Goal: Task Accomplishment & Management: Use online tool/utility

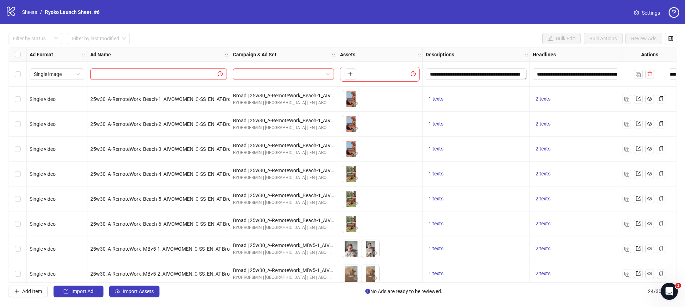
click at [11, 12] on icon at bounding box center [11, 11] width 8 height 9
click at [11, 11] on icon "logo/logo-mobile" at bounding box center [11, 11] width 11 height 11
click at [26, 14] on link "Sheets" at bounding box center [30, 12] width 18 height 8
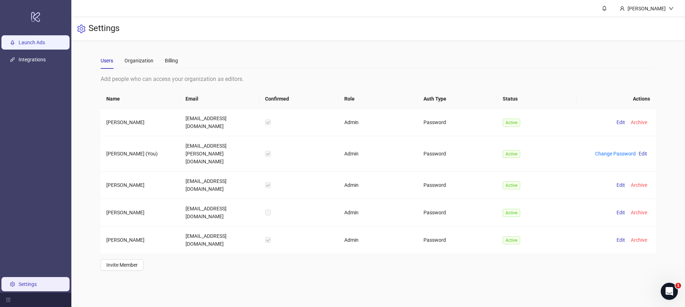
click at [35, 42] on link "Launch Ads" at bounding box center [32, 43] width 26 height 6
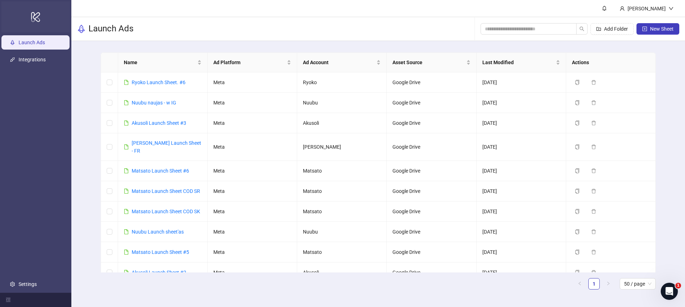
click at [40, 23] on icon "logo/logo-mobile" at bounding box center [36, 16] width 10 height 17
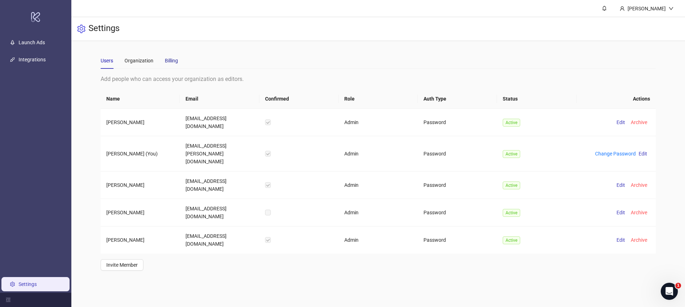
click at [175, 60] on div "Billing" at bounding box center [171, 61] width 13 height 8
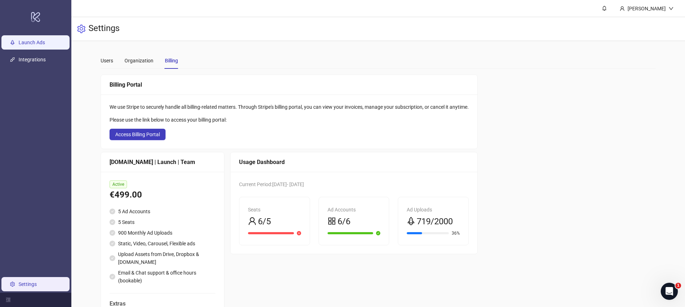
click at [39, 45] on link "Launch Ads" at bounding box center [32, 43] width 26 height 6
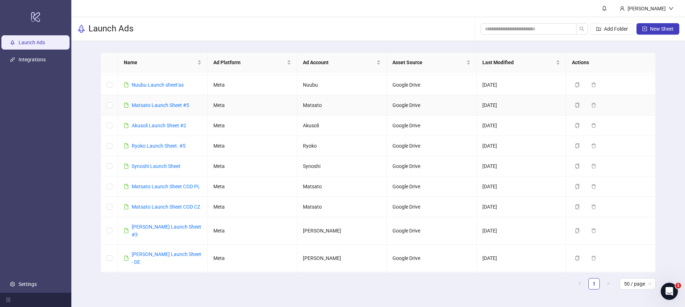
scroll to position [148, 0]
click at [576, 163] on icon "copy" at bounding box center [577, 165] width 4 height 5
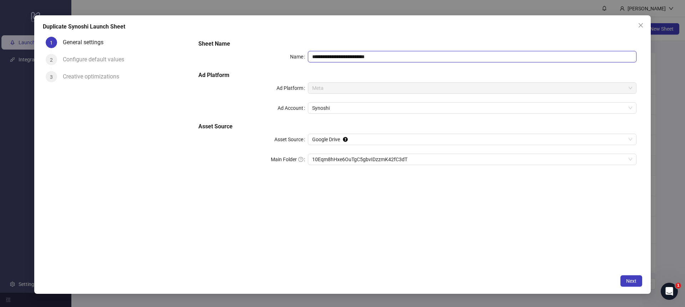
click at [391, 58] on input "**********" at bounding box center [472, 56] width 329 height 11
type input "**********"
click at [429, 235] on div "**********" at bounding box center [418, 152] width 450 height 237
click at [629, 283] on span "Next" at bounding box center [631, 281] width 10 height 6
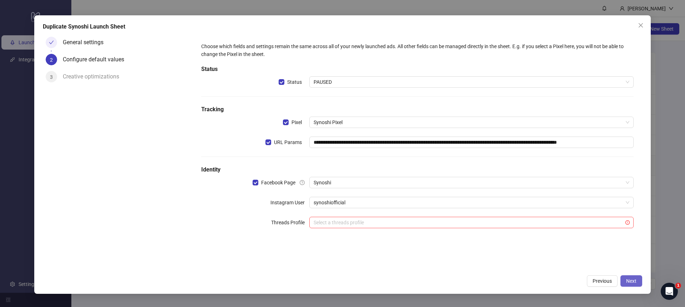
click at [630, 282] on span "Next" at bounding box center [631, 281] width 10 height 6
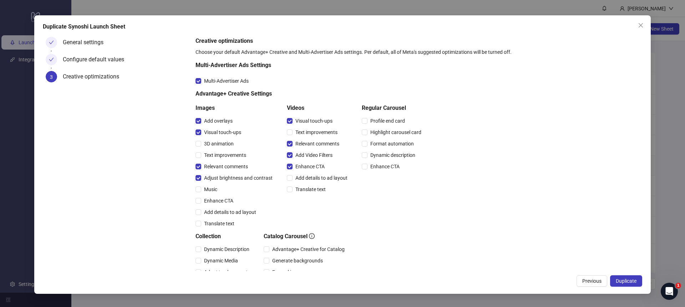
scroll to position [92, 0]
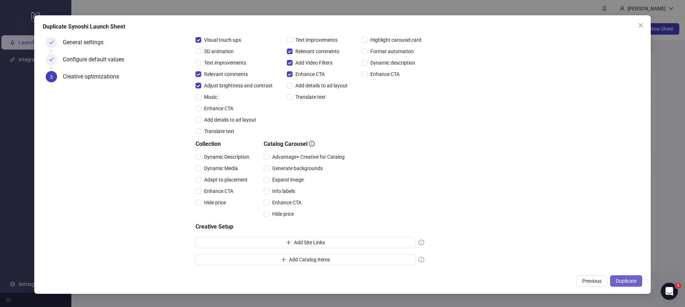
click at [619, 279] on span "Duplicate" at bounding box center [626, 281] width 21 height 6
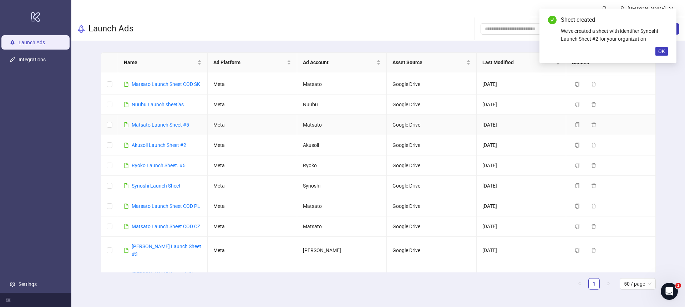
scroll to position [0, 0]
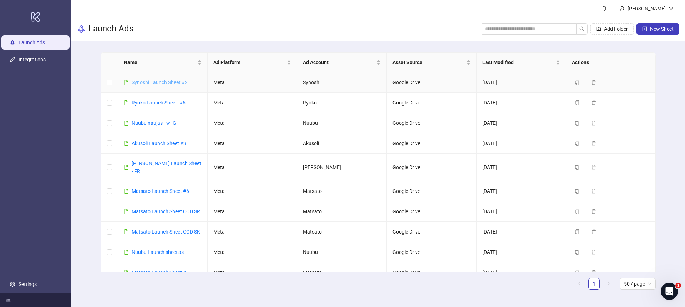
click at [157, 82] on link "Synoshi Launch Sheet #2" at bounding box center [160, 83] width 56 height 6
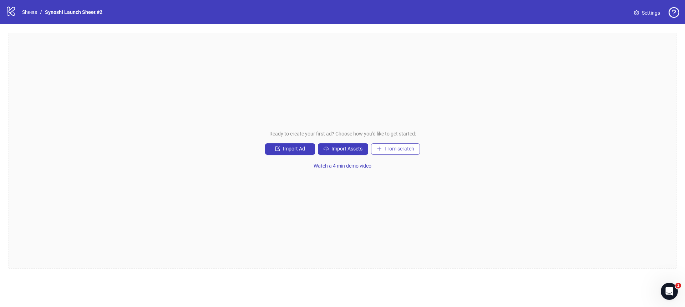
click at [382, 149] on button "From scratch" at bounding box center [395, 148] width 49 height 11
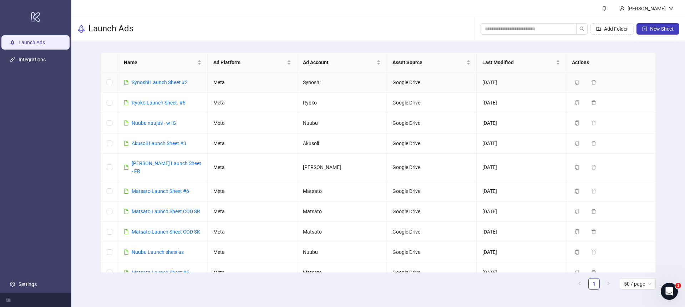
click at [149, 78] on div "Synoshi Launch Sheet #2" at bounding box center [160, 82] width 56 height 8
click at [149, 80] on link "Synoshi Launch Sheet #2" at bounding box center [160, 83] width 56 height 6
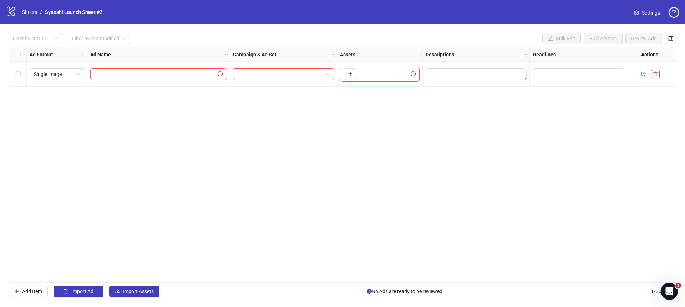
click at [655, 73] on icon "delete" at bounding box center [655, 73] width 5 height 5
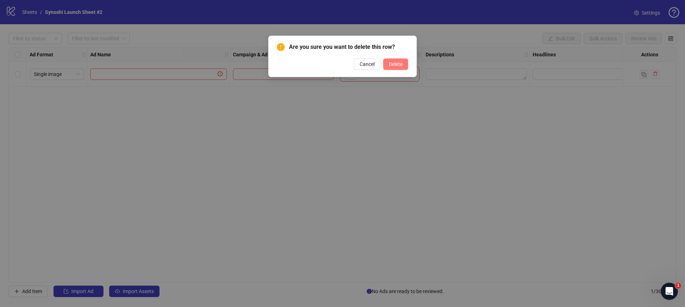
click at [392, 60] on button "Delete" at bounding box center [395, 64] width 25 height 11
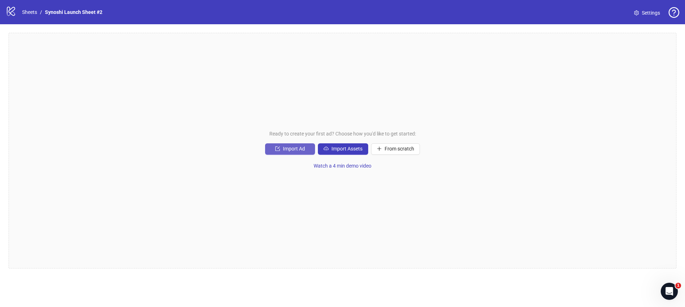
click at [294, 150] on span "Import Ad" at bounding box center [294, 149] width 22 height 6
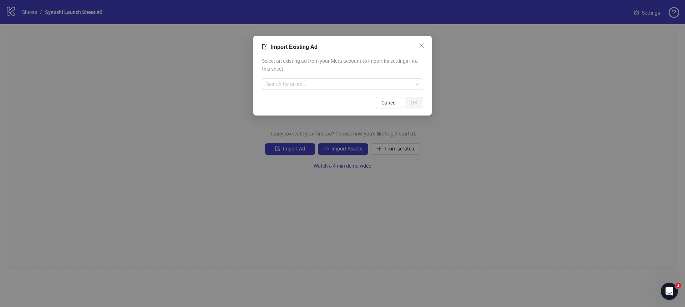
click at [424, 52] on div "Import Existing Ad Select an existing ad from your Meta account to import its s…" at bounding box center [342, 76] width 178 height 80
click at [422, 44] on icon "close" at bounding box center [422, 46] width 6 height 6
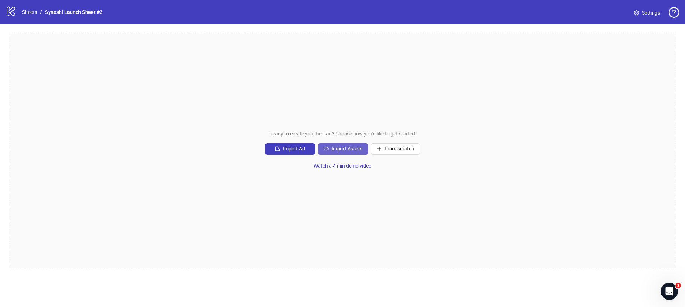
click at [344, 154] on button "Import Assets" at bounding box center [343, 148] width 50 height 11
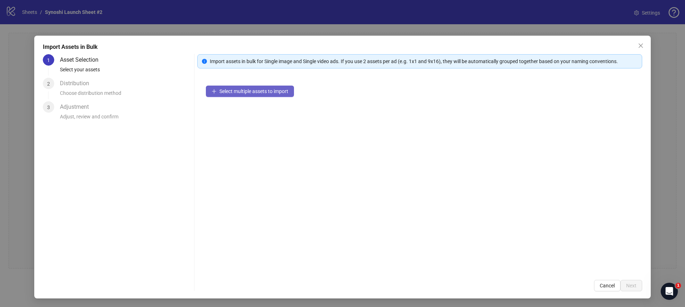
click at [270, 91] on span "Select multiple assets to import" at bounding box center [253, 91] width 69 height 6
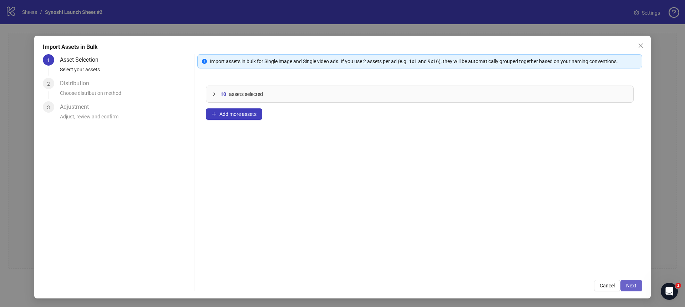
click at [625, 283] on button "Next" at bounding box center [631, 285] width 22 height 11
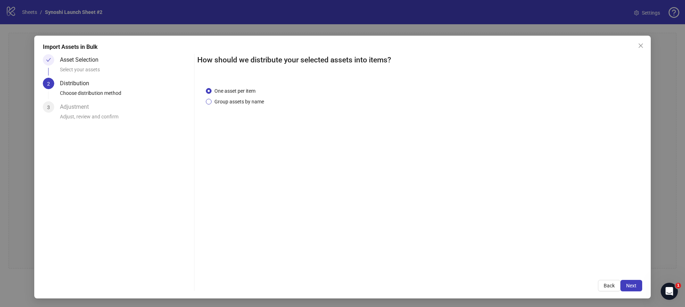
click at [241, 103] on span "Group assets by name" at bounding box center [239, 102] width 55 height 8
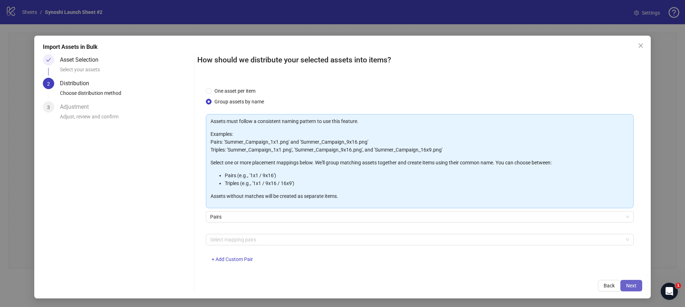
click at [628, 284] on span "Next" at bounding box center [631, 286] width 10 height 6
click at [224, 235] on div at bounding box center [415, 240] width 417 height 10
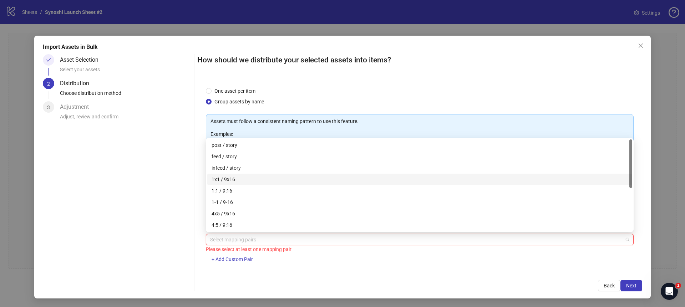
click at [221, 179] on div "1x1 / 9x16" at bounding box center [420, 180] width 416 height 8
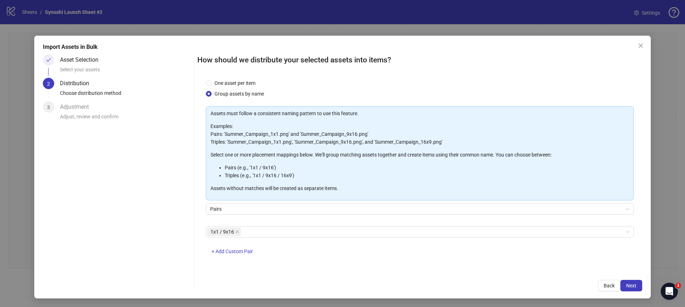
click at [391, 268] on div "One asset per item Group assets by name Assets must follow a consistent naming …" at bounding box center [419, 174] width 445 height 193
click at [624, 285] on button "Next" at bounding box center [631, 285] width 22 height 11
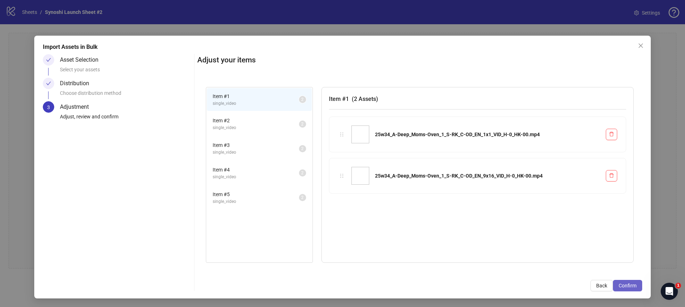
click at [630, 287] on span "Confirm" at bounding box center [628, 286] width 18 height 6
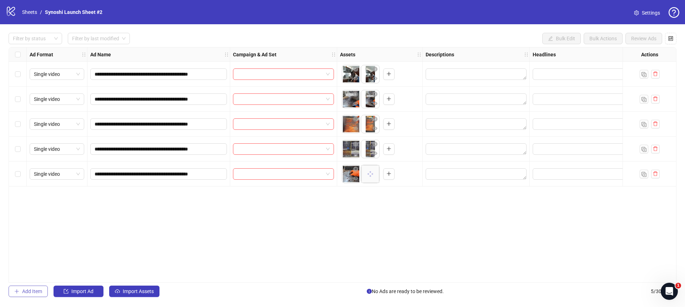
click at [15, 291] on icon "plus" at bounding box center [17, 291] width 4 height 0
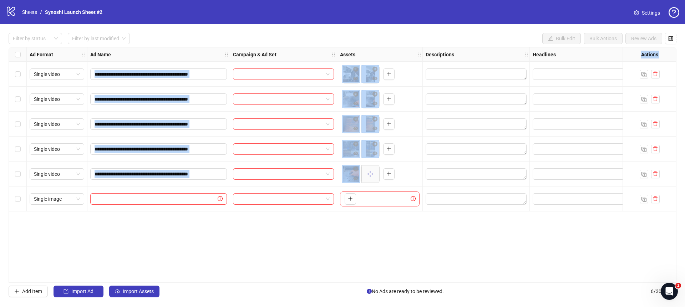
drag, startPoint x: 22, startPoint y: 201, endPoint x: 21, endPoint y: 54, distance: 147.4
click at [21, 54] on div "**********" at bounding box center [457, 129] width 896 height 164
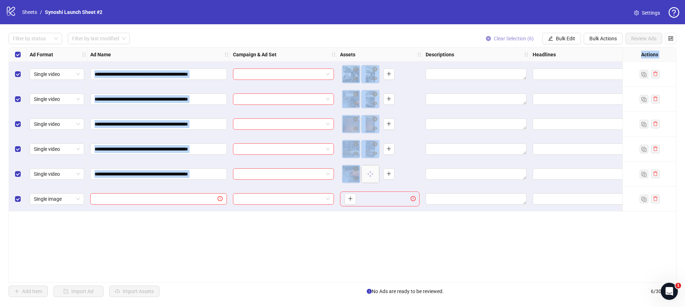
click at [494, 39] on span "Clear Selection (6)" at bounding box center [514, 39] width 40 height 6
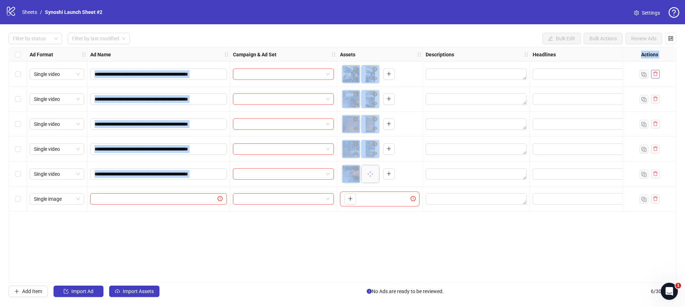
click at [655, 71] on icon "delete" at bounding box center [655, 73] width 5 height 5
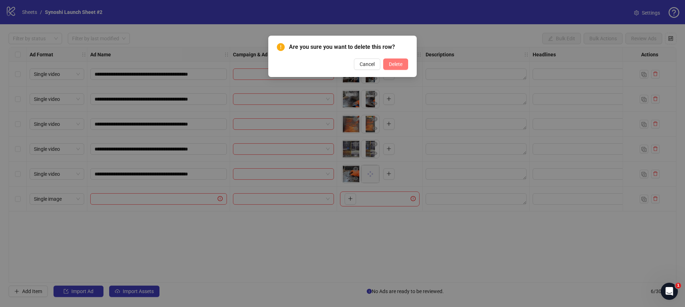
drag, startPoint x: 411, startPoint y: 65, endPoint x: 400, endPoint y: 65, distance: 11.1
click at [411, 65] on div "Are you sure you want to delete this row? Cancel Delete" at bounding box center [342, 56] width 148 height 41
drag, startPoint x: 396, startPoint y: 65, endPoint x: 422, endPoint y: 67, distance: 26.9
click at [396, 65] on span "Delete" at bounding box center [396, 64] width 14 height 6
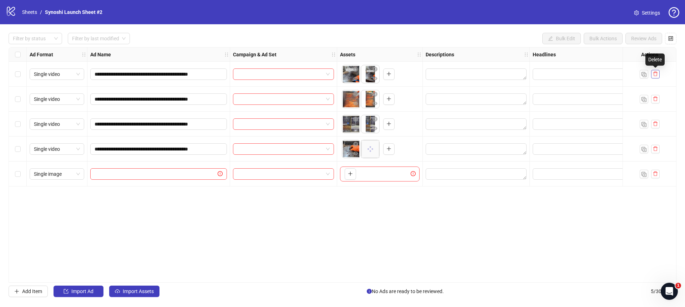
click at [655, 73] on icon "delete" at bounding box center [655, 73] width 5 height 5
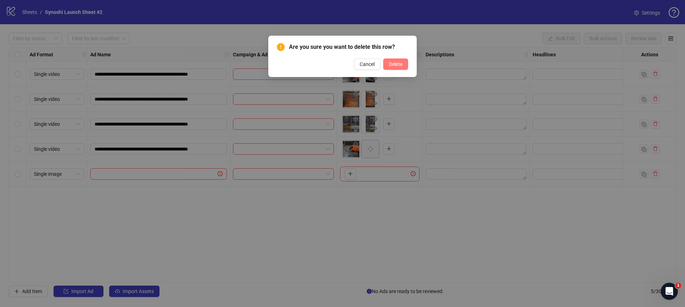
click at [390, 67] on button "Delete" at bounding box center [395, 64] width 25 height 11
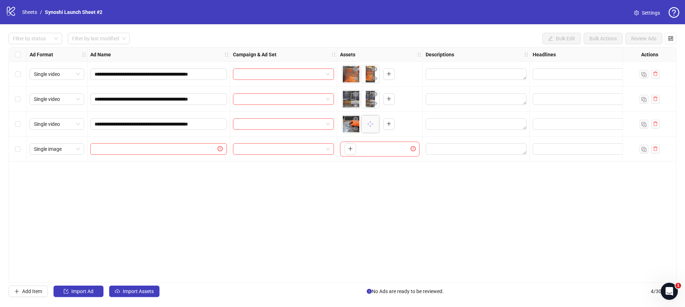
click at [638, 72] on div at bounding box center [650, 74] width 54 height 25
click at [654, 71] on button "button" at bounding box center [655, 74] width 9 height 9
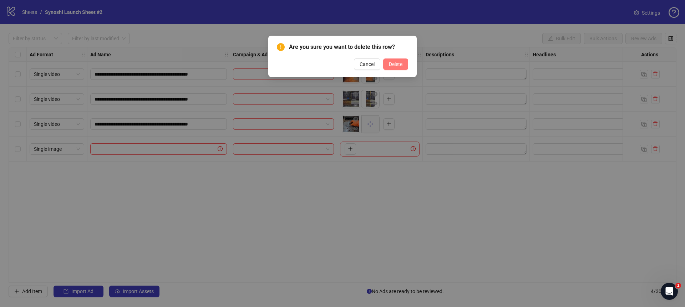
click at [406, 64] on button "Delete" at bounding box center [395, 64] width 25 height 11
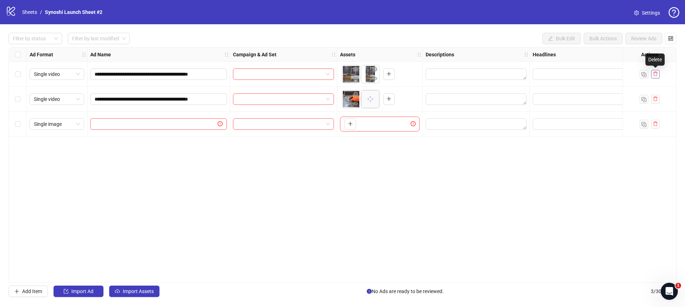
click at [657, 72] on icon "delete" at bounding box center [655, 73] width 5 height 5
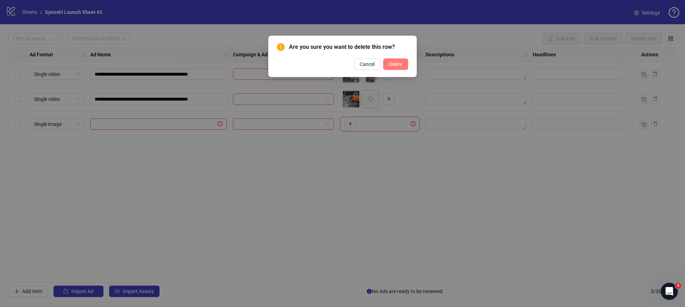
click at [389, 60] on button "Delete" at bounding box center [395, 64] width 25 height 11
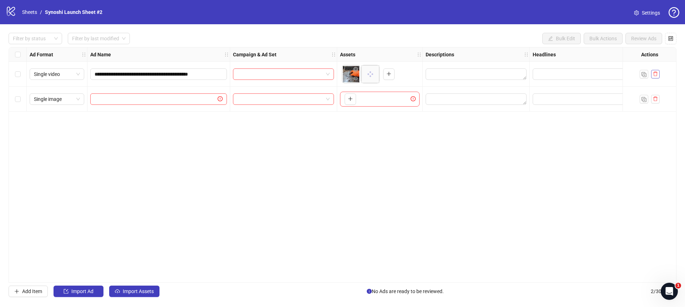
click at [661, 75] on div at bounding box center [650, 74] width 54 height 25
click at [659, 75] on button "button" at bounding box center [655, 74] width 9 height 9
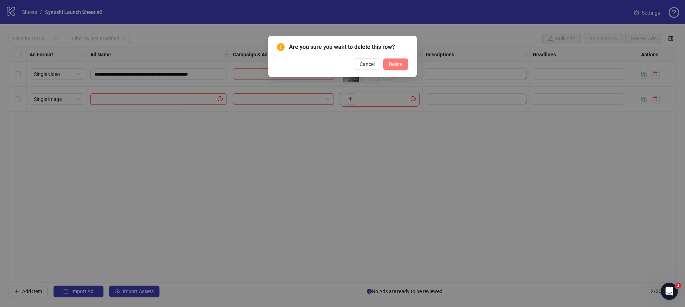
click at [402, 65] on button "Delete" at bounding box center [395, 64] width 25 height 11
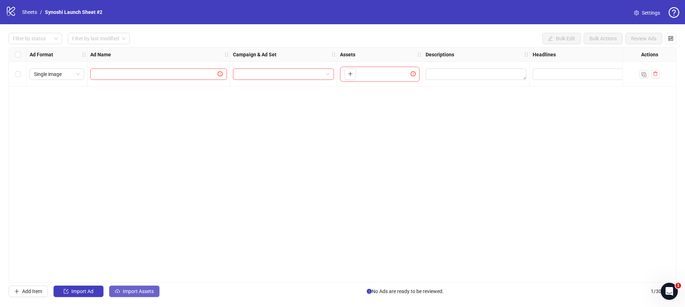
click at [142, 291] on span "Import Assets" at bounding box center [138, 292] width 31 height 6
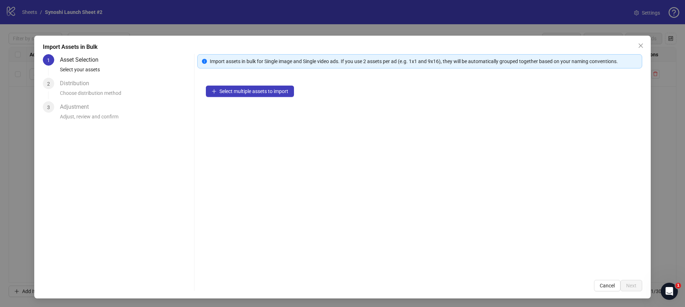
click at [240, 81] on div "Select multiple assets to import" at bounding box center [419, 174] width 445 height 194
click at [235, 91] on span "Select multiple assets to import" at bounding box center [253, 91] width 69 height 6
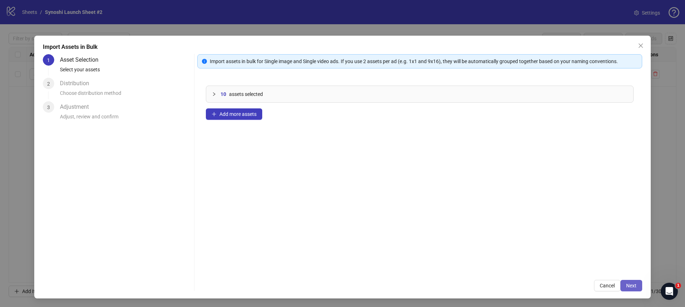
click at [635, 287] on span "Next" at bounding box center [631, 286] width 10 height 6
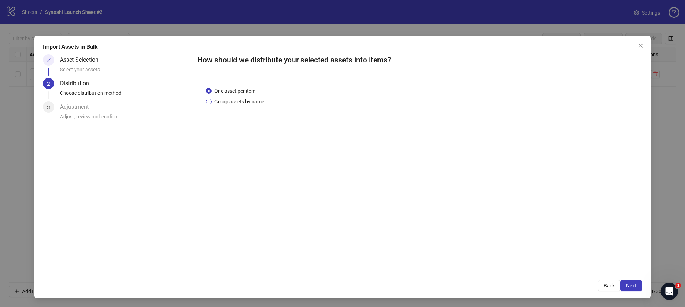
click at [238, 101] on span "Group assets by name" at bounding box center [239, 102] width 55 height 8
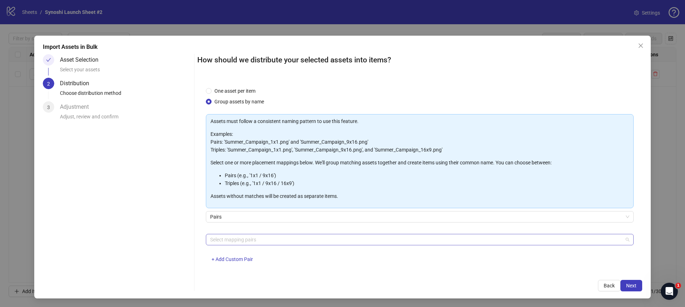
click at [261, 237] on div at bounding box center [415, 240] width 417 height 10
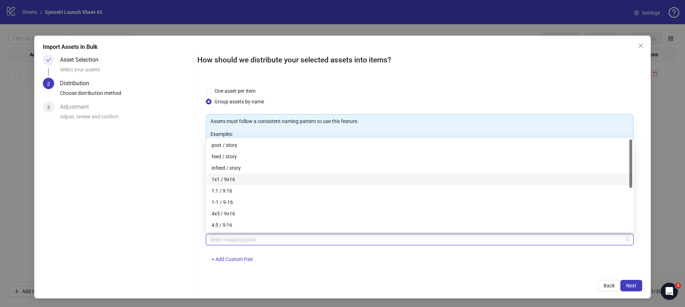
click at [225, 179] on div "1x1 / 9x16" at bounding box center [420, 180] width 416 height 8
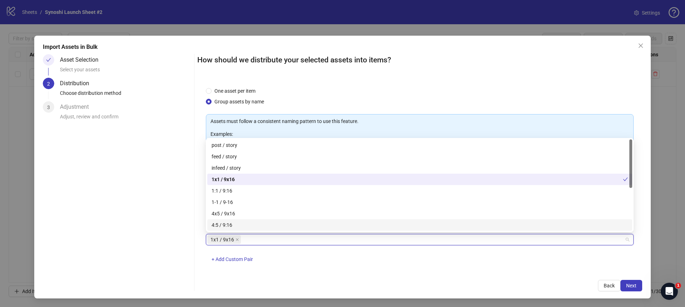
click at [477, 279] on div "How should we distribute your selected assets into items? One asset per item Gr…" at bounding box center [419, 172] width 445 height 237
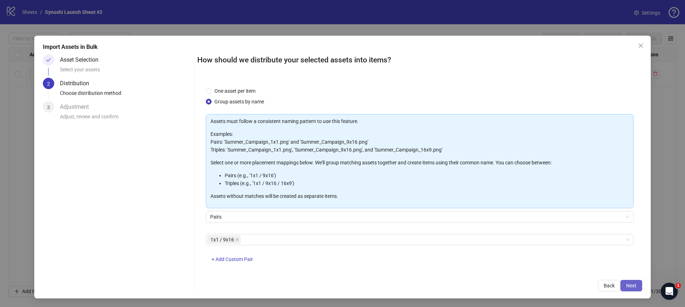
click at [639, 284] on button "Next" at bounding box center [631, 285] width 22 height 11
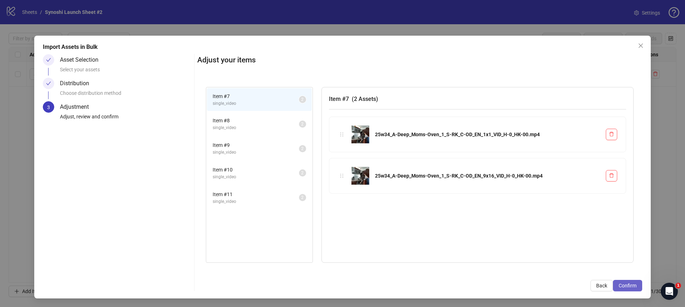
click at [630, 285] on span "Confirm" at bounding box center [628, 286] width 18 height 6
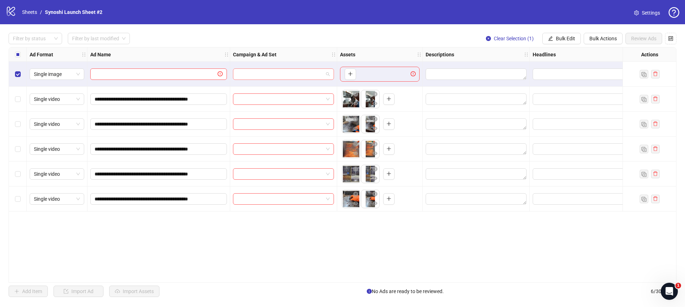
click at [326, 72] on span at bounding box center [283, 74] width 92 height 11
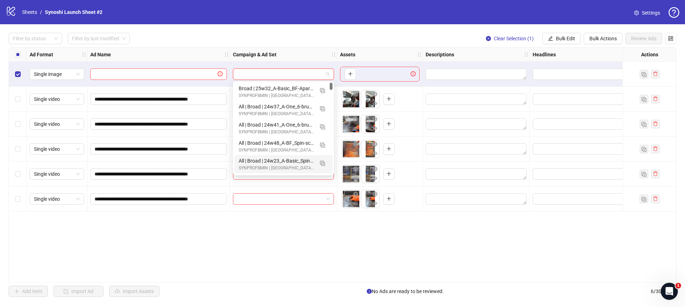
click at [327, 74] on span at bounding box center [283, 74] width 92 height 11
click at [322, 89] on img "button" at bounding box center [322, 90] width 5 height 5
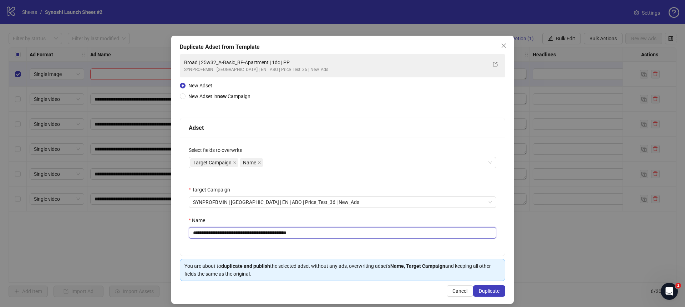
click at [331, 233] on input "**********" at bounding box center [343, 232] width 308 height 11
drag, startPoint x: 277, startPoint y: 233, endPoint x: 211, endPoint y: 233, distance: 66.0
click at [211, 233] on input "**********" at bounding box center [343, 232] width 308 height 11
paste input "text"
type input "**********"
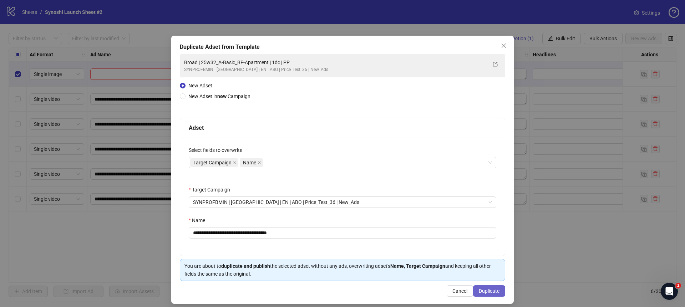
click at [486, 290] on span "Duplicate" at bounding box center [489, 291] width 21 height 6
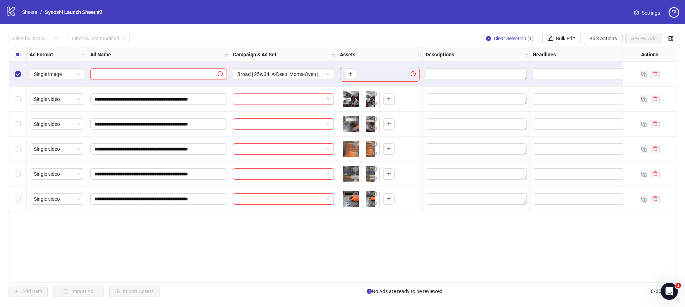
click at [327, 97] on span at bounding box center [283, 99] width 92 height 11
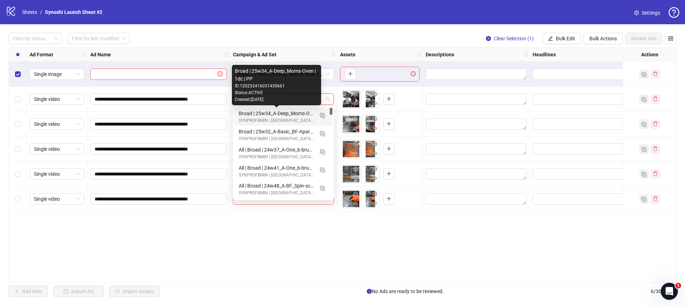
click at [295, 114] on div "Broad | 25w34_A-Deep_Moms-Oven | 1dc | PP" at bounding box center [276, 114] width 75 height 8
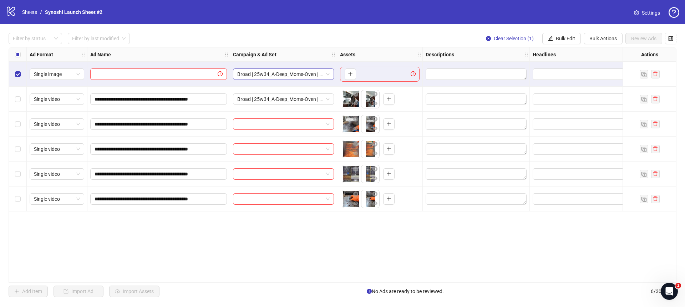
click at [326, 74] on span "Broad | 25w34_A-Deep_Moms-Oven | 1dc | PP" at bounding box center [283, 74] width 92 height 11
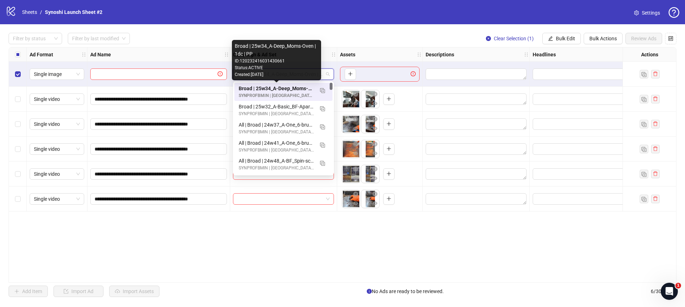
click at [299, 86] on div "Broad | 25w34_A-Deep_Moms-Oven | 1dc | PP" at bounding box center [276, 89] width 75 height 8
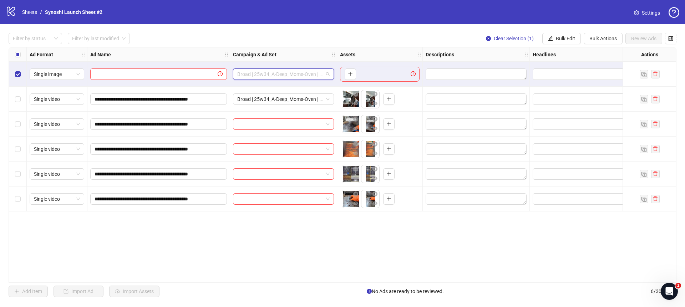
click at [298, 75] on span "Broad | 25w34_A-Deep_Moms-Oven | 1dc | PP" at bounding box center [283, 74] width 92 height 11
click at [294, 62] on div "Broad | 25w34_A-Deep_Moms-Oven | 1dc | PP" at bounding box center [283, 74] width 107 height 25
click at [304, 76] on span "Broad | 25w34_A-Deep_Moms-Oven | 1dc | PP" at bounding box center [283, 74] width 92 height 11
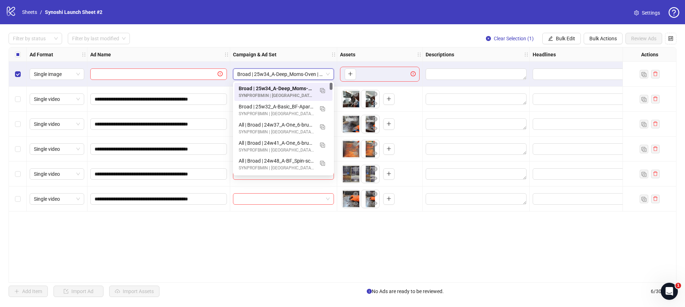
click at [304, 76] on span "Broad | 25w34_A-Deep_Moms-Oven | 1dc | PP" at bounding box center [283, 74] width 92 height 11
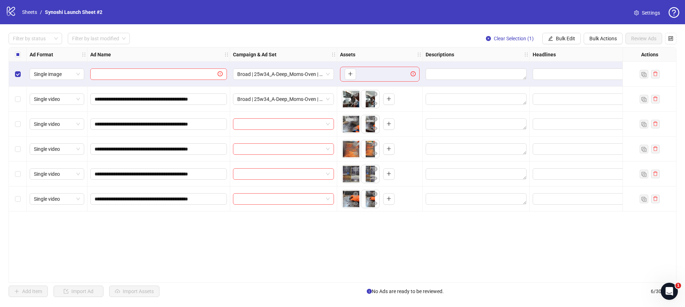
click at [314, 221] on div "**********" at bounding box center [343, 165] width 668 height 236
click at [20, 54] on div "Select all rows" at bounding box center [18, 54] width 18 height 14
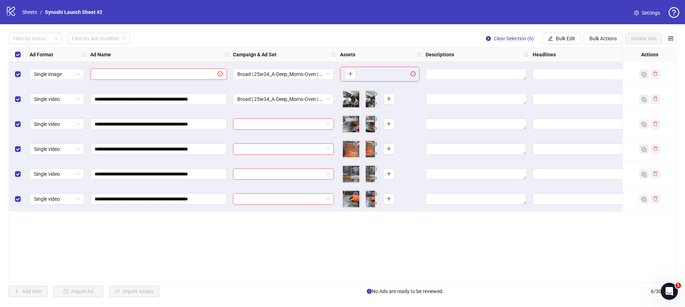
click at [20, 54] on div "Select all rows" at bounding box center [18, 54] width 18 height 14
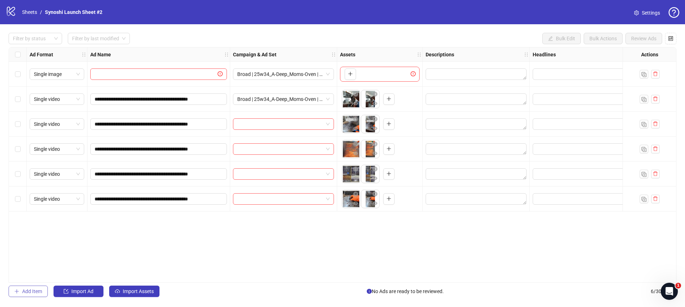
click at [25, 294] on span "Add Item" at bounding box center [32, 292] width 20 height 6
click at [656, 201] on icon "delete" at bounding box center [655, 198] width 5 height 5
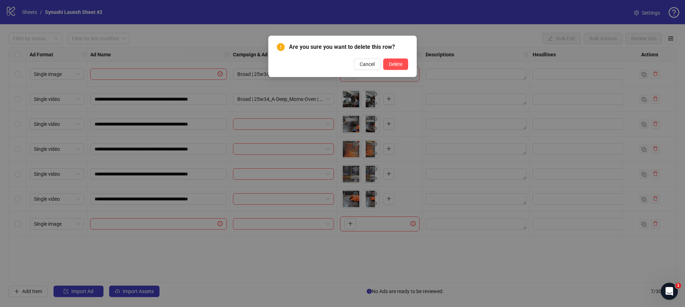
drag, startPoint x: 392, startPoint y: 62, endPoint x: 419, endPoint y: 72, distance: 28.1
click at [392, 62] on span "Delete" at bounding box center [396, 64] width 14 height 6
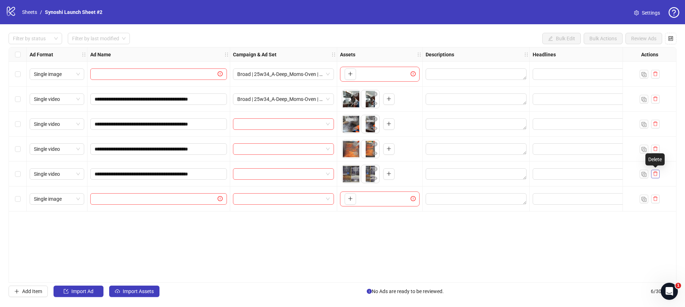
click at [655, 171] on button "button" at bounding box center [655, 174] width 9 height 9
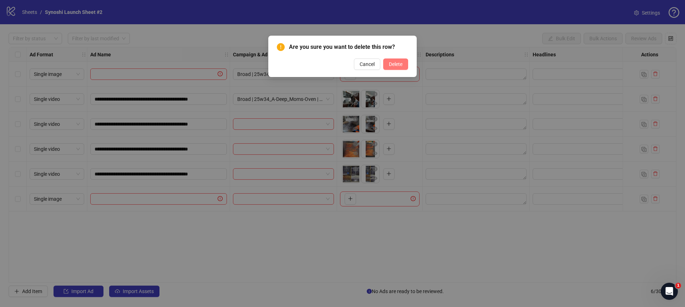
click at [404, 66] on button "Delete" at bounding box center [395, 64] width 25 height 11
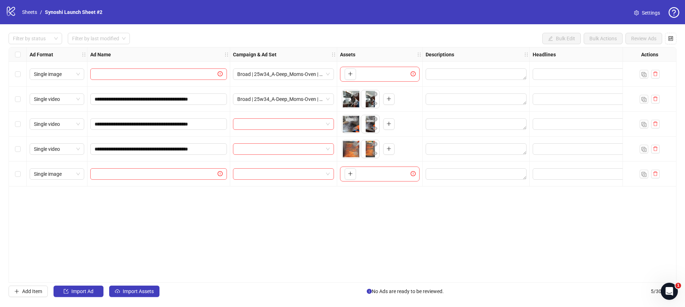
click at [649, 71] on div at bounding box center [650, 74] width 20 height 9
click at [658, 72] on button "button" at bounding box center [655, 74] width 9 height 9
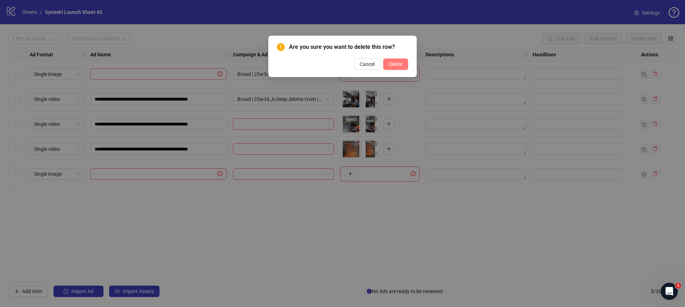
drag, startPoint x: 382, startPoint y: 66, endPoint x: 388, endPoint y: 66, distance: 5.4
click at [383, 66] on button "Delete" at bounding box center [395, 64] width 25 height 11
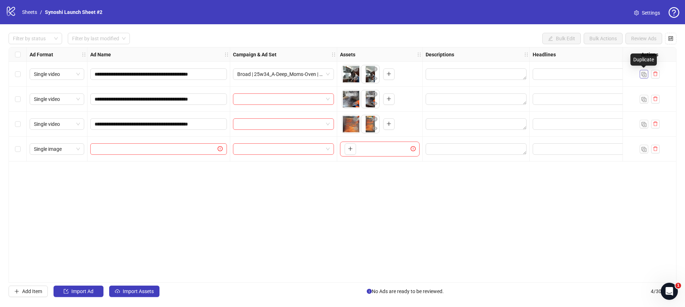
click at [646, 73] on button "button" at bounding box center [644, 74] width 9 height 9
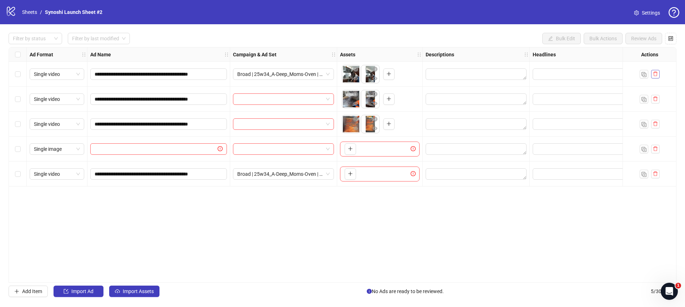
click at [653, 73] on icon "delete" at bounding box center [655, 73] width 5 height 5
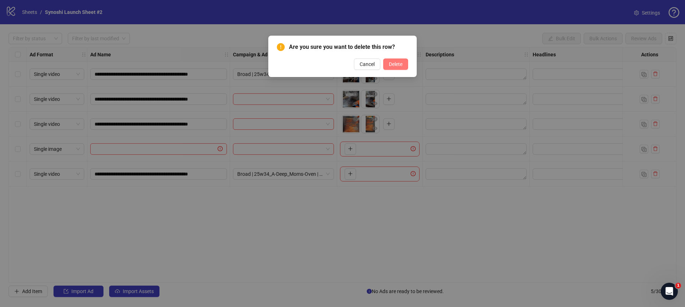
click at [396, 64] on span "Delete" at bounding box center [396, 64] width 14 height 6
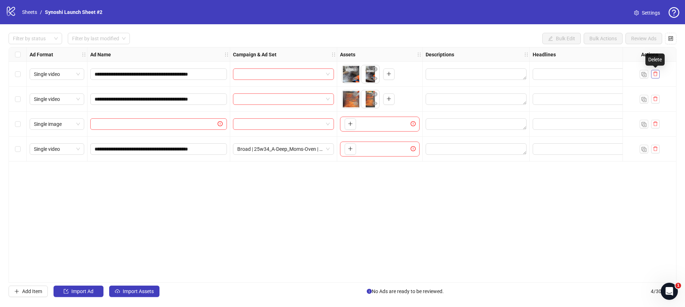
click at [656, 73] on icon "delete" at bounding box center [655, 73] width 5 height 5
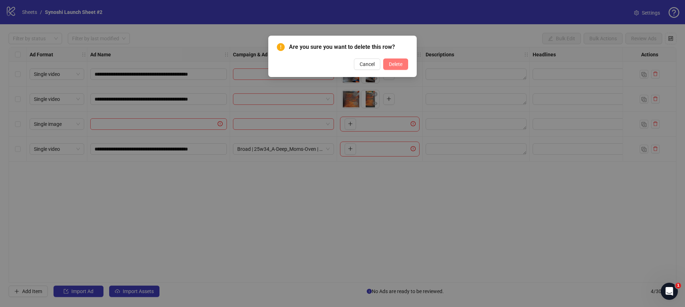
click at [392, 60] on button "Delete" at bounding box center [395, 64] width 25 height 11
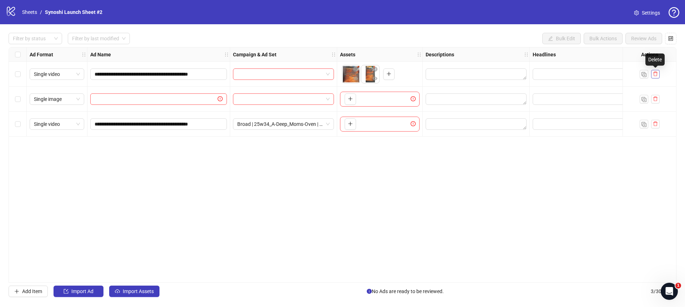
click at [654, 75] on icon "delete" at bounding box center [655, 73] width 5 height 5
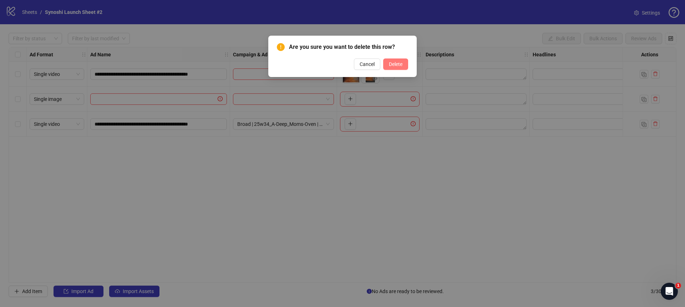
click at [392, 65] on span "Delete" at bounding box center [396, 64] width 14 height 6
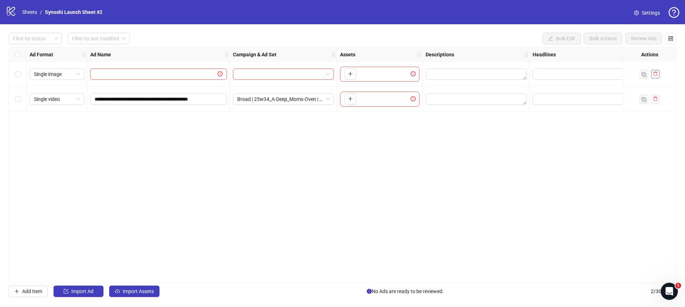
click at [658, 74] on button "button" at bounding box center [655, 74] width 9 height 9
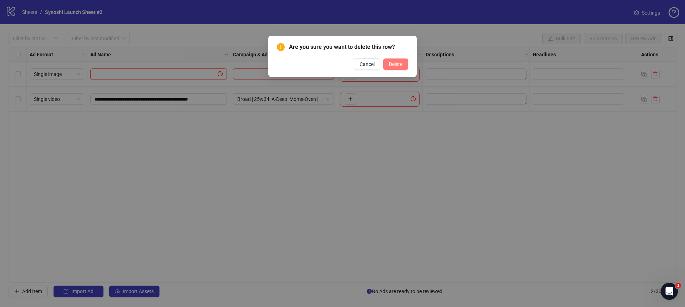
click at [391, 67] on span "Delete" at bounding box center [396, 64] width 14 height 6
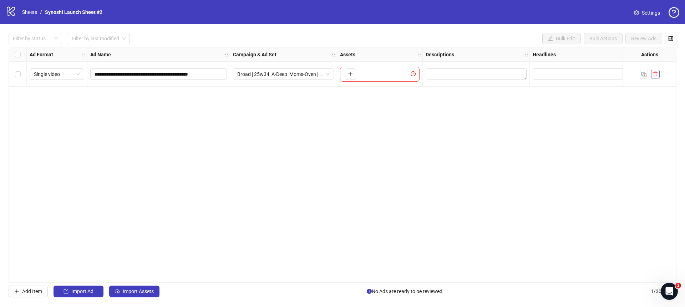
click at [657, 75] on icon "delete" at bounding box center [655, 73] width 5 height 5
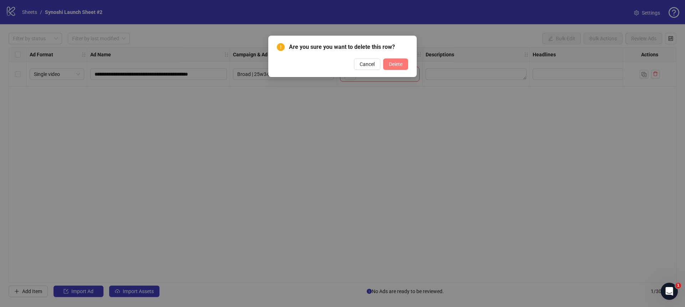
click at [404, 67] on button "Delete" at bounding box center [395, 64] width 25 height 11
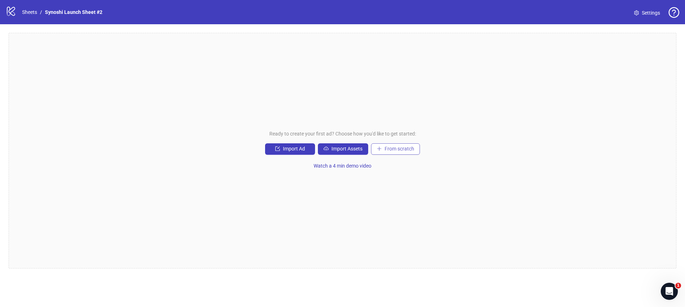
click at [397, 149] on span "From scratch" at bounding box center [400, 149] width 30 height 6
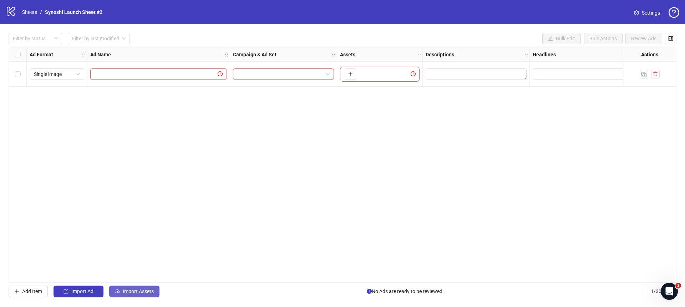
click at [119, 289] on icon "cloud-upload" at bounding box center [117, 291] width 5 height 5
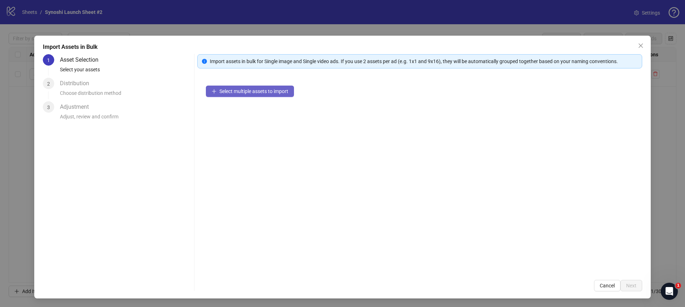
click at [225, 92] on span "Select multiple assets to import" at bounding box center [253, 91] width 69 height 6
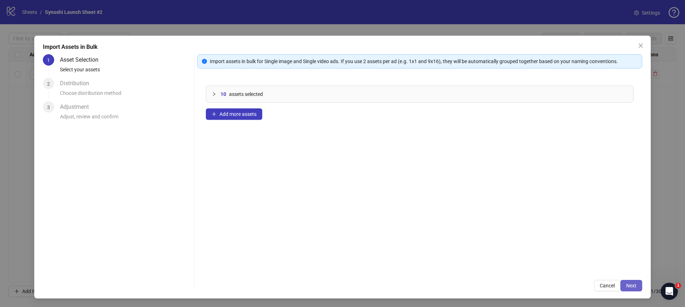
click at [634, 289] on button "Next" at bounding box center [631, 285] width 22 height 11
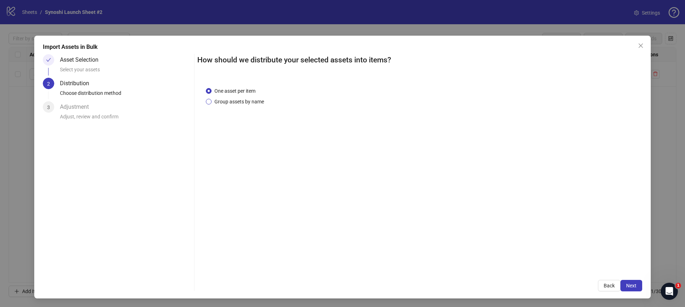
click at [252, 102] on span "Group assets by name" at bounding box center [239, 102] width 55 height 8
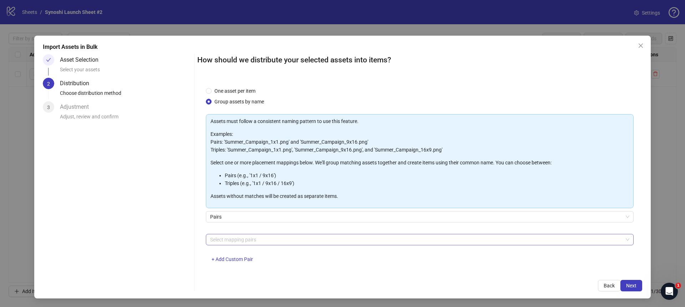
click at [273, 234] on div "Select mapping pairs" at bounding box center [420, 239] width 428 height 11
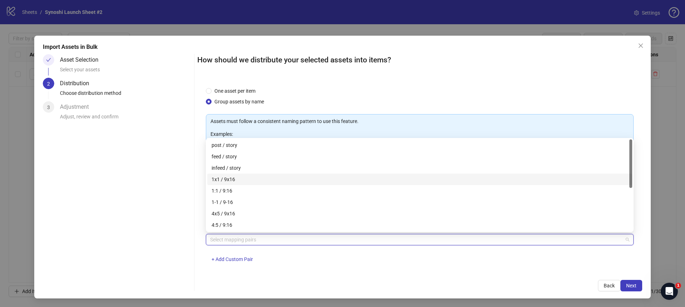
click at [240, 179] on div "1x1 / 9x16" at bounding box center [420, 180] width 416 height 8
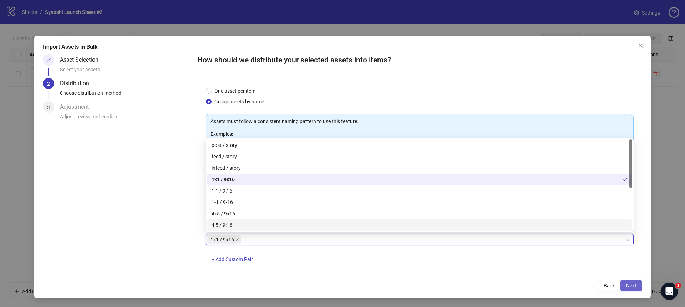
click at [638, 284] on button "Next" at bounding box center [631, 285] width 22 height 11
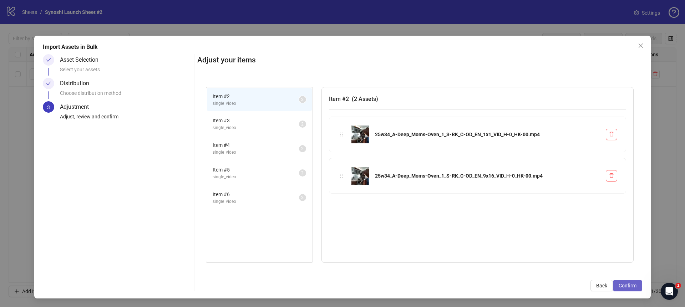
click at [636, 284] on span "Confirm" at bounding box center [628, 286] width 18 height 6
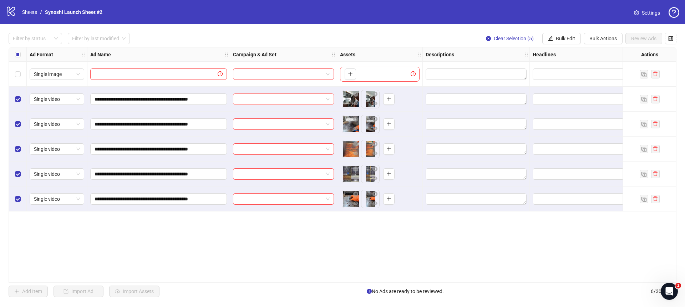
click at [329, 100] on span at bounding box center [283, 99] width 92 height 11
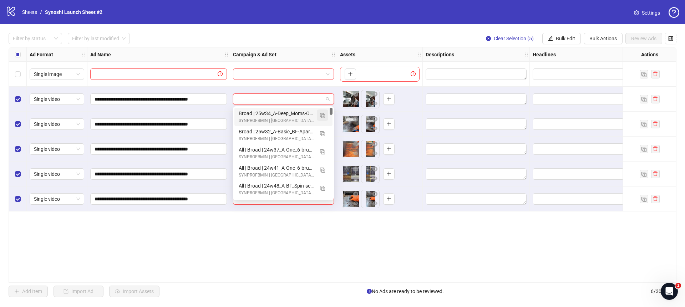
click at [318, 113] on button "button" at bounding box center [322, 115] width 11 height 11
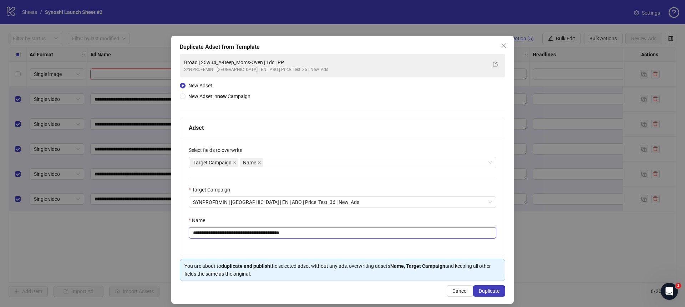
click at [340, 233] on input "**********" at bounding box center [343, 232] width 308 height 11
type input "**********"
click at [486, 293] on span "Duplicate" at bounding box center [489, 291] width 21 height 6
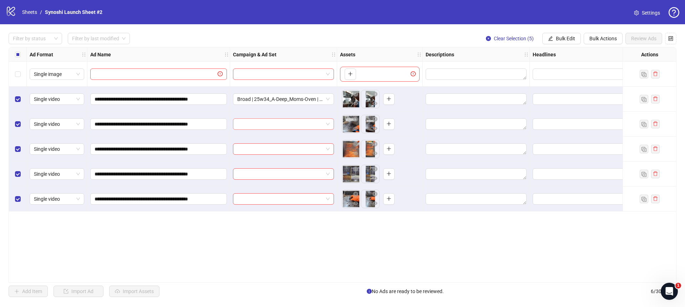
click at [328, 125] on span at bounding box center [283, 124] width 92 height 11
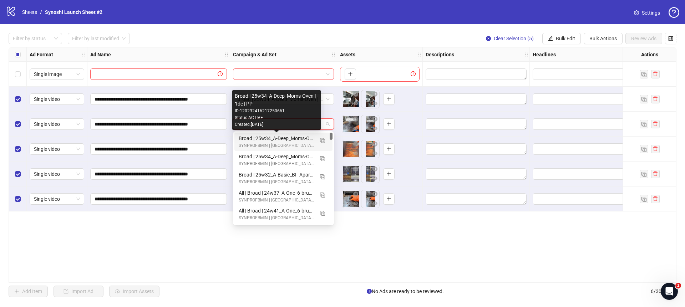
click at [294, 142] on div "Broad | 25w34_A-Deep_Moms-Oven | 1dc | PP" at bounding box center [276, 139] width 75 height 8
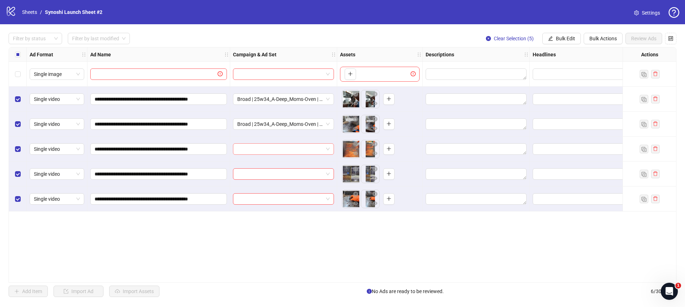
click at [327, 153] on span at bounding box center [283, 149] width 92 height 11
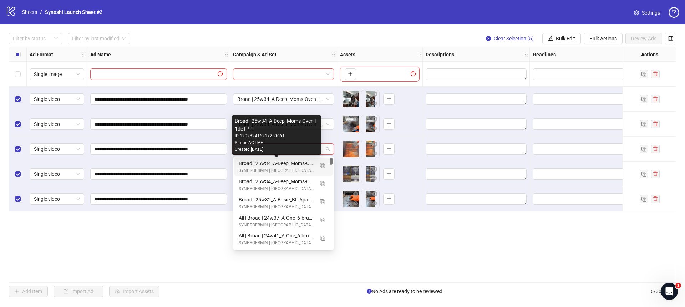
drag, startPoint x: 288, startPoint y: 164, endPoint x: 296, endPoint y: 162, distance: 8.0
click at [288, 164] on div "Broad | 25w34_A-Deep_Moms-Oven | 1dc | PP" at bounding box center [276, 163] width 75 height 8
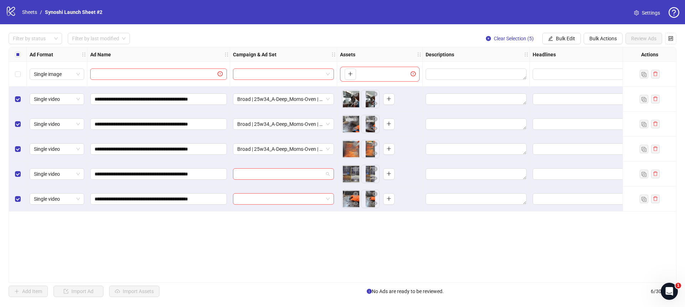
drag, startPoint x: 329, startPoint y: 173, endPoint x: 325, endPoint y: 162, distance: 11.7
click at [329, 173] on span at bounding box center [283, 174] width 92 height 11
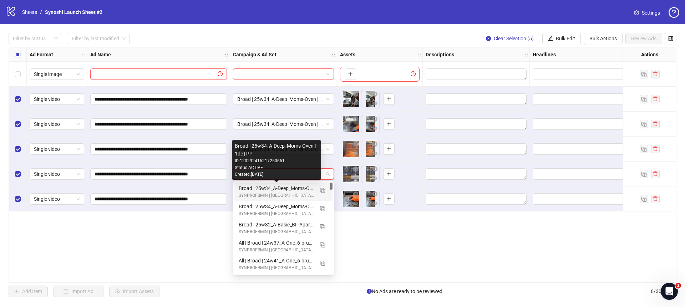
drag, startPoint x: 293, startPoint y: 187, endPoint x: 318, endPoint y: 187, distance: 25.3
click at [293, 187] on div "Broad | 25w34_A-Deep_Moms-Oven | 1dc | PP" at bounding box center [276, 188] width 75 height 8
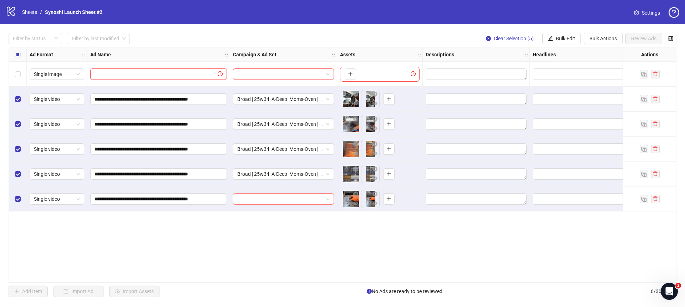
click at [328, 198] on span at bounding box center [283, 199] width 92 height 11
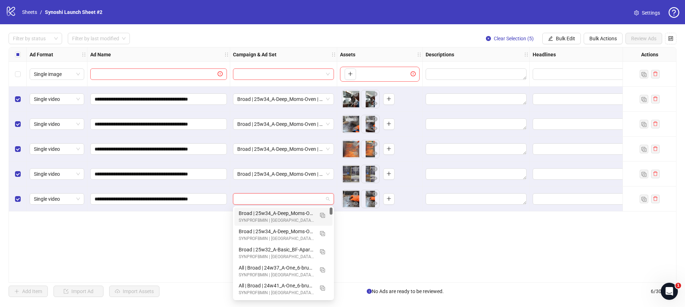
click at [288, 214] on div "Broad | 25w34_A-Deep_Moms-Oven | 1dc | PP" at bounding box center [276, 213] width 75 height 8
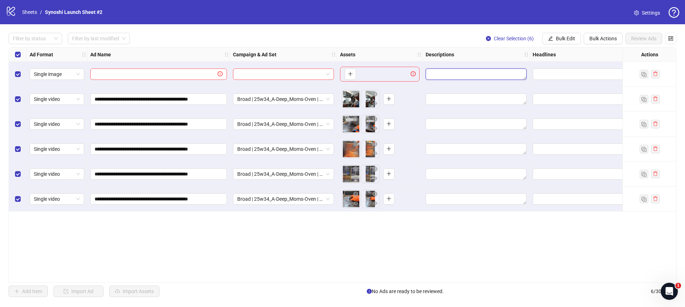
click at [505, 70] on textarea "Edit values" at bounding box center [476, 74] width 101 height 11
paste textarea "*********"
type textarea "*********"
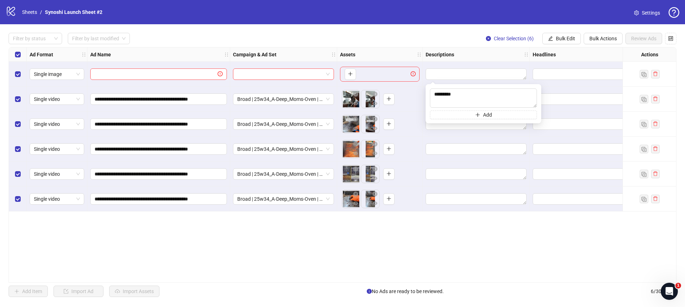
click at [460, 137] on div at bounding box center [476, 149] width 107 height 25
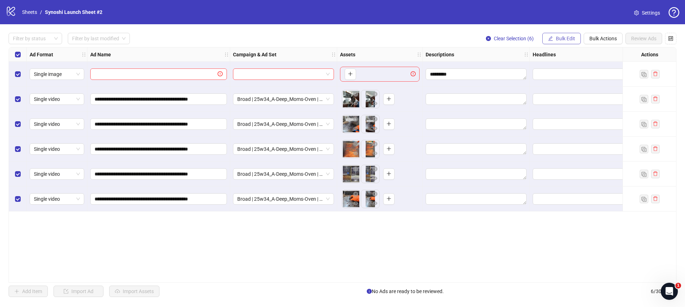
click at [559, 36] on span "Bulk Edit" at bounding box center [565, 39] width 19 height 6
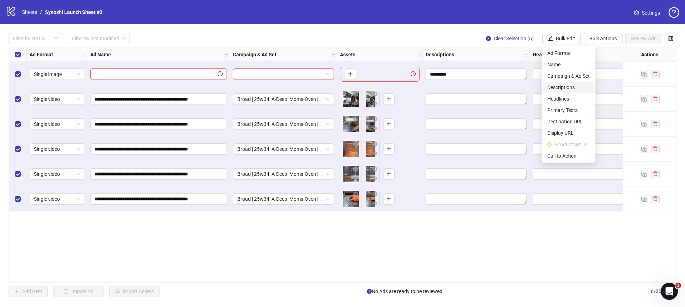
click at [557, 86] on span "Descriptions" at bounding box center [568, 87] width 42 height 8
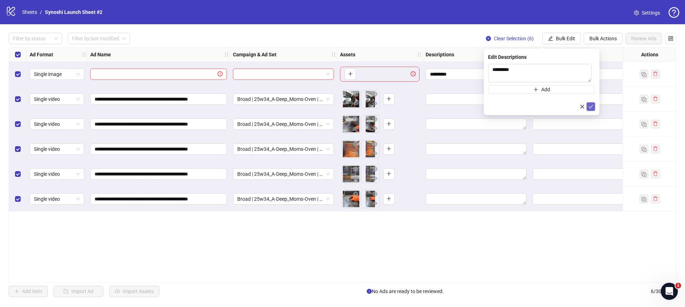
click at [589, 107] on icon "check" at bounding box center [590, 106] width 5 height 5
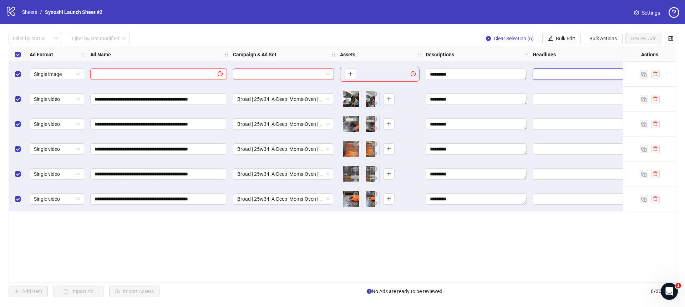
click at [584, 75] on input "Edit values" at bounding box center [582, 74] width 91 height 8
paste input "**********"
type input "**********"
click at [565, 105] on button "Add" at bounding box center [590, 107] width 107 height 9
click at [558, 109] on input "text" at bounding box center [587, 109] width 92 height 8
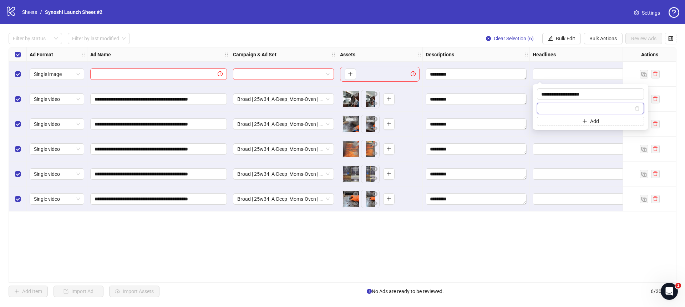
paste input "**********"
type input "**********"
click at [563, 121] on button "Add" at bounding box center [590, 121] width 107 height 9
click at [575, 69] on span "**********" at bounding box center [583, 74] width 101 height 11
click at [569, 121] on button "Add" at bounding box center [590, 121] width 107 height 9
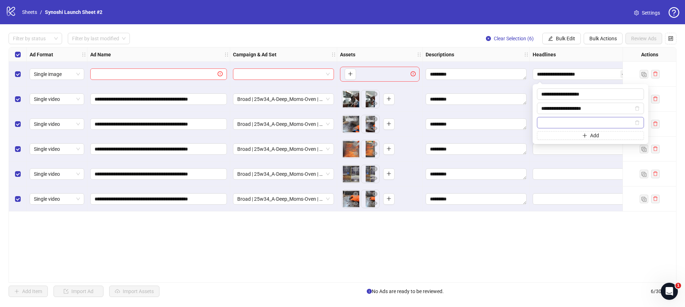
click at [568, 121] on input "text" at bounding box center [587, 123] width 92 height 8
type input "**********"
click at [566, 135] on button "Add" at bounding box center [590, 135] width 107 height 9
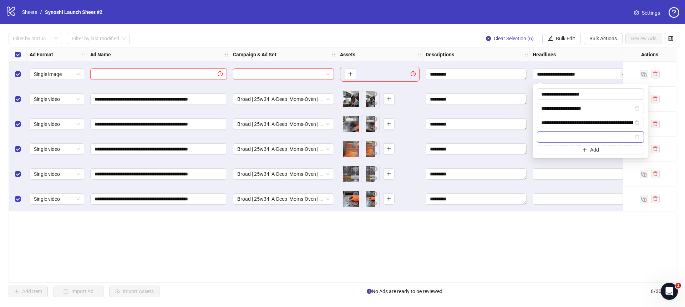
click at [566, 133] on input "text" at bounding box center [587, 137] width 92 height 8
type input "**********"
click at [528, 176] on div "*********" at bounding box center [476, 174] width 107 height 25
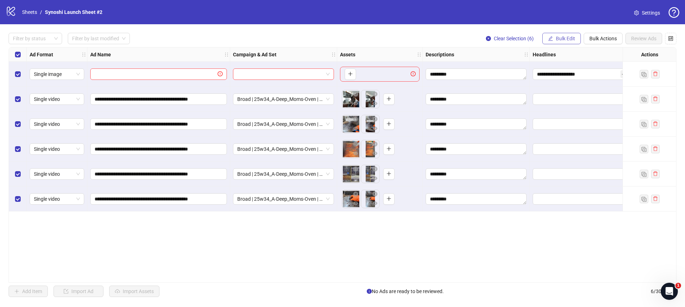
click at [571, 40] on span "Bulk Edit" at bounding box center [565, 39] width 19 height 6
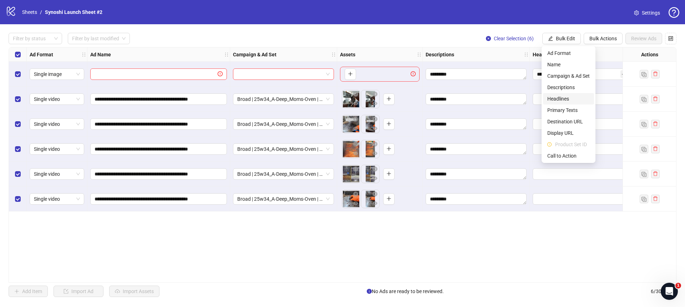
click at [563, 99] on span "Headlines" at bounding box center [568, 99] width 42 height 8
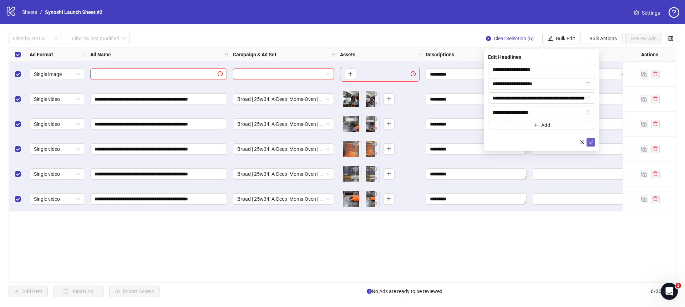
click at [591, 141] on icon "check" at bounding box center [590, 142] width 5 height 5
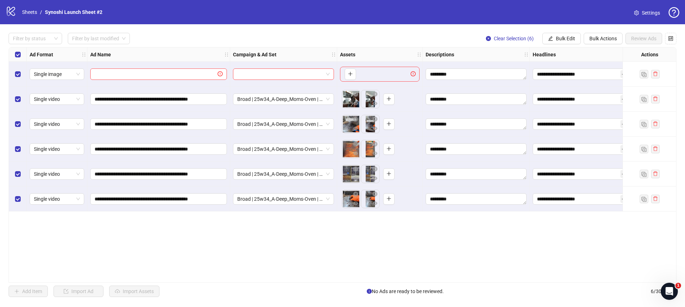
click at [567, 233] on div "**********" at bounding box center [343, 165] width 668 height 236
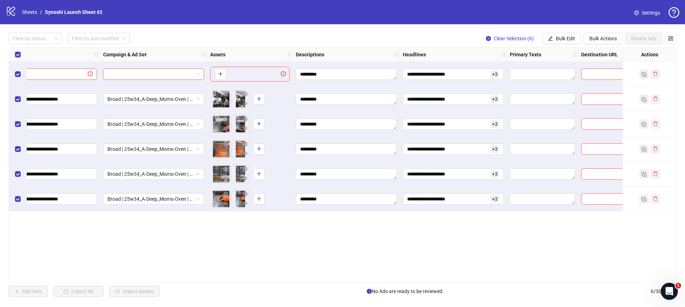
scroll to position [0, 142]
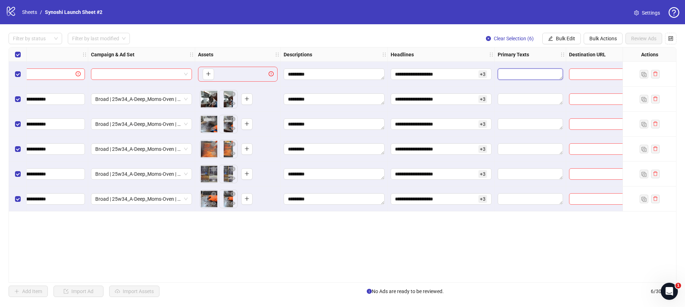
click at [539, 75] on textarea "Edit values" at bounding box center [530, 74] width 65 height 11
paste textarea "**********"
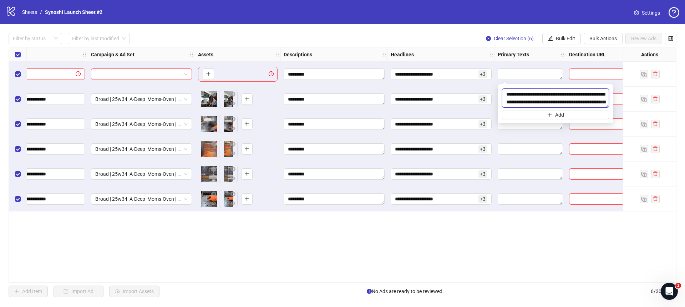
scroll to position [115, 0]
type textarea "**********"
click at [543, 113] on button "Add" at bounding box center [555, 115] width 107 height 9
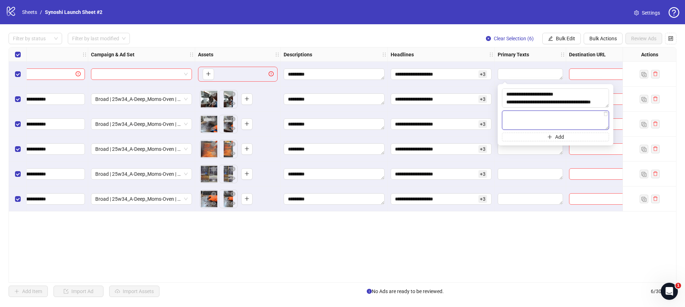
paste textarea "**********"
type textarea "**********"
click at [554, 133] on button "Add" at bounding box center [555, 137] width 107 height 9
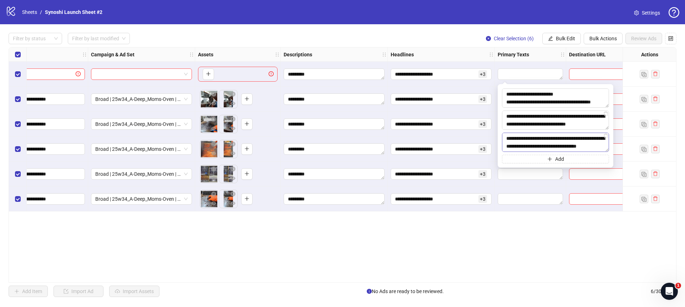
scroll to position [115, 0]
type textarea "**********"
click at [547, 159] on button "Add" at bounding box center [555, 159] width 107 height 9
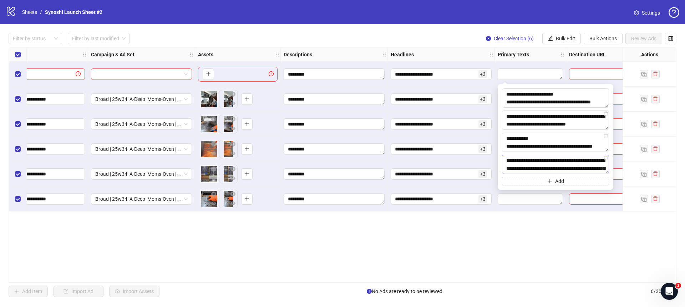
scroll to position [139, 0]
type textarea "**********"
click at [562, 183] on span "Add" at bounding box center [559, 181] width 9 height 6
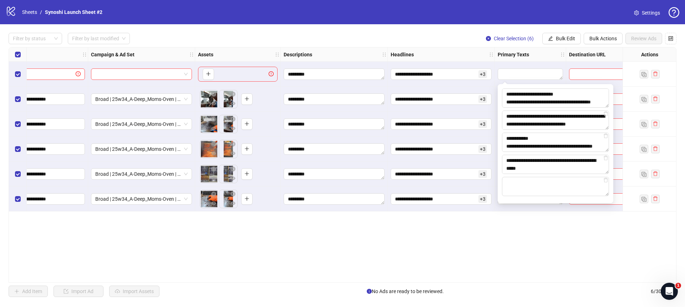
click at [575, 235] on div "**********" at bounding box center [343, 165] width 668 height 236
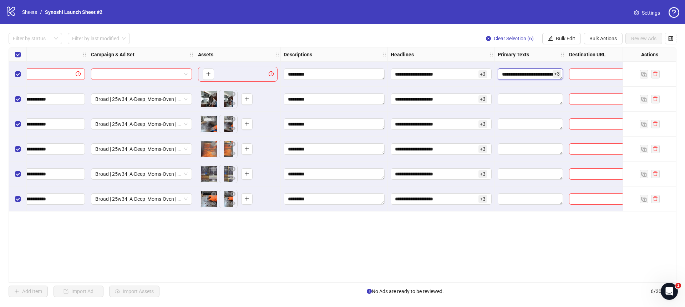
click at [563, 76] on textarea "**********" at bounding box center [530, 74] width 65 height 11
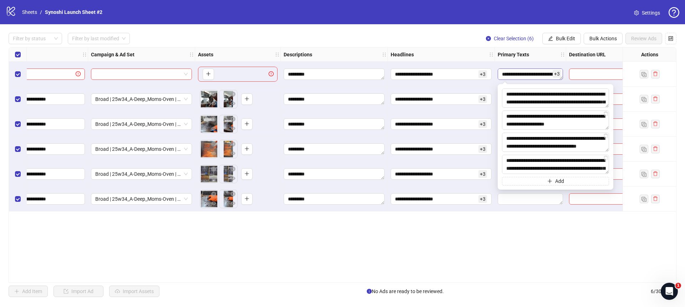
scroll to position [68, 0]
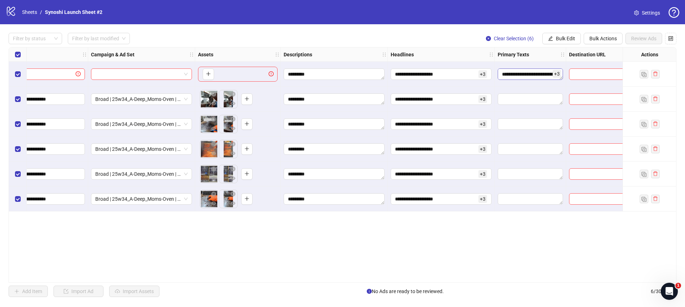
click at [549, 73] on textarea "**********" at bounding box center [530, 74] width 65 height 11
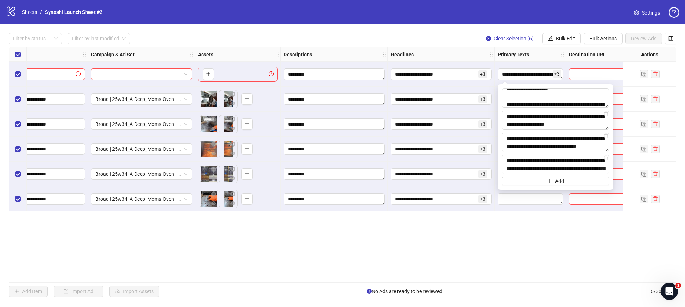
click at [559, 231] on div "**********" at bounding box center [343, 165] width 668 height 236
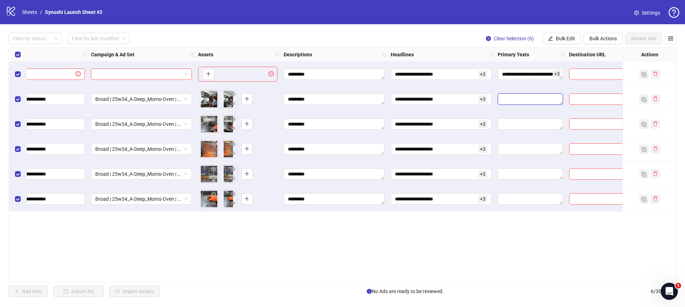
click at [547, 94] on textarea "Edit values" at bounding box center [530, 98] width 65 height 11
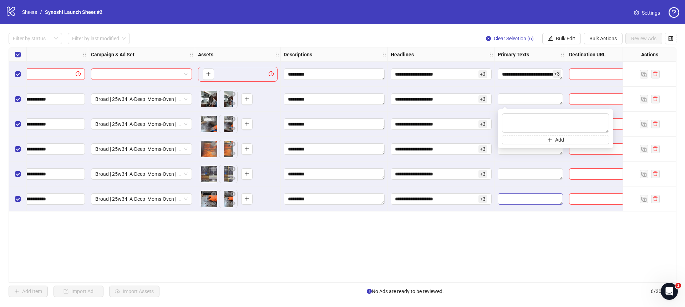
drag, startPoint x: 548, startPoint y: 259, endPoint x: 555, endPoint y: 202, distance: 57.9
click at [548, 259] on div "**********" at bounding box center [343, 165] width 668 height 236
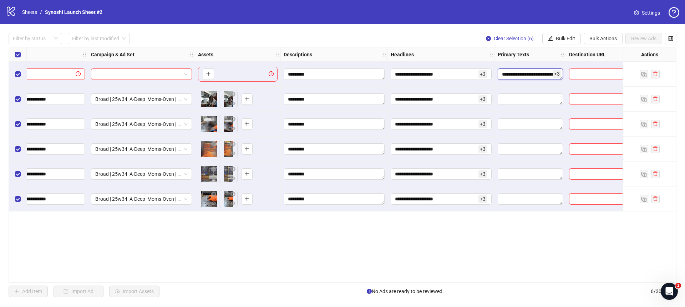
click at [537, 71] on textarea "**********" at bounding box center [530, 74] width 65 height 11
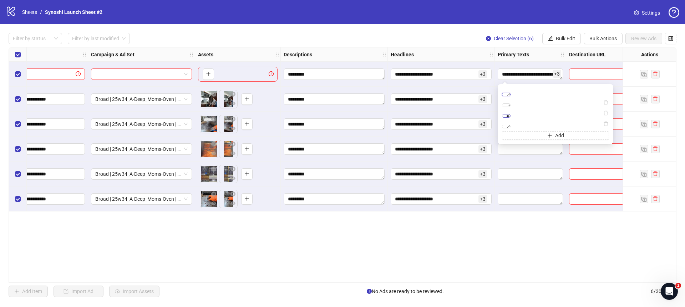
scroll to position [118, 0]
click at [534, 216] on div "**********" at bounding box center [343, 165] width 668 height 236
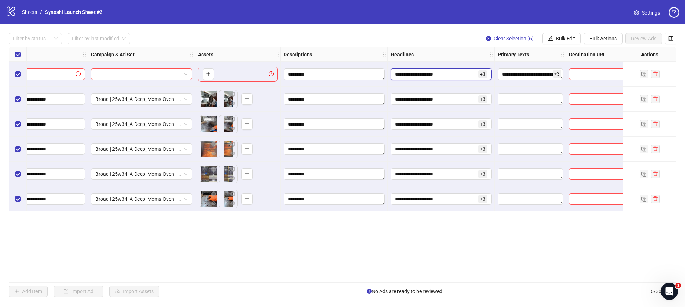
click at [450, 72] on input "**********" at bounding box center [436, 74] width 82 height 8
click at [455, 61] on div "Headlines" at bounding box center [441, 54] width 107 height 14
click at [556, 41] on span "Bulk Edit" at bounding box center [565, 39] width 19 height 6
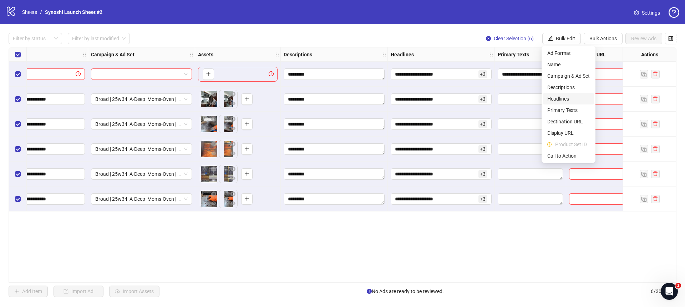
click at [558, 97] on span "Headlines" at bounding box center [568, 99] width 42 height 8
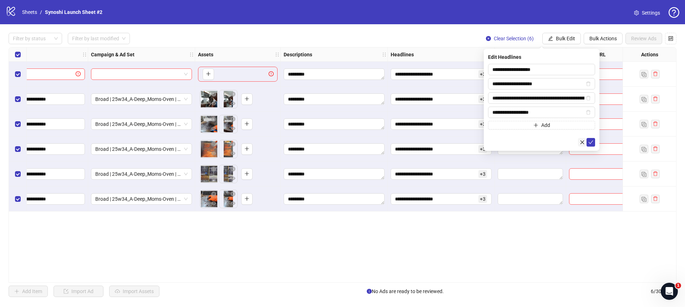
click at [580, 140] on span "button" at bounding box center [582, 143] width 5 height 6
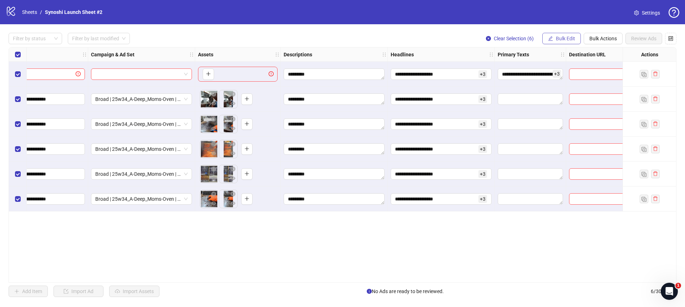
click at [557, 41] on span "Bulk Edit" at bounding box center [565, 39] width 19 height 6
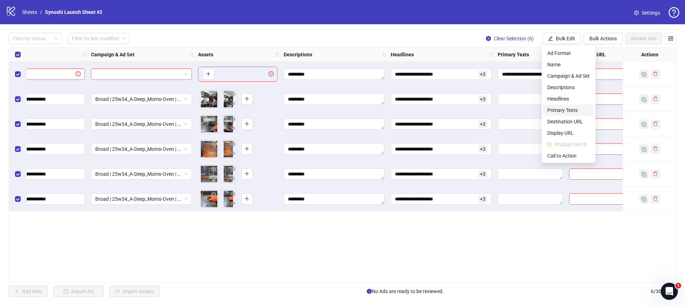
click at [566, 111] on span "Primary Texts" at bounding box center [568, 110] width 42 height 8
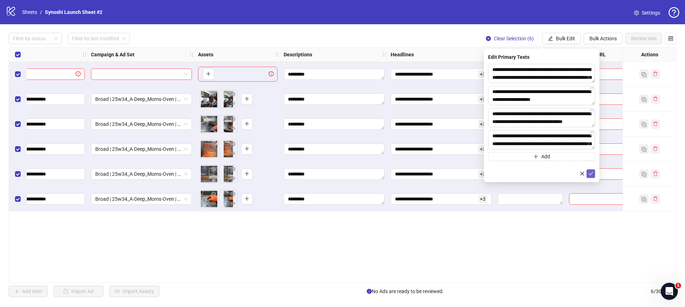
click at [593, 171] on icon "check" at bounding box center [590, 173] width 5 height 5
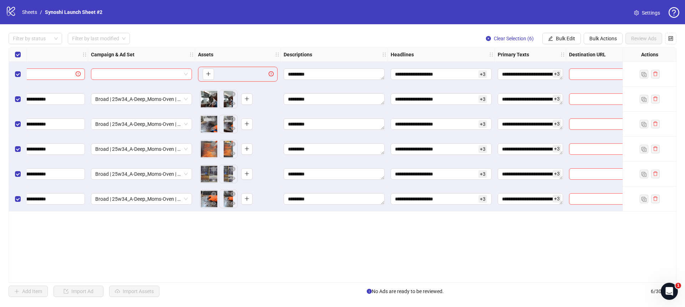
click at [543, 236] on div "**********" at bounding box center [343, 165] width 668 height 236
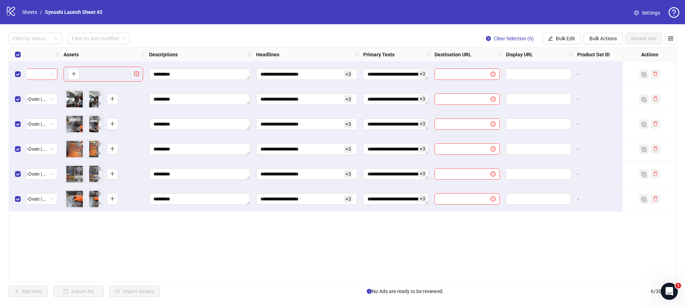
scroll to position [0, 278]
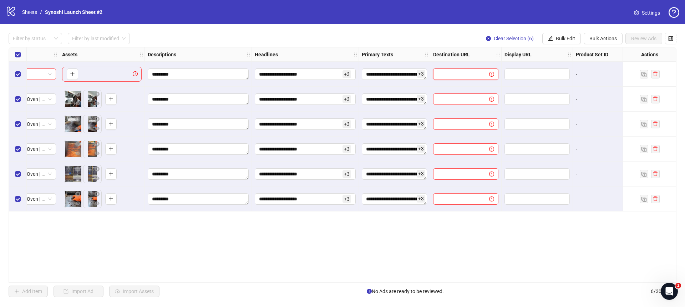
click at [479, 76] on input "text" at bounding box center [458, 74] width 42 height 8
click at [472, 75] on input "text" at bounding box center [458, 74] width 42 height 8
click at [490, 76] on icon "exclamation-circle" at bounding box center [491, 74] width 5 height 5
click at [469, 77] on input "text" at bounding box center [458, 74] width 42 height 8
click at [560, 40] on span "Bulk Edit" at bounding box center [565, 39] width 19 height 6
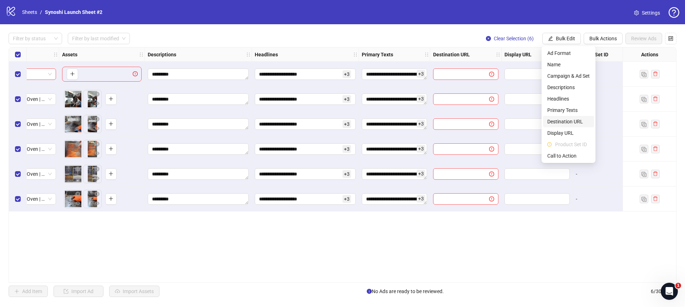
click at [563, 123] on span "Destination URL" at bounding box center [568, 122] width 42 height 8
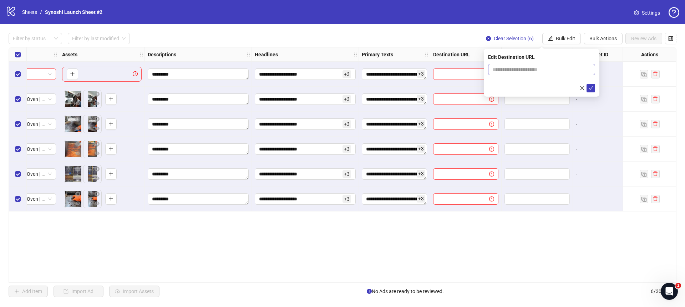
click at [534, 74] on span at bounding box center [541, 69] width 107 height 11
paste input "**********"
type input "**********"
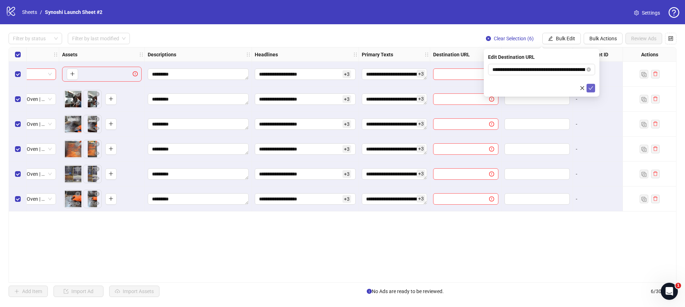
click at [590, 86] on icon "check" at bounding box center [590, 88] width 5 height 5
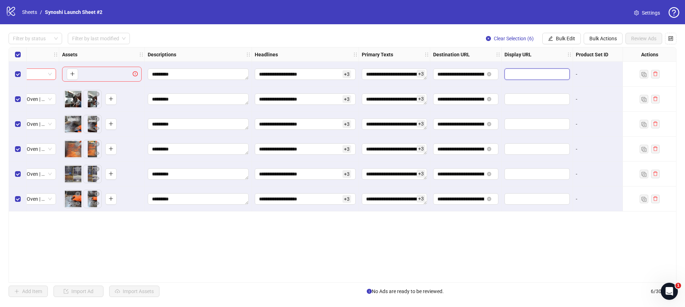
click at [529, 71] on input "text" at bounding box center [536, 74] width 55 height 8
click at [572, 40] on span "Bulk Edit" at bounding box center [565, 39] width 19 height 6
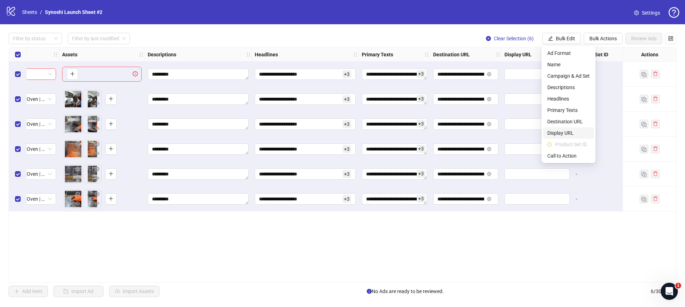
click at [566, 131] on span "Display URL" at bounding box center [568, 133] width 42 height 8
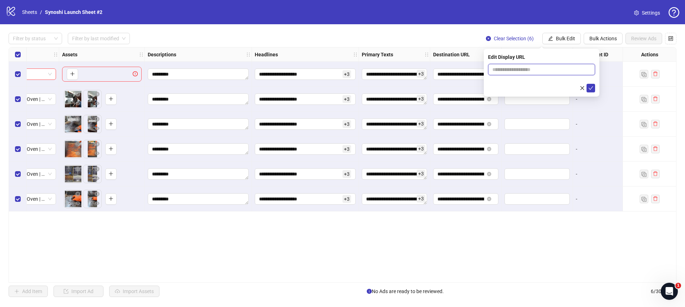
click at [549, 71] on input "text" at bounding box center [541, 69] width 107 height 11
paste input "**********"
drag, startPoint x: 545, startPoint y: 69, endPoint x: 622, endPoint y: 67, distance: 77.1
click at [622, 67] on body "**********" at bounding box center [342, 153] width 685 height 307
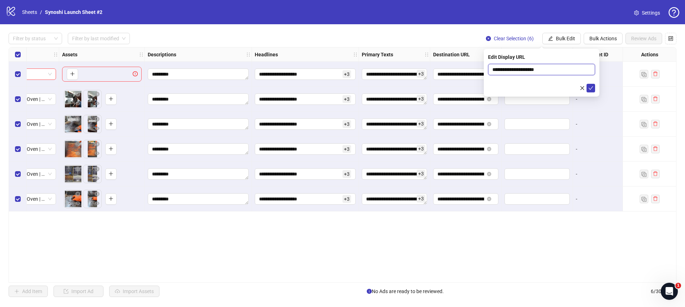
scroll to position [0, 0]
drag, startPoint x: 509, startPoint y: 70, endPoint x: 485, endPoint y: 69, distance: 23.9
click at [485, 69] on div "**********" at bounding box center [542, 73] width 116 height 48
type input "**********"
click at [596, 86] on div "**********" at bounding box center [542, 73] width 116 height 48
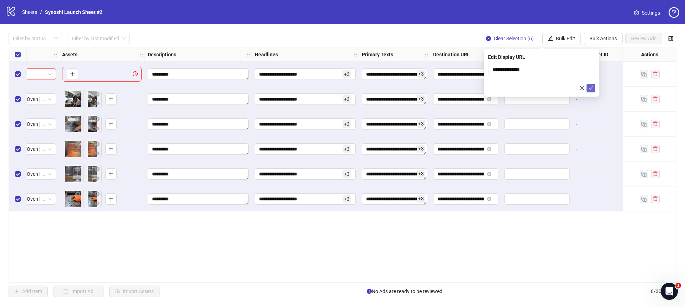
click at [594, 87] on button "submit" at bounding box center [591, 88] width 9 height 9
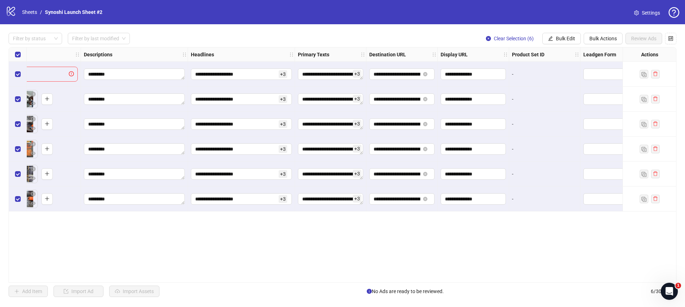
scroll to position [0, 477]
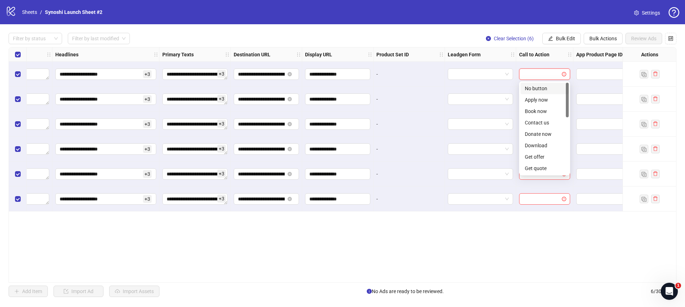
click at [546, 78] on input "search" at bounding box center [541, 74] width 36 height 11
click at [532, 128] on div "Learn more" at bounding box center [545, 129] width 40 height 8
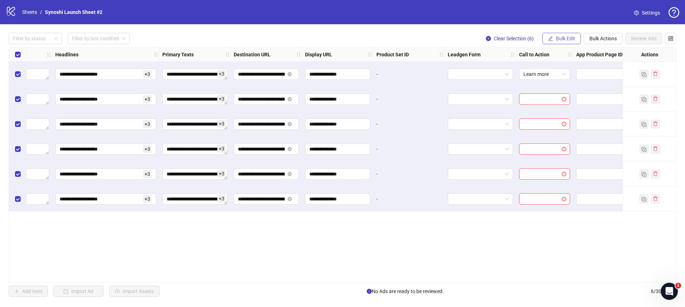
click at [558, 39] on span "Bulk Edit" at bounding box center [565, 39] width 19 height 6
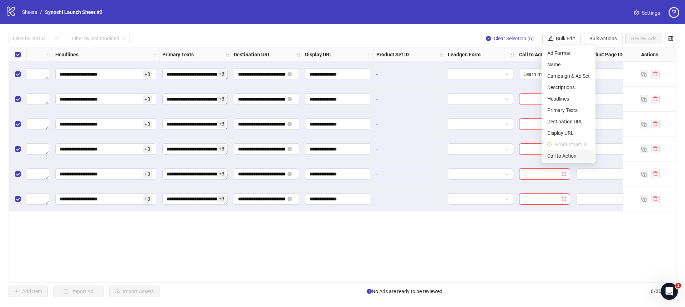
click at [562, 154] on span "Call to Action" at bounding box center [568, 156] width 42 height 8
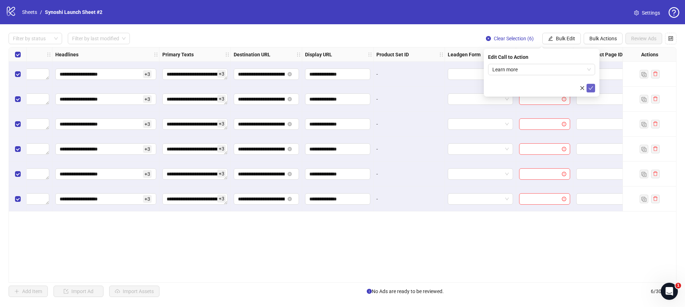
click at [590, 88] on icon "check" at bounding box center [591, 88] width 5 height 4
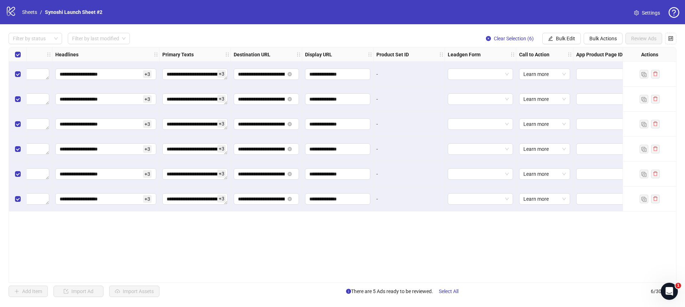
click at [524, 232] on div "**********" at bounding box center [343, 165] width 668 height 236
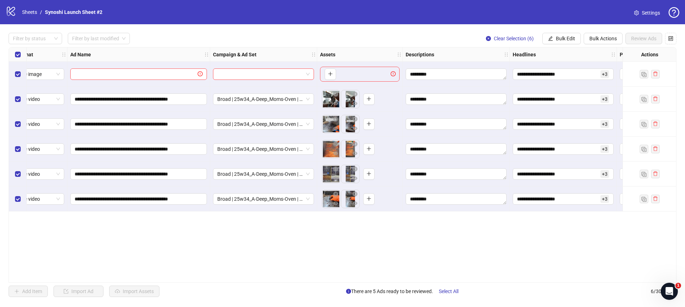
scroll to position [0, 0]
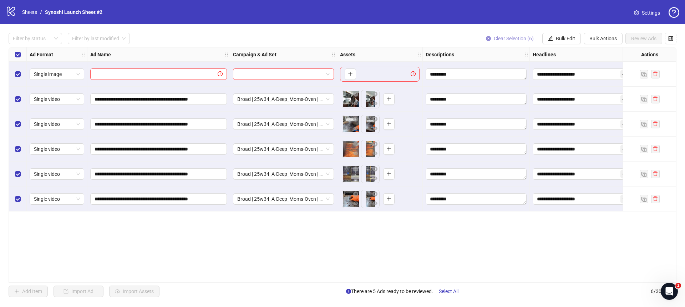
click at [487, 38] on icon "close-circle" at bounding box center [488, 38] width 5 height 5
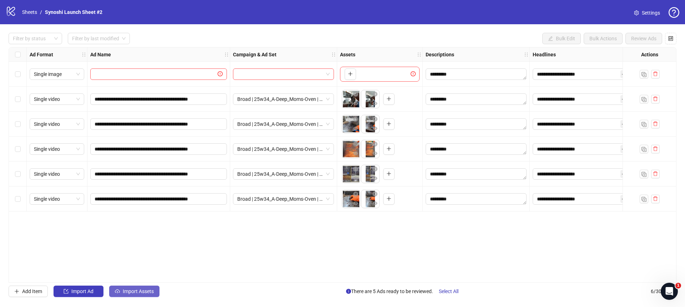
click at [117, 290] on icon "cloud-upload" at bounding box center [117, 291] width 5 height 5
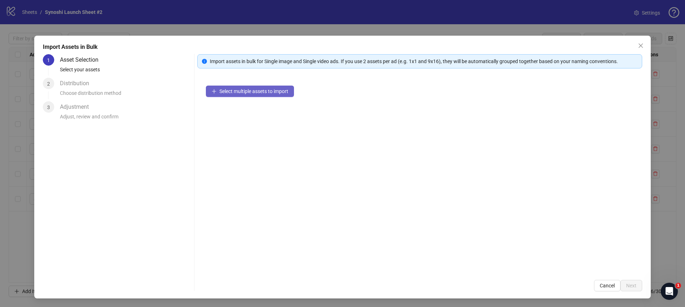
click at [247, 92] on span "Select multiple assets to import" at bounding box center [253, 91] width 69 height 6
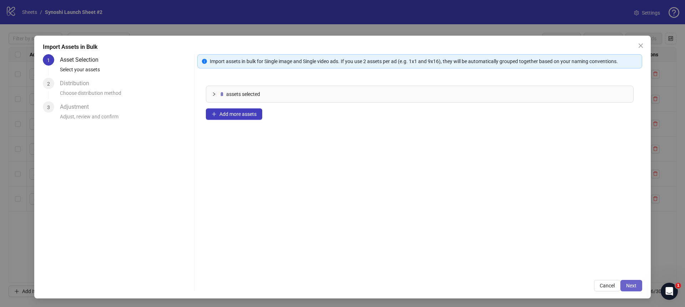
click at [628, 285] on span "Next" at bounding box center [631, 286] width 10 height 6
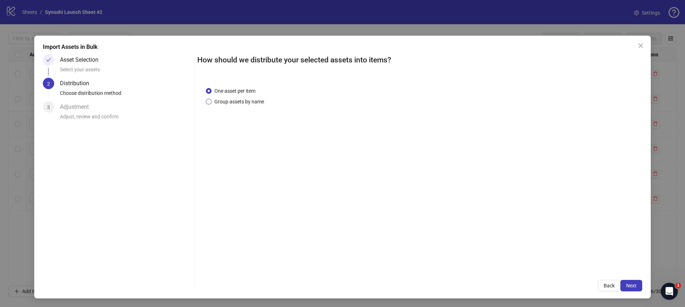
click at [228, 99] on span "Group assets by name" at bounding box center [239, 102] width 55 height 8
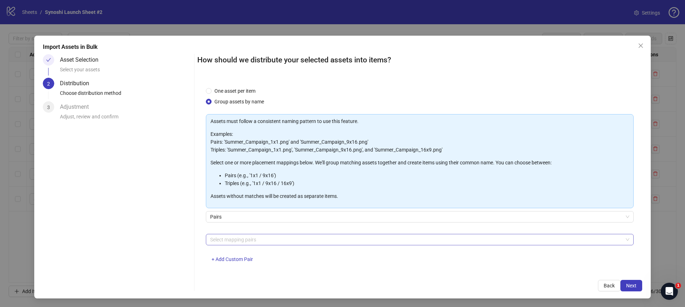
click at [246, 239] on div at bounding box center [415, 240] width 417 height 10
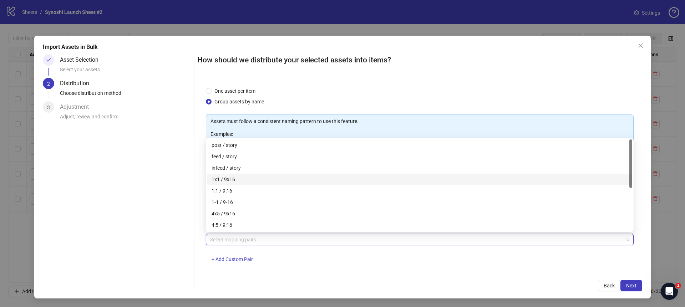
click at [231, 178] on div "1x1 / 9x16" at bounding box center [420, 180] width 416 height 8
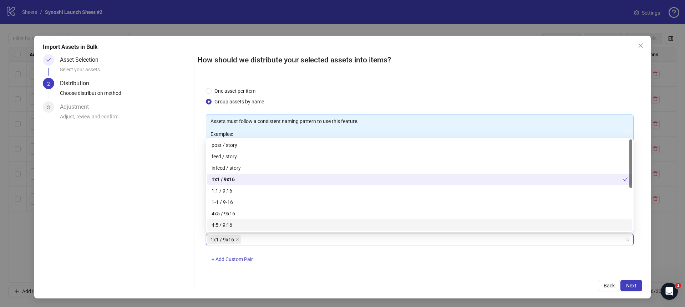
click at [417, 270] on div "1x1 / 9x16 + Add Custom Pair" at bounding box center [420, 252] width 428 height 37
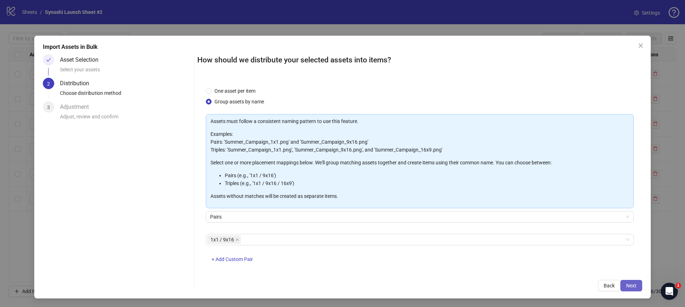
click at [625, 285] on button "Next" at bounding box center [631, 285] width 22 height 11
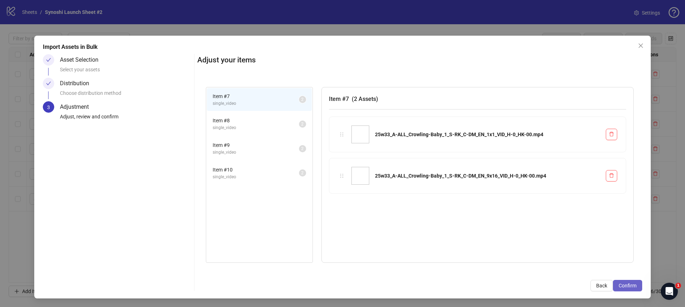
click at [627, 287] on span "Confirm" at bounding box center [628, 286] width 18 height 6
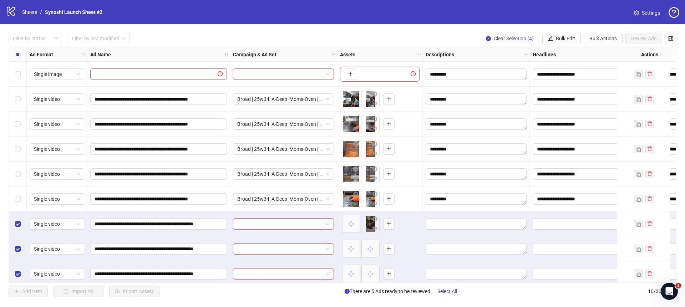
scroll to position [32, 0]
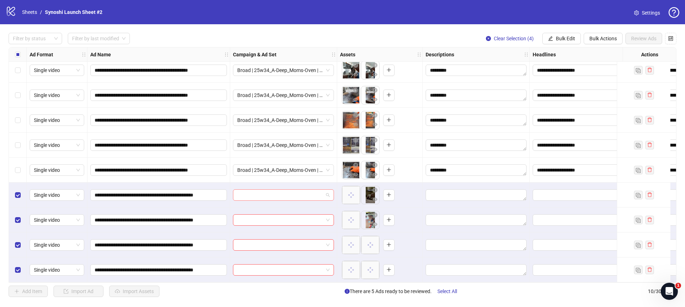
click at [327, 193] on span at bounding box center [283, 195] width 92 height 11
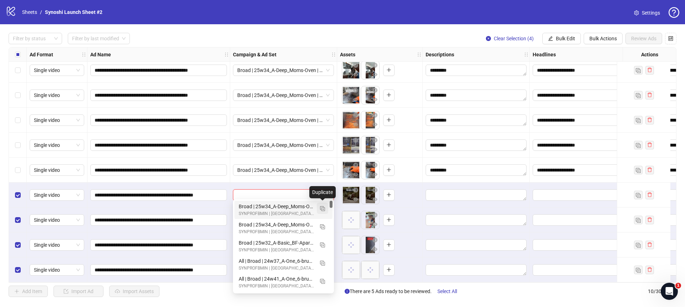
click at [322, 207] on img "button" at bounding box center [322, 208] width 5 height 5
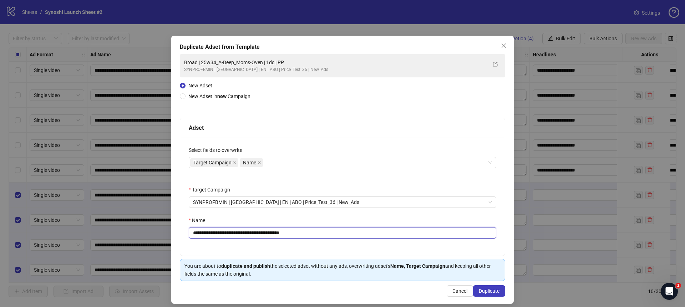
click at [323, 233] on input "**********" at bounding box center [343, 232] width 308 height 11
drag, startPoint x: 272, startPoint y: 233, endPoint x: 211, endPoint y: 234, distance: 60.7
click at [211, 234] on input "**********" at bounding box center [343, 232] width 308 height 11
paste input "***"
type input "**********"
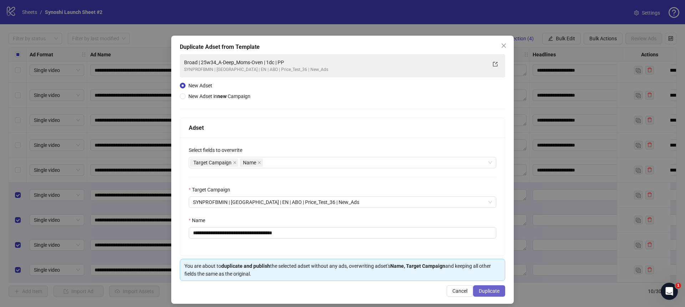
click at [486, 294] on button "Duplicate" at bounding box center [489, 290] width 32 height 11
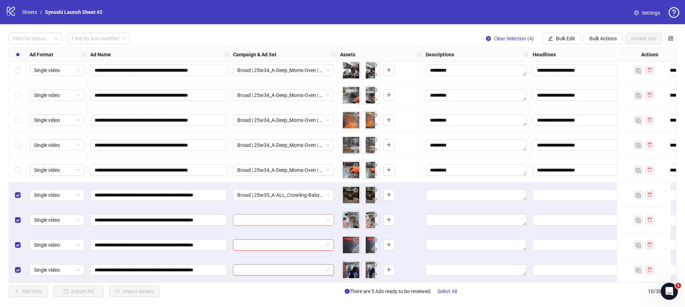
click at [329, 216] on span at bounding box center [283, 220] width 92 height 11
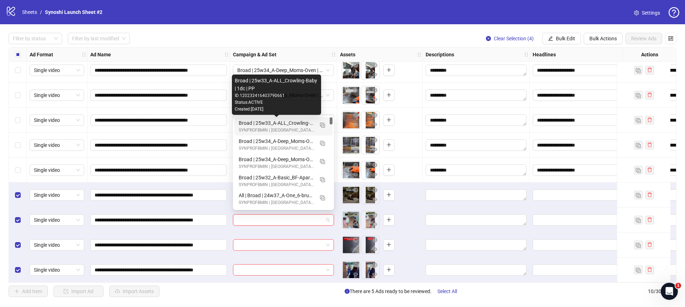
click at [289, 123] on div "Broad | 25w33_A-ALL_Crowling-Baby | 1dc | PP" at bounding box center [276, 123] width 75 height 8
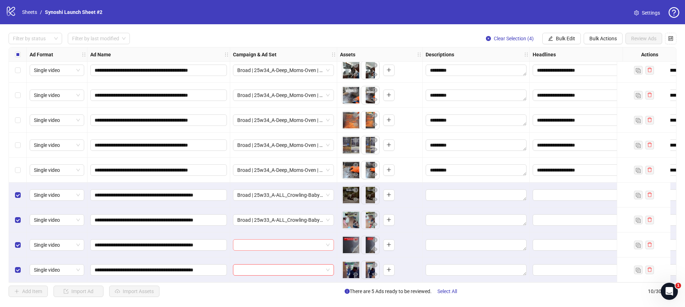
click at [325, 243] on span at bounding box center [283, 245] width 92 height 11
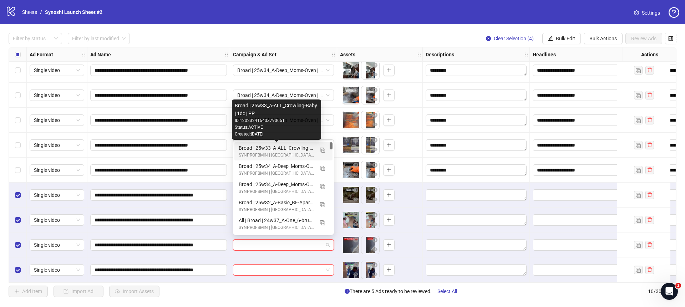
click at [295, 147] on div "Broad | 25w33_A-ALL_Crowling-Baby | 1dc | PP" at bounding box center [276, 148] width 75 height 8
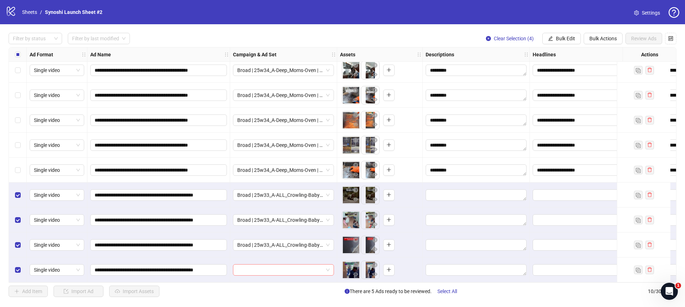
click at [326, 266] on span at bounding box center [283, 270] width 92 height 11
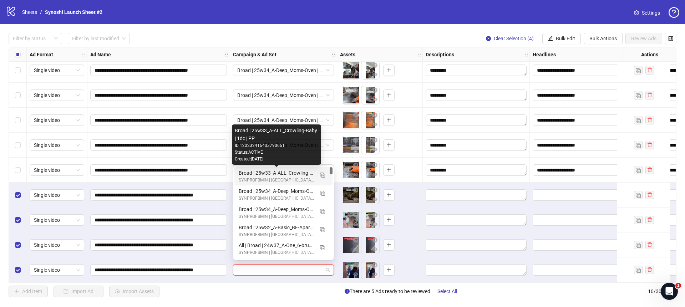
click at [294, 174] on div "Broad | 25w33_A-ALL_Crowling-Baby | 1dc | PP" at bounding box center [276, 173] width 75 height 8
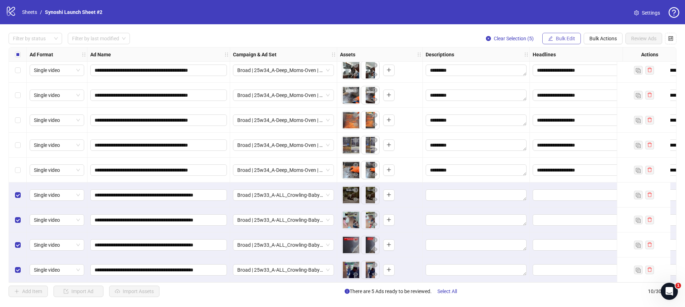
click at [557, 36] on span "Bulk Edit" at bounding box center [565, 39] width 19 height 6
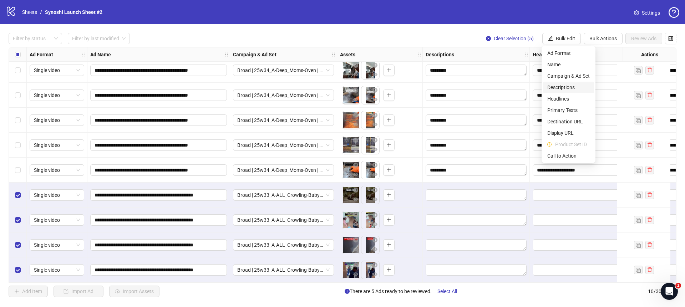
click at [557, 86] on span "Descriptions" at bounding box center [568, 87] width 42 height 8
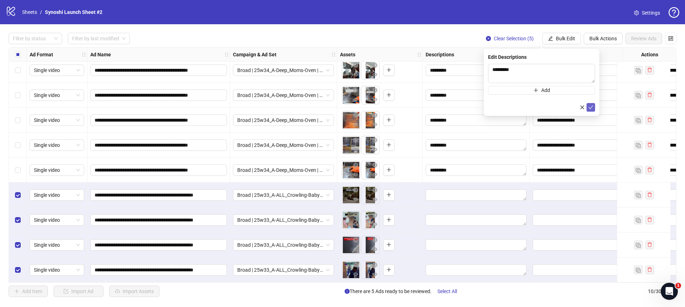
click at [590, 109] on icon "check" at bounding box center [590, 107] width 5 height 5
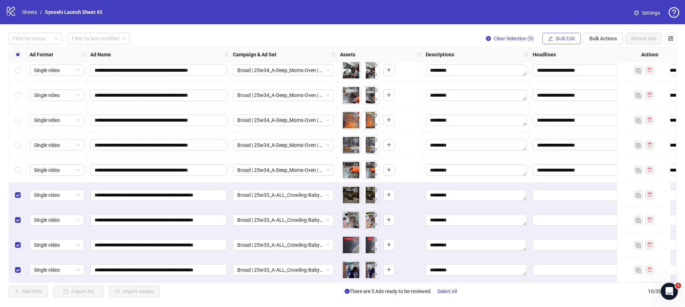
click at [555, 39] on button "Bulk Edit" at bounding box center [561, 38] width 39 height 11
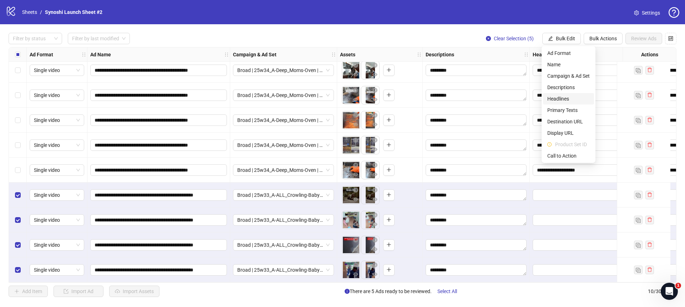
click at [562, 100] on span "Headlines" at bounding box center [568, 99] width 42 height 8
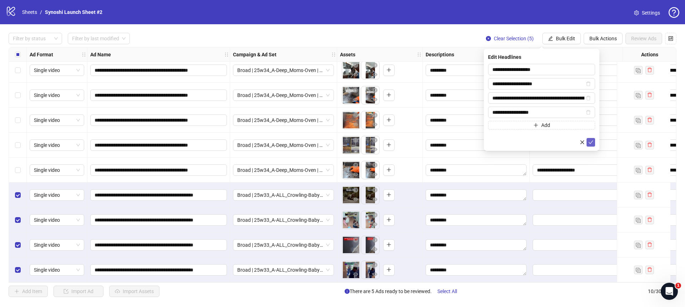
click at [592, 139] on button "submit" at bounding box center [591, 142] width 9 height 9
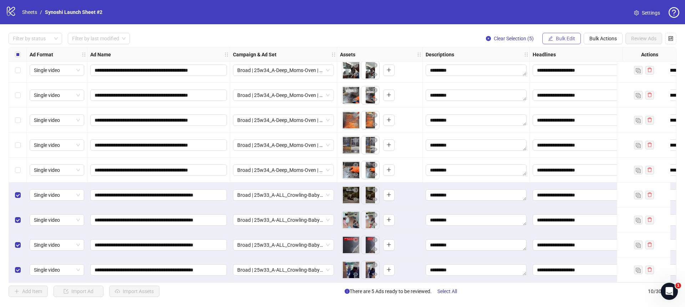
click at [564, 40] on span "Bulk Edit" at bounding box center [565, 39] width 19 height 6
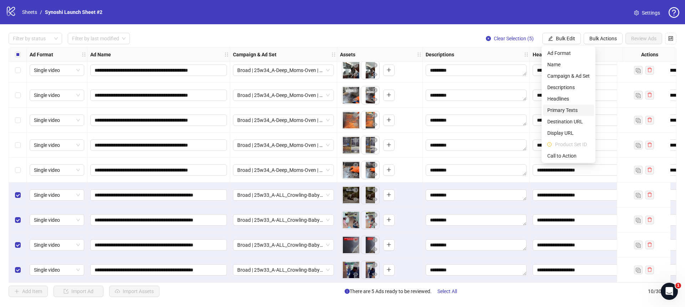
click at [569, 110] on span "Primary Texts" at bounding box center [568, 110] width 42 height 8
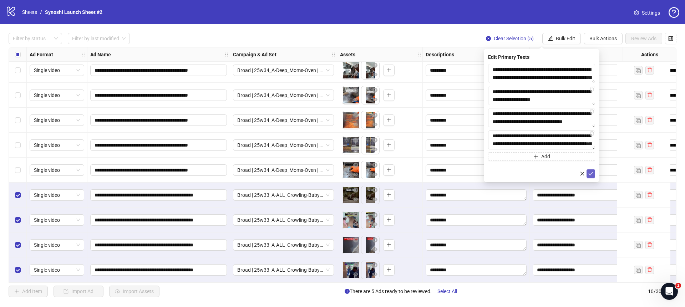
click at [593, 171] on button "submit" at bounding box center [591, 173] width 9 height 9
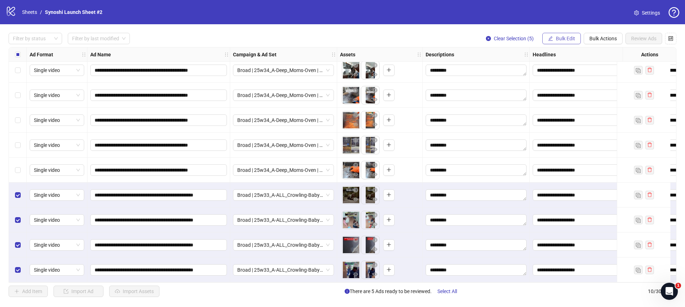
click at [565, 39] on span "Bulk Edit" at bounding box center [565, 39] width 19 height 6
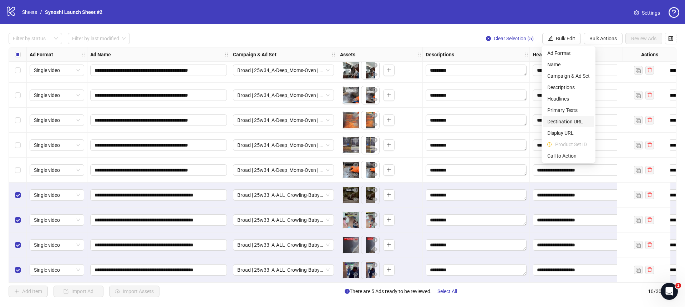
click at [562, 124] on span "Destination URL" at bounding box center [568, 122] width 42 height 8
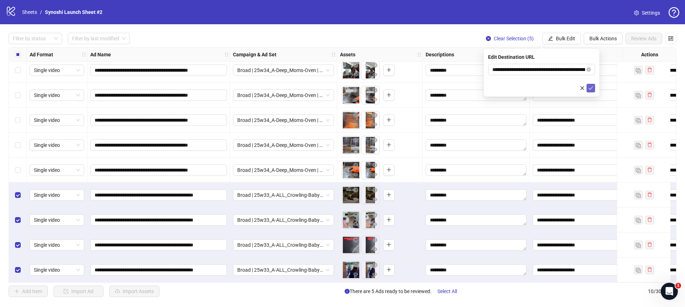
click at [591, 90] on span "submit" at bounding box center [590, 88] width 5 height 6
click at [572, 40] on span "Bulk Edit" at bounding box center [565, 39] width 19 height 6
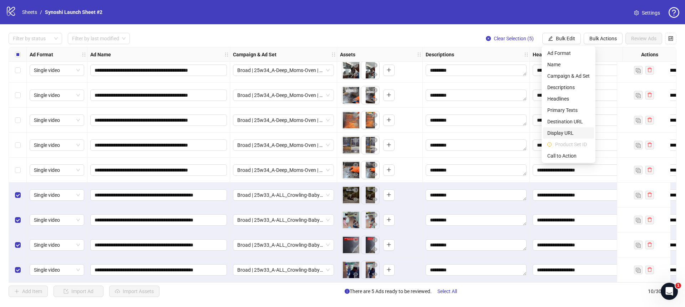
click at [564, 134] on span "Display URL" at bounding box center [568, 133] width 42 height 8
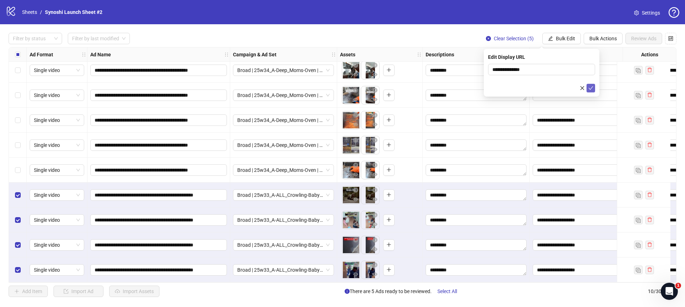
click at [591, 88] on icon "check" at bounding box center [590, 88] width 5 height 5
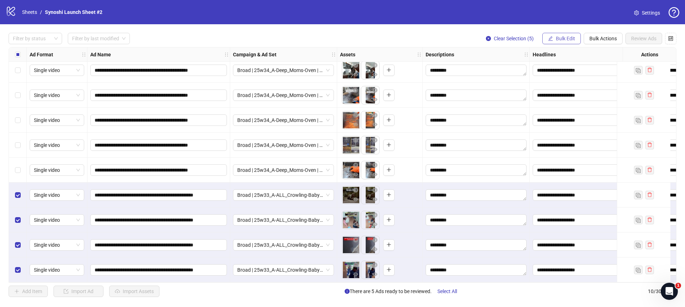
click at [565, 42] on button "Bulk Edit" at bounding box center [561, 38] width 39 height 11
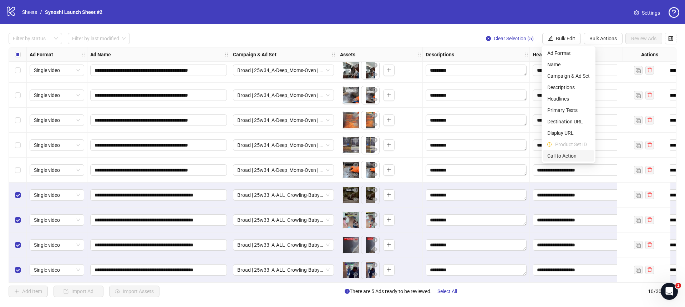
click at [566, 157] on span "Call to Action" at bounding box center [568, 156] width 42 height 8
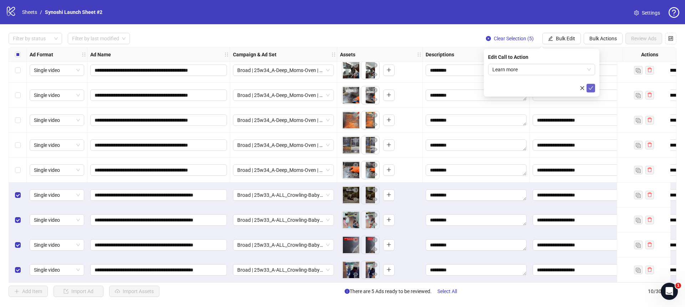
click at [590, 84] on button "submit" at bounding box center [591, 88] width 9 height 9
click at [486, 38] on icon "close-circle" at bounding box center [488, 38] width 5 height 5
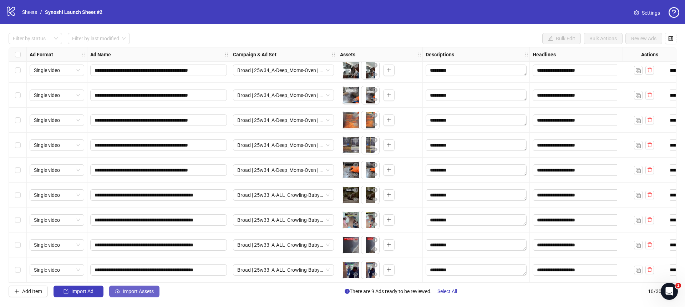
click at [141, 294] on span "Import Assets" at bounding box center [138, 292] width 31 height 6
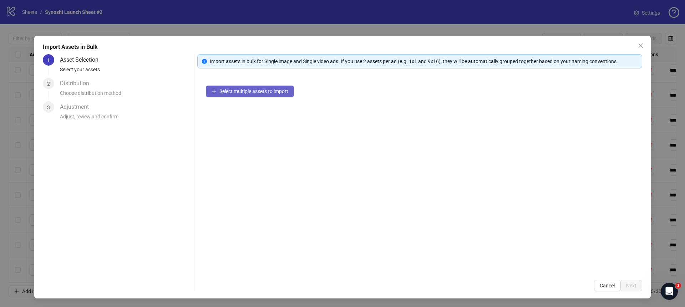
click at [231, 93] on span "Select multiple assets to import" at bounding box center [253, 91] width 69 height 6
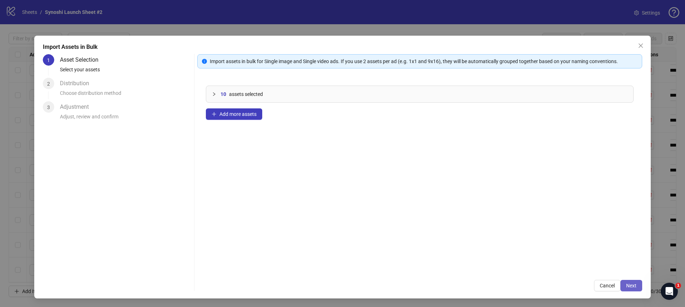
click at [623, 283] on button "Next" at bounding box center [631, 285] width 22 height 11
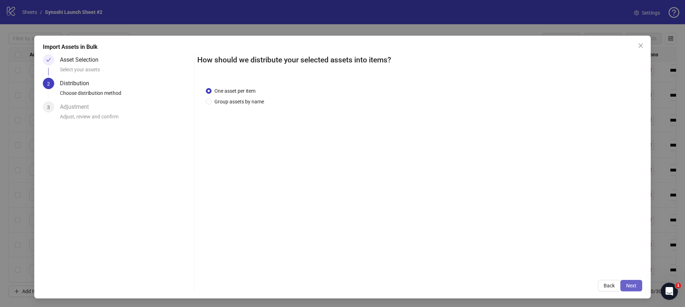
click at [624, 284] on button "Next" at bounding box center [631, 285] width 22 height 11
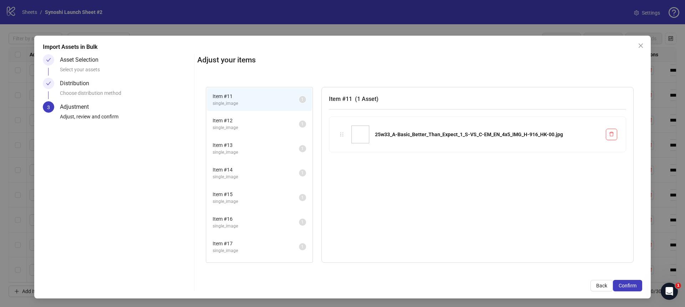
click at [624, 284] on span "Confirm" at bounding box center [628, 286] width 18 height 6
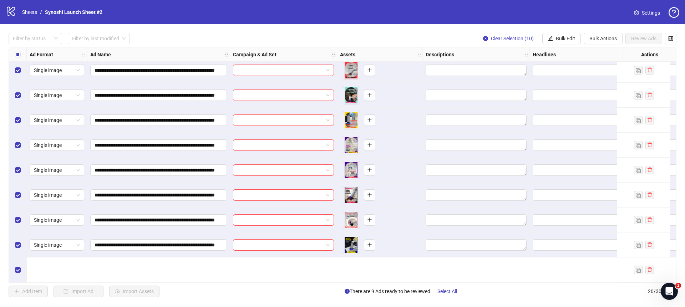
scroll to position [188, 0]
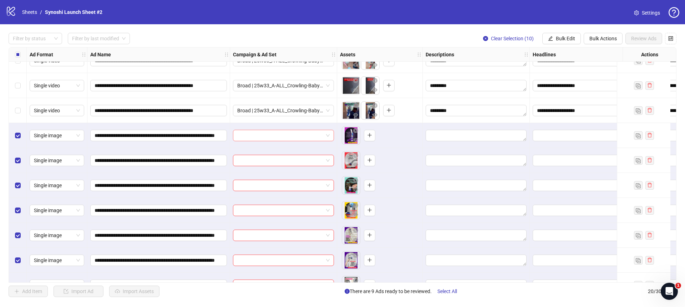
click at [327, 130] on div at bounding box center [283, 135] width 101 height 11
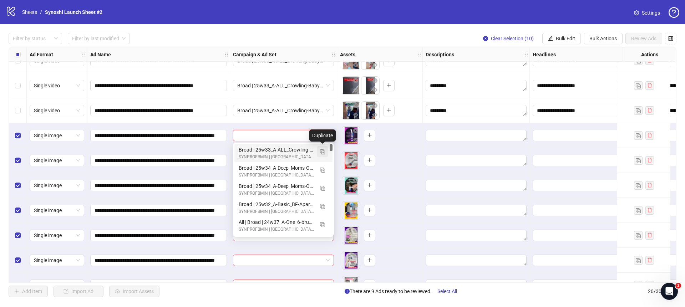
click at [322, 150] on img "button" at bounding box center [322, 151] width 5 height 5
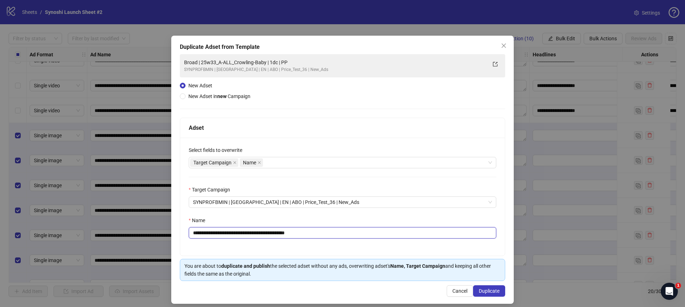
drag, startPoint x: 321, startPoint y: 232, endPoint x: 299, endPoint y: 235, distance: 22.4
click at [295, 235] on input "**********" at bounding box center [343, 232] width 308 height 11
drag, startPoint x: 275, startPoint y: 233, endPoint x: 210, endPoint y: 235, distance: 65.0
click at [210, 235] on input "**********" at bounding box center [343, 232] width 308 height 11
paste input "*******"
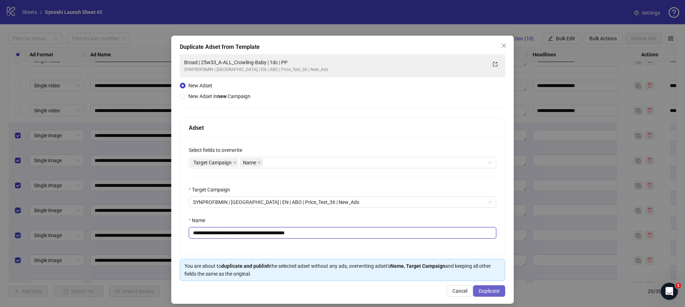
type input "**********"
click at [480, 287] on button "Duplicate" at bounding box center [489, 290] width 32 height 11
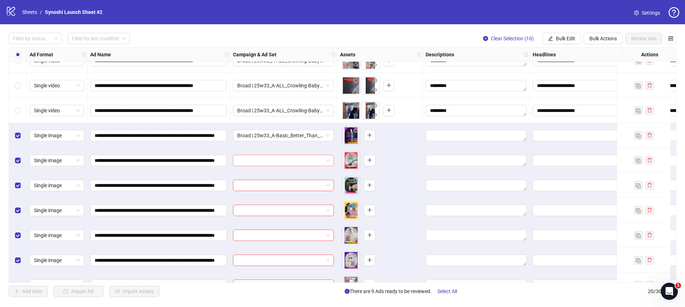
click at [325, 157] on span at bounding box center [283, 160] width 92 height 11
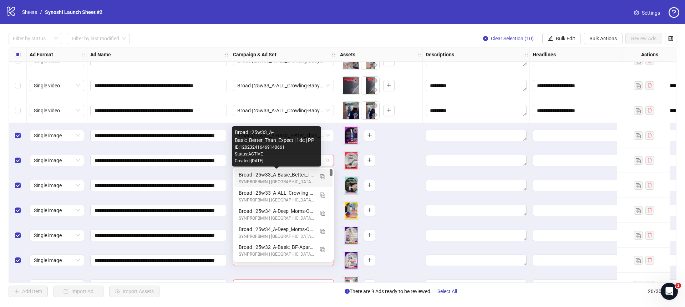
click at [294, 173] on div "Broad | 25w33_A-Basic_Better_Than_Expect | 1dc | PP" at bounding box center [276, 175] width 75 height 8
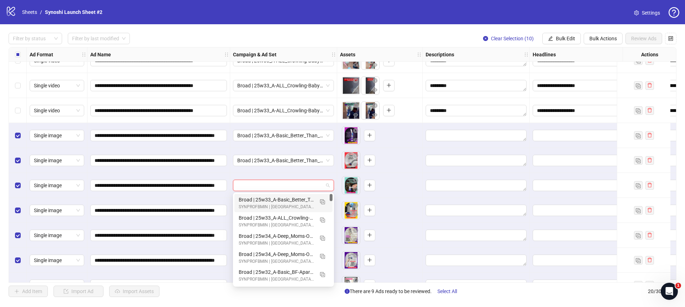
drag, startPoint x: 321, startPoint y: 183, endPoint x: 318, endPoint y: 183, distance: 3.6
click at [321, 183] on input "search" at bounding box center [280, 185] width 86 height 11
drag, startPoint x: 285, startPoint y: 202, endPoint x: 301, endPoint y: 199, distance: 17.1
click at [285, 202] on div "Broad | 25w33_A-Basic_Better_Than_Expect | 1dc | PP" at bounding box center [276, 200] width 75 height 8
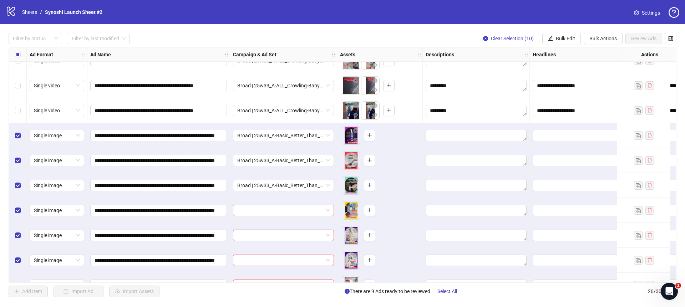
click at [328, 209] on span at bounding box center [283, 210] width 92 height 11
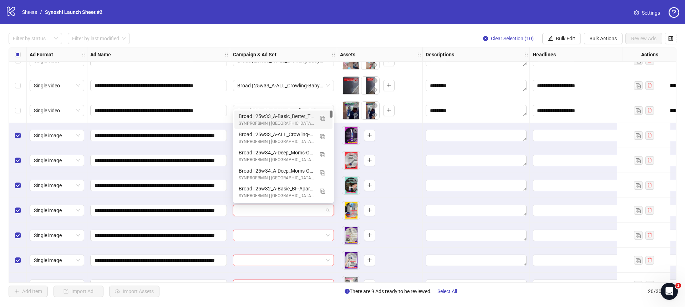
click at [289, 117] on div "Broad | 25w33_A-Basic_Better_Than_Expect | 1dc | PP" at bounding box center [276, 116] width 75 height 8
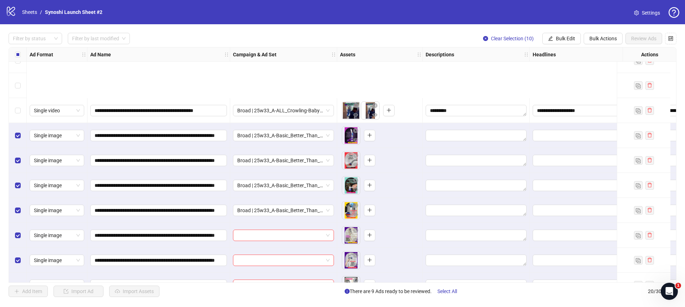
scroll to position [282, 0]
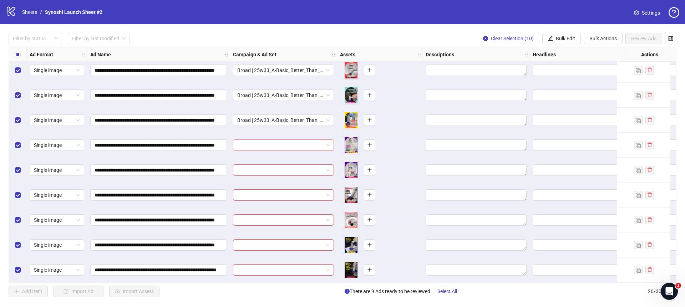
click at [321, 140] on input "search" at bounding box center [280, 145] width 86 height 11
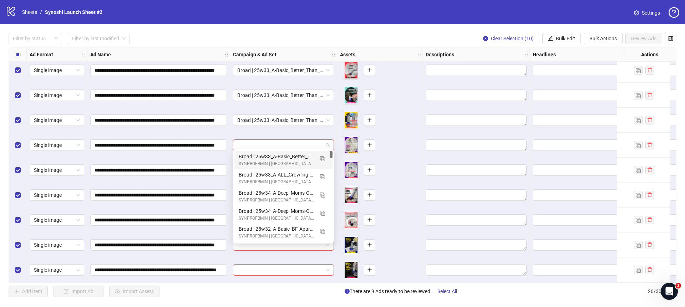
click at [304, 156] on div "Broad | 25w33_A-Basic_Better_Than_Expect | 1dc | PP" at bounding box center [276, 157] width 75 height 8
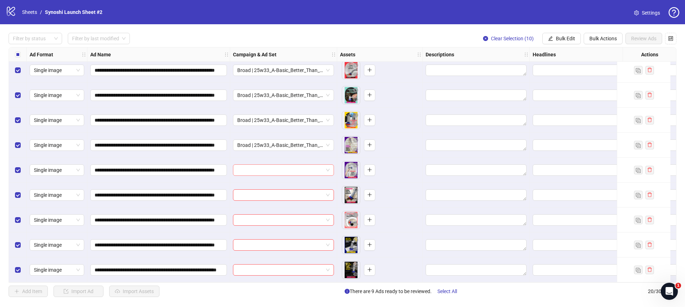
click at [314, 169] on input "search" at bounding box center [280, 170] width 86 height 11
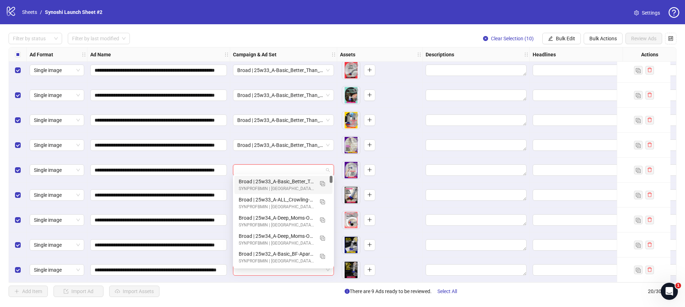
click at [296, 181] on div "Broad | 25w33_A-Basic_Better_Than_Expect | 1dc | PP" at bounding box center [276, 182] width 75 height 8
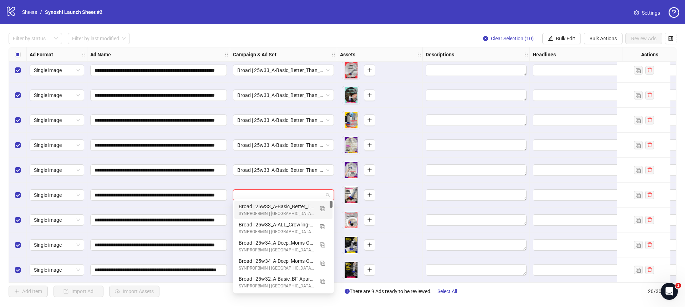
click at [319, 193] on input "search" at bounding box center [280, 195] width 86 height 11
drag, startPoint x: 296, startPoint y: 206, endPoint x: 305, endPoint y: 208, distance: 8.9
click at [297, 206] on div "Broad | 25w33_A-Basic_Better_Than_Expect | 1dc | PP" at bounding box center [276, 207] width 75 height 8
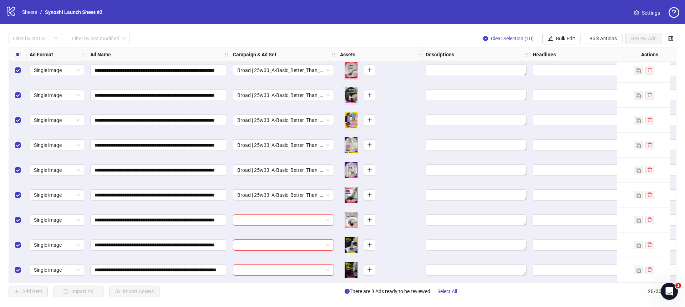
click at [316, 215] on input "search" at bounding box center [280, 220] width 86 height 11
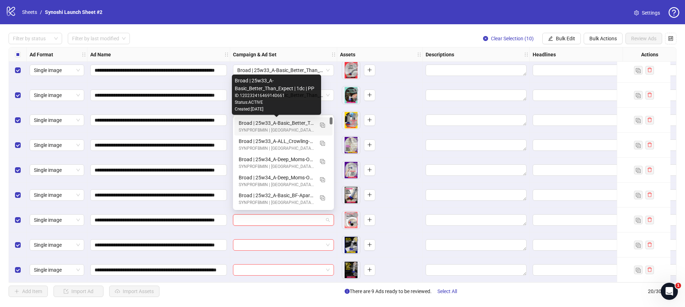
click at [293, 121] on div "Broad | 25w33_A-Basic_Better_Than_Expect | 1dc | PP" at bounding box center [276, 123] width 75 height 8
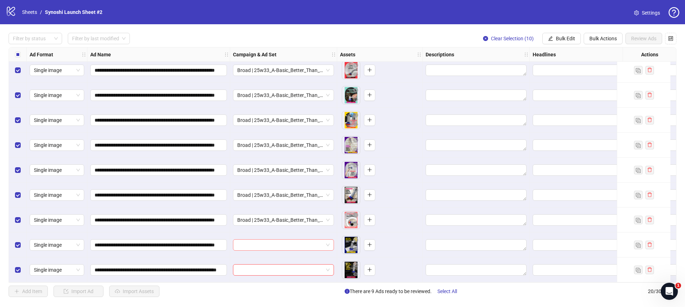
click at [320, 244] on input "search" at bounding box center [280, 245] width 86 height 11
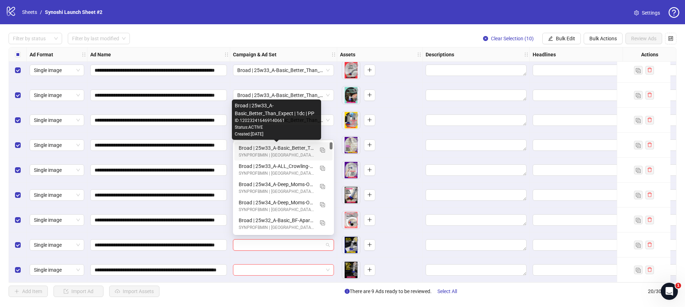
click at [298, 149] on div "Broad | 25w33_A-Basic_Better_Than_Expect | 1dc | PP" at bounding box center [276, 148] width 75 height 8
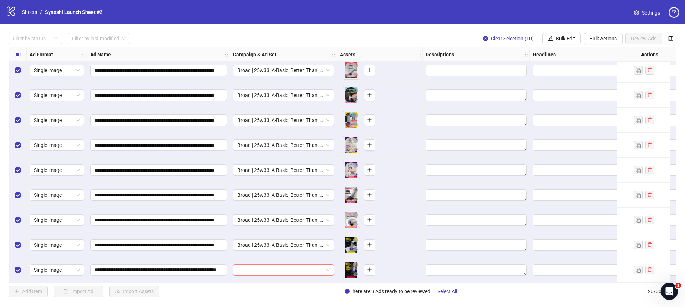
click at [323, 267] on input "search" at bounding box center [280, 270] width 86 height 11
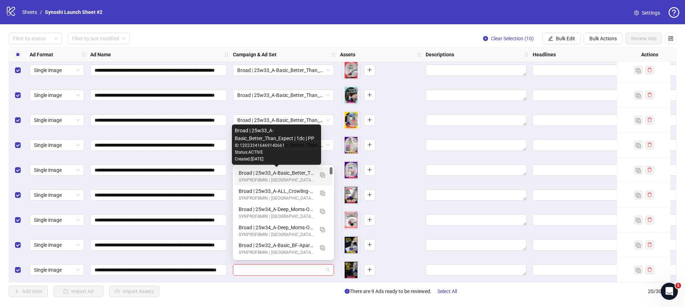
click at [291, 173] on div "Broad | 25w33_A-Basic_Better_Than_Expect | 1dc | PP" at bounding box center [276, 173] width 75 height 8
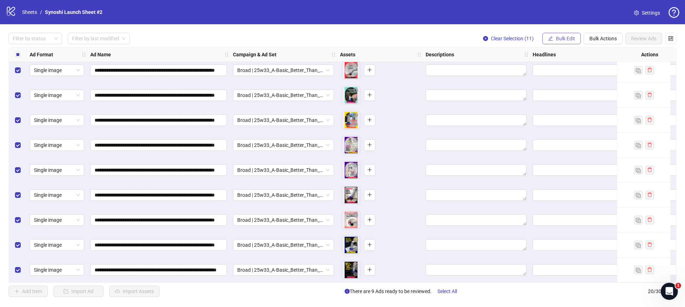
click at [559, 39] on span "Bulk Edit" at bounding box center [565, 39] width 19 height 6
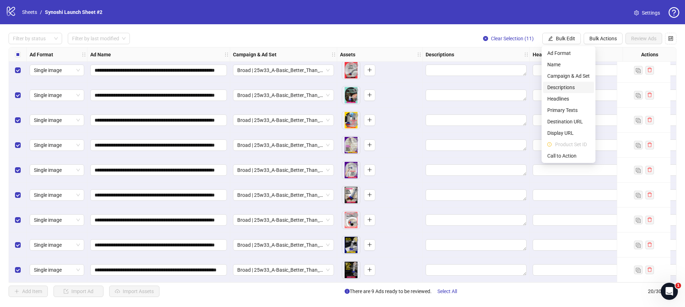
click at [562, 86] on span "Descriptions" at bounding box center [568, 87] width 42 height 8
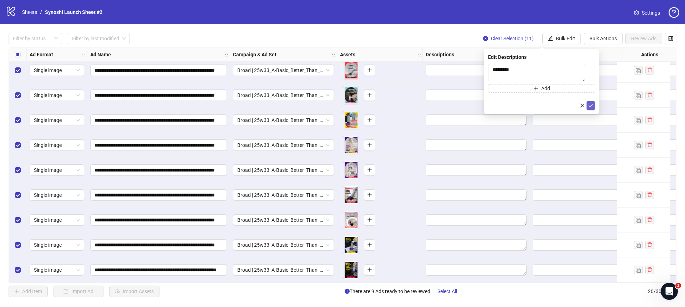
click at [592, 106] on icon "check" at bounding box center [590, 105] width 5 height 5
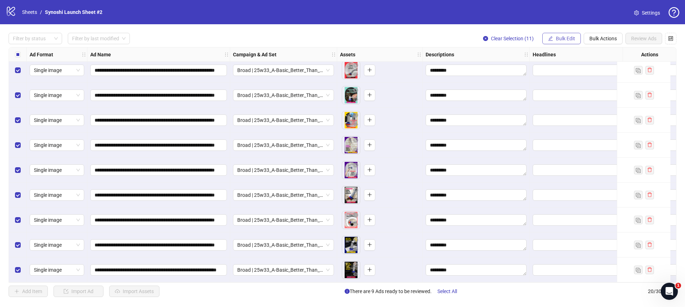
click at [567, 39] on span "Bulk Edit" at bounding box center [565, 39] width 19 height 6
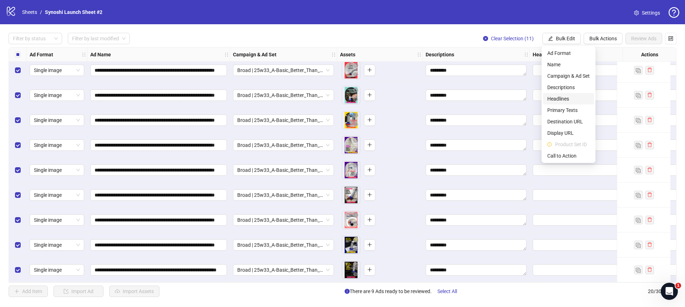
click at [567, 100] on span "Headlines" at bounding box center [568, 99] width 42 height 8
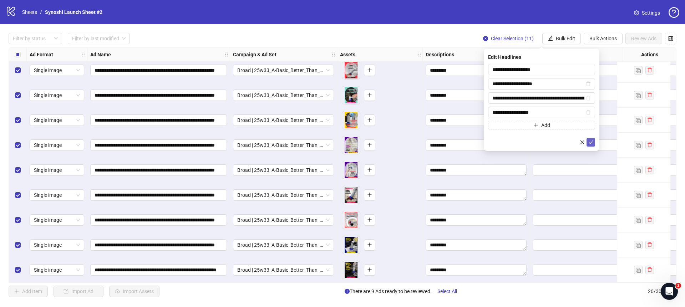
click at [592, 140] on icon "check" at bounding box center [590, 142] width 5 height 5
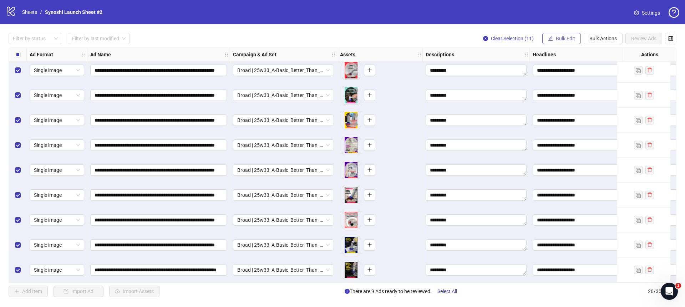
click at [568, 42] on button "Bulk Edit" at bounding box center [561, 38] width 39 height 11
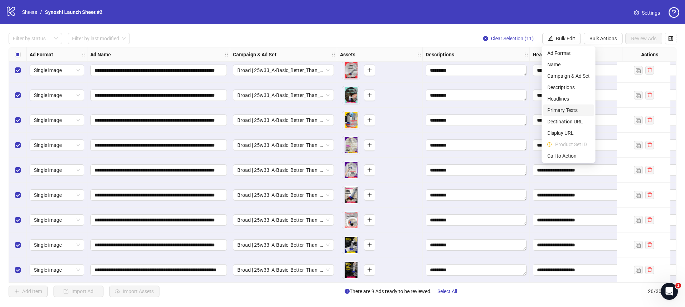
click at [564, 109] on span "Primary Texts" at bounding box center [568, 110] width 42 height 8
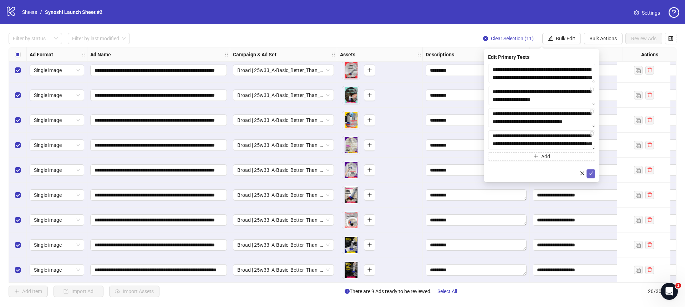
click at [592, 174] on icon "check" at bounding box center [590, 173] width 5 height 5
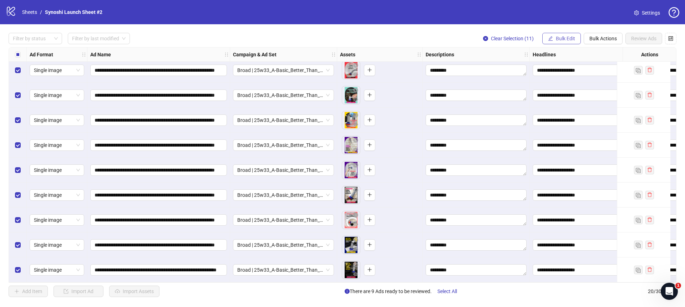
click at [572, 39] on span "Bulk Edit" at bounding box center [565, 39] width 19 height 6
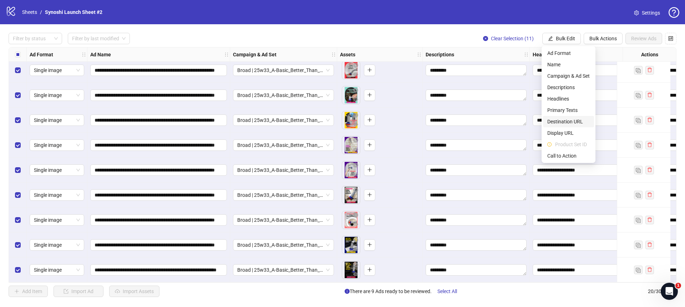
click at [567, 123] on span "Destination URL" at bounding box center [568, 122] width 42 height 8
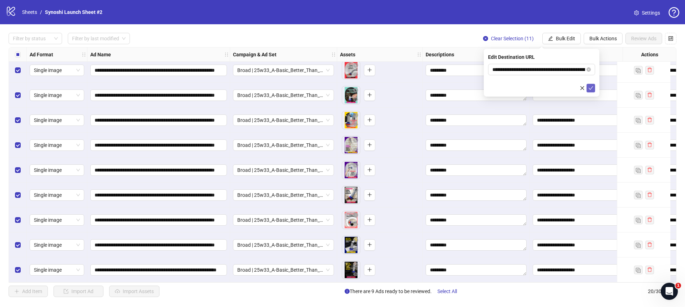
click at [592, 87] on icon "check" at bounding box center [590, 88] width 5 height 5
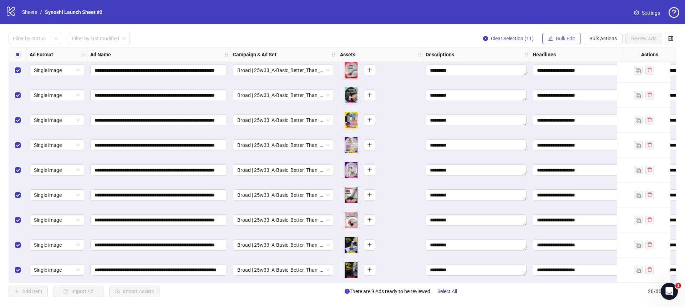
click at [571, 39] on span "Bulk Edit" at bounding box center [565, 39] width 19 height 6
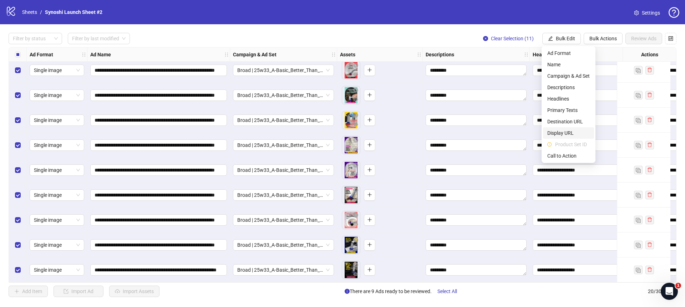
click at [568, 135] on span "Display URL" at bounding box center [568, 133] width 42 height 8
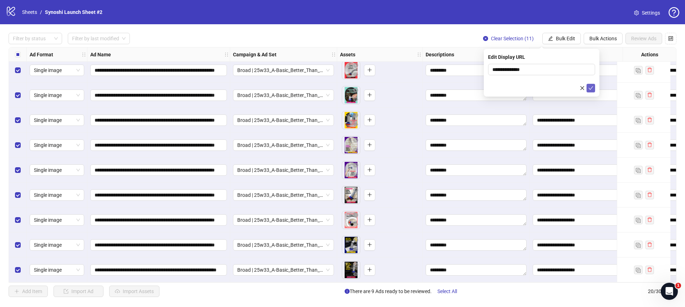
click at [588, 86] on icon "check" at bounding box center [590, 88] width 5 height 5
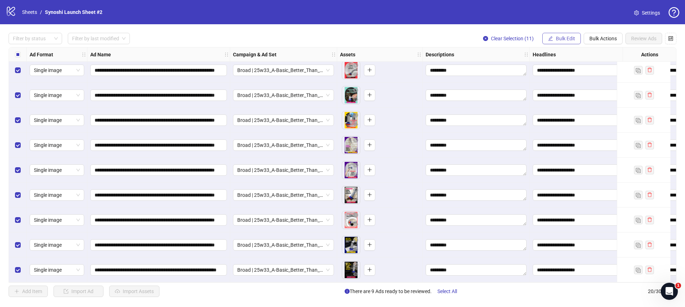
click at [566, 40] on span "Bulk Edit" at bounding box center [565, 39] width 19 height 6
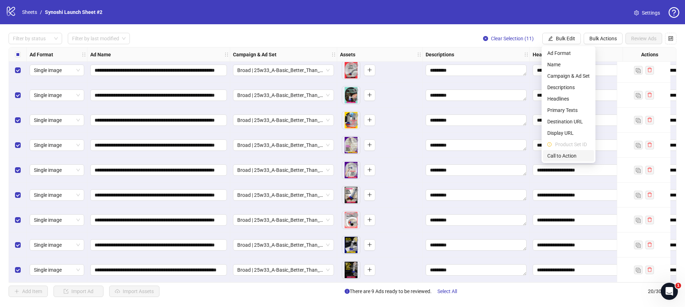
click at [566, 151] on li "Call to Action" at bounding box center [568, 155] width 51 height 11
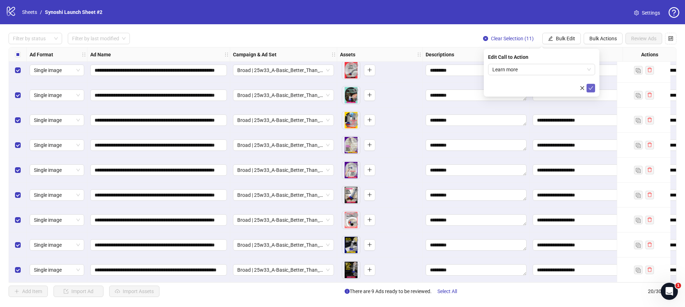
click at [591, 88] on icon "check" at bounding box center [591, 88] width 5 height 4
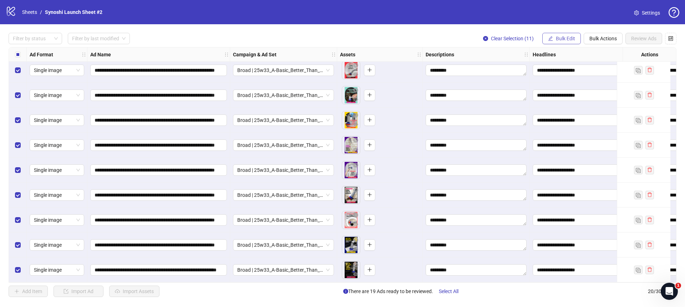
click at [567, 41] on span "Bulk Edit" at bounding box center [565, 39] width 19 height 6
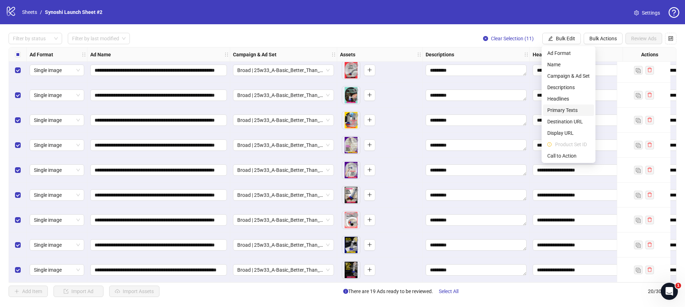
click at [566, 110] on span "Primary Texts" at bounding box center [568, 110] width 42 height 8
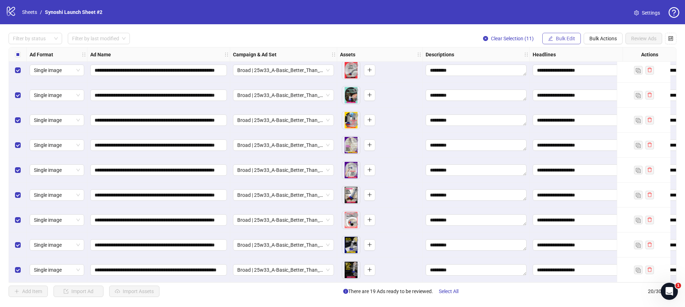
click at [578, 41] on button "Bulk Edit" at bounding box center [561, 38] width 39 height 11
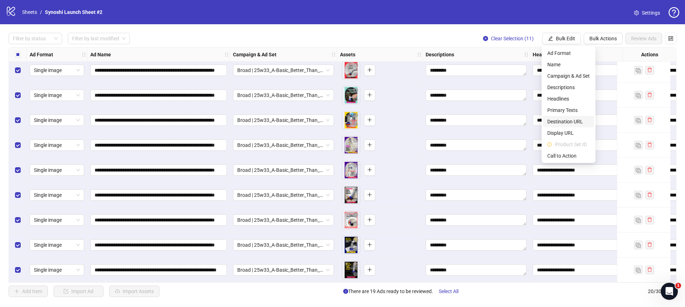
click at [566, 121] on span "Destination URL" at bounding box center [568, 122] width 42 height 8
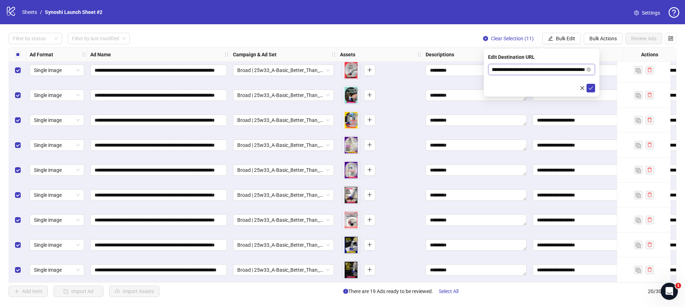
scroll to position [0, 75]
click at [580, 87] on icon "close" at bounding box center [582, 88] width 5 height 5
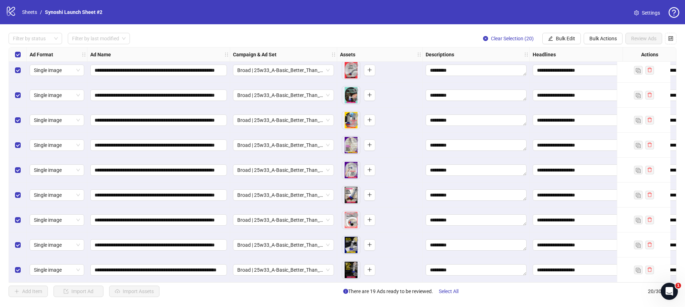
click at [10, 54] on div "Select all rows" at bounding box center [18, 54] width 18 height 14
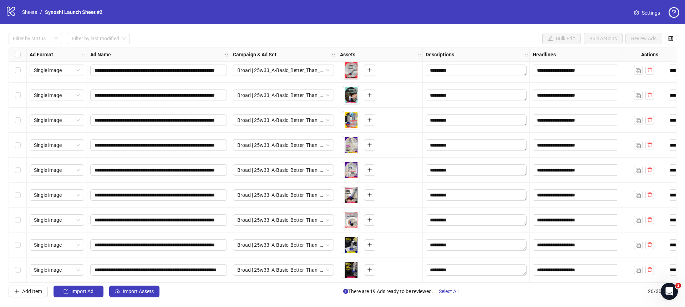
click at [163, 287] on div "Add Item Import Ad Import Assets There are 19 Ads ready to be reviewed. Select …" at bounding box center [343, 291] width 668 height 11
click at [161, 287] on div "Add Item Import Ad Import Assets There are 19 Ads ready to be reviewed. Select …" at bounding box center [343, 291] width 668 height 11
click at [159, 287] on button "Import Assets" at bounding box center [134, 291] width 50 height 11
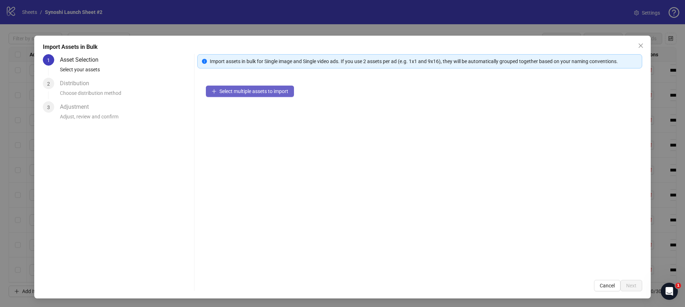
click at [247, 87] on button "Select multiple assets to import" at bounding box center [250, 91] width 88 height 11
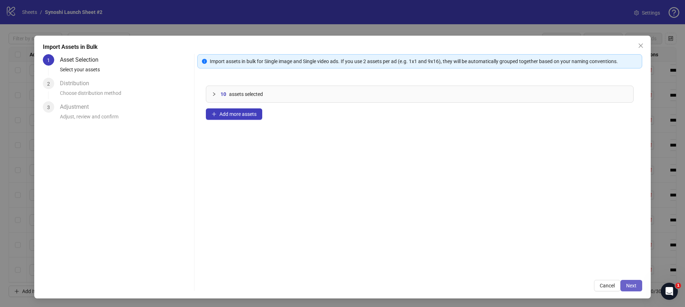
click at [629, 284] on span "Next" at bounding box center [631, 286] width 10 height 6
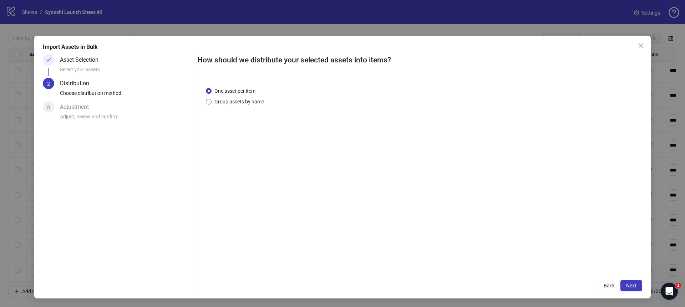
click at [238, 100] on span "Group assets by name" at bounding box center [239, 102] width 55 height 8
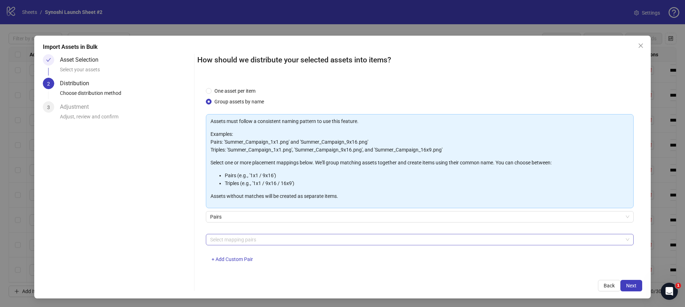
click at [254, 238] on div at bounding box center [415, 240] width 417 height 10
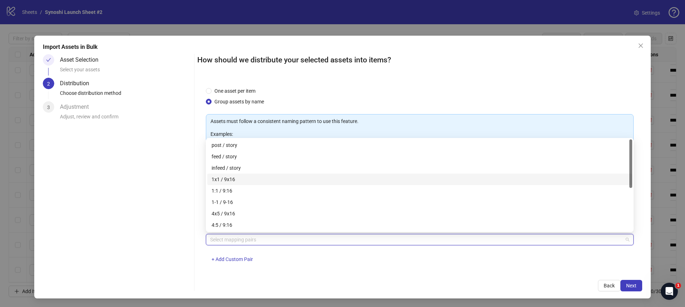
click at [227, 179] on div "1x1 / 9x16" at bounding box center [420, 180] width 416 height 8
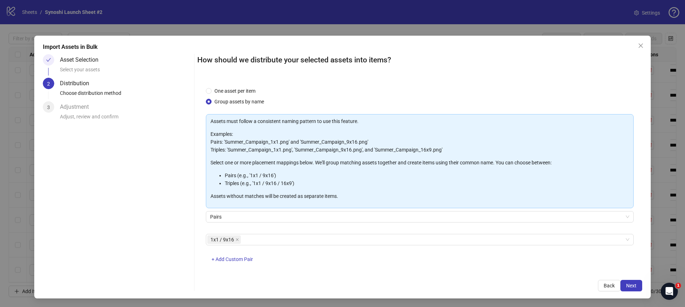
click at [498, 275] on div "How should we distribute your selected assets into items? One asset per item Gr…" at bounding box center [419, 172] width 445 height 237
click at [629, 281] on button "Next" at bounding box center [631, 285] width 22 height 11
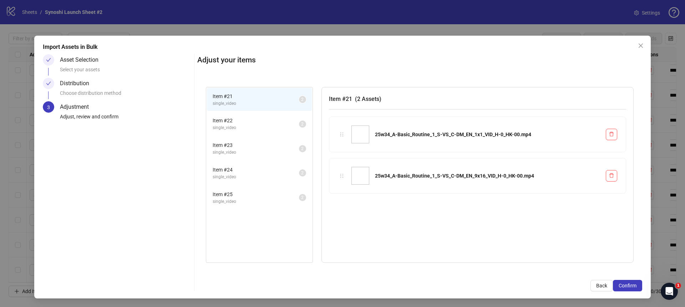
click at [629, 281] on button "Confirm" at bounding box center [627, 285] width 29 height 11
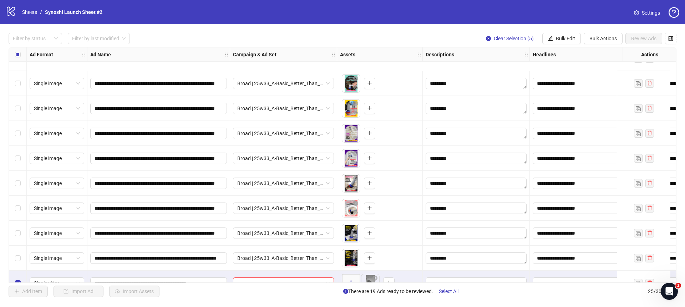
scroll to position [406, 0]
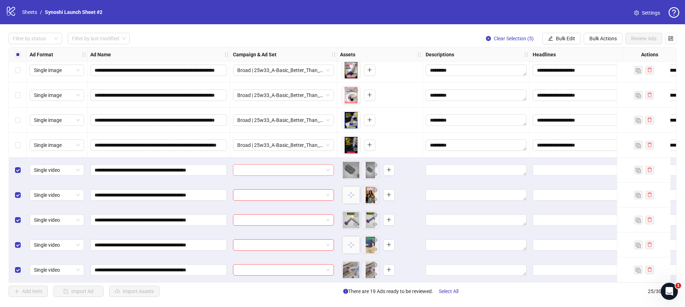
click at [328, 167] on span at bounding box center [283, 170] width 92 height 11
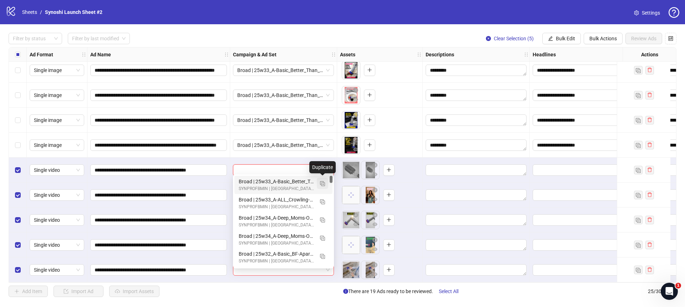
click at [323, 182] on img "button" at bounding box center [322, 183] width 5 height 5
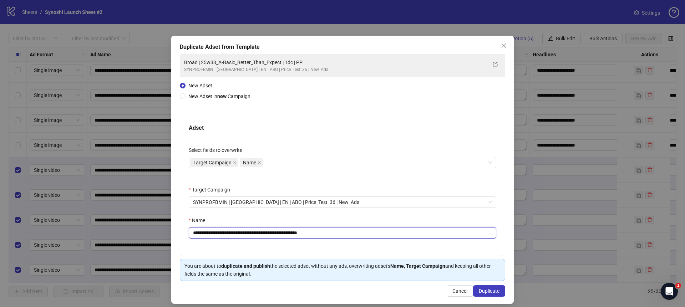
drag, startPoint x: 351, startPoint y: 232, endPoint x: 355, endPoint y: 229, distance: 4.4
click at [351, 232] on input "**********" at bounding box center [343, 232] width 308 height 11
drag, startPoint x: 291, startPoint y: 233, endPoint x: 210, endPoint y: 233, distance: 80.6
click at [210, 233] on input "**********" at bounding box center [343, 232] width 308 height 11
paste input "text"
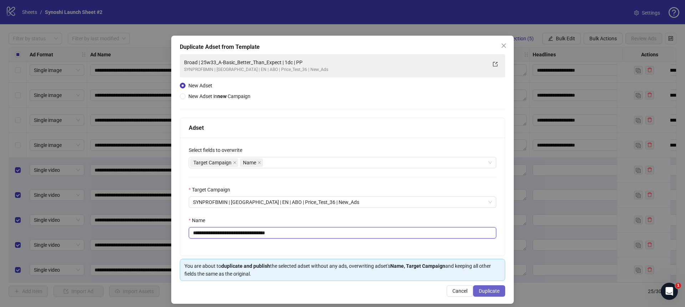
type input "**********"
click at [487, 289] on span "Duplicate" at bounding box center [489, 291] width 21 height 6
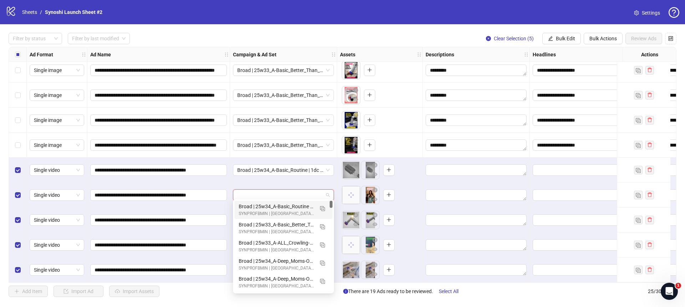
click at [318, 190] on input "search" at bounding box center [280, 195] width 86 height 11
click at [290, 202] on div "Broad | 25w34_A-Basic_Routine | 1dc | PP SYNPROFBMIN | US | EN | ABO | Price_Te…" at bounding box center [283, 210] width 98 height 18
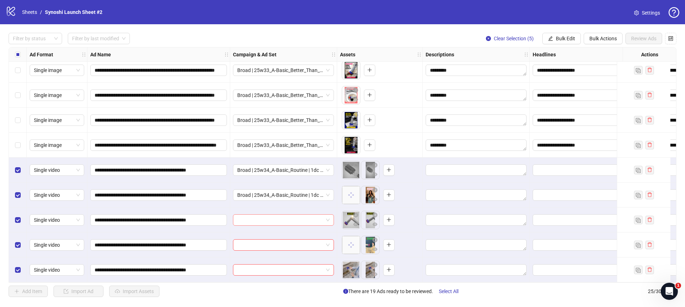
click at [327, 215] on span at bounding box center [283, 220] width 92 height 11
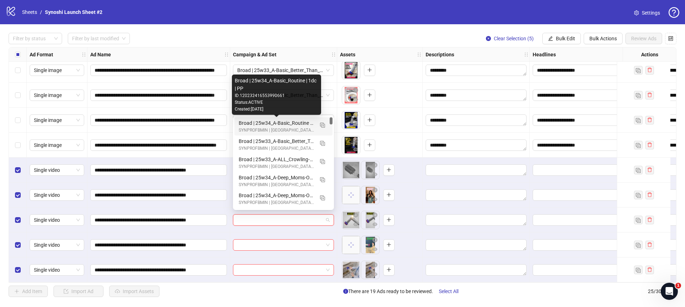
click at [285, 123] on div "Broad | 25w34_A-Basic_Routine | 1dc | PP" at bounding box center [276, 123] width 75 height 8
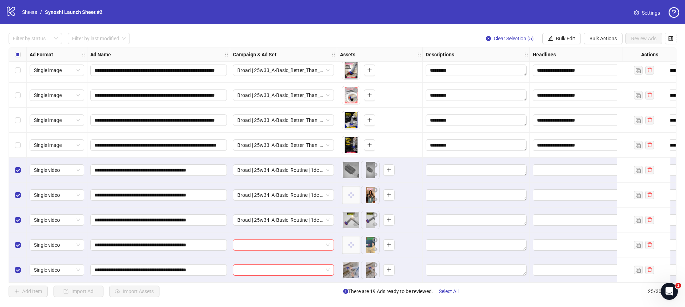
click at [329, 244] on span at bounding box center [283, 245] width 92 height 11
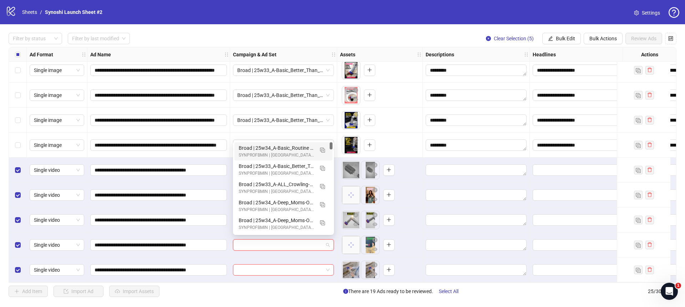
click at [298, 145] on div "Broad | 25w34_A-Basic_Routine | 1dc | PP" at bounding box center [276, 148] width 75 height 8
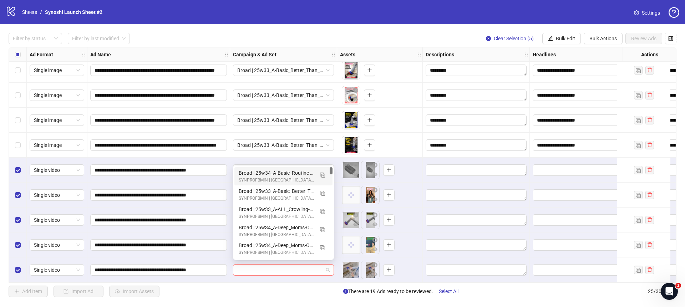
click at [328, 268] on span at bounding box center [283, 270] width 92 height 11
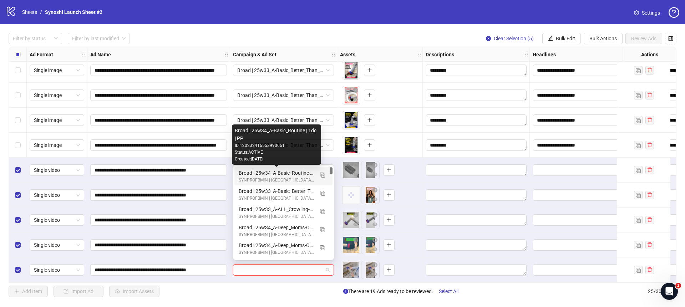
click at [297, 171] on div "Broad | 25w34_A-Basic_Routine | 1dc | PP" at bounding box center [276, 173] width 75 height 8
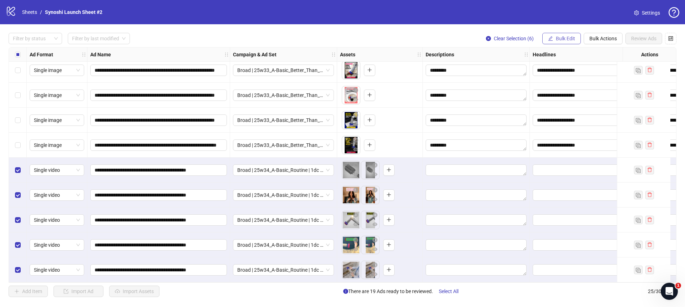
click at [552, 37] on button "Bulk Edit" at bounding box center [561, 38] width 39 height 11
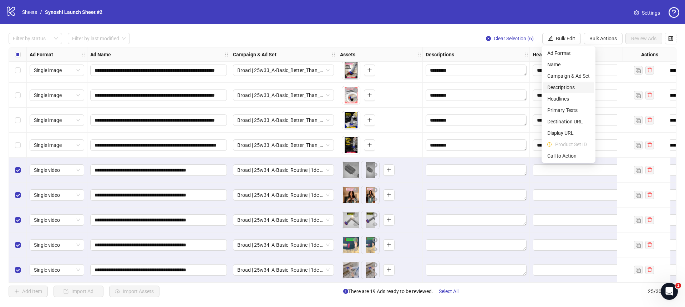
click at [560, 85] on span "Descriptions" at bounding box center [568, 87] width 42 height 8
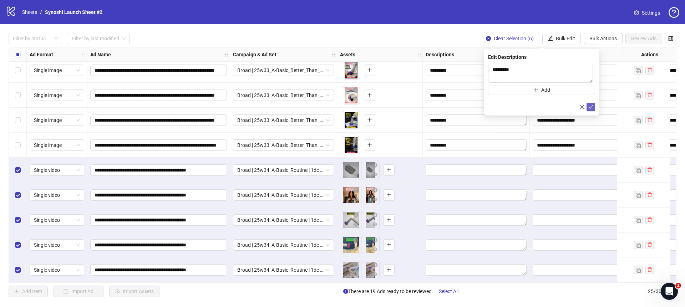
click at [592, 108] on icon "check" at bounding box center [590, 107] width 5 height 5
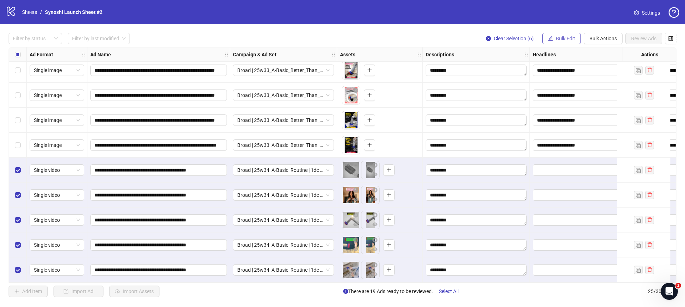
click at [557, 39] on span "Bulk Edit" at bounding box center [565, 39] width 19 height 6
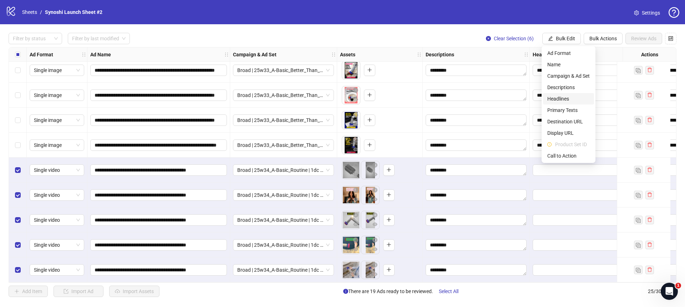
click at [555, 96] on span "Headlines" at bounding box center [568, 99] width 42 height 8
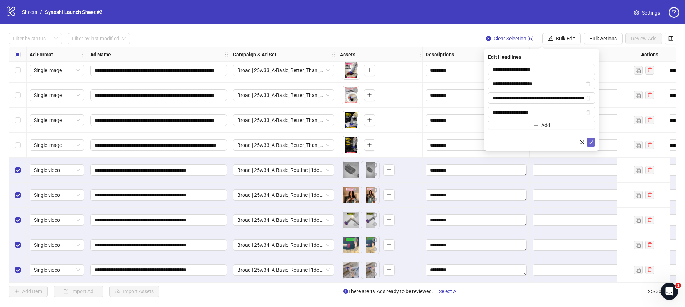
click at [593, 144] on icon "check" at bounding box center [590, 142] width 5 height 5
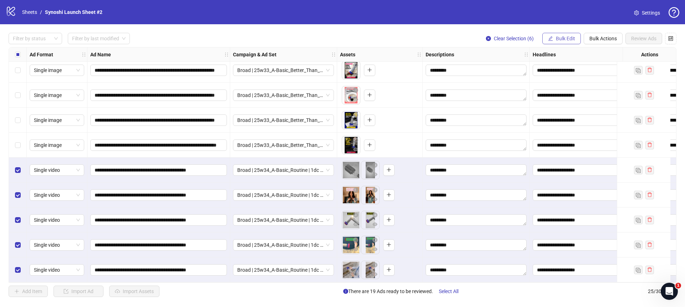
click at [555, 39] on button "Bulk Edit" at bounding box center [561, 38] width 39 height 11
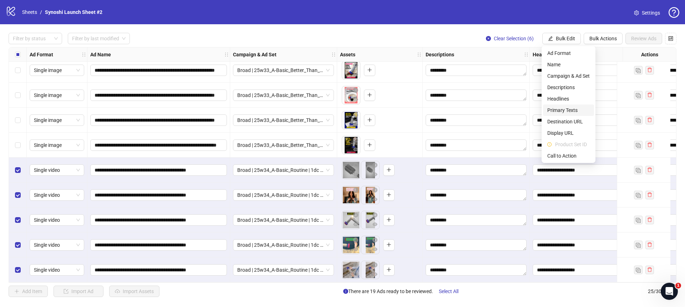
click at [567, 113] on span "Primary Texts" at bounding box center [568, 110] width 42 height 8
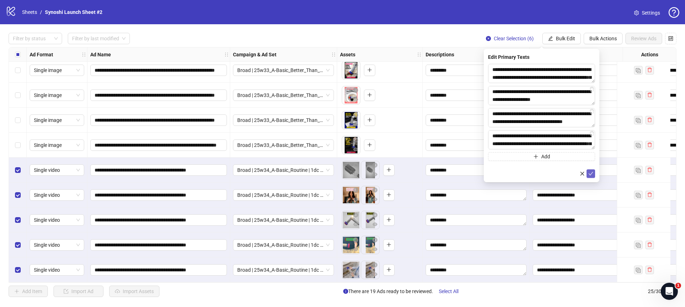
click at [591, 171] on icon "check" at bounding box center [590, 173] width 5 height 5
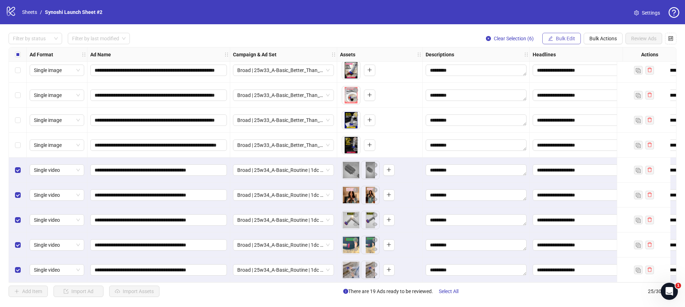
click at [568, 41] on span "Bulk Edit" at bounding box center [565, 39] width 19 height 6
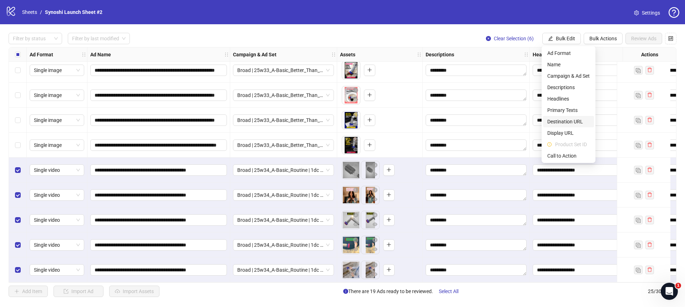
click at [565, 124] on span "Destination URL" at bounding box center [568, 122] width 42 height 8
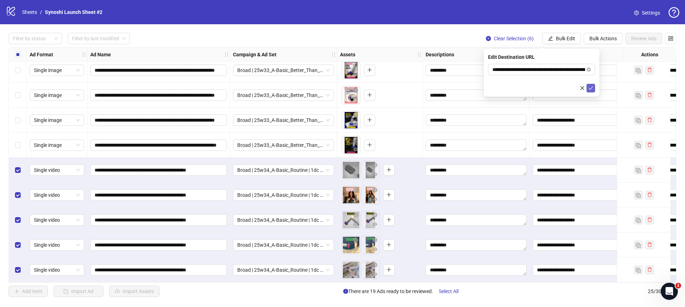
click at [589, 88] on icon "check" at bounding box center [591, 88] width 5 height 4
click at [568, 38] on span "Bulk Edit" at bounding box center [565, 39] width 19 height 6
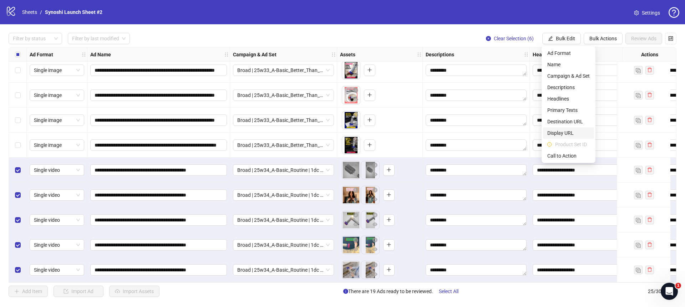
click at [571, 133] on span "Display URL" at bounding box center [568, 133] width 42 height 8
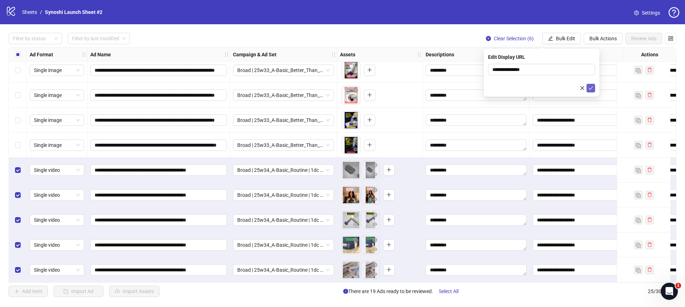
click at [589, 88] on icon "check" at bounding box center [590, 88] width 5 height 5
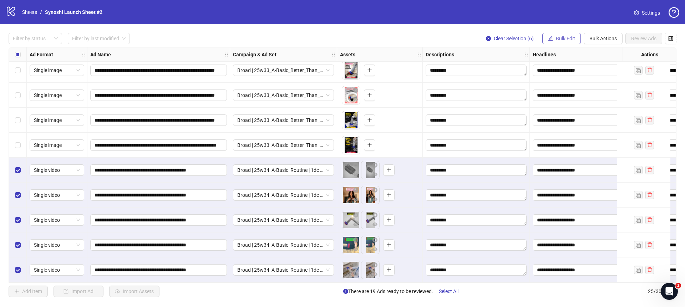
click at [565, 40] on span "Bulk Edit" at bounding box center [565, 39] width 19 height 6
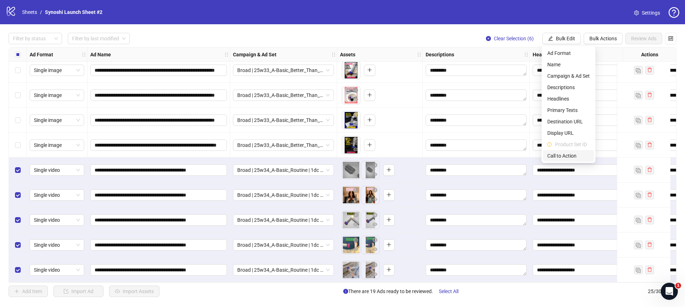
click at [564, 152] on li "Call to Action" at bounding box center [568, 155] width 51 height 11
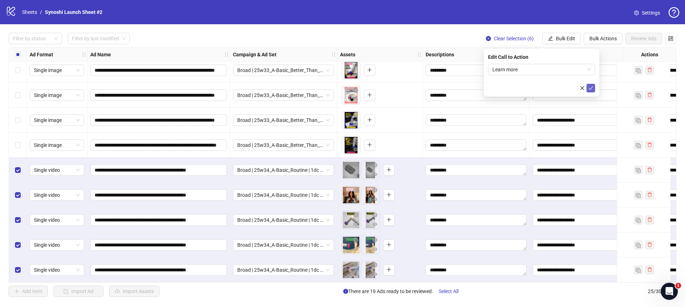
click at [592, 89] on icon "check" at bounding box center [590, 88] width 5 height 5
click at [14, 56] on div "Select all rows" at bounding box center [18, 54] width 18 height 14
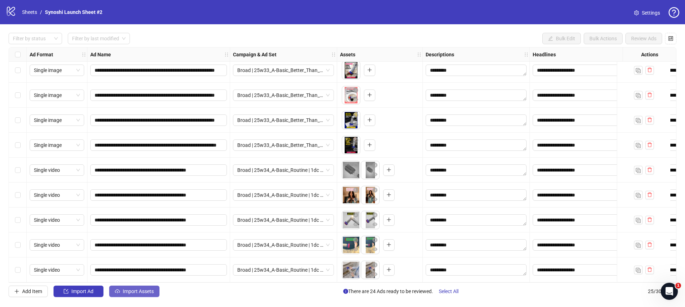
click at [143, 294] on button "Import Assets" at bounding box center [134, 291] width 50 height 11
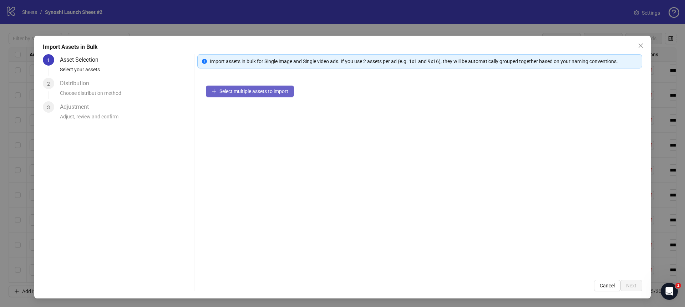
click at [232, 92] on span "Select multiple assets to import" at bounding box center [253, 91] width 69 height 6
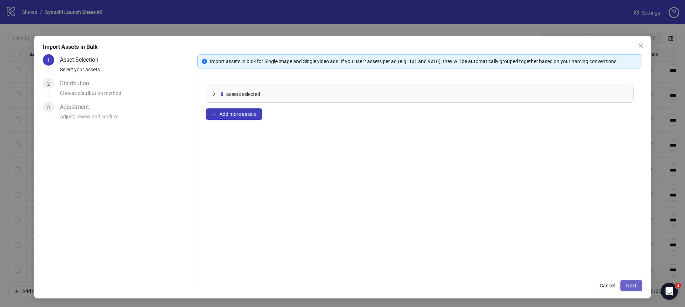
click at [629, 288] on span "Next" at bounding box center [631, 286] width 10 height 6
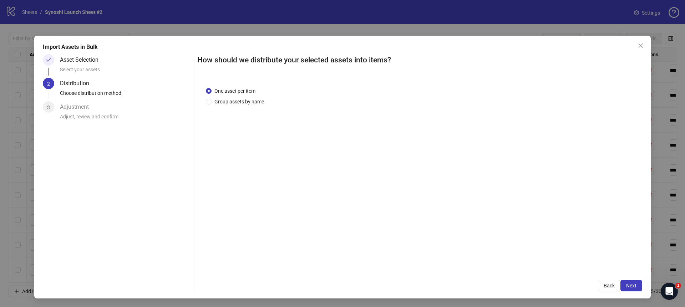
click at [234, 94] on span "One asset per item" at bounding box center [235, 91] width 47 height 8
click at [231, 99] on span "Group assets by name" at bounding box center [239, 102] width 55 height 8
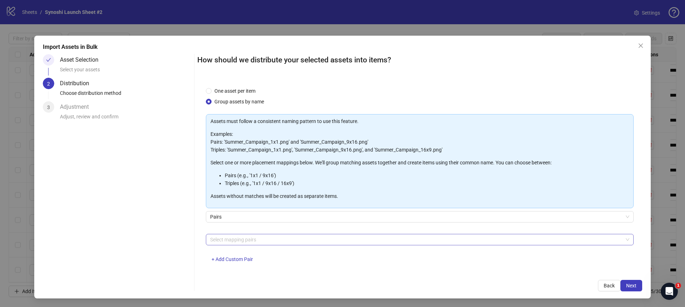
click at [243, 240] on div at bounding box center [415, 240] width 417 height 10
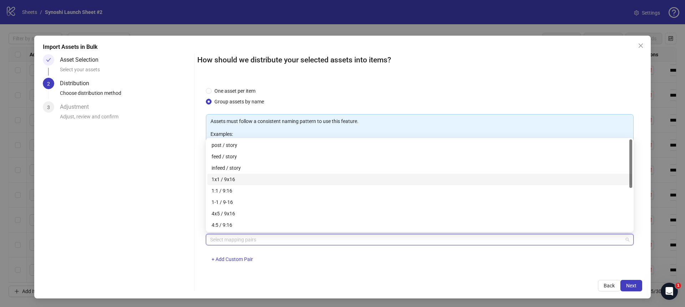
click at [233, 178] on div "1x1 / 9x16" at bounding box center [420, 180] width 416 height 8
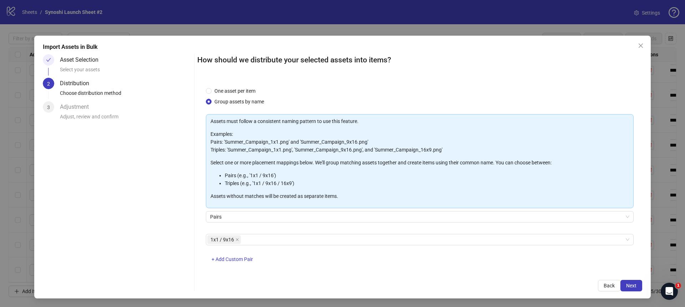
click at [539, 281] on div "Back Next" at bounding box center [419, 285] width 445 height 11
click at [633, 284] on span "Next" at bounding box center [631, 286] width 10 height 6
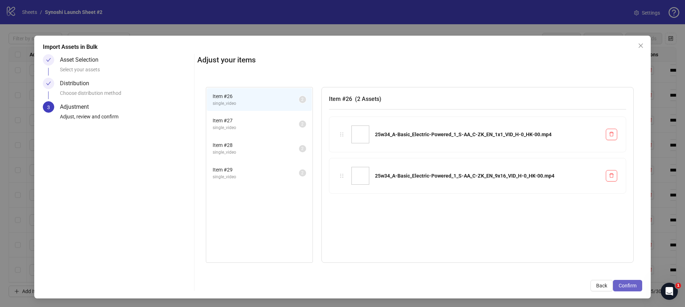
click at [632, 285] on span "Confirm" at bounding box center [628, 286] width 18 height 6
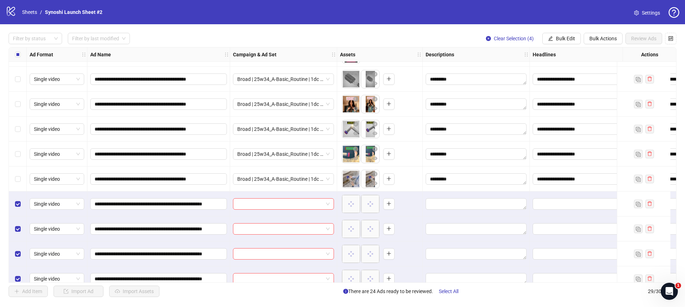
scroll to position [506, 0]
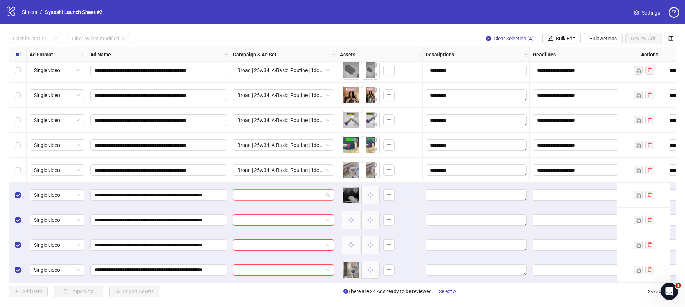
click at [326, 191] on span at bounding box center [283, 195] width 92 height 11
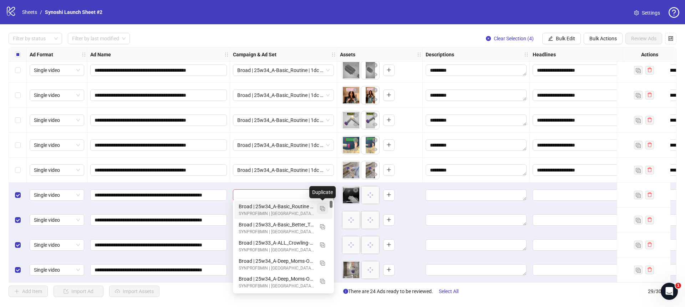
click at [321, 208] on img "button" at bounding box center [322, 208] width 5 height 5
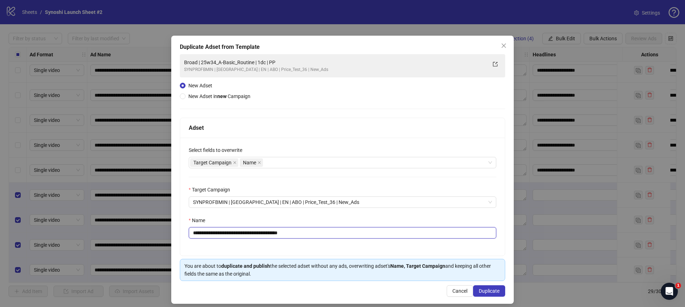
click at [324, 231] on input "**********" at bounding box center [343, 232] width 308 height 11
drag, startPoint x: 262, startPoint y: 235, endPoint x: 211, endPoint y: 234, distance: 51.7
click at [211, 234] on input "**********" at bounding box center [343, 232] width 308 height 11
paste input "*********"
type input "**********"
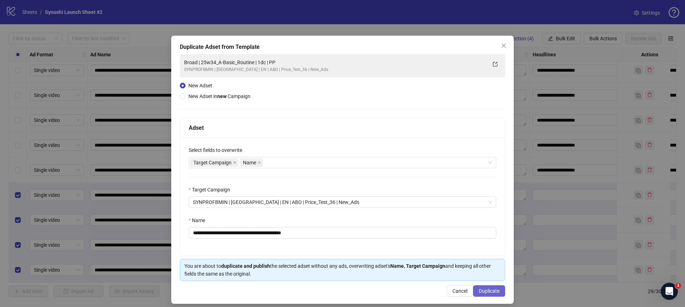
click at [484, 290] on span "Duplicate" at bounding box center [489, 291] width 21 height 6
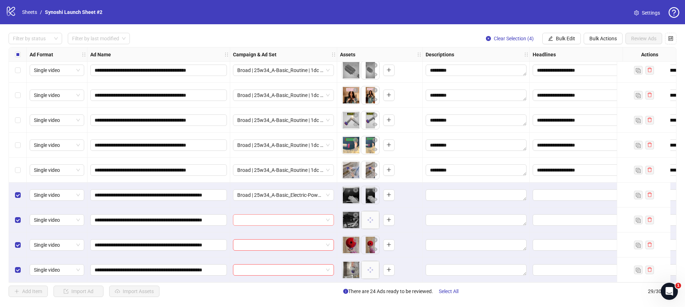
click at [328, 218] on span at bounding box center [283, 220] width 92 height 11
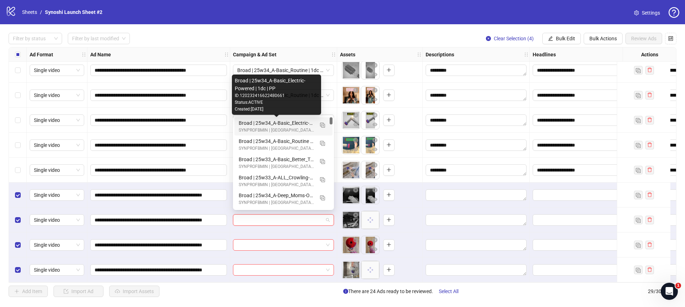
click at [292, 124] on div "Broad | 25w34_A-Basic_Electric-Powered | 1dc | PP" at bounding box center [276, 123] width 75 height 8
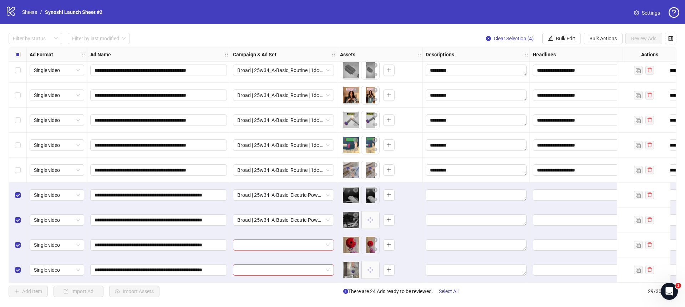
click at [327, 242] on span at bounding box center [283, 245] width 92 height 11
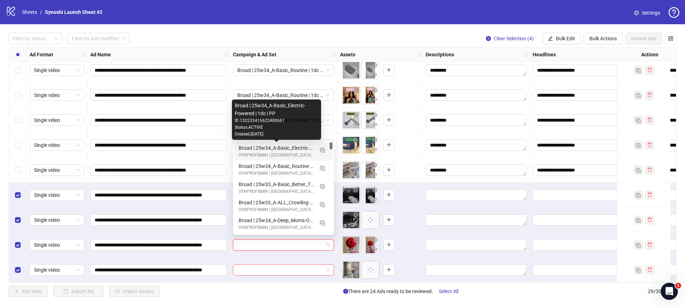
click at [302, 148] on div "Broad | 25w34_A-Basic_Electric-Powered | 1dc | PP" at bounding box center [276, 148] width 75 height 8
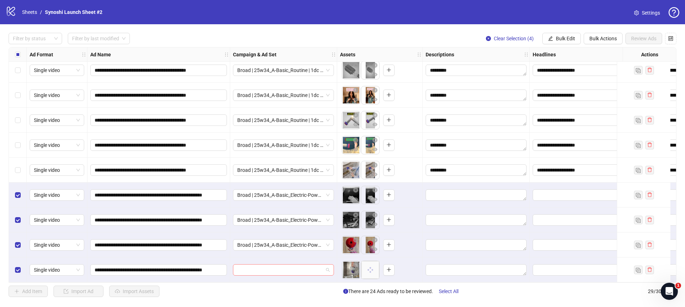
click at [328, 267] on span at bounding box center [283, 270] width 92 height 11
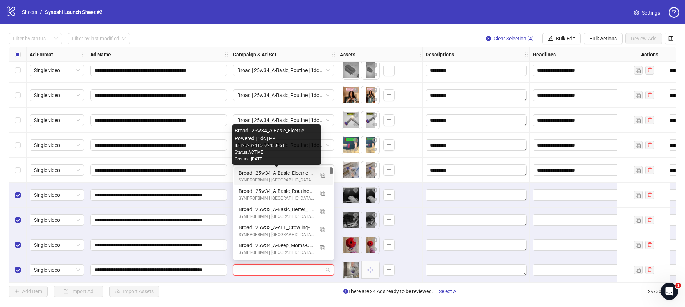
click at [308, 172] on div "Broad | 25w34_A-Basic_Electric-Powered | 1dc | PP" at bounding box center [276, 173] width 75 height 8
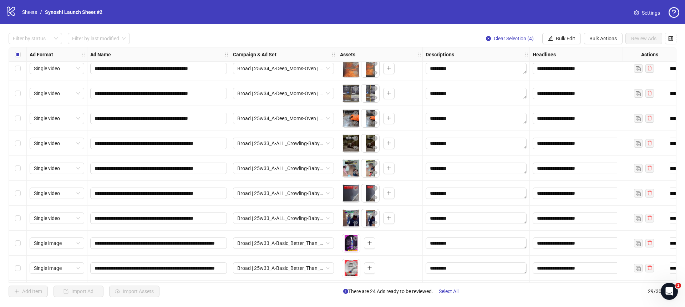
scroll to position [0, 0]
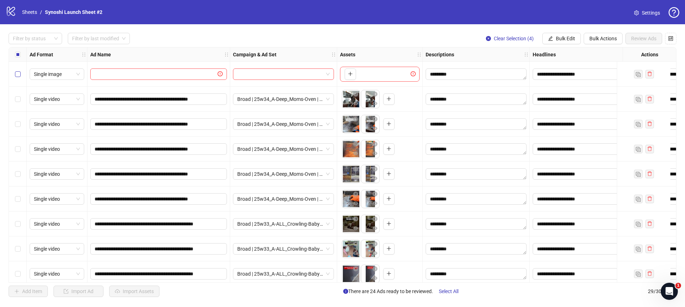
click at [19, 77] on label "Select row 1" at bounding box center [18, 74] width 6 height 8
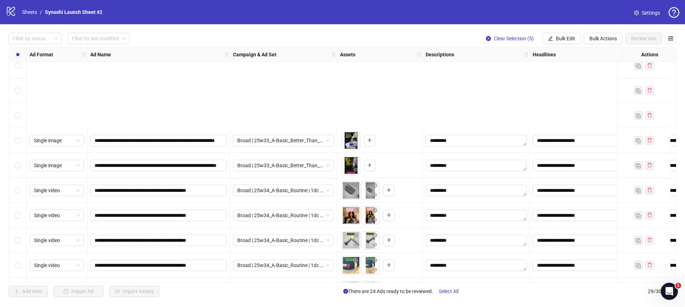
scroll to position [506, 0]
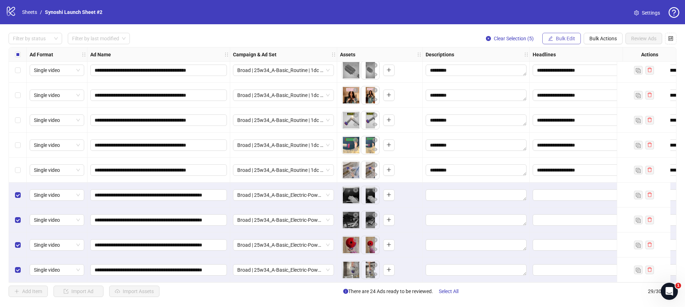
click at [559, 39] on span "Bulk Edit" at bounding box center [565, 39] width 19 height 6
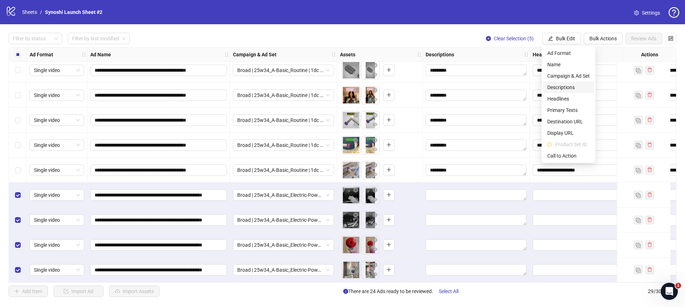
click at [556, 88] on span "Descriptions" at bounding box center [568, 87] width 42 height 8
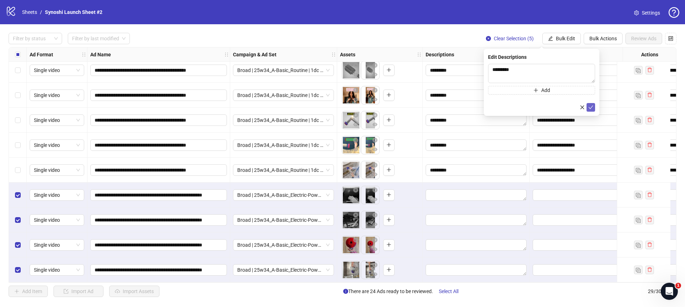
click at [591, 107] on icon "check" at bounding box center [591, 108] width 5 height 4
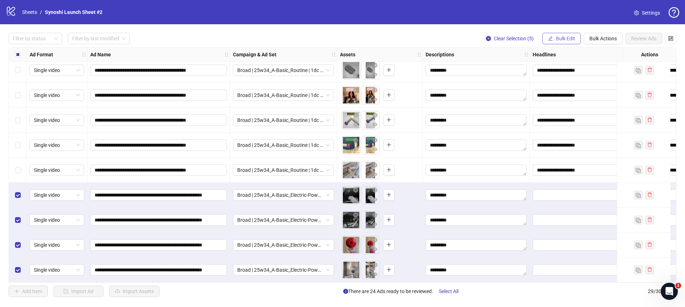
click at [568, 41] on button "Bulk Edit" at bounding box center [561, 38] width 39 height 11
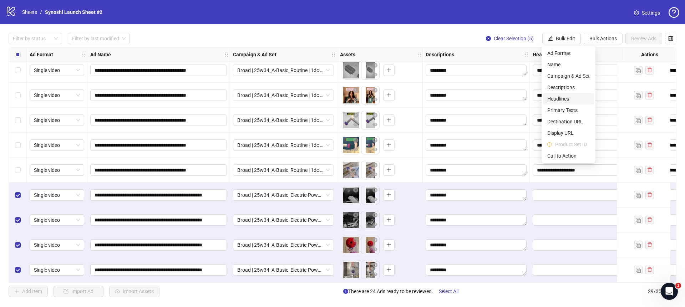
click at [557, 101] on span "Headlines" at bounding box center [568, 99] width 42 height 8
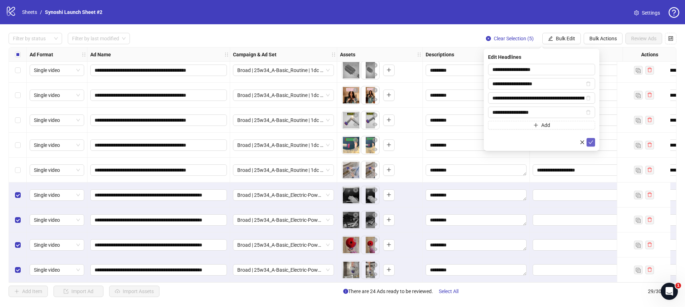
click at [593, 138] on button "submit" at bounding box center [591, 142] width 9 height 9
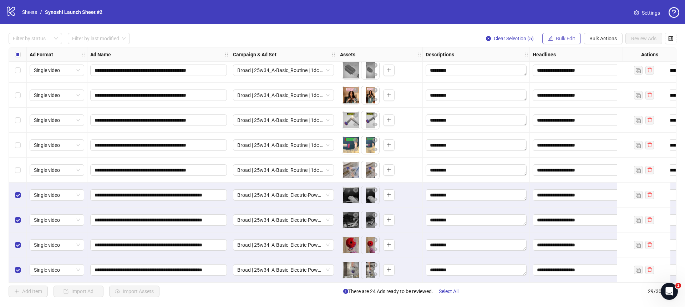
click at [567, 40] on span "Bulk Edit" at bounding box center [565, 39] width 19 height 6
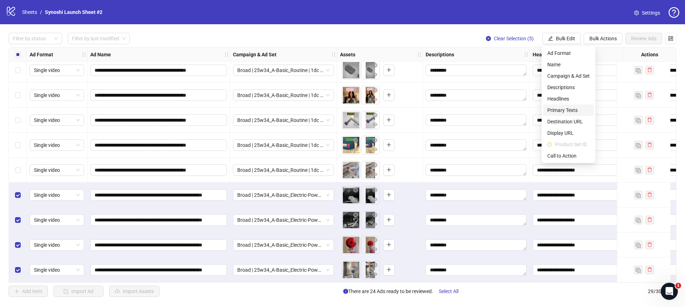
click at [567, 107] on span "Primary Texts" at bounding box center [568, 110] width 42 height 8
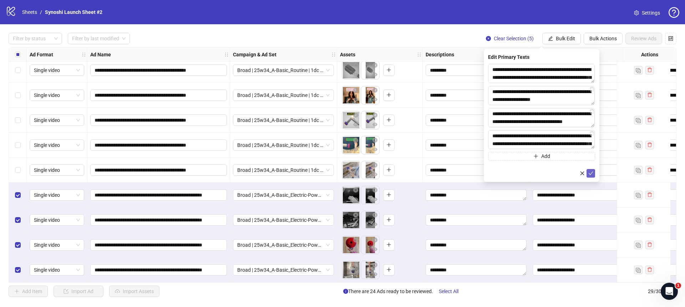
click at [591, 172] on icon "check" at bounding box center [590, 173] width 5 height 5
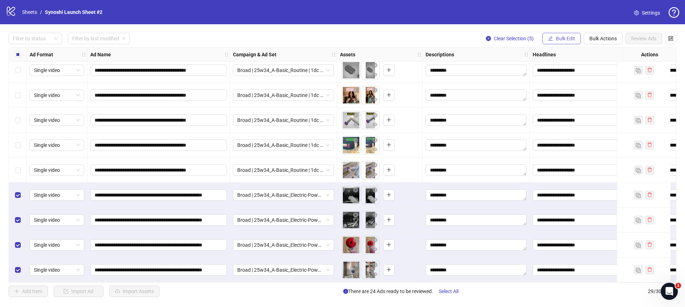
click at [564, 38] on span "Bulk Edit" at bounding box center [565, 39] width 19 height 6
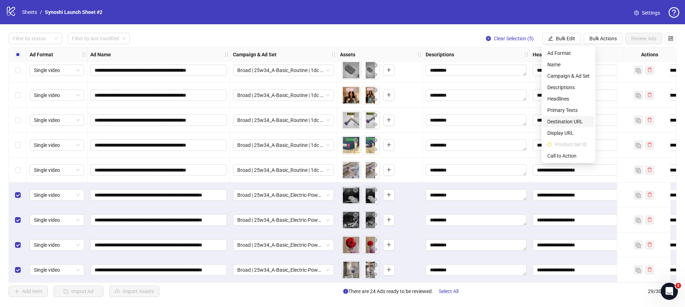
click at [563, 121] on span "Destination URL" at bounding box center [568, 122] width 42 height 8
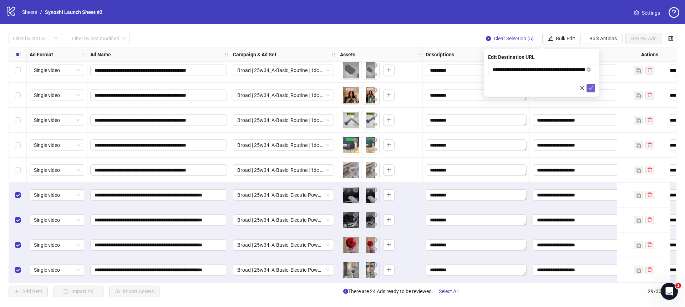
click at [593, 88] on icon "check" at bounding box center [590, 88] width 5 height 5
click at [566, 44] on button "Bulk Edit" at bounding box center [561, 38] width 39 height 11
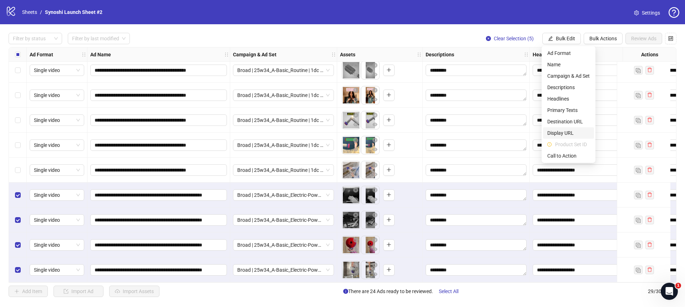
click at [568, 131] on span "Display URL" at bounding box center [568, 133] width 42 height 8
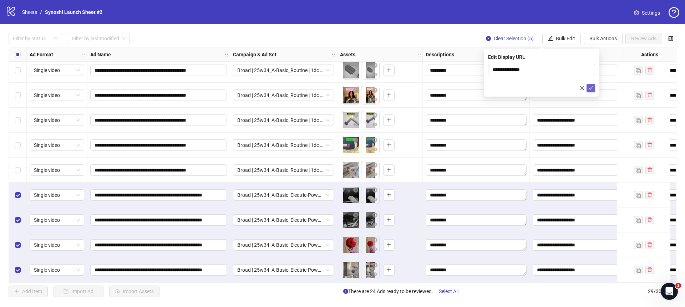
click at [588, 86] on icon "check" at bounding box center [590, 88] width 5 height 5
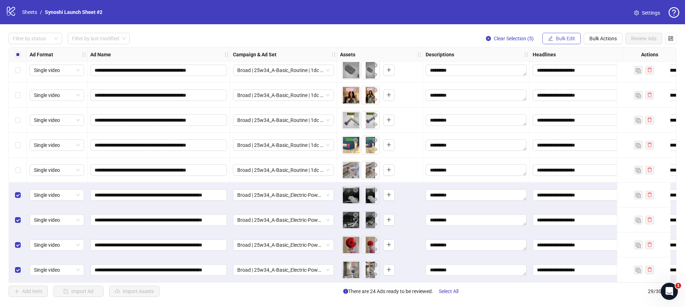
click at [558, 42] on button "Bulk Edit" at bounding box center [561, 38] width 39 height 11
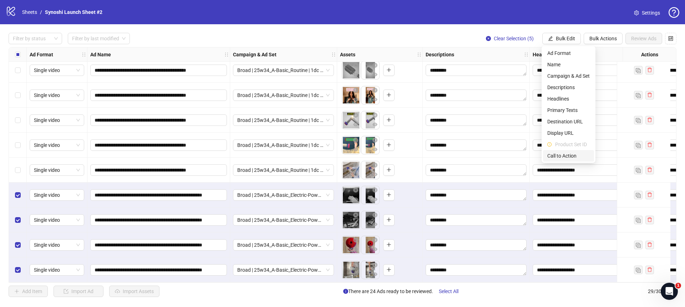
click at [566, 156] on span "Call to Action" at bounding box center [568, 156] width 42 height 8
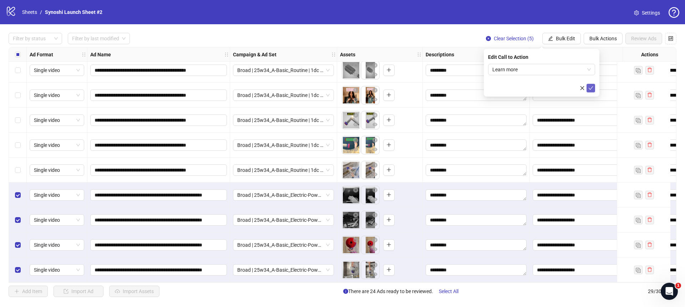
click at [589, 87] on icon "check" at bounding box center [590, 88] width 5 height 5
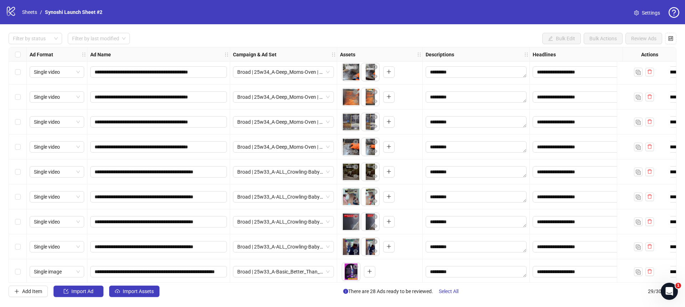
scroll to position [0, 0]
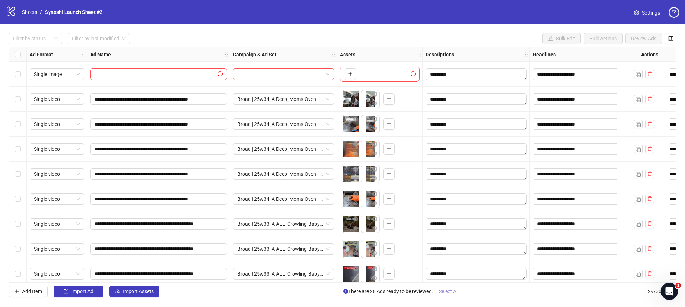
click at [453, 290] on span "Select All" at bounding box center [449, 292] width 20 height 6
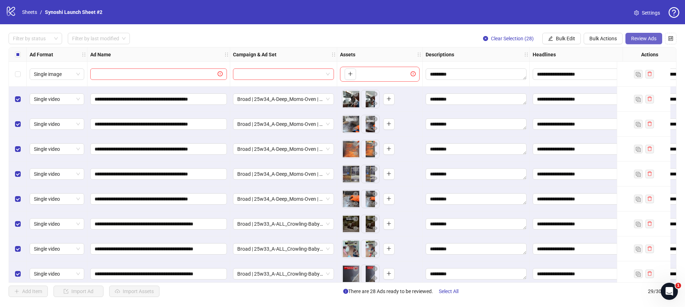
click at [633, 35] on button "Review Ads" at bounding box center [643, 38] width 37 height 11
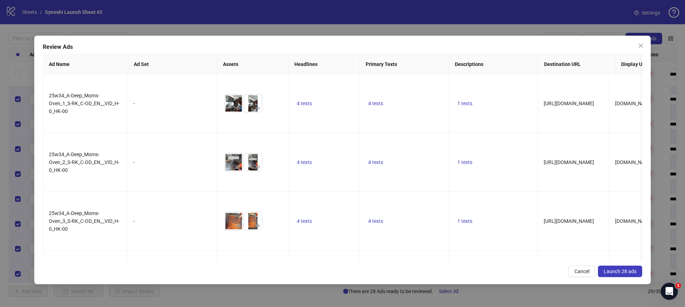
click at [621, 270] on span "Launch 28 ads" at bounding box center [620, 272] width 33 height 6
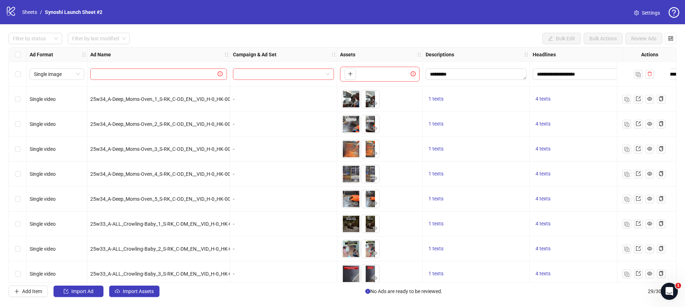
scroll to position [86, 0]
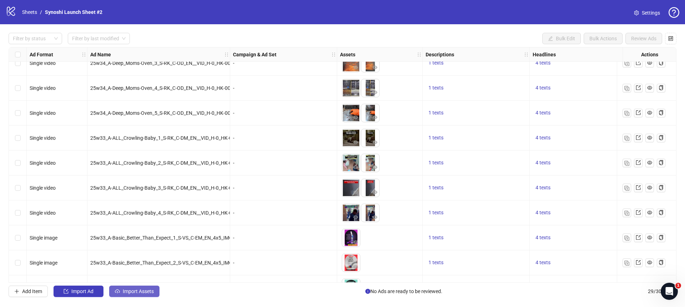
click at [146, 290] on span "Import Assets" at bounding box center [138, 292] width 31 height 6
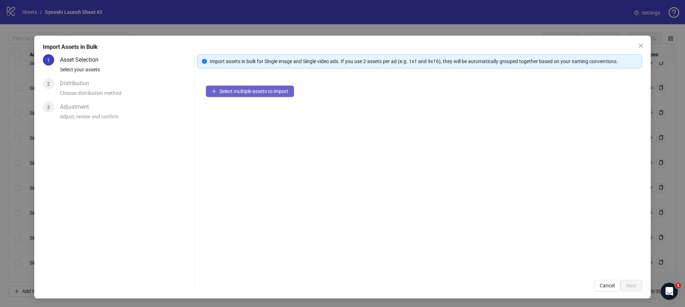
click at [233, 90] on span "Select multiple assets to import" at bounding box center [253, 91] width 69 height 6
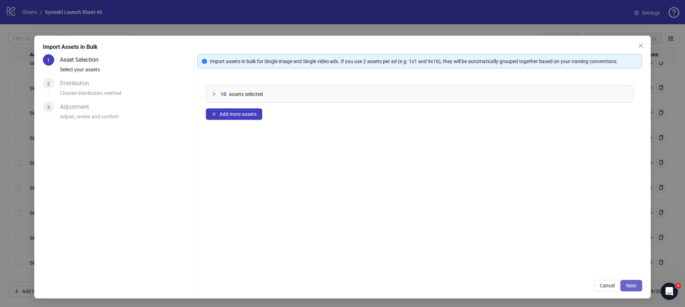
click at [635, 286] on span "Next" at bounding box center [631, 286] width 10 height 6
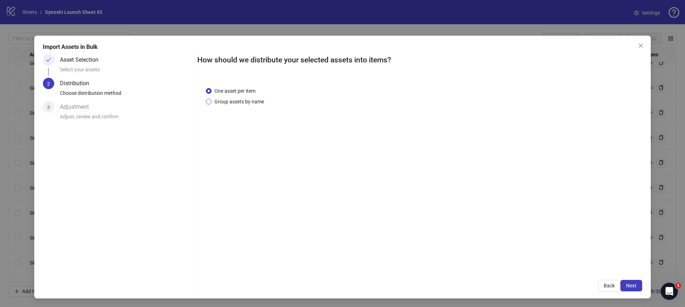
click at [246, 101] on span "Group assets by name" at bounding box center [239, 102] width 55 height 8
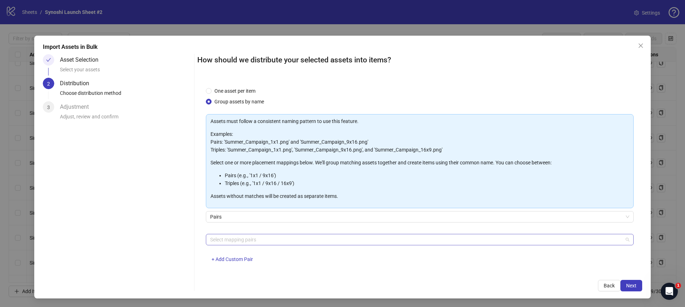
click at [257, 240] on div at bounding box center [415, 240] width 417 height 10
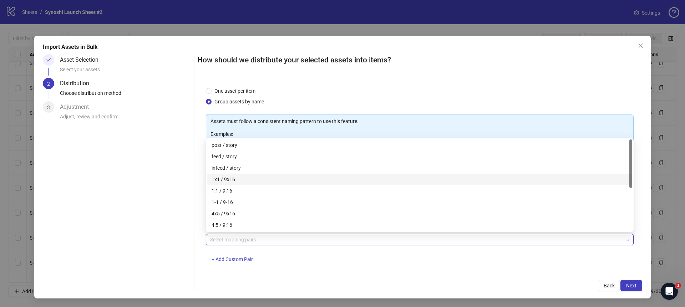
click at [219, 180] on div "1x1 / 9x16" at bounding box center [420, 180] width 416 height 8
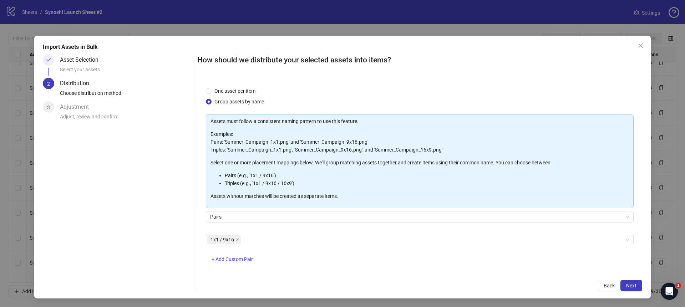
drag, startPoint x: 446, startPoint y: 269, endPoint x: 489, endPoint y: 270, distance: 43.6
click at [446, 269] on div "1x1 / 9x16 + Add Custom Pair" at bounding box center [420, 252] width 428 height 37
click at [630, 286] on span "Next" at bounding box center [631, 286] width 10 height 6
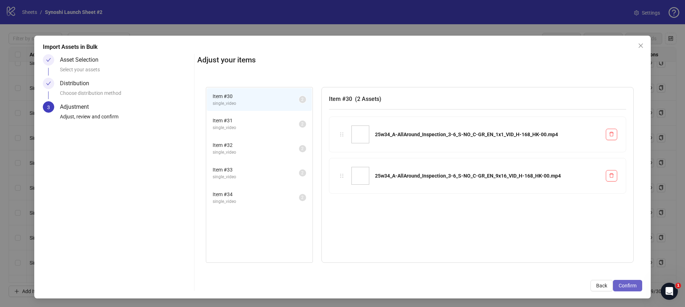
click at [630, 286] on span "Confirm" at bounding box center [628, 286] width 18 height 6
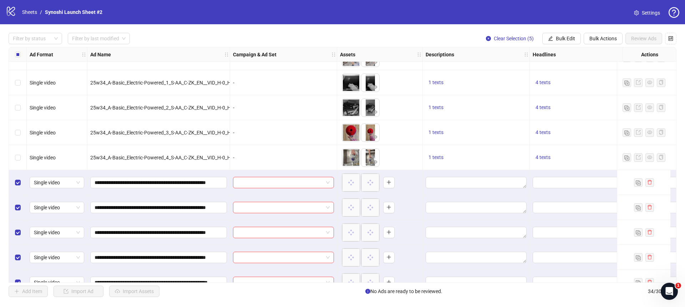
scroll to position [631, 0]
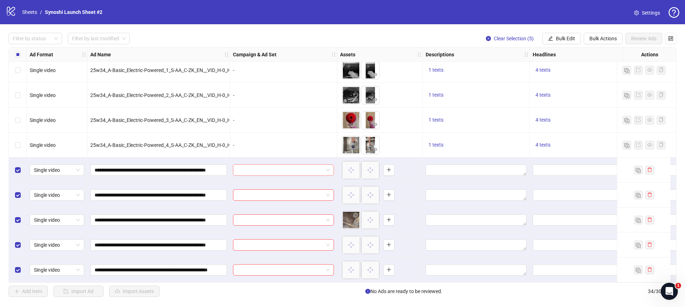
click at [324, 168] on span at bounding box center [283, 170] width 92 height 11
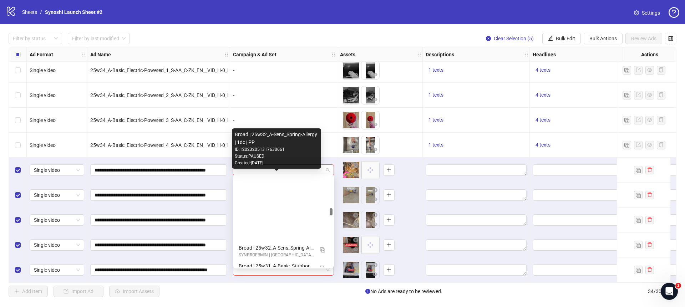
scroll to position [1967, 0]
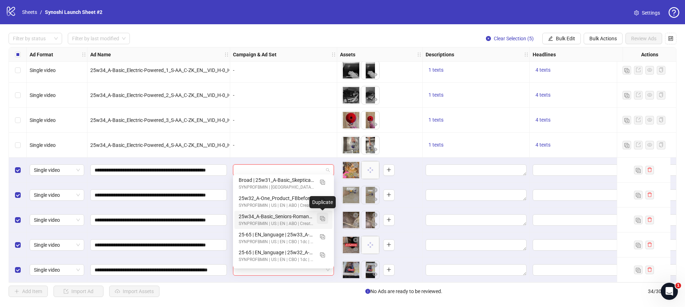
click at [323, 218] on img "button" at bounding box center [322, 218] width 5 height 5
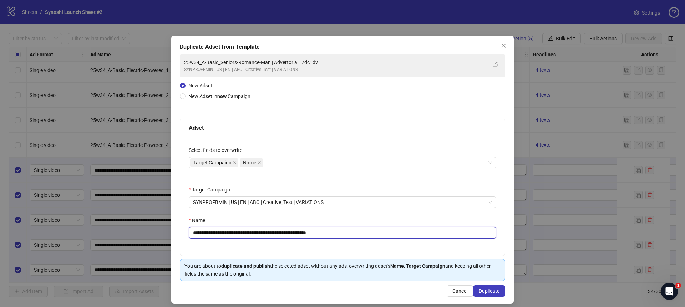
click at [357, 235] on input "**********" at bounding box center [343, 232] width 308 height 11
drag, startPoint x: 280, startPoint y: 234, endPoint x: 182, endPoint y: 232, distance: 97.8
click at [182, 232] on div "**********" at bounding box center [342, 197] width 325 height 118
paste input "***"
click at [309, 246] on div "**********" at bounding box center [342, 197] width 325 height 118
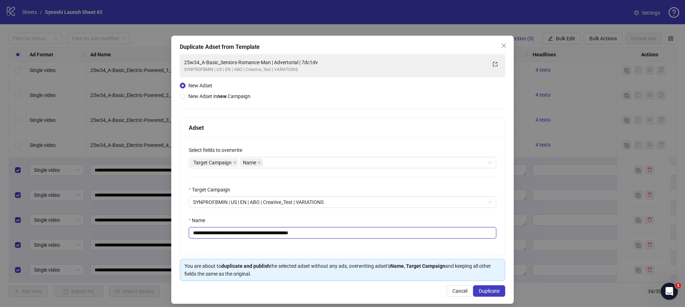
click at [343, 228] on input "**********" at bounding box center [343, 232] width 308 height 11
click at [344, 231] on input "**********" at bounding box center [343, 232] width 308 height 11
click at [281, 232] on input "**********" at bounding box center [343, 232] width 308 height 11
type input "**********"
click at [490, 289] on span "Duplicate" at bounding box center [489, 291] width 21 height 6
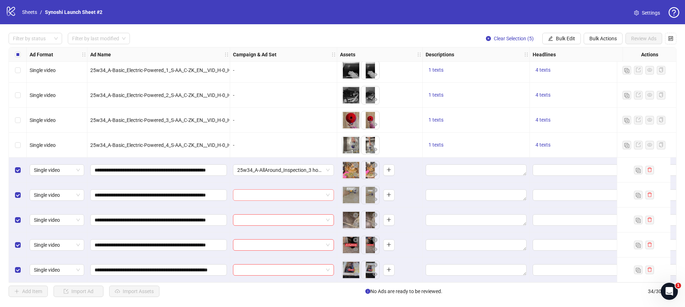
click at [323, 192] on input "search" at bounding box center [280, 195] width 86 height 11
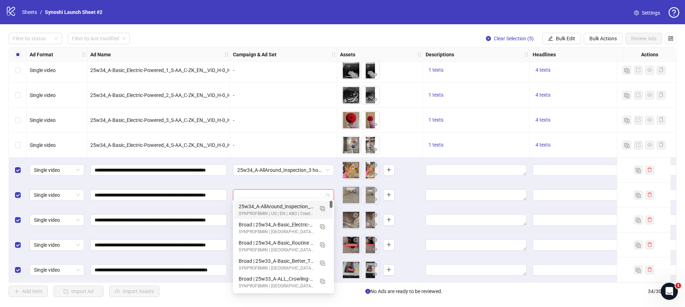
click at [288, 203] on div "25w34_A-AllAround_Inspection_3 hooks | Advertorial" at bounding box center [276, 207] width 75 height 8
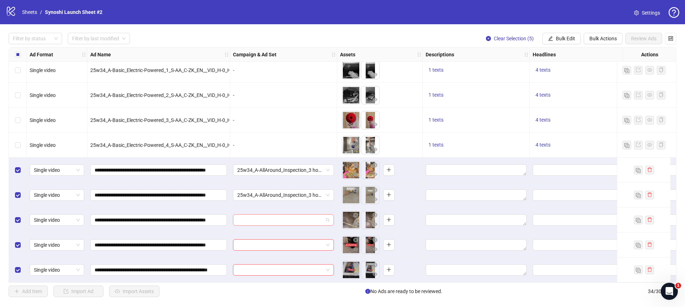
click at [333, 219] on div at bounding box center [283, 219] width 101 height 11
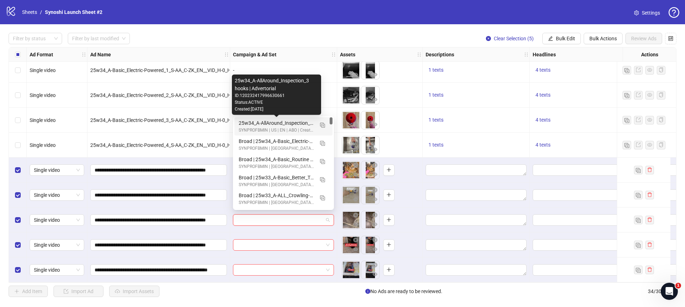
click at [291, 123] on div "25w34_A-AllAround_Inspection_3 hooks | Advertorial" at bounding box center [276, 123] width 75 height 8
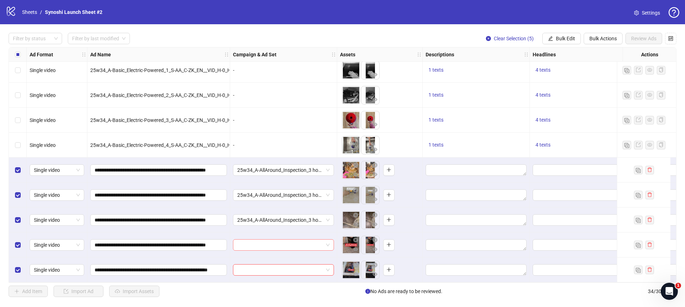
click at [327, 240] on span at bounding box center [283, 245] width 92 height 11
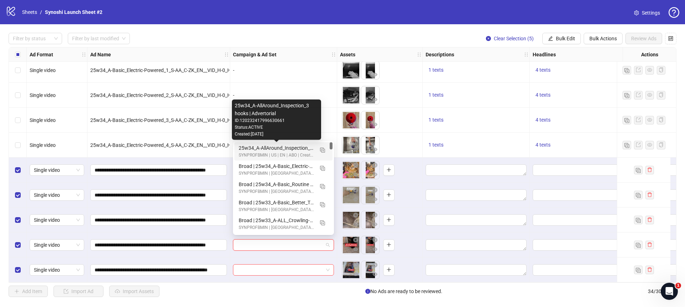
click at [294, 149] on div "25w34_A-AllAround_Inspection_3 hooks | Advertorial" at bounding box center [276, 148] width 75 height 8
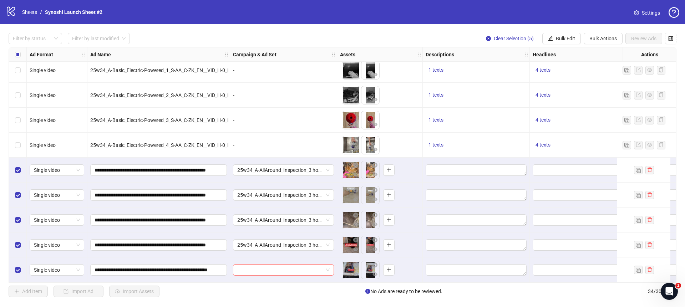
click at [329, 265] on span at bounding box center [283, 270] width 92 height 11
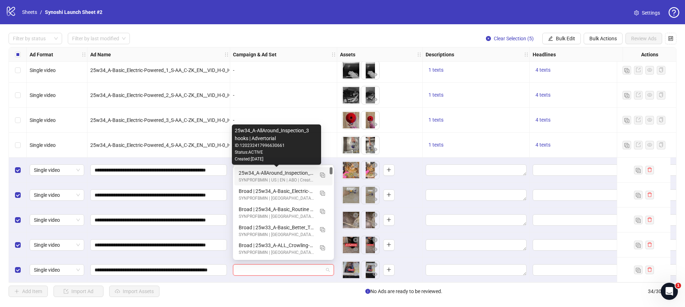
click at [282, 174] on div "25w34_A-AllAround_Inspection_3 hooks | Advertorial" at bounding box center [276, 173] width 75 height 8
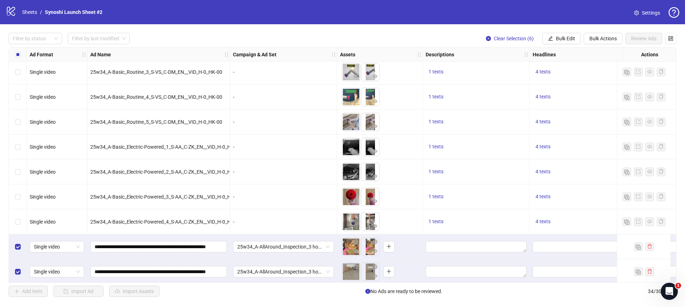
scroll to position [626, 0]
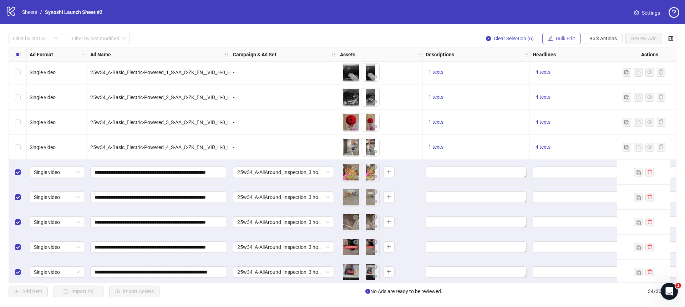
click at [566, 35] on button "Bulk Edit" at bounding box center [561, 38] width 39 height 11
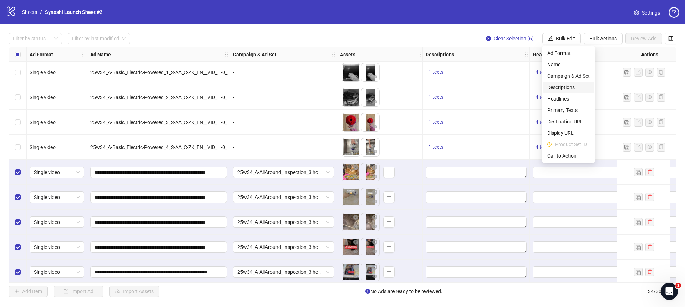
click at [558, 87] on span "Descriptions" at bounding box center [568, 87] width 42 height 8
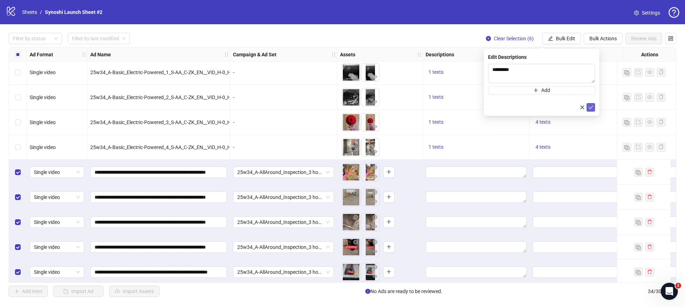
click at [593, 106] on icon "check" at bounding box center [590, 107] width 5 height 5
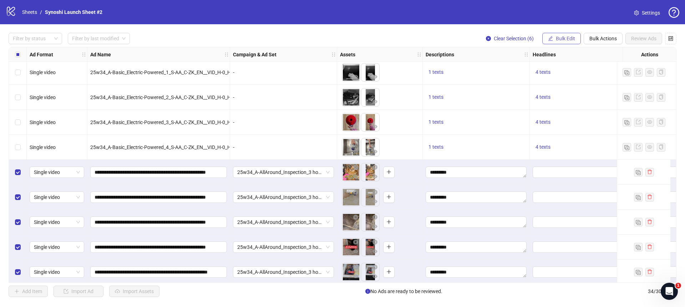
click at [565, 39] on span "Bulk Edit" at bounding box center [565, 39] width 19 height 6
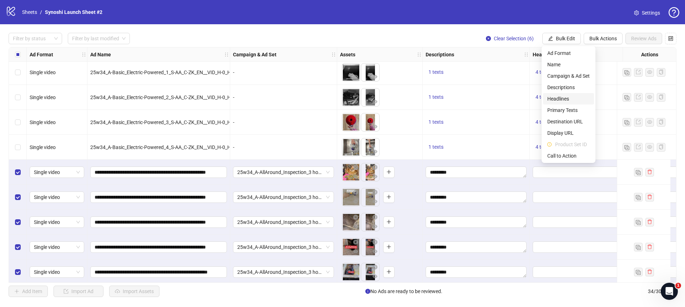
click at [558, 99] on span "Headlines" at bounding box center [568, 99] width 42 height 8
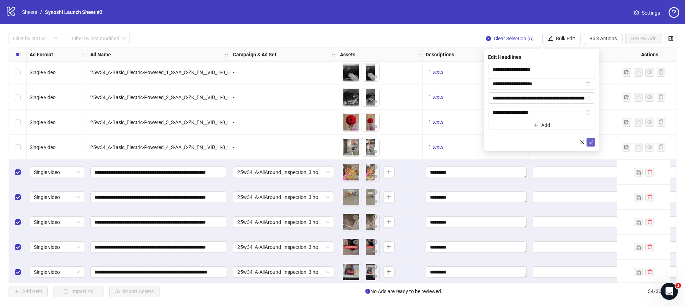
click at [589, 142] on icon "check" at bounding box center [590, 142] width 5 height 5
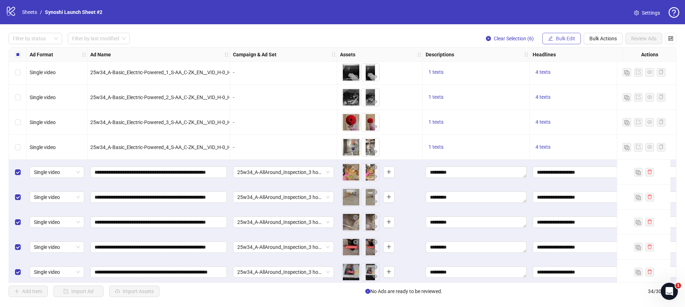
click at [571, 40] on span "Bulk Edit" at bounding box center [565, 39] width 19 height 6
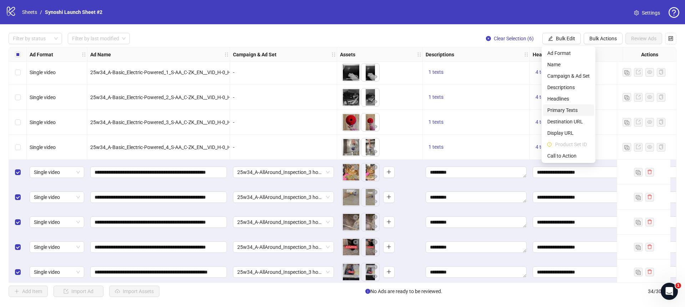
click at [568, 111] on span "Primary Texts" at bounding box center [568, 110] width 42 height 8
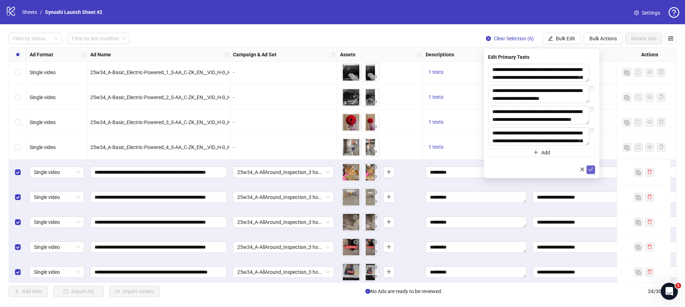
click at [592, 172] on icon "check" at bounding box center [590, 169] width 5 height 5
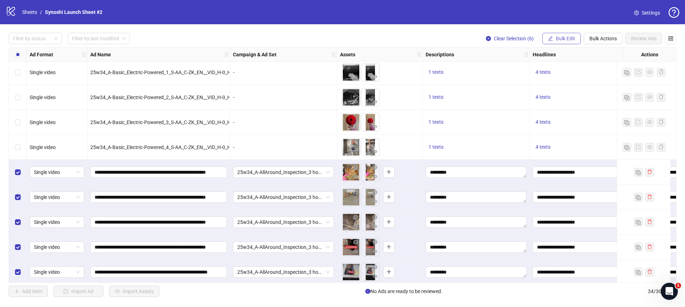
click at [557, 35] on button "Bulk Edit" at bounding box center [561, 38] width 39 height 11
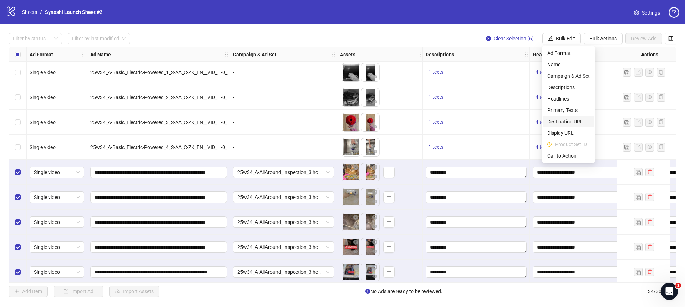
click at [557, 120] on span "Destination URL" at bounding box center [568, 122] width 42 height 8
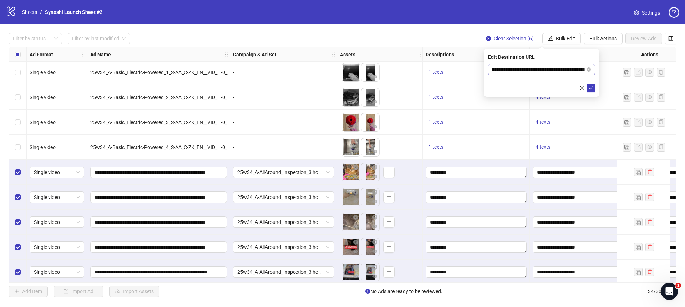
scroll to position [0, 75]
click at [555, 70] on input "**********" at bounding box center [538, 70] width 93 height 8
drag, startPoint x: 516, startPoint y: 69, endPoint x: 482, endPoint y: 69, distance: 34.3
click at [482, 69] on body "logo/logo-mobile Sheets / Synoshi Launch Sheet #2 Settings Filter by status Fil…" at bounding box center [342, 153] width 685 height 307
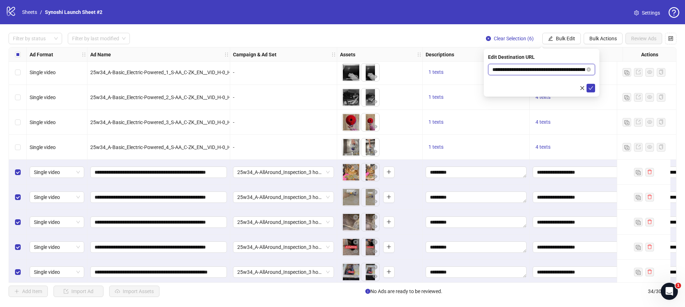
paste input "**********"
drag, startPoint x: 560, startPoint y: 69, endPoint x: 593, endPoint y: 69, distance: 32.8
click at [593, 69] on span "**********" at bounding box center [541, 69] width 107 height 11
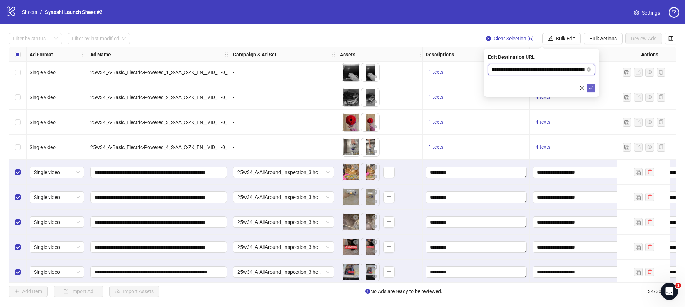
type input "**********"
click at [590, 88] on icon "check" at bounding box center [590, 88] width 5 height 5
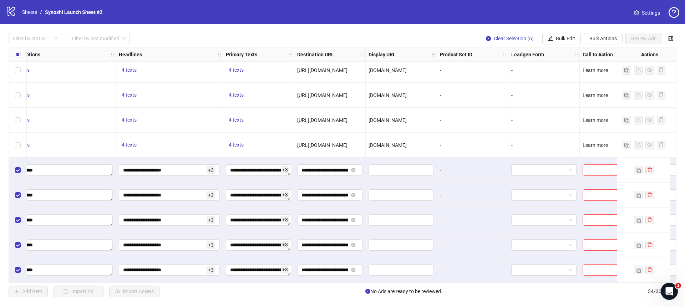
scroll to position [631, 425]
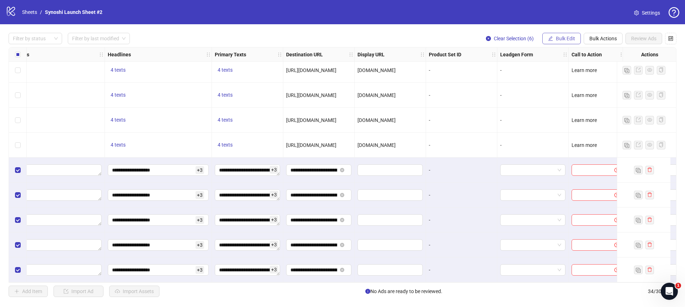
click at [560, 37] on span "Bulk Edit" at bounding box center [565, 39] width 19 height 6
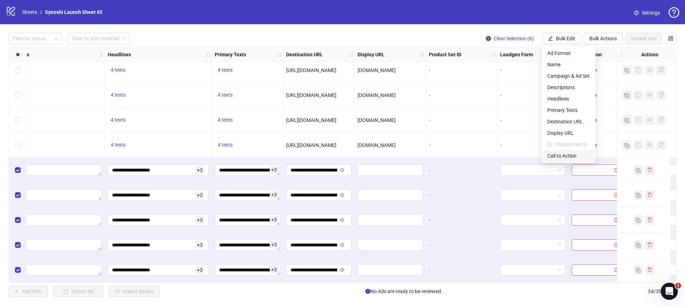
click at [565, 152] on span "Call to Action" at bounding box center [568, 156] width 42 height 8
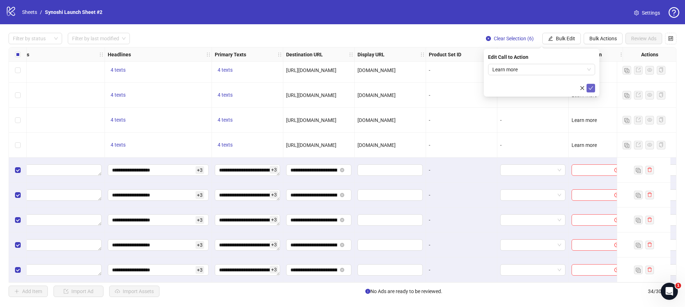
click at [589, 86] on icon "check" at bounding box center [590, 88] width 5 height 5
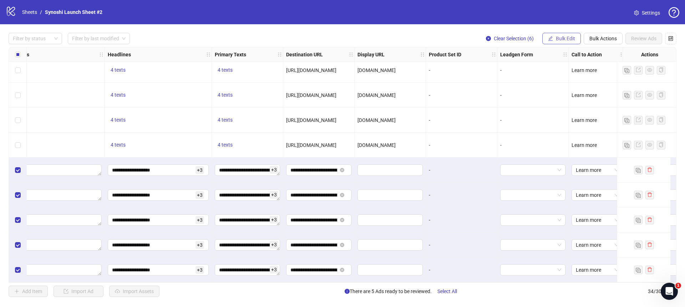
click at [560, 34] on button "Bulk Edit" at bounding box center [561, 38] width 39 height 11
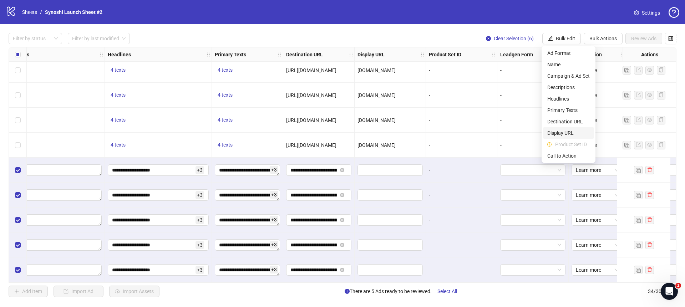
click at [563, 129] on span "Display URL" at bounding box center [568, 133] width 42 height 8
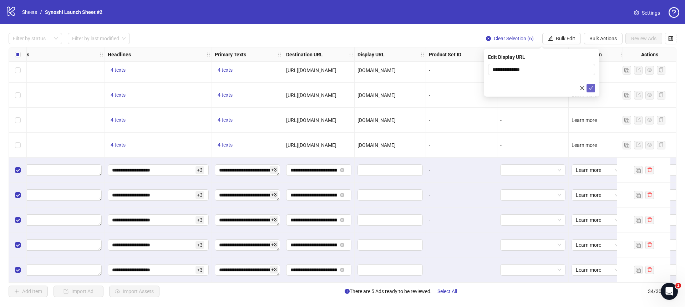
click at [592, 88] on icon "check" at bounding box center [590, 88] width 5 height 5
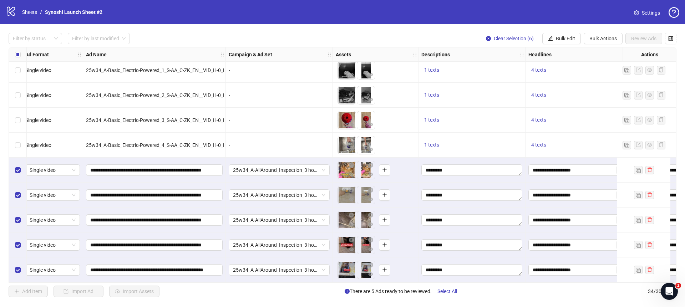
scroll to position [631, 0]
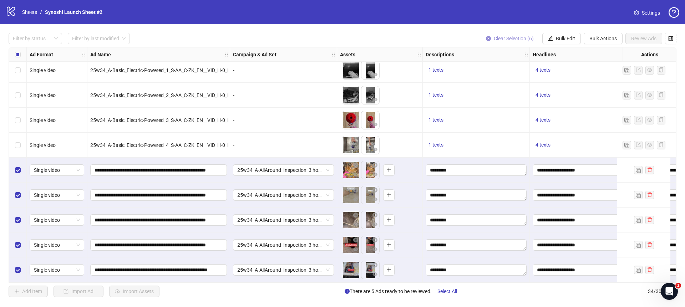
click at [488, 36] on icon "close-circle" at bounding box center [488, 38] width 5 height 5
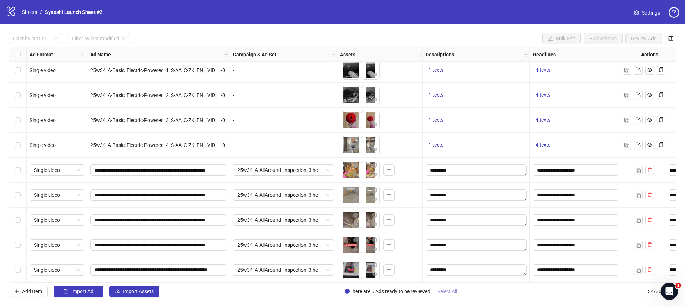
click at [446, 289] on span "Select All" at bounding box center [447, 292] width 20 height 6
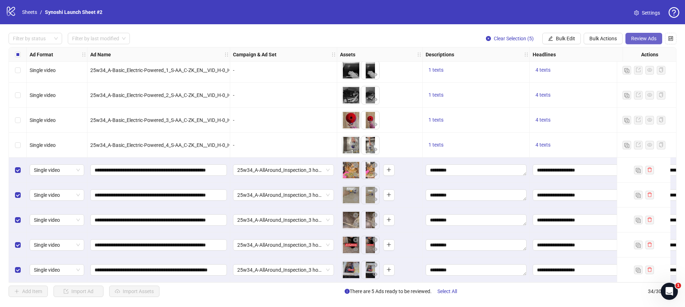
click at [649, 41] on span "Review Ads" at bounding box center [643, 39] width 25 height 6
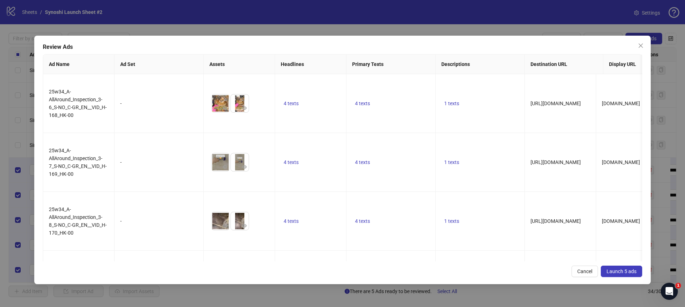
click at [617, 270] on span "Launch 5 ads" at bounding box center [622, 272] width 30 height 6
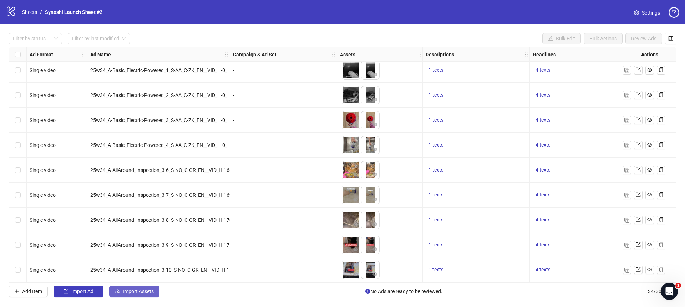
click at [147, 295] on button "Import Assets" at bounding box center [134, 291] width 50 height 11
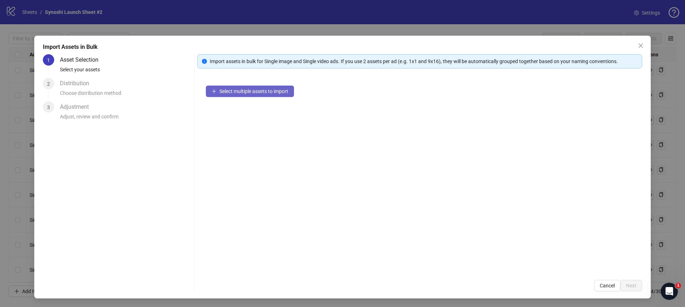
click at [257, 93] on span "Select multiple assets to import" at bounding box center [253, 91] width 69 height 6
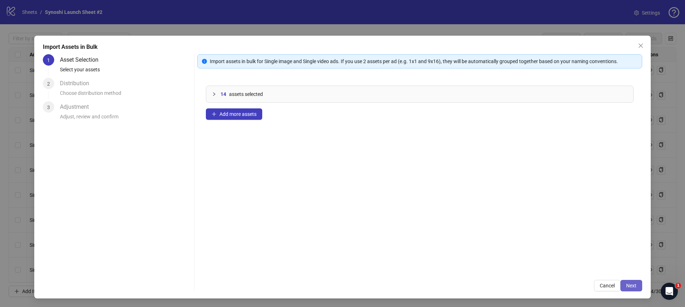
click at [635, 287] on span "Next" at bounding box center [631, 286] width 10 height 6
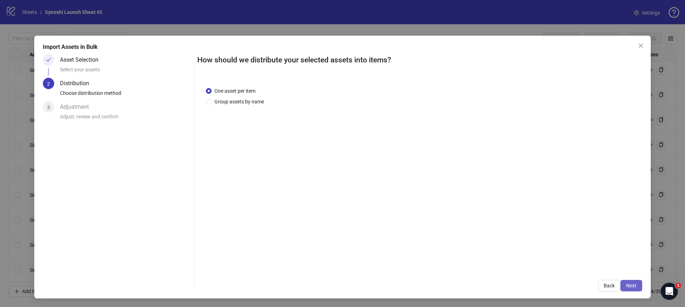
click at [635, 287] on span "Next" at bounding box center [631, 286] width 10 height 6
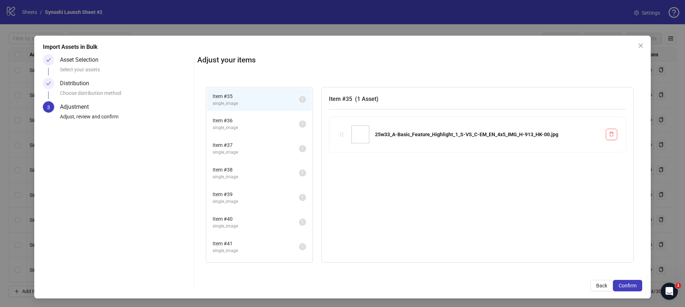
click at [635, 287] on span "Confirm" at bounding box center [628, 286] width 18 height 6
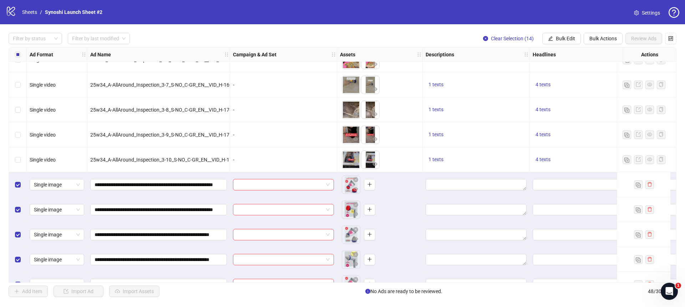
scroll to position [739, 0]
click at [331, 186] on div at bounding box center [283, 184] width 101 height 11
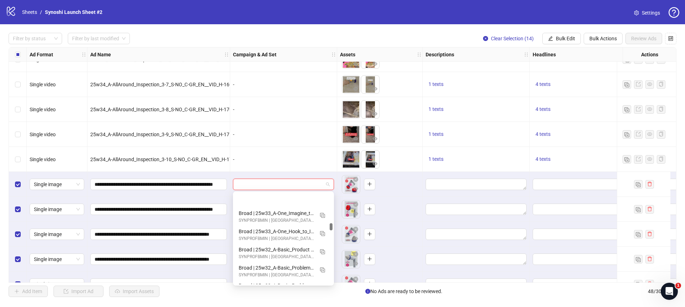
scroll to position [1790, 0]
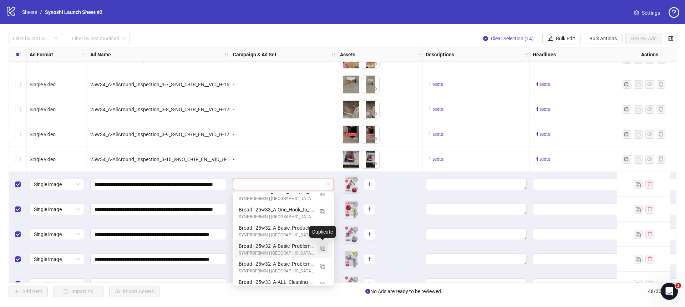
click at [324, 246] on img "button" at bounding box center [322, 248] width 5 height 5
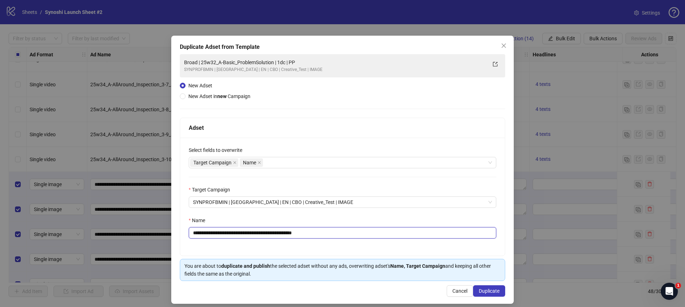
click at [330, 236] on input "**********" at bounding box center [343, 232] width 308 height 11
drag, startPoint x: 282, startPoint y: 234, endPoint x: 211, endPoint y: 235, distance: 71.4
click at [211, 235] on input "**********" at bounding box center [343, 232] width 308 height 11
paste input "**"
click at [330, 234] on input "**********" at bounding box center [343, 232] width 308 height 11
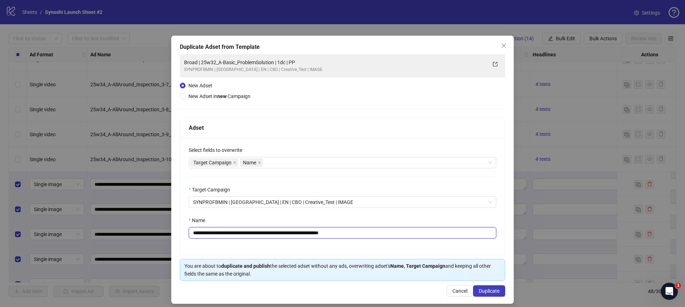
drag, startPoint x: 356, startPoint y: 231, endPoint x: 301, endPoint y: 233, distance: 55.0
click at [301, 233] on input "**********" at bounding box center [343, 232] width 308 height 11
paste input "*********"
click at [348, 220] on div "Name" at bounding box center [343, 222] width 308 height 11
click at [285, 231] on input "**********" at bounding box center [343, 232] width 308 height 11
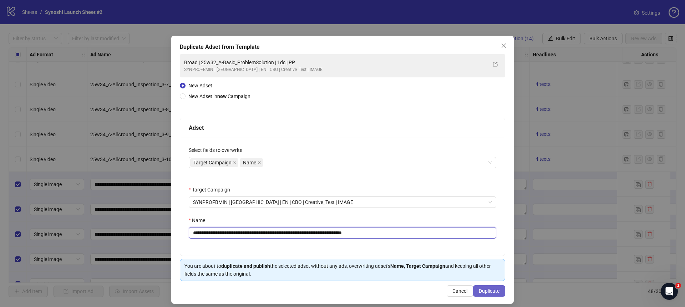
type input "**********"
click at [487, 294] on span "Duplicate" at bounding box center [489, 291] width 21 height 6
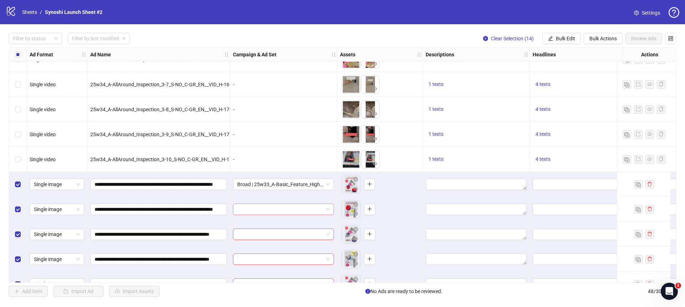
click at [328, 208] on span at bounding box center [283, 209] width 92 height 11
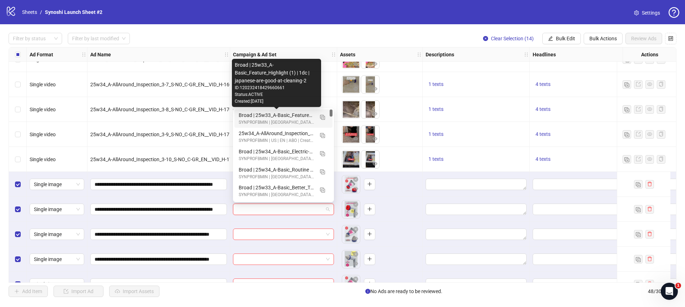
click at [287, 116] on div "Broad | 25w33_A-Basic_Feature_Highlight (1) | 1dc | japanese-are-good-at-cleani…" at bounding box center [276, 115] width 75 height 8
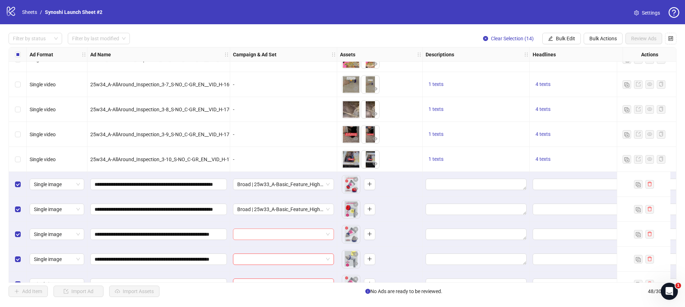
click at [330, 233] on div at bounding box center [283, 234] width 101 height 11
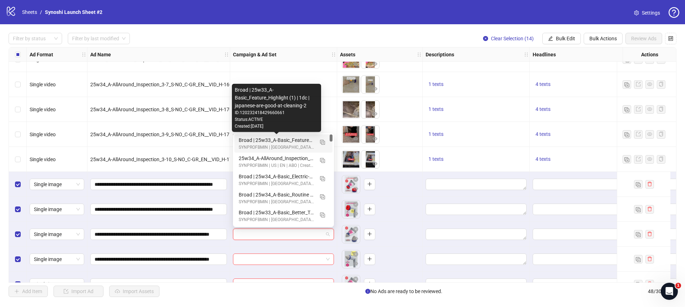
click at [280, 140] on div "Broad | 25w33_A-Basic_Feature_Highlight (1) | 1dc | japanese-are-good-at-cleani…" at bounding box center [276, 140] width 75 height 8
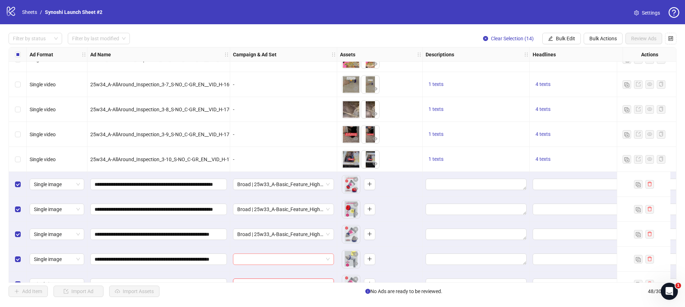
click at [328, 257] on span at bounding box center [283, 259] width 92 height 11
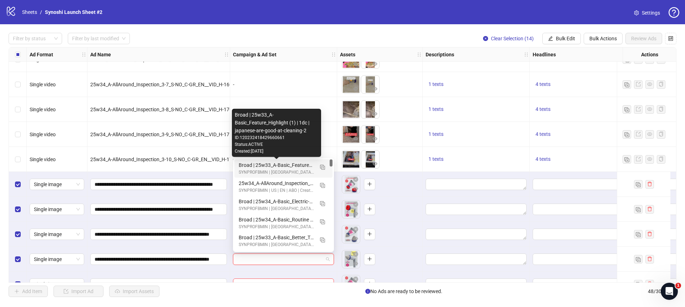
click at [288, 164] on div "Broad | 25w33_A-Basic_Feature_Highlight (1) | 1dc | japanese-are-good-at-cleani…" at bounding box center [276, 165] width 75 height 8
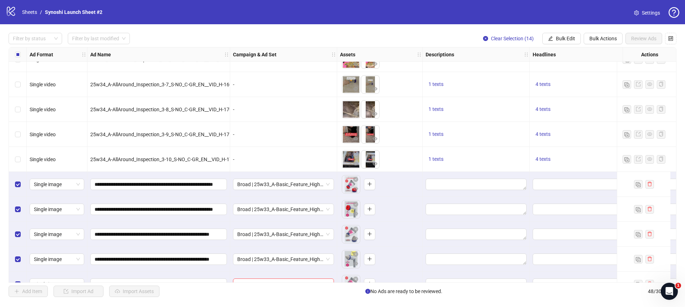
scroll to position [794, 0]
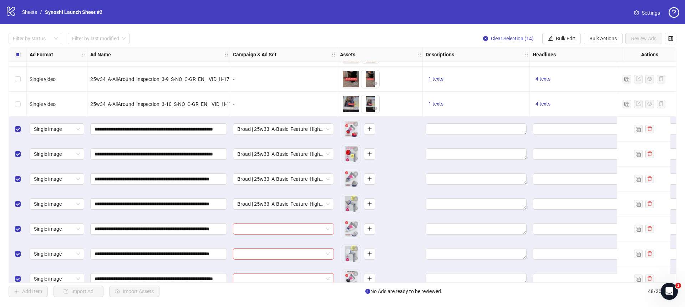
click at [328, 228] on span at bounding box center [283, 229] width 92 height 11
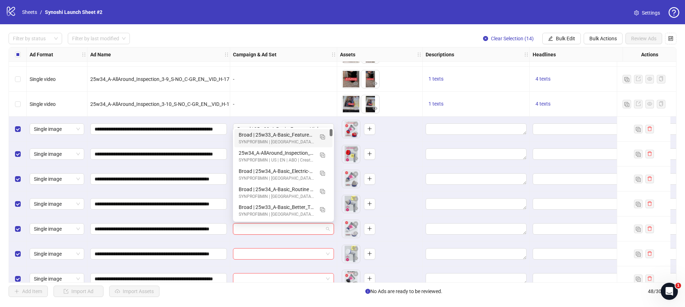
click at [282, 133] on div "Broad | 25w33_A-Basic_Feature_Highlight (1) | 1dc | japanese-are-good-at-cleani…" at bounding box center [276, 135] width 75 height 8
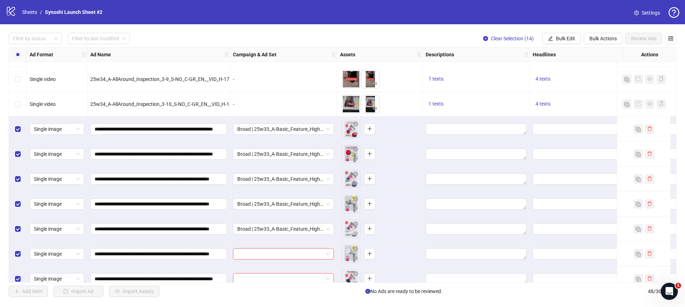
scroll to position [850, 0]
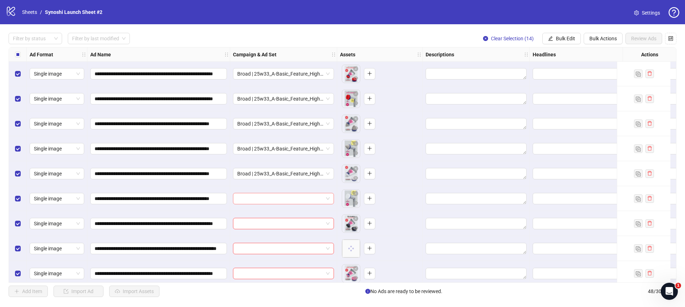
click at [330, 198] on div at bounding box center [283, 198] width 101 height 11
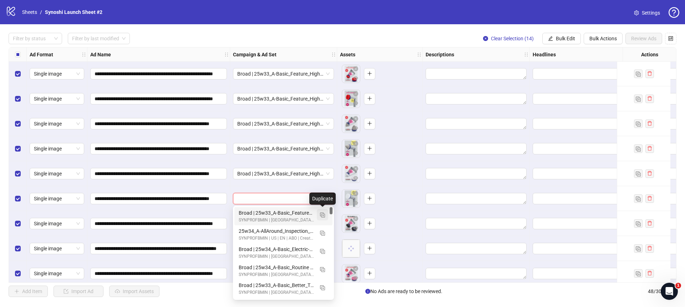
click at [321, 215] on img "button" at bounding box center [322, 215] width 5 height 5
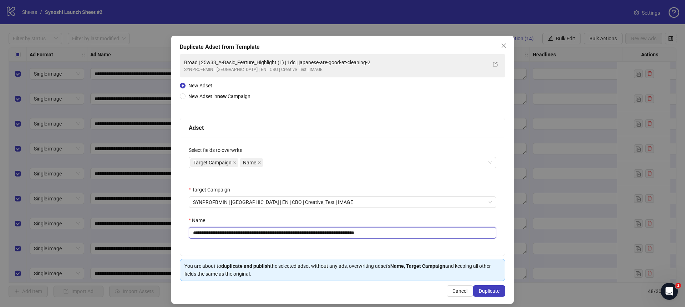
click at [400, 230] on input "**********" at bounding box center [343, 232] width 308 height 11
drag, startPoint x: 291, startPoint y: 232, endPoint x: 307, endPoint y: 231, distance: 15.8
click at [291, 232] on input "**********" at bounding box center [343, 232] width 308 height 11
type input "**********"
click at [485, 288] on span "Duplicate" at bounding box center [489, 291] width 21 height 6
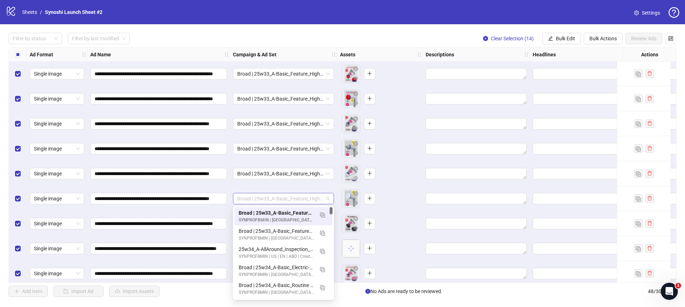
click at [315, 197] on span "Broad | 25w33_A-Basic_Feature_Highlight (2) | 1dc | japanese-are-good-at-cleani…" at bounding box center [283, 198] width 92 height 11
click at [337, 220] on div "To pick up a draggable item, press the space bar. While dragging, use the arrow…" at bounding box center [380, 223] width 86 height 25
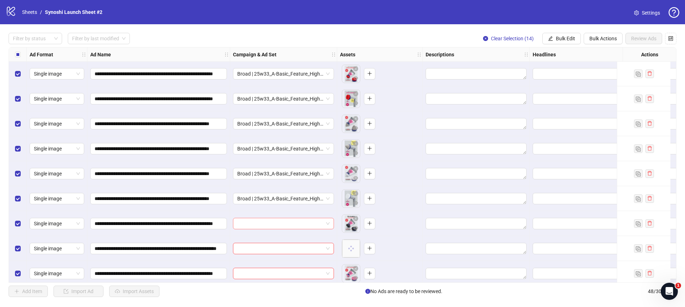
click at [329, 222] on span at bounding box center [283, 223] width 92 height 11
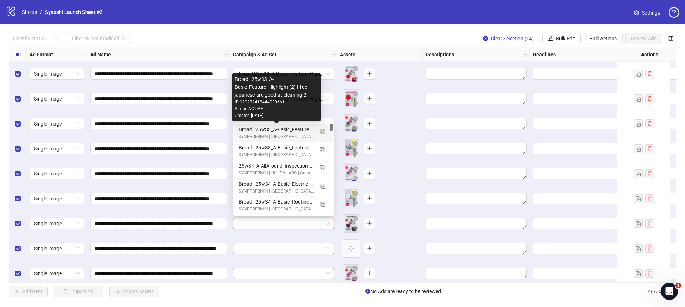
click at [294, 129] on div "Broad | 25w33_A-Basic_Feature_Highlight (2) | 1dc | japanese-are-good-at-cleani…" at bounding box center [276, 130] width 75 height 8
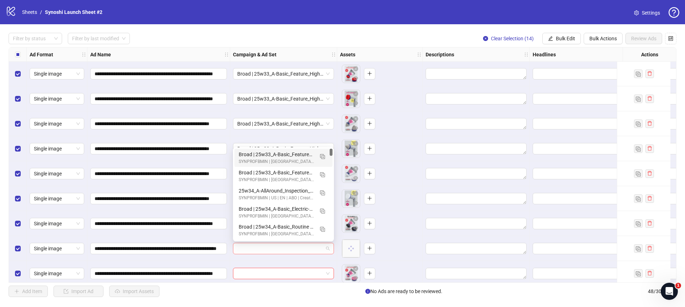
click at [327, 252] on span at bounding box center [283, 248] width 92 height 11
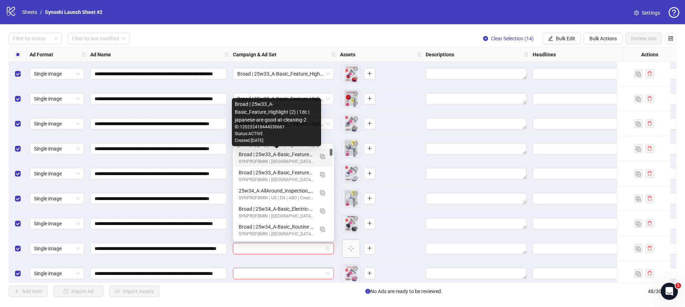
click at [292, 153] on div "Broad | 25w33_A-Basic_Feature_Highlight (2) | 1dc | japanese-are-good-at-cleani…" at bounding box center [276, 155] width 75 height 8
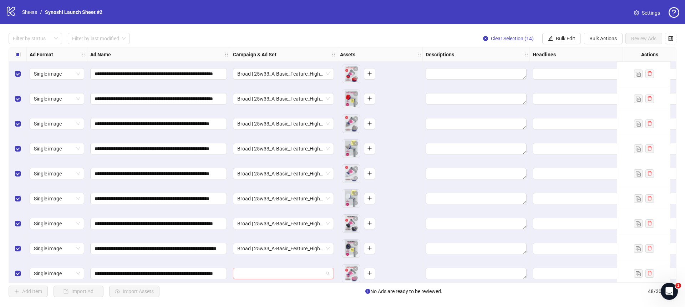
click at [329, 274] on span at bounding box center [283, 273] width 92 height 11
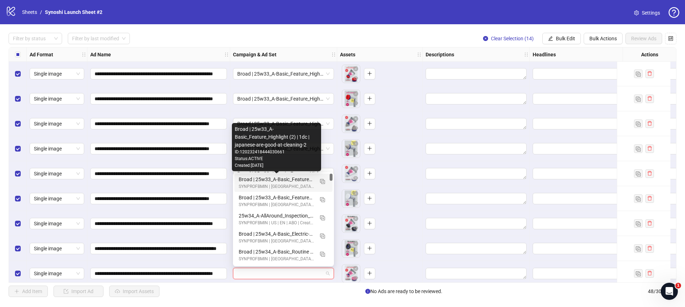
click at [294, 177] on div "Broad | 25w33_A-Basic_Feature_Highlight (2) | 1dc | japanese-are-good-at-cleani…" at bounding box center [276, 180] width 75 height 8
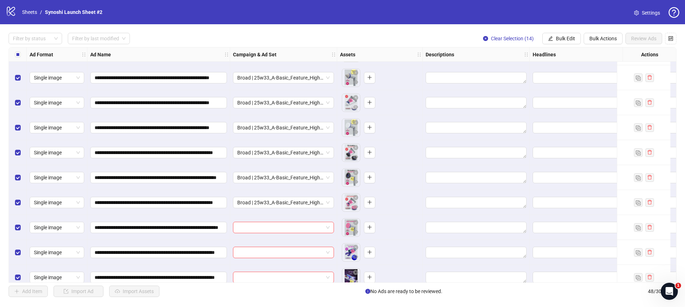
scroll to position [931, 0]
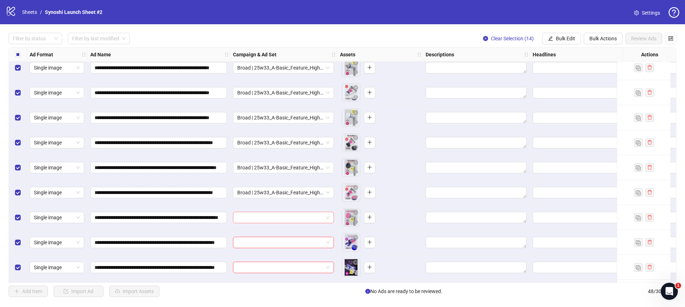
click at [330, 217] on div at bounding box center [283, 217] width 101 height 11
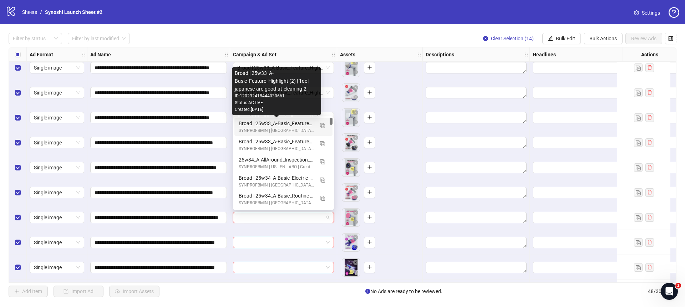
click at [296, 123] on div "Broad | 25w33_A-Basic_Feature_Highlight (2) | 1dc | japanese-are-good-at-cleani…" at bounding box center [276, 124] width 75 height 8
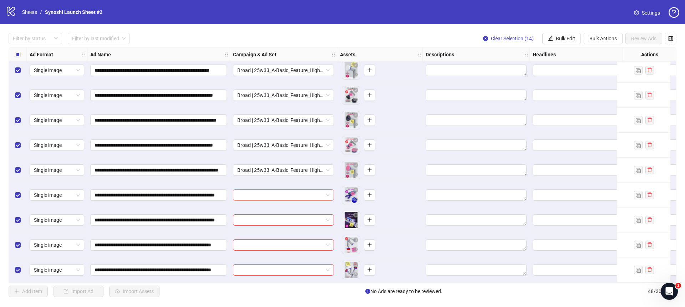
click at [329, 192] on div "**********" at bounding box center [343, 165] width 668 height 236
click at [328, 193] on div "**********" at bounding box center [343, 165] width 668 height 236
click at [328, 193] on span at bounding box center [283, 195] width 92 height 11
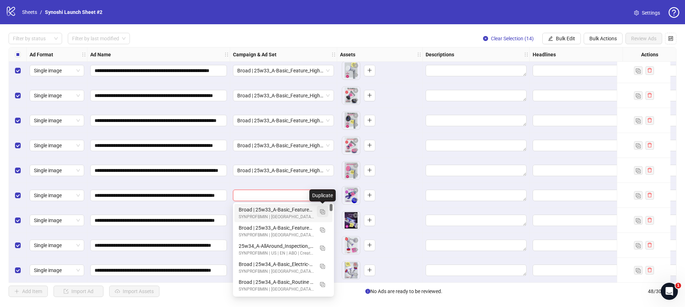
click at [320, 211] on img "button" at bounding box center [322, 211] width 5 height 5
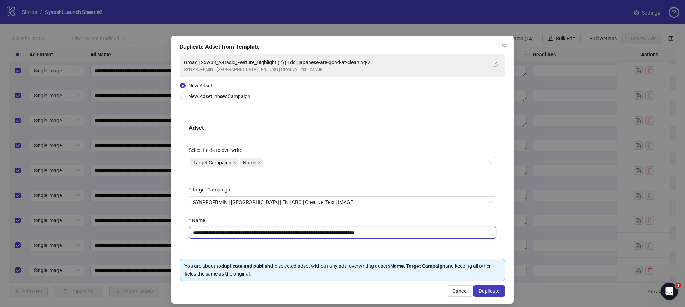
click at [400, 230] on input "**********" at bounding box center [343, 232] width 308 height 11
click at [289, 233] on input "**********" at bounding box center [343, 232] width 308 height 11
type input "**********"
click at [486, 289] on span "Duplicate" at bounding box center [489, 291] width 21 height 6
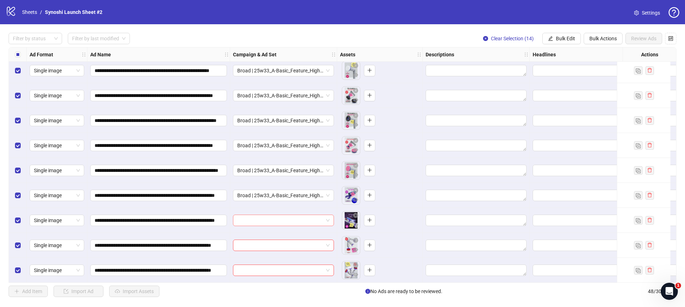
click at [332, 219] on div at bounding box center [283, 220] width 101 height 11
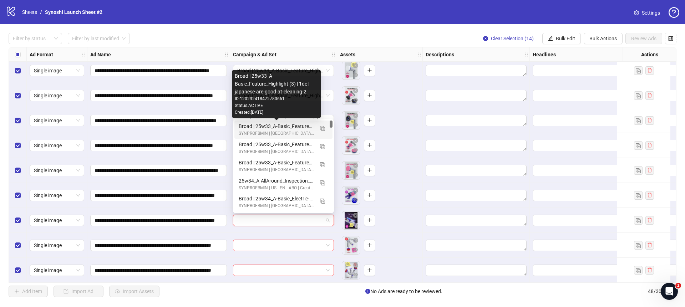
click at [287, 128] on div "Broad | 25w33_A-Basic_Feature_Highlight (3) | 1dc | japanese-are-good-at-cleani…" at bounding box center [276, 126] width 75 height 8
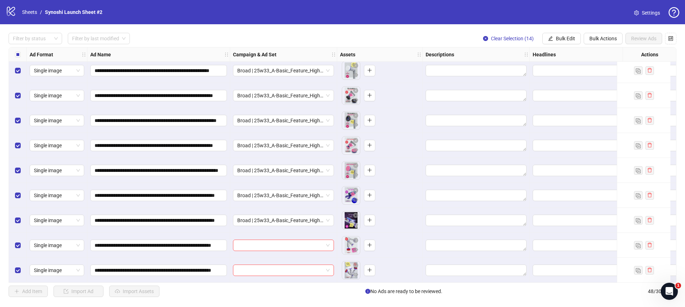
scroll to position [981, 0]
click at [328, 240] on span at bounding box center [283, 245] width 92 height 11
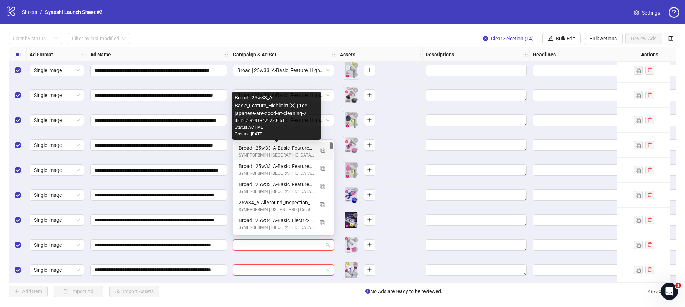
click at [300, 149] on div "Broad | 25w33_A-Basic_Feature_Highlight (3) | 1dc | japanese-are-good-at-cleani…" at bounding box center [276, 148] width 75 height 8
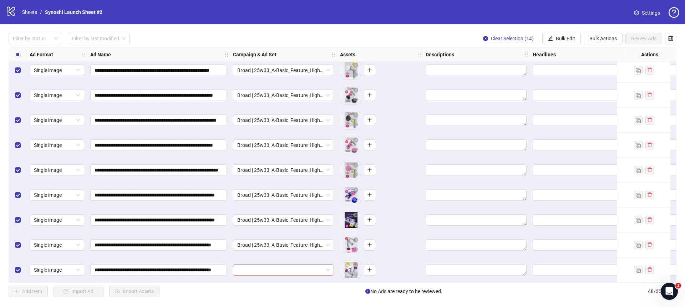
click at [333, 268] on div at bounding box center [283, 269] width 101 height 11
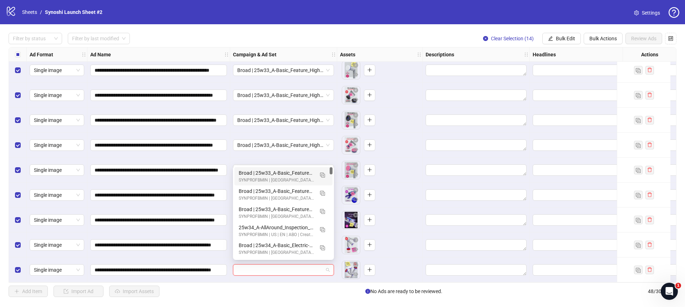
click at [294, 173] on div "Broad | 25w33_A-Basic_Feature_Highlight (3) | 1dc | japanese-are-good-at-cleani…" at bounding box center [276, 173] width 75 height 8
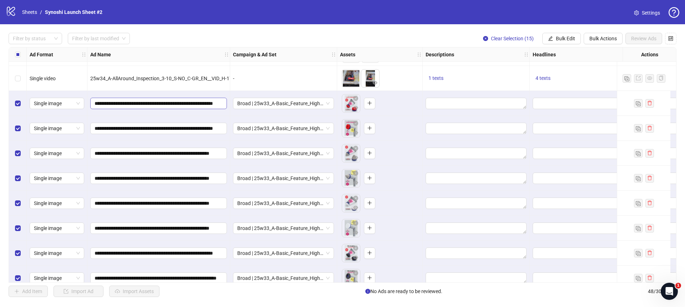
scroll to position [814, 0]
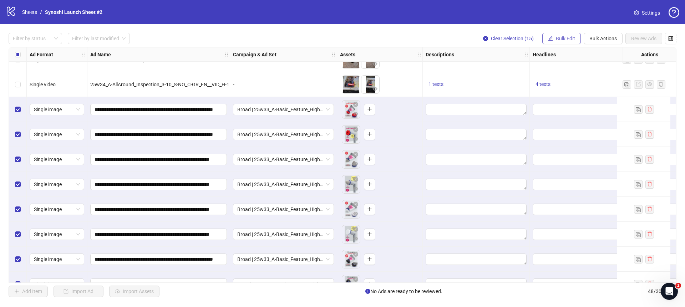
click at [552, 42] on button "Bulk Edit" at bounding box center [561, 38] width 39 height 11
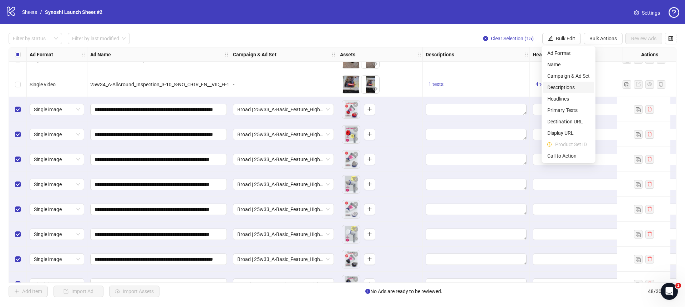
click at [557, 85] on span "Descriptions" at bounding box center [568, 87] width 42 height 8
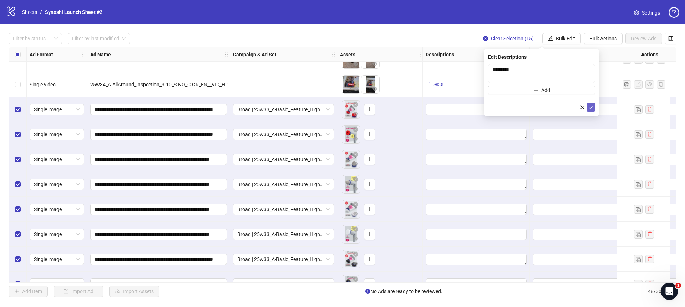
click at [594, 108] on button "submit" at bounding box center [591, 107] width 9 height 9
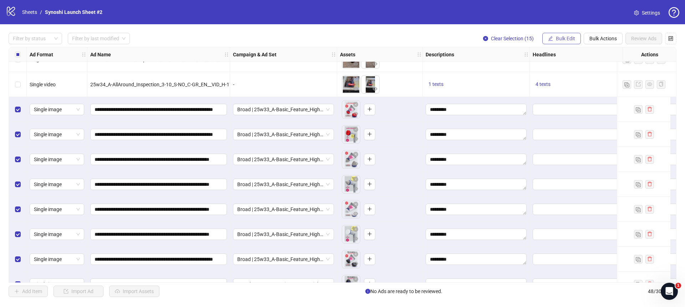
click at [560, 37] on span "Bulk Edit" at bounding box center [565, 39] width 19 height 6
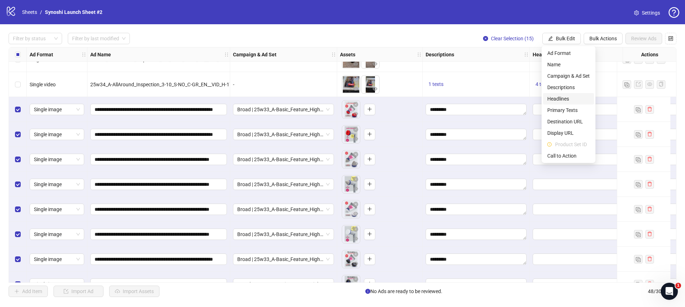
click at [561, 95] on span "Headlines" at bounding box center [568, 99] width 42 height 8
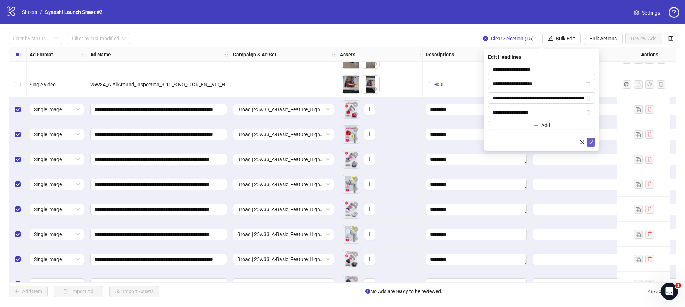
click at [592, 142] on icon "check" at bounding box center [590, 142] width 5 height 5
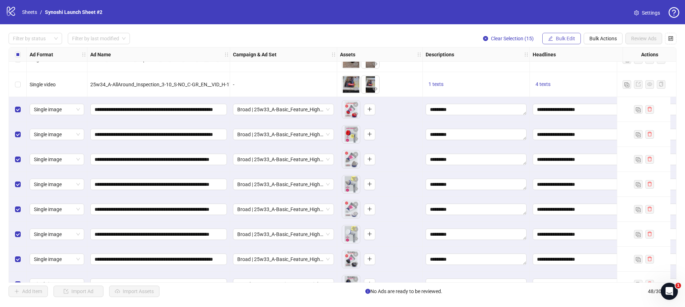
click at [567, 40] on span "Bulk Edit" at bounding box center [565, 39] width 19 height 6
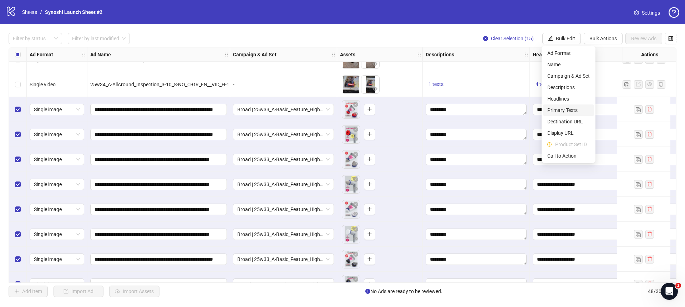
click at [562, 108] on span "Primary Texts" at bounding box center [568, 110] width 42 height 8
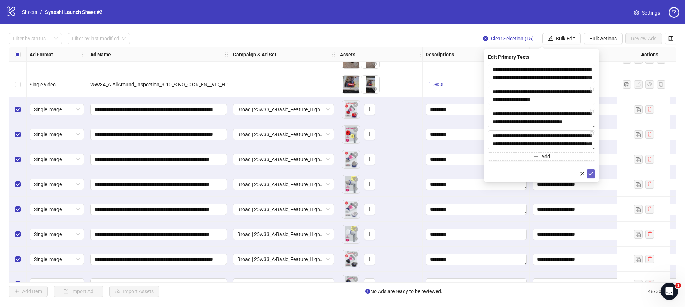
click at [593, 173] on icon "check" at bounding box center [590, 173] width 5 height 5
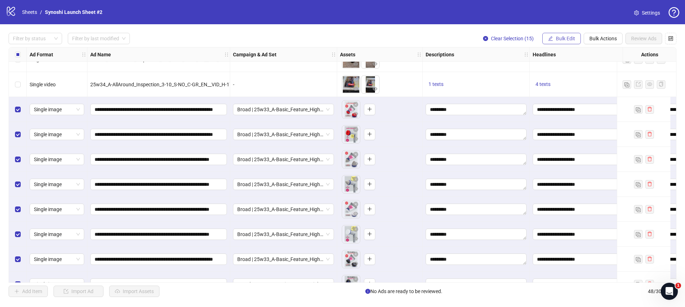
click at [557, 41] on span "Bulk Edit" at bounding box center [565, 39] width 19 height 6
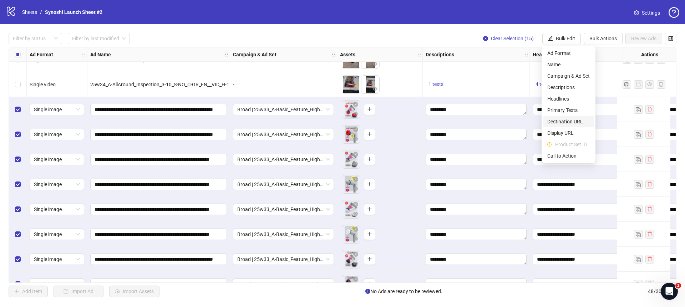
click at [561, 122] on span "Destination URL" at bounding box center [568, 122] width 42 height 8
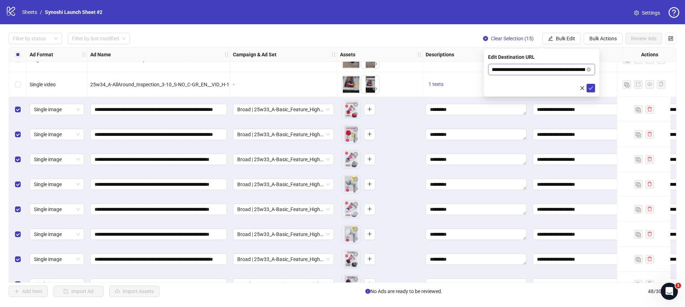
scroll to position [0, 0]
click at [592, 88] on icon "check" at bounding box center [590, 88] width 5 height 5
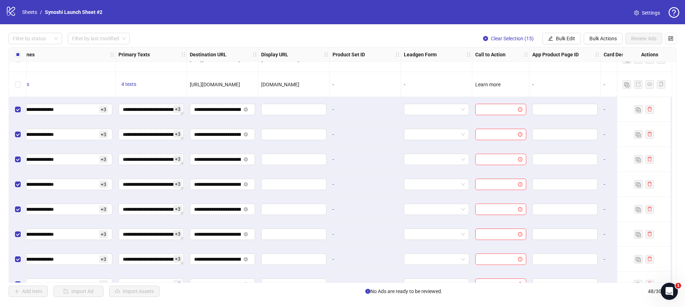
scroll to position [814, 530]
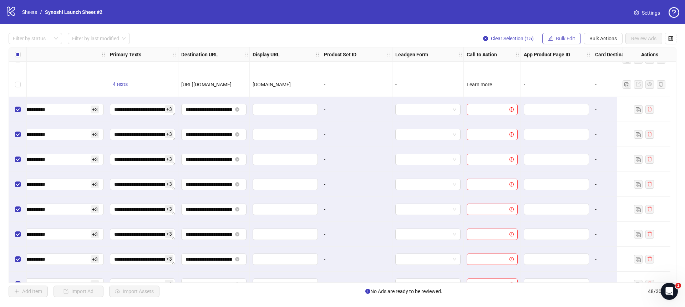
click at [556, 37] on span "Bulk Edit" at bounding box center [565, 39] width 19 height 6
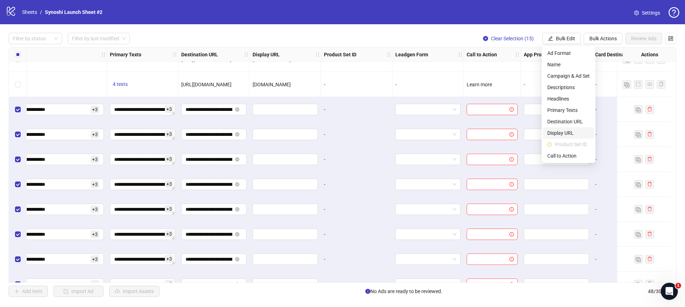
click at [559, 130] on span "Display URL" at bounding box center [568, 133] width 42 height 8
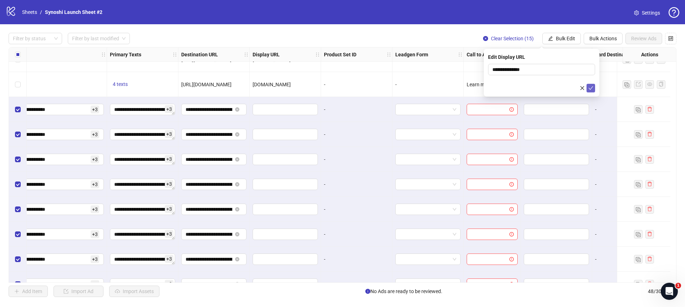
click at [589, 86] on icon "check" at bounding box center [590, 88] width 5 height 5
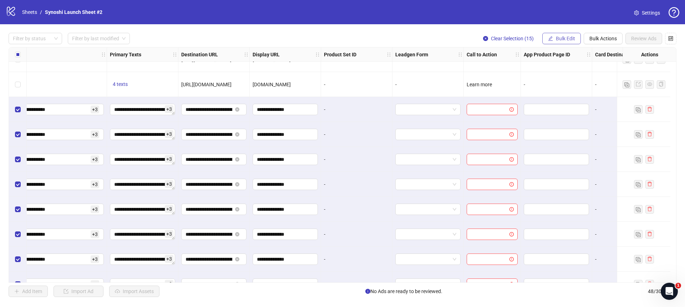
click at [559, 37] on span "Bulk Edit" at bounding box center [565, 39] width 19 height 6
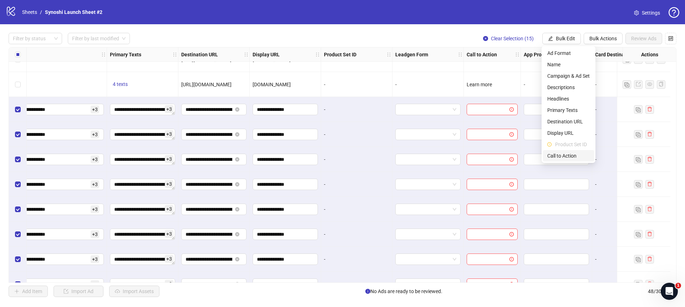
click at [563, 156] on span "Call to Action" at bounding box center [568, 156] width 42 height 8
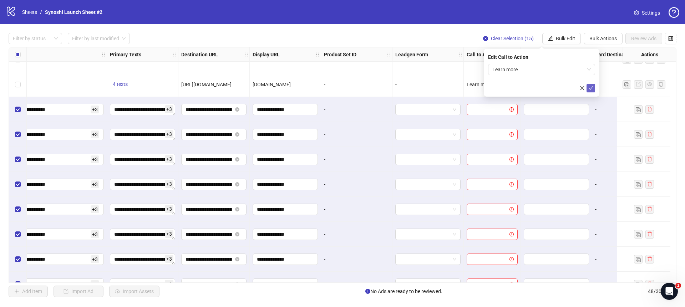
click at [590, 88] on icon "check" at bounding box center [590, 88] width 5 height 5
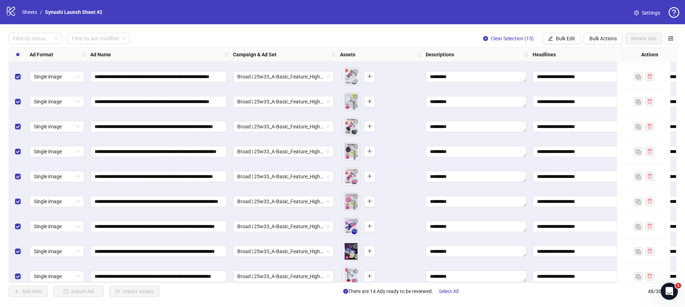
scroll to position [981, 0]
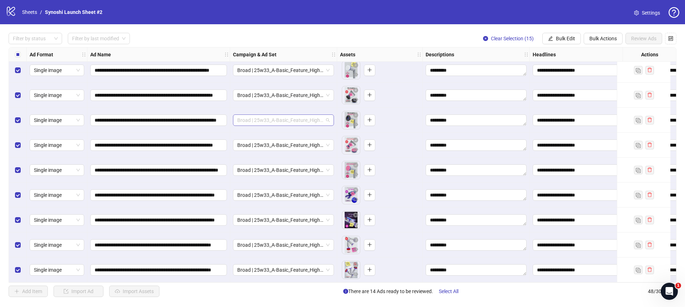
click at [325, 120] on span "Broad | 25w33_A-Basic_Feature_Highlight (2) | 1dc | japanese-are-good-at-cleani…" at bounding box center [283, 120] width 92 height 11
click at [397, 140] on div "To pick up a draggable item, press the space bar. While dragging, use the arrow…" at bounding box center [380, 145] width 80 height 22
click at [485, 37] on icon "close-circle" at bounding box center [485, 38] width 5 height 5
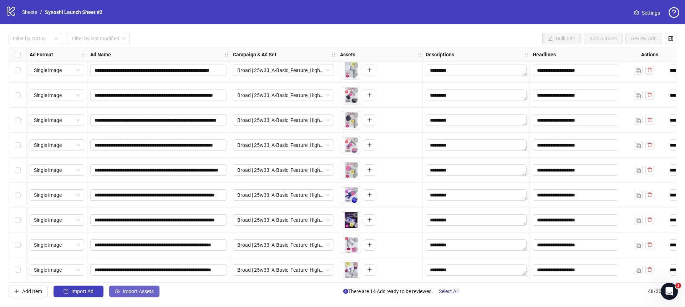
click at [151, 292] on span "Import Assets" at bounding box center [138, 292] width 31 height 6
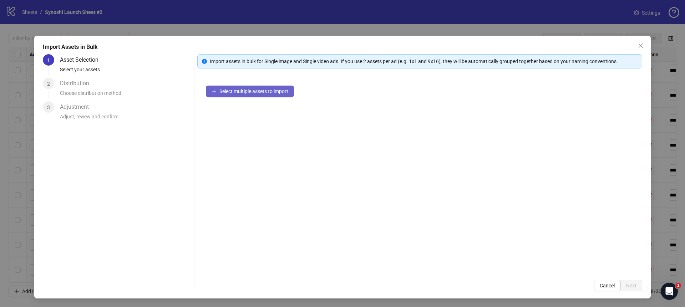
click at [241, 92] on span "Select multiple assets to import" at bounding box center [253, 91] width 69 height 6
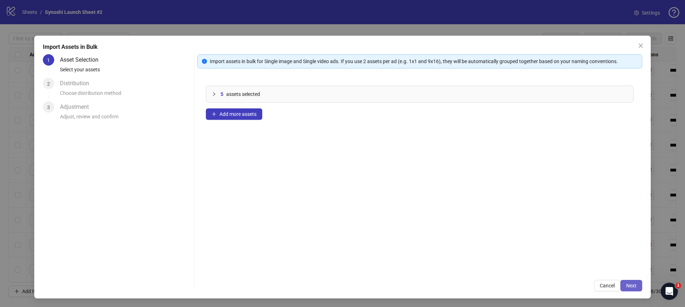
click at [632, 283] on span "Next" at bounding box center [631, 286] width 10 height 6
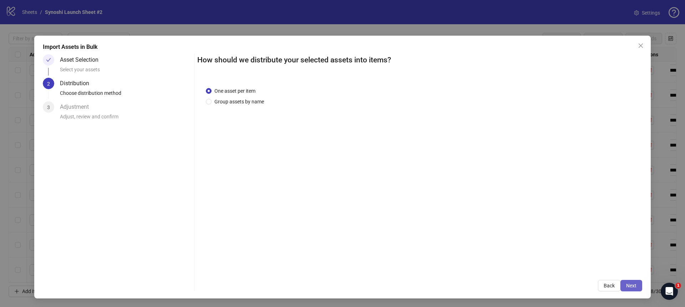
click at [632, 284] on span "Next" at bounding box center [631, 286] width 10 height 6
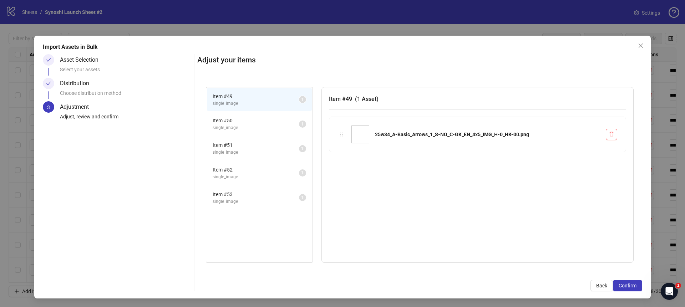
click at [632, 284] on span "Confirm" at bounding box center [628, 286] width 18 height 6
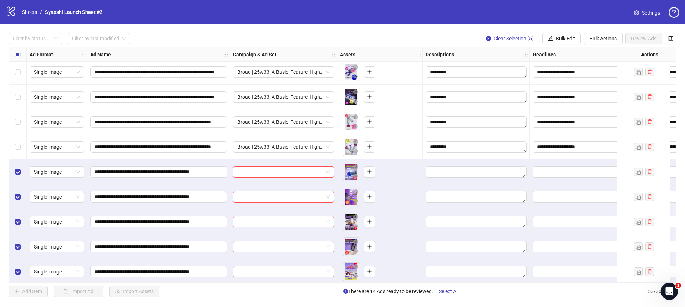
scroll to position [1106, 0]
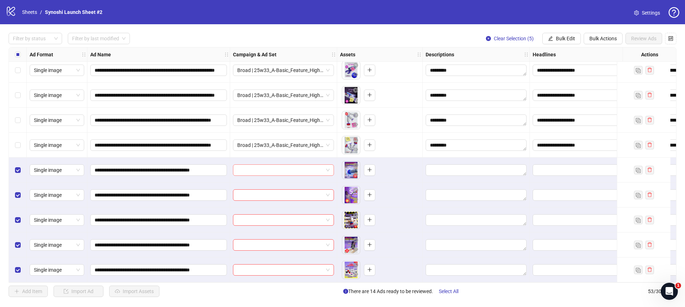
click at [333, 166] on div at bounding box center [283, 169] width 101 height 11
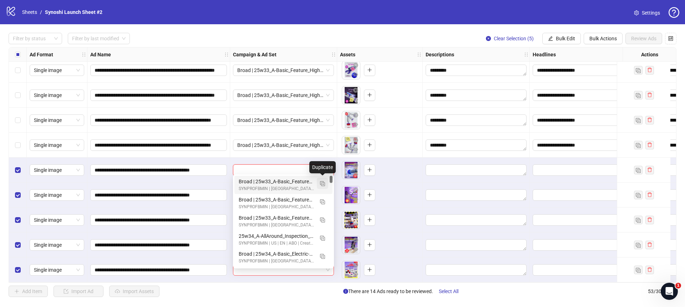
click at [322, 184] on img "button" at bounding box center [322, 183] width 5 height 5
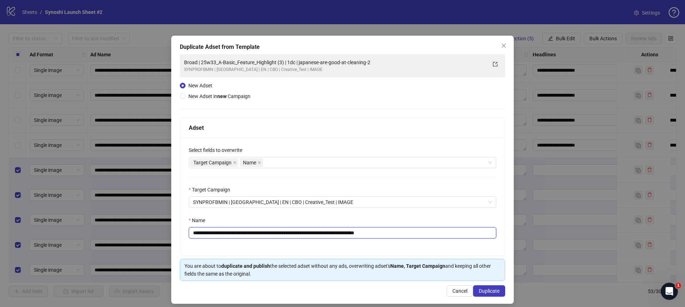
click at [405, 234] on input "**********" at bounding box center [343, 232] width 308 height 11
drag, startPoint x: 292, startPoint y: 233, endPoint x: 211, endPoint y: 232, distance: 81.7
click at [211, 232] on input "**********" at bounding box center [343, 232] width 308 height 11
paste input "text"
type input "**********"
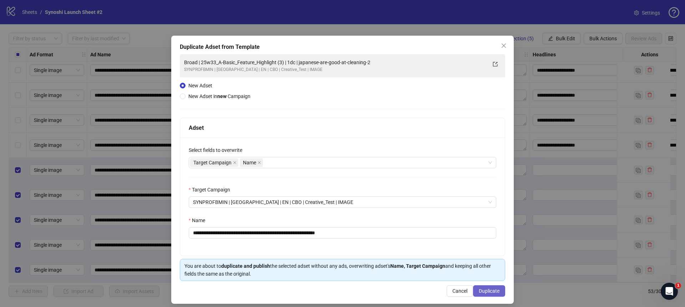
click at [490, 288] on span "Duplicate" at bounding box center [489, 291] width 21 height 6
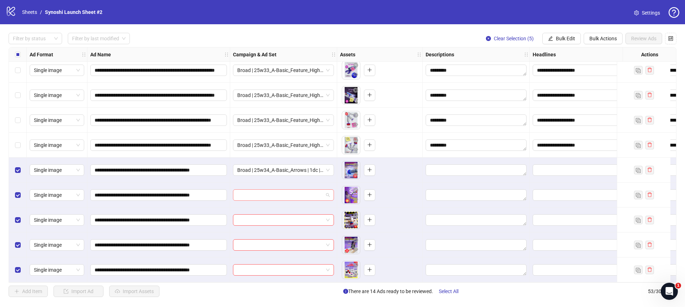
click at [326, 191] on span at bounding box center [283, 195] width 92 height 11
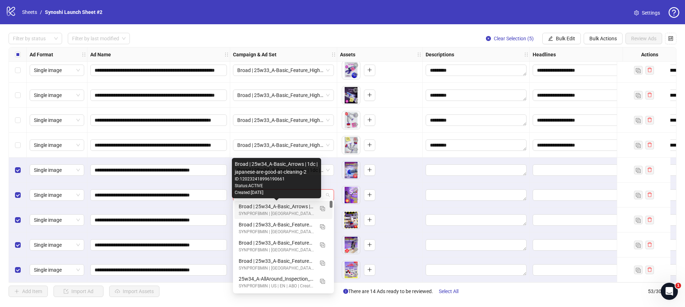
click at [284, 207] on div "Broad | 25w34_A-Basic_Arrows | 1dc | japanese-are-good-at-cleaning-2" at bounding box center [276, 207] width 75 height 8
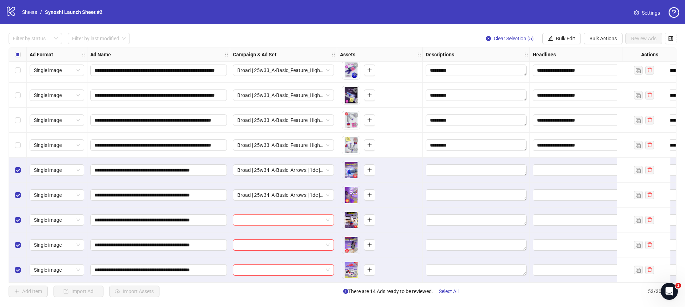
click at [329, 215] on span at bounding box center [283, 220] width 92 height 11
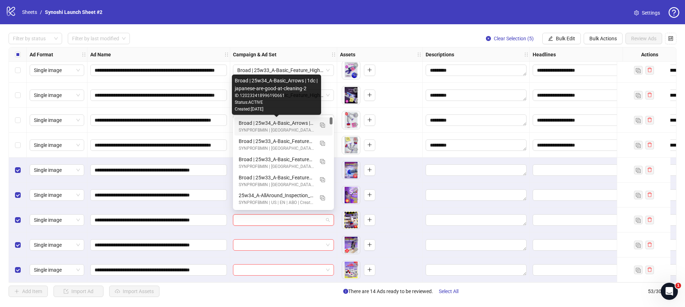
click at [300, 123] on div "Broad | 25w34_A-Basic_Arrows | 1dc | japanese-are-good-at-cleaning-2" at bounding box center [276, 123] width 75 height 8
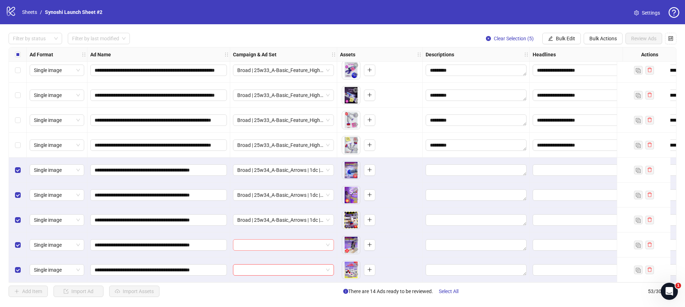
click at [327, 240] on span at bounding box center [283, 245] width 92 height 11
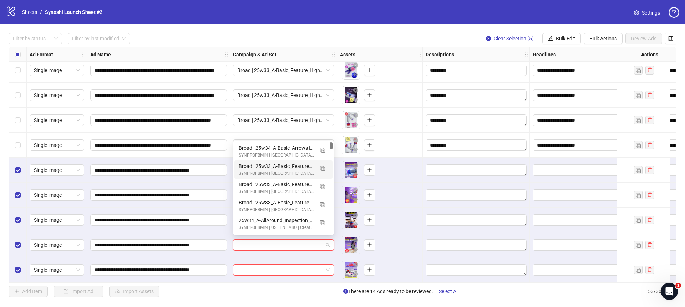
type input "*"
click at [302, 148] on div "Broad | 25w34_A-Basic_Arrows | 1dc | japanese-are-good-at-cleaning-2" at bounding box center [276, 148] width 75 height 8
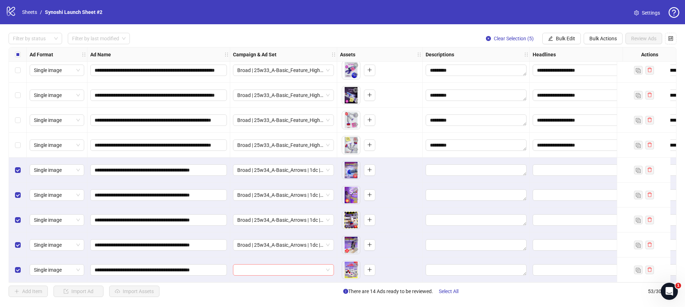
click at [329, 268] on span at bounding box center [283, 270] width 92 height 11
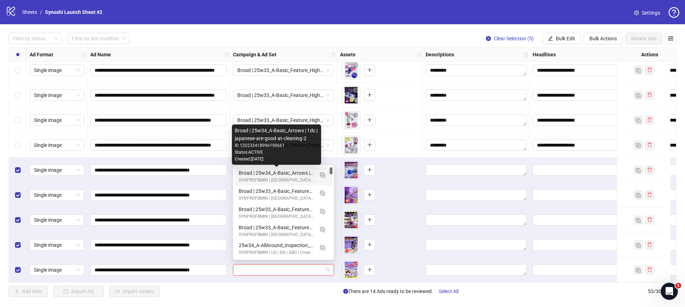
click at [301, 173] on div "Broad | 25w34_A-Basic_Arrows | 1dc | japanese-are-good-at-cleaning-2" at bounding box center [276, 173] width 75 height 8
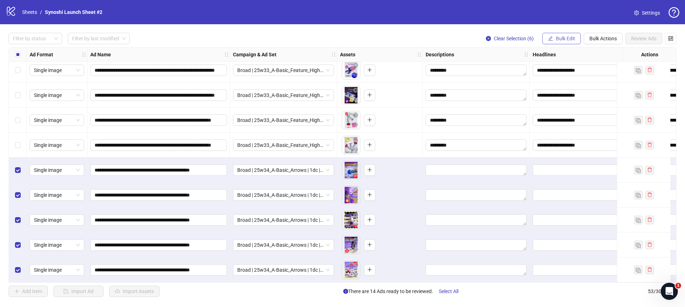
click at [554, 37] on button "Bulk Edit" at bounding box center [561, 38] width 39 height 11
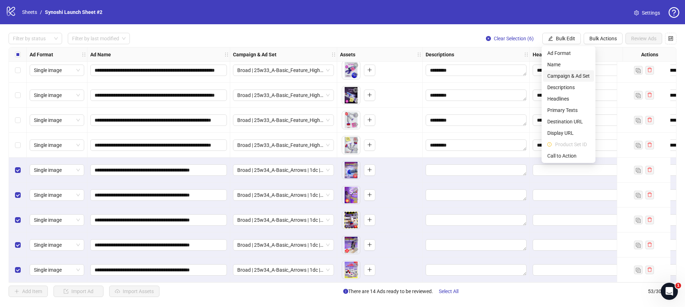
click at [558, 76] on span "Campaign & Ad Set" at bounding box center [568, 76] width 42 height 8
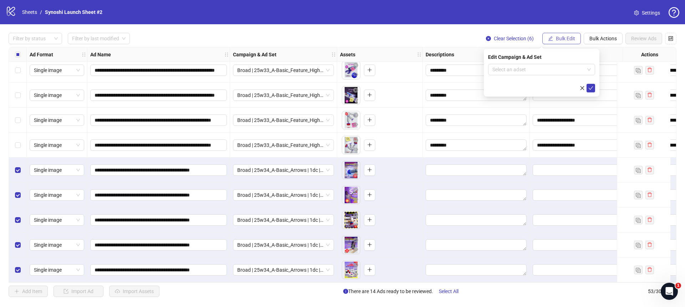
click at [557, 34] on button "Bulk Edit" at bounding box center [561, 38] width 39 height 11
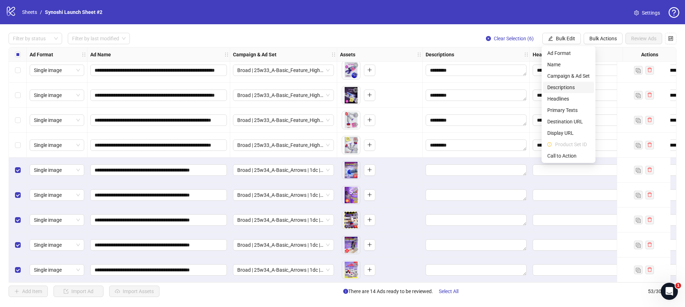
click at [561, 90] on span "Descriptions" at bounding box center [568, 87] width 42 height 8
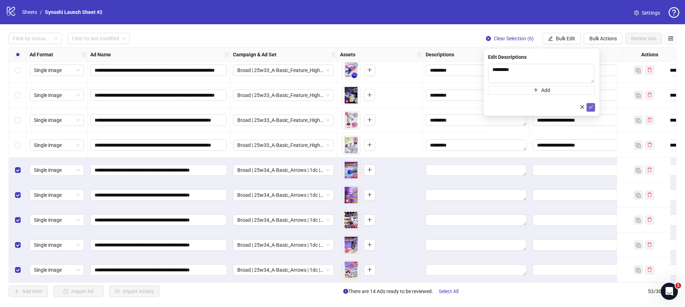
click at [588, 106] on button "submit" at bounding box center [591, 107] width 9 height 9
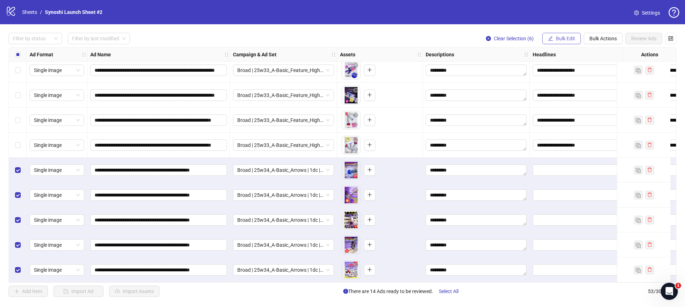
click at [551, 37] on icon "edit" at bounding box center [550, 38] width 5 height 5
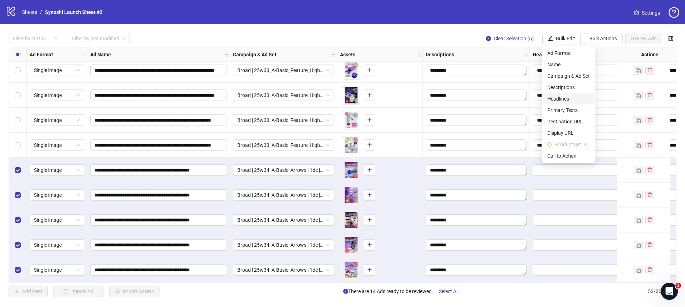
click at [556, 99] on span "Headlines" at bounding box center [568, 99] width 42 height 8
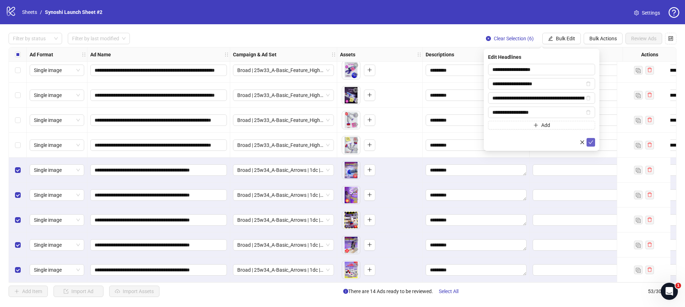
click at [592, 141] on icon "check" at bounding box center [591, 143] width 5 height 4
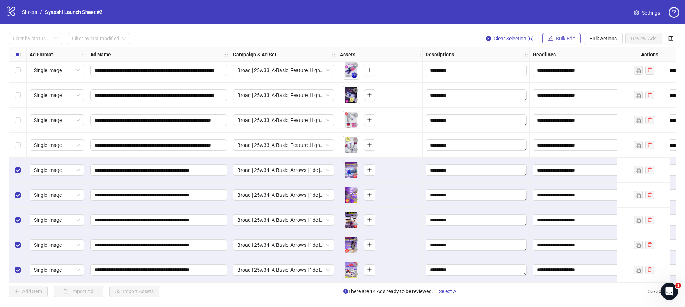
click at [566, 43] on button "Bulk Edit" at bounding box center [561, 38] width 39 height 11
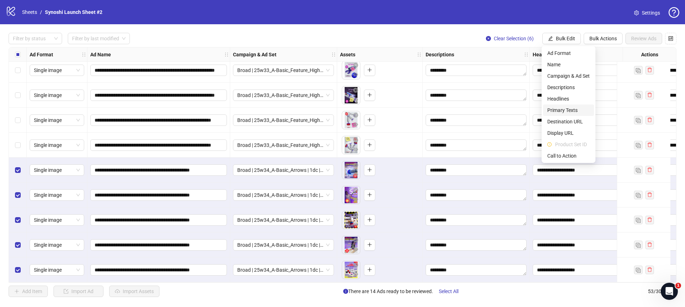
click at [560, 112] on span "Primary Texts" at bounding box center [568, 110] width 42 height 8
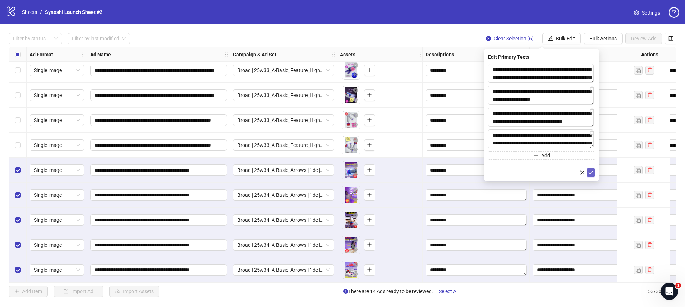
click at [590, 174] on icon "check" at bounding box center [591, 173] width 5 height 4
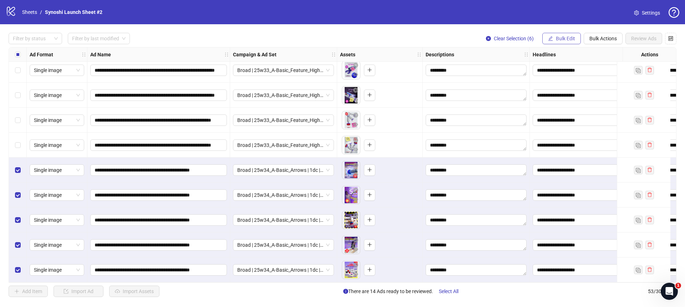
click at [559, 36] on span "Bulk Edit" at bounding box center [565, 39] width 19 height 6
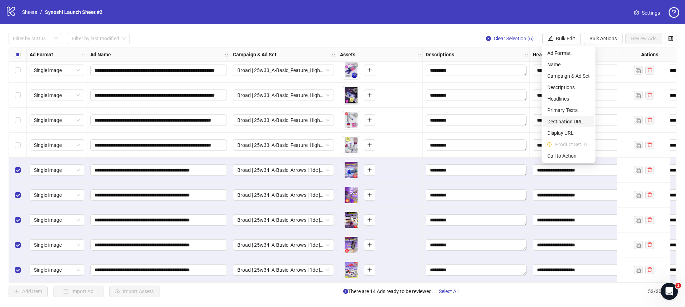
click at [562, 120] on span "Destination URL" at bounding box center [568, 122] width 42 height 8
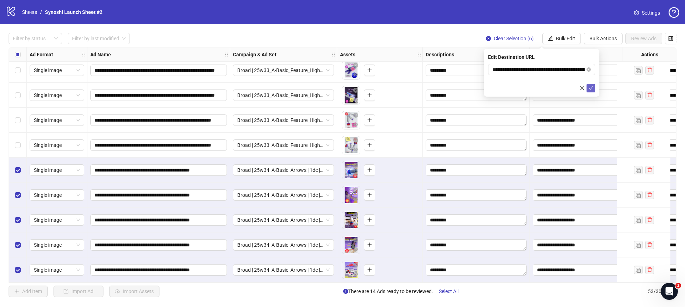
click at [594, 89] on button "submit" at bounding box center [591, 88] width 9 height 9
click at [571, 38] on span "Bulk Edit" at bounding box center [565, 39] width 19 height 6
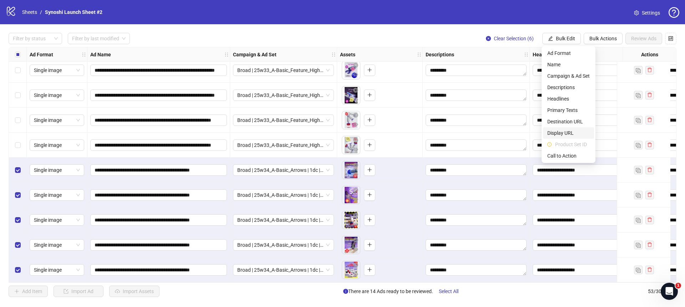
click at [563, 136] on span "Display URL" at bounding box center [568, 133] width 42 height 8
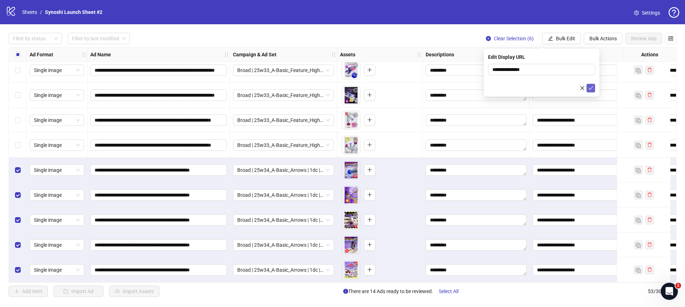
click at [589, 90] on icon "check" at bounding box center [590, 88] width 5 height 5
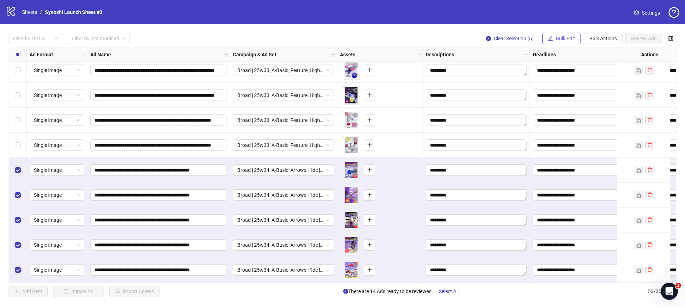
click at [552, 39] on icon "edit" at bounding box center [550, 38] width 5 height 5
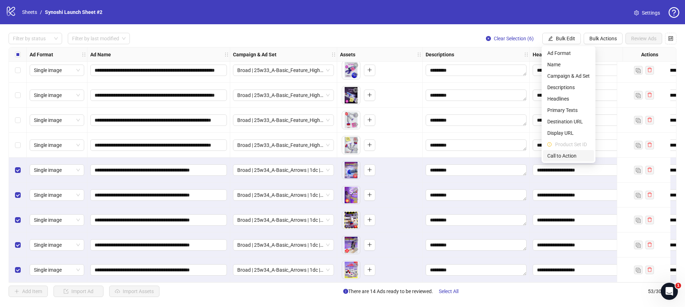
click at [552, 153] on span "Call to Action" at bounding box center [568, 156] width 42 height 8
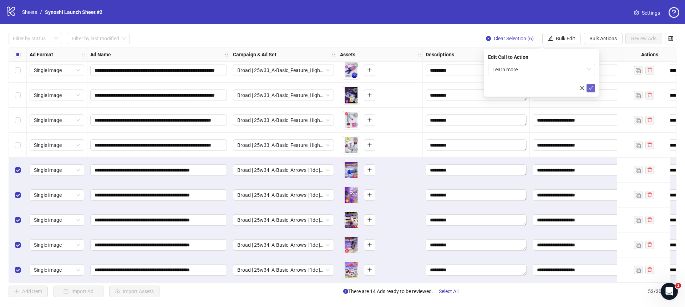
click at [590, 86] on icon "check" at bounding box center [590, 88] width 5 height 5
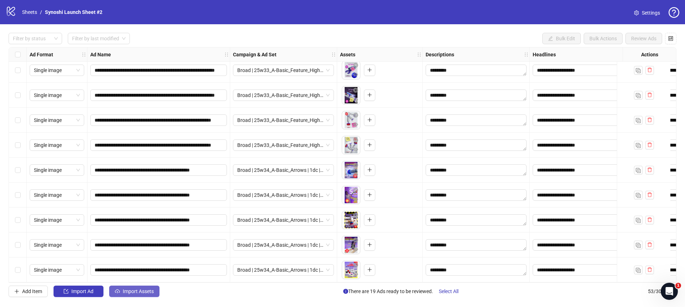
click at [144, 293] on span "Import Assets" at bounding box center [138, 292] width 31 height 6
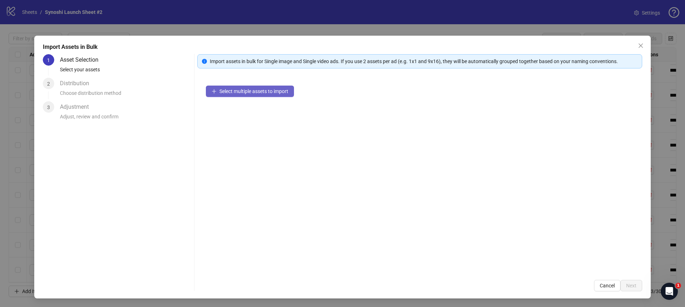
click at [253, 92] on span "Select multiple assets to import" at bounding box center [253, 91] width 69 height 6
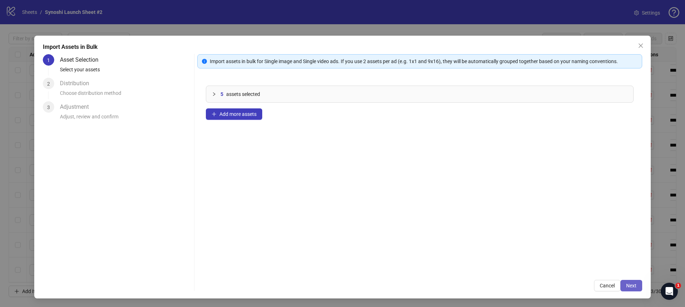
click at [632, 285] on span "Next" at bounding box center [631, 286] width 10 height 6
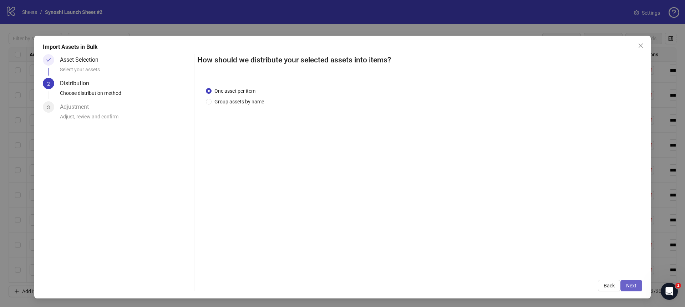
click at [632, 284] on span "Next" at bounding box center [631, 286] width 10 height 6
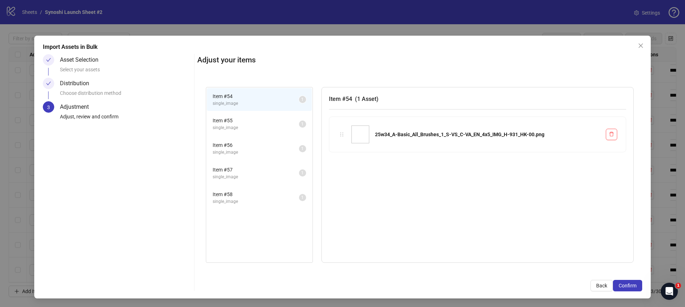
click at [632, 284] on span "Confirm" at bounding box center [628, 286] width 18 height 6
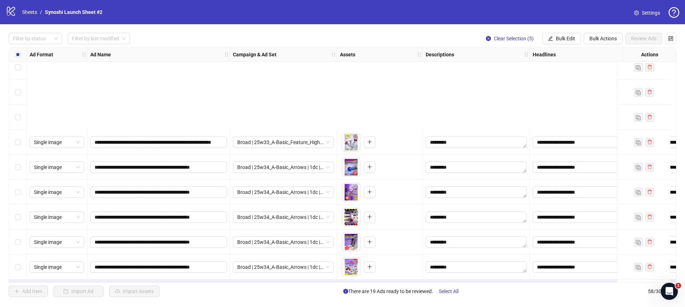
scroll to position [1231, 0]
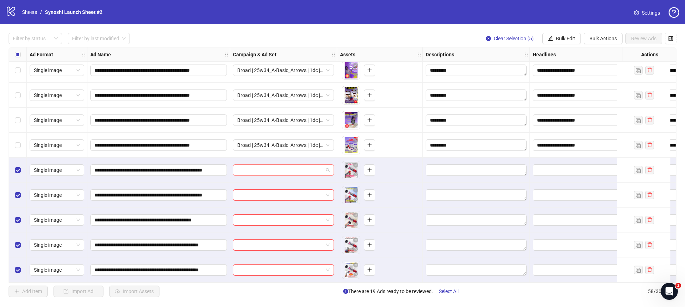
click at [326, 171] on span at bounding box center [283, 170] width 92 height 11
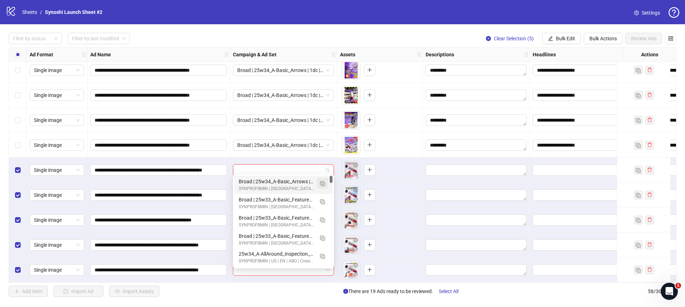
click at [322, 182] on img "button" at bounding box center [322, 183] width 5 height 5
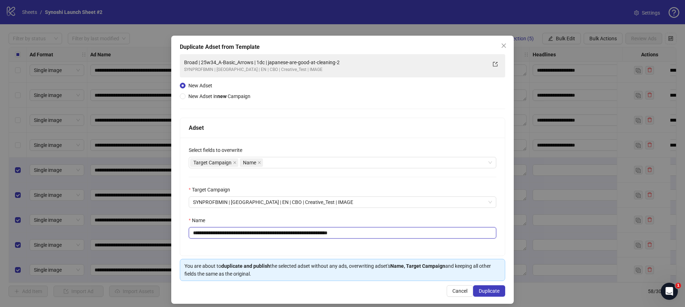
click at [380, 230] on input "**********" at bounding box center [343, 232] width 308 height 11
drag, startPoint x: 262, startPoint y: 234, endPoint x: 211, endPoint y: 233, distance: 51.0
click at [211, 233] on input "**********" at bounding box center [343, 232] width 308 height 11
paste input "*****"
type input "**********"
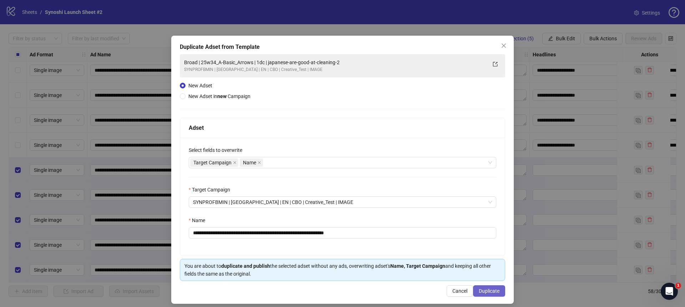
click at [493, 290] on span "Duplicate" at bounding box center [489, 291] width 21 height 6
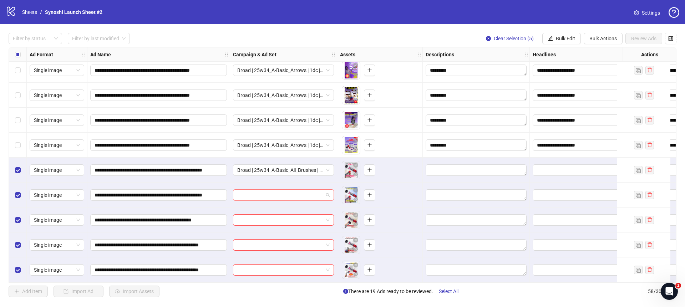
click at [329, 194] on span at bounding box center [283, 195] width 92 height 11
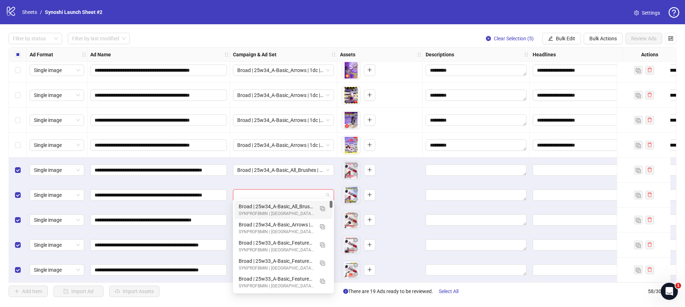
click at [304, 206] on div "Broad | 25w34_A-Basic_All_Brushes | 1dc | japanese-are-good-at-cleaning-2" at bounding box center [276, 207] width 75 height 8
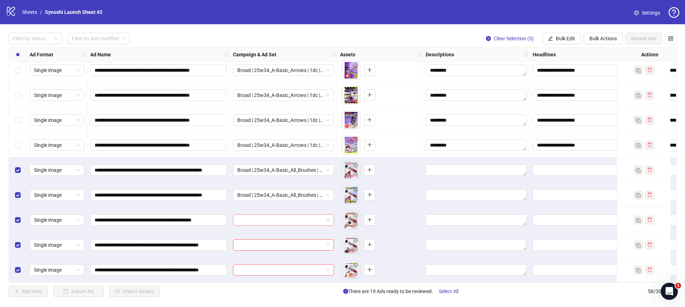
click at [327, 215] on span at bounding box center [283, 220] width 92 height 11
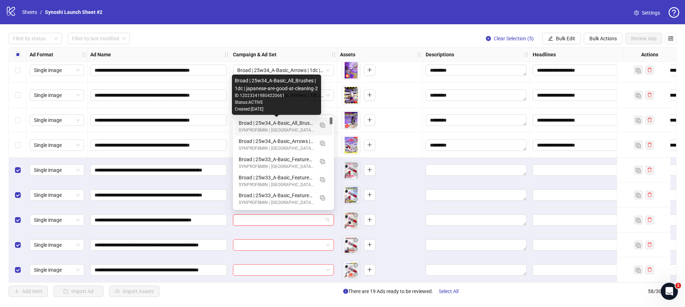
click at [291, 124] on div "Broad | 25w34_A-Basic_All_Brushes | 1dc | japanese-are-good-at-cleaning-2" at bounding box center [276, 123] width 75 height 8
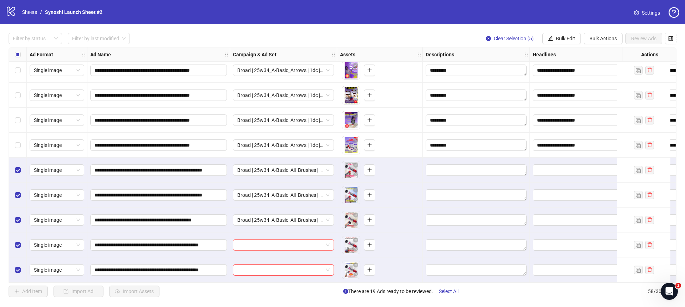
drag, startPoint x: 329, startPoint y: 242, endPoint x: 330, endPoint y: 238, distance: 3.6
click at [330, 242] on div at bounding box center [283, 244] width 101 height 11
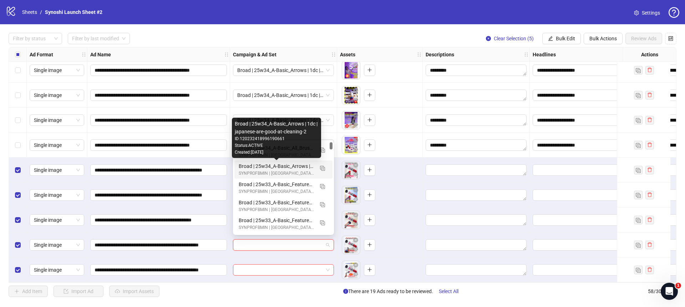
click at [297, 147] on div "Status: ACTIVE" at bounding box center [276, 145] width 83 height 7
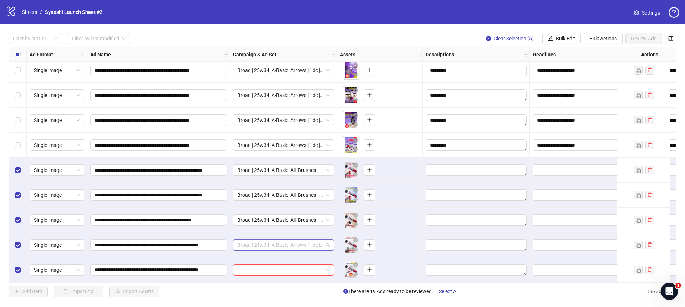
click at [327, 243] on span "Broad | 25w34_A-Basic_Arrows | 1dc | japanese-are-good-at-cleaning-2" at bounding box center [283, 245] width 92 height 11
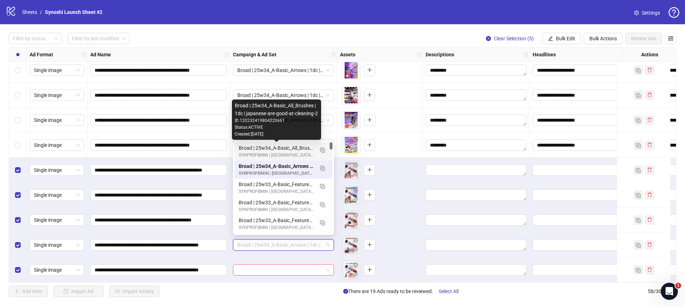
click at [306, 147] on div "Broad | 25w34_A-Basic_All_Brushes | 1dc | japanese-are-good-at-cleaning-2" at bounding box center [276, 148] width 75 height 8
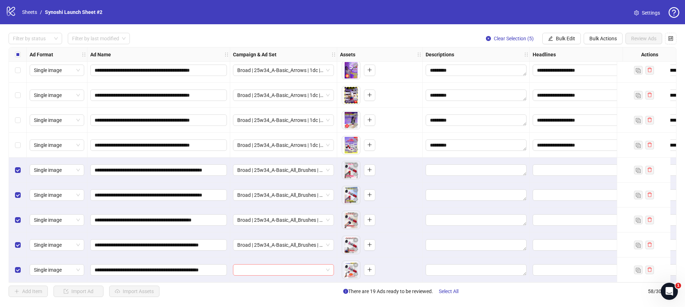
click at [328, 265] on span at bounding box center [283, 270] width 92 height 11
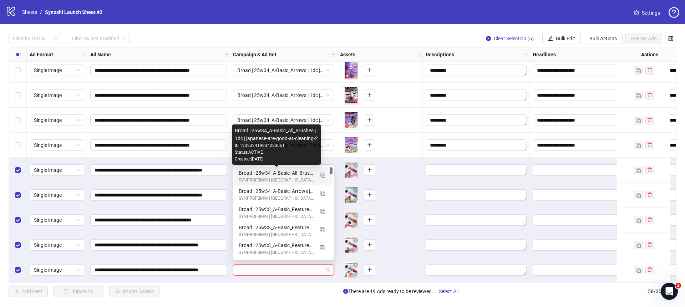
click at [301, 173] on div "Broad | 25w34_A-Basic_All_Brushes | 1dc | japanese-are-good-at-cleaning-2" at bounding box center [276, 173] width 75 height 8
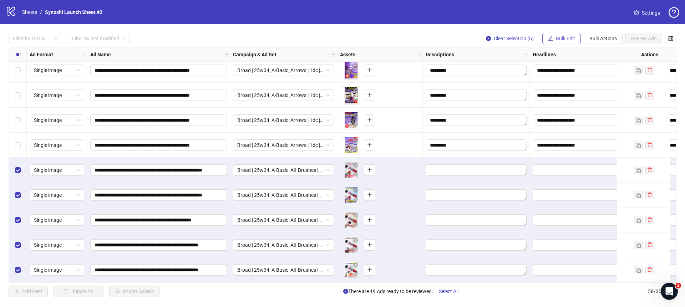
click at [549, 36] on icon "edit" at bounding box center [550, 38] width 5 height 5
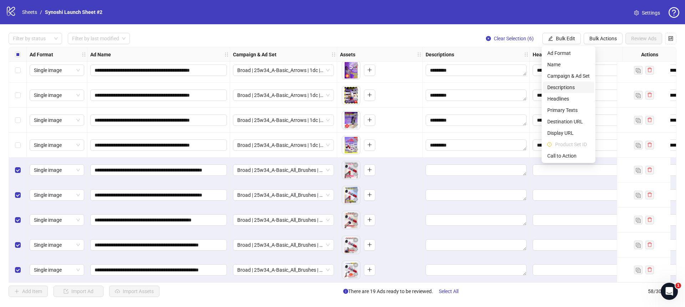
click at [566, 85] on span "Descriptions" at bounding box center [568, 87] width 42 height 8
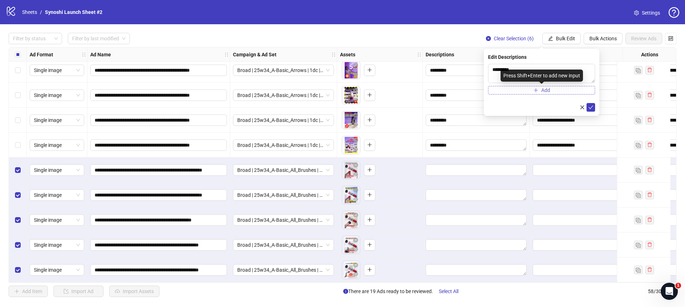
click at [563, 90] on button "Add" at bounding box center [541, 90] width 107 height 9
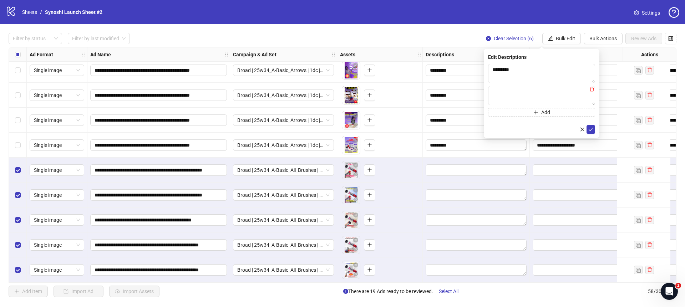
click at [592, 90] on icon "delete" at bounding box center [591, 89] width 5 height 5
click at [593, 110] on button "submit" at bounding box center [591, 107] width 9 height 9
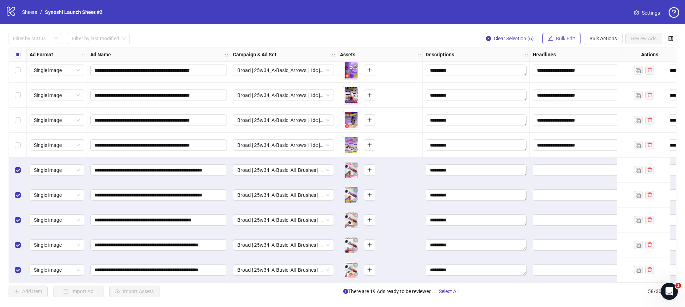
click at [556, 39] on span "Bulk Edit" at bounding box center [565, 39] width 19 height 6
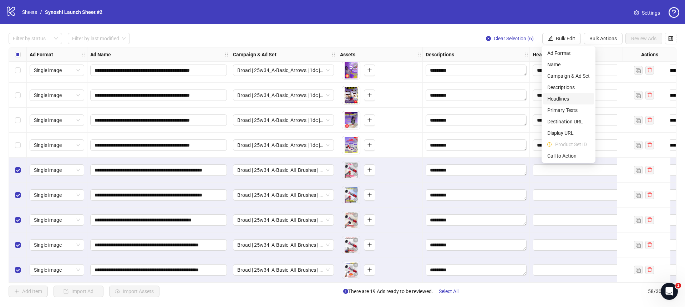
click at [559, 97] on span "Headlines" at bounding box center [568, 99] width 42 height 8
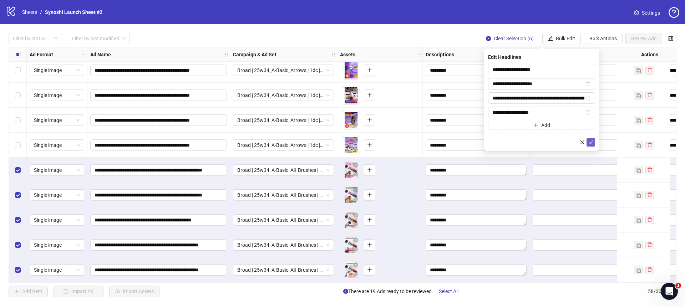
click at [593, 139] on button "submit" at bounding box center [591, 142] width 9 height 9
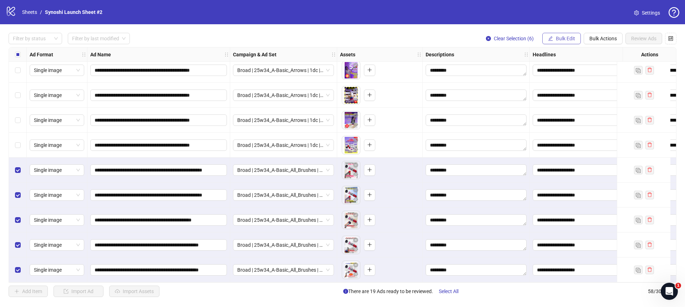
click at [571, 39] on span "Bulk Edit" at bounding box center [565, 39] width 19 height 6
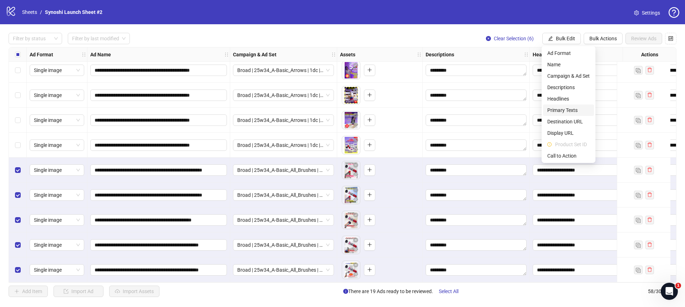
click at [571, 109] on span "Primary Texts" at bounding box center [568, 110] width 42 height 8
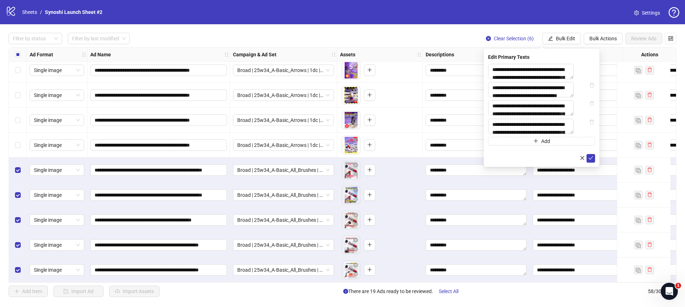
click at [592, 167] on div "**********" at bounding box center [542, 108] width 116 height 118
click at [594, 163] on button "submit" at bounding box center [591, 158] width 9 height 9
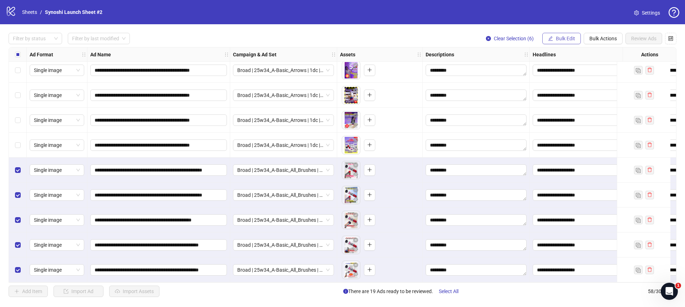
click at [573, 39] on span "Bulk Edit" at bounding box center [565, 39] width 19 height 6
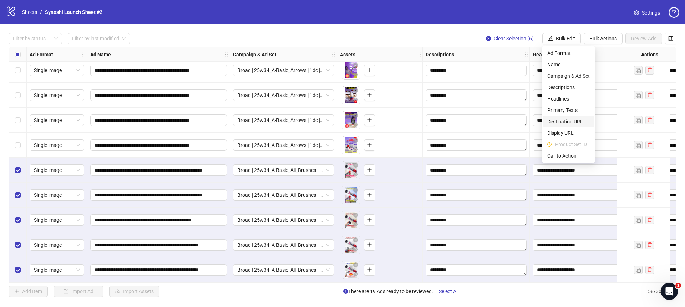
click at [564, 122] on span "Destination URL" at bounding box center [568, 122] width 42 height 8
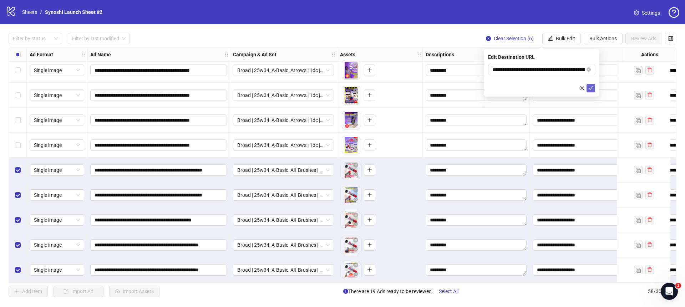
click at [592, 89] on icon "check" at bounding box center [590, 88] width 5 height 5
click at [568, 39] on span "Bulk Edit" at bounding box center [565, 39] width 19 height 6
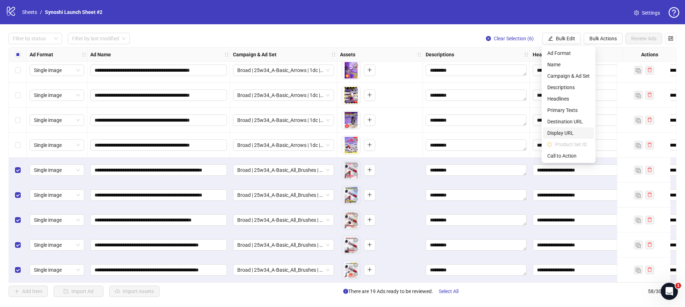
click at [564, 130] on span "Display URL" at bounding box center [568, 133] width 42 height 8
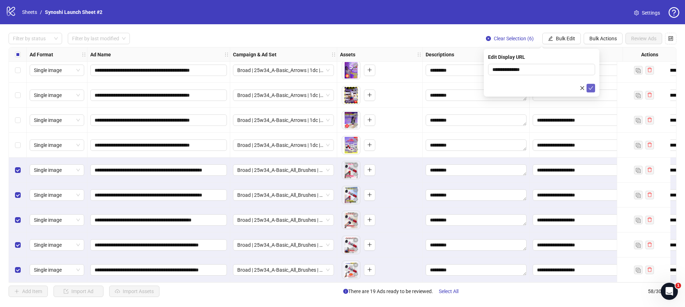
click at [589, 88] on icon "check" at bounding box center [590, 88] width 5 height 5
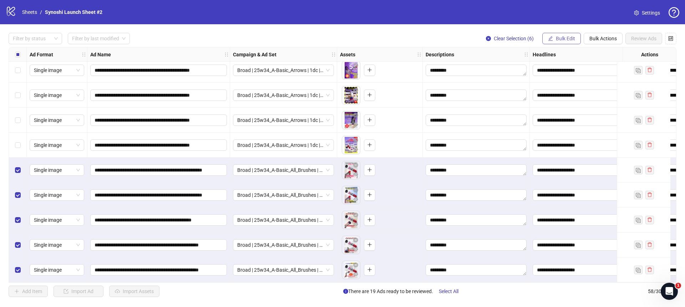
click at [567, 41] on span "Bulk Edit" at bounding box center [565, 39] width 19 height 6
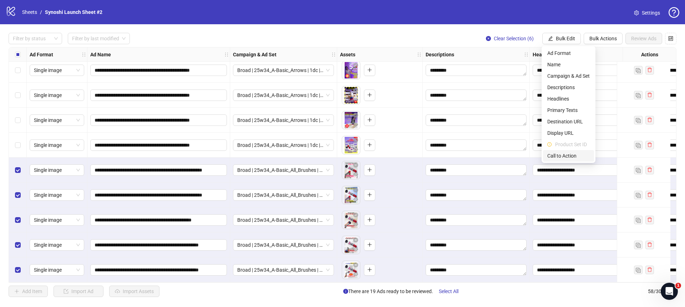
click at [567, 155] on span "Call to Action" at bounding box center [568, 156] width 42 height 8
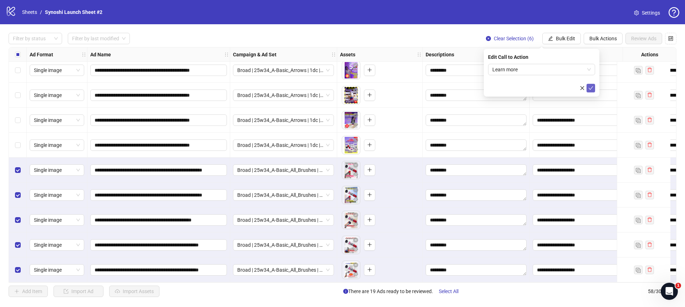
click at [589, 90] on icon "check" at bounding box center [590, 88] width 5 height 5
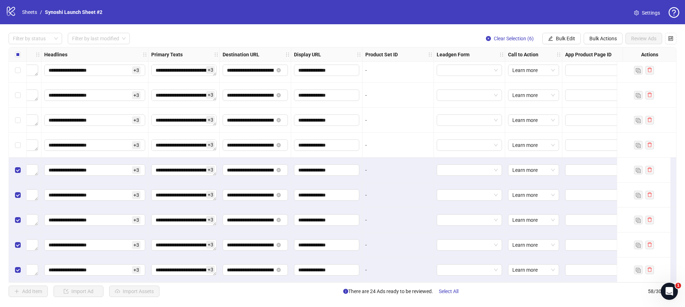
scroll to position [1231, 577]
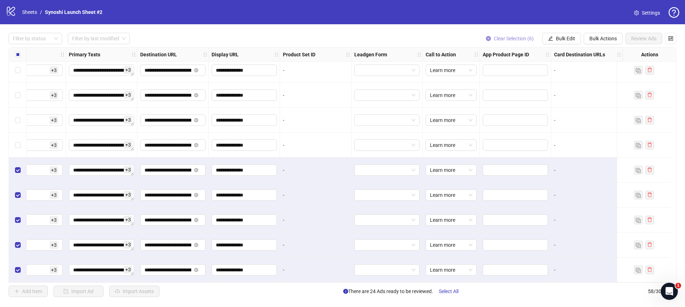
click at [487, 38] on icon "close-circle" at bounding box center [488, 38] width 5 height 5
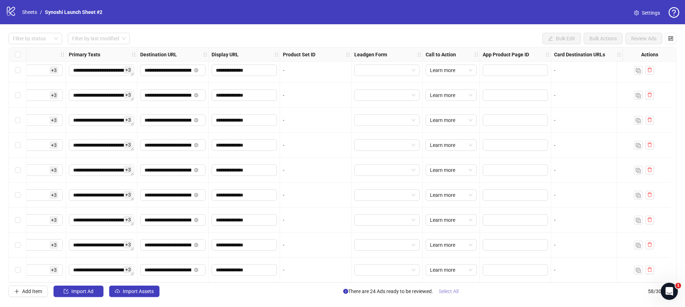
click at [453, 292] on span "Select All" at bounding box center [449, 292] width 20 height 6
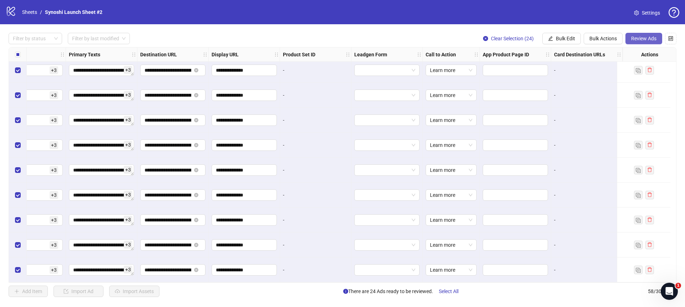
click at [660, 37] on button "Review Ads" at bounding box center [643, 38] width 37 height 11
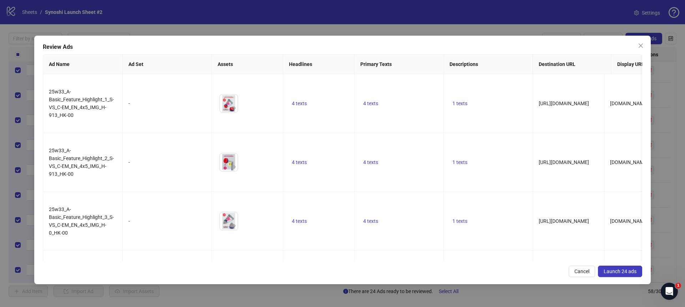
click at [627, 270] on span "Launch 24 ads" at bounding box center [620, 272] width 33 height 6
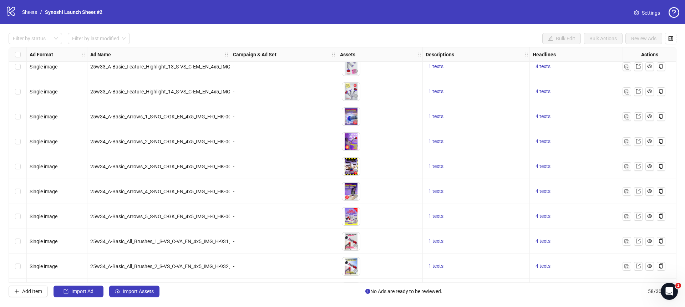
scroll to position [1231, 0]
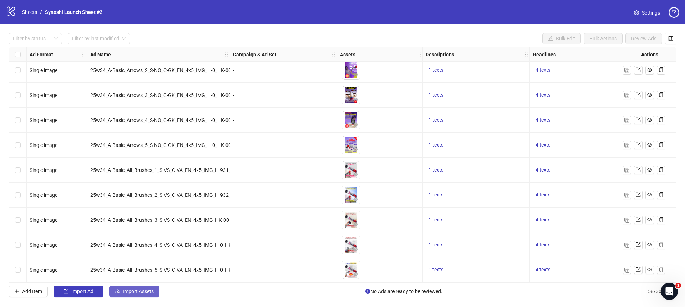
click at [144, 295] on button "Import Assets" at bounding box center [134, 291] width 50 height 11
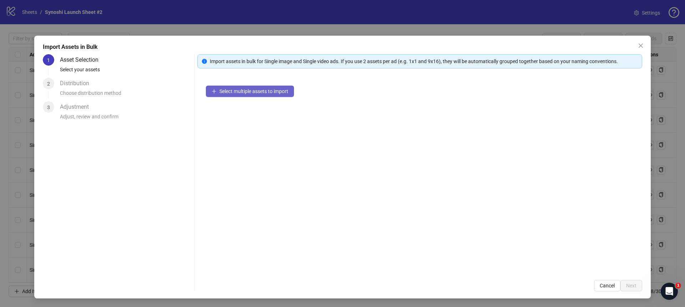
click at [255, 92] on span "Select multiple assets to import" at bounding box center [253, 91] width 69 height 6
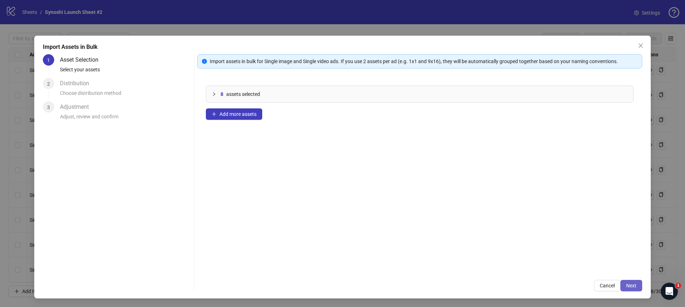
click at [629, 284] on span "Next" at bounding box center [631, 286] width 10 height 6
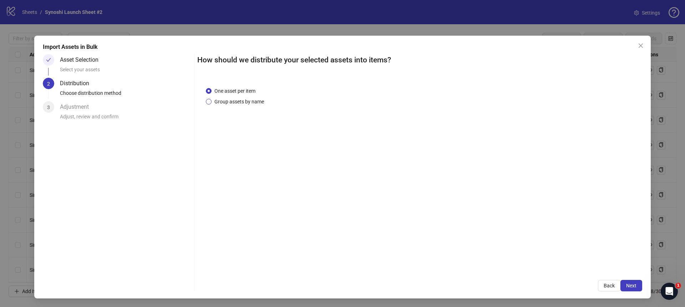
click at [251, 103] on span "Group assets by name" at bounding box center [239, 102] width 55 height 8
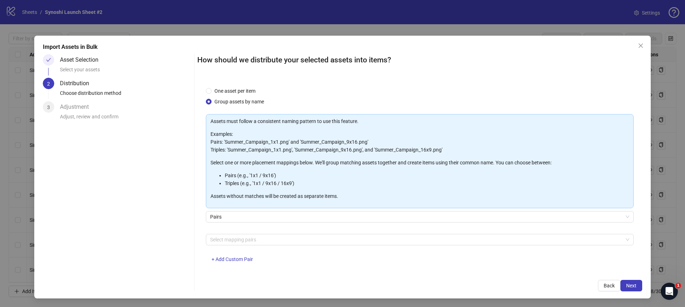
click at [226, 232] on div "Assets must follow a consistent naming pattern to use this feature. Examples: P…" at bounding box center [420, 192] width 428 height 157
click at [224, 236] on div at bounding box center [415, 240] width 417 height 10
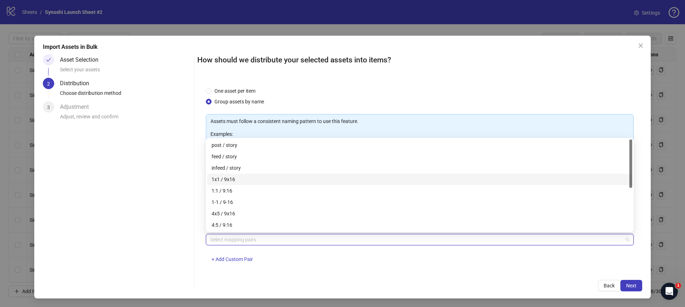
click at [225, 179] on div "1x1 / 9x16" at bounding box center [420, 180] width 416 height 8
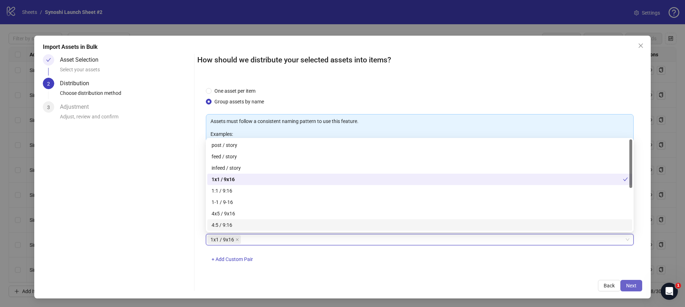
click at [629, 290] on button "Next" at bounding box center [631, 285] width 22 height 11
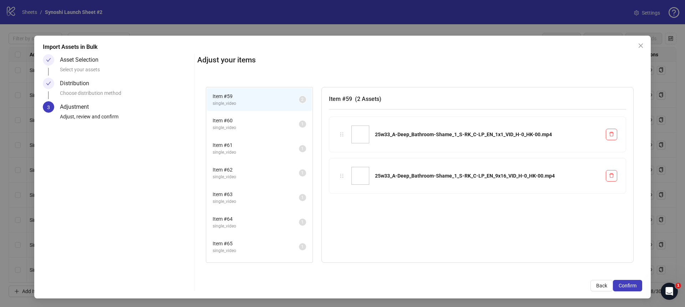
click at [270, 121] on span "Item # 60" at bounding box center [256, 121] width 86 height 8
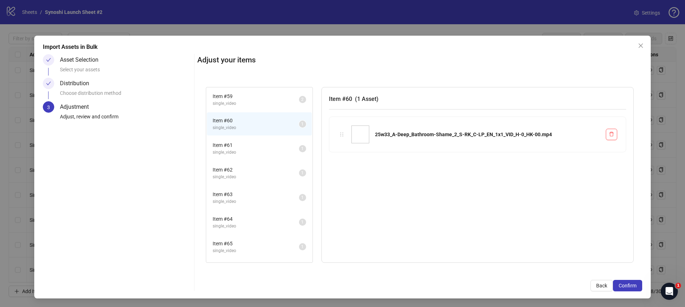
click at [268, 133] on li "Item # 60 single_video 1" at bounding box center [259, 123] width 105 height 23
click at [263, 139] on li "Item # 61 single_video 1" at bounding box center [259, 148] width 105 height 23
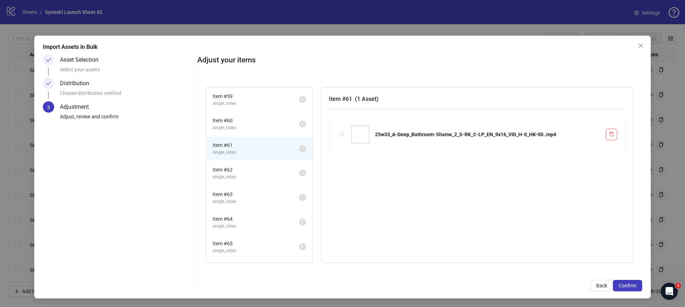
click at [263, 126] on span "single_video" at bounding box center [256, 128] width 86 height 7
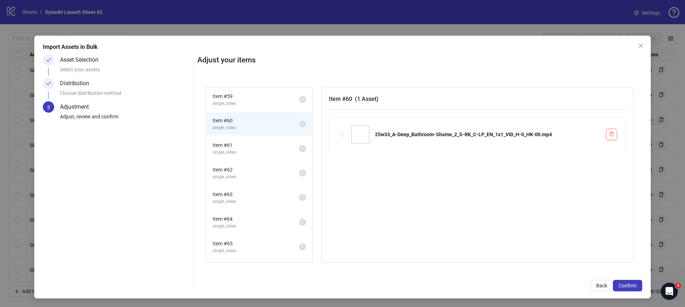
click at [262, 145] on span "Item # 61" at bounding box center [256, 145] width 86 height 8
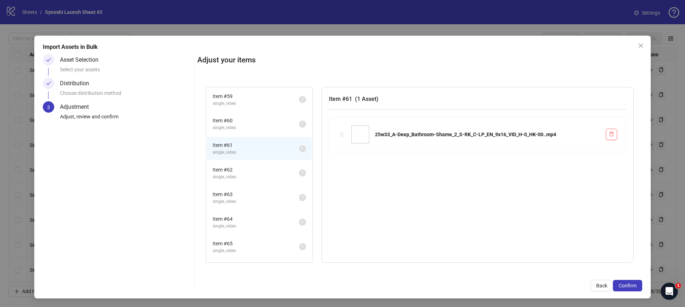
click at [262, 135] on li "Item # 60 single_video 1" at bounding box center [259, 123] width 105 height 23
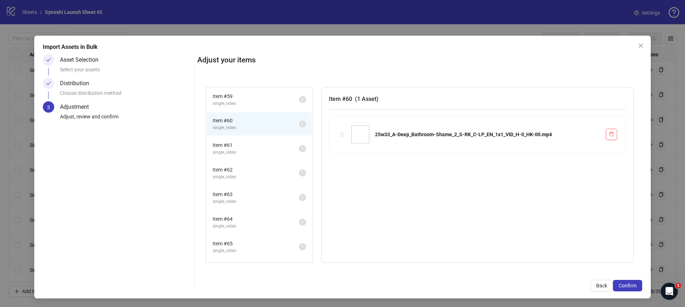
click at [260, 148] on span "Item # 61" at bounding box center [256, 145] width 86 height 8
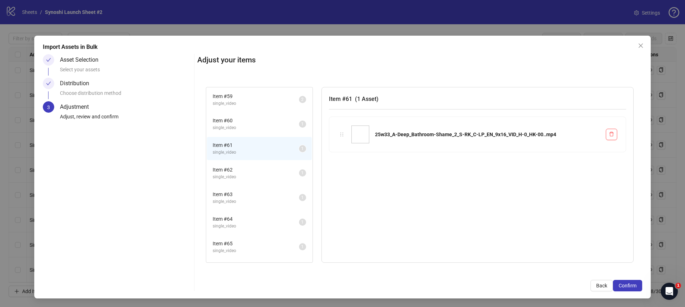
click at [262, 134] on li "Item # 60 single_video 1" at bounding box center [259, 123] width 105 height 23
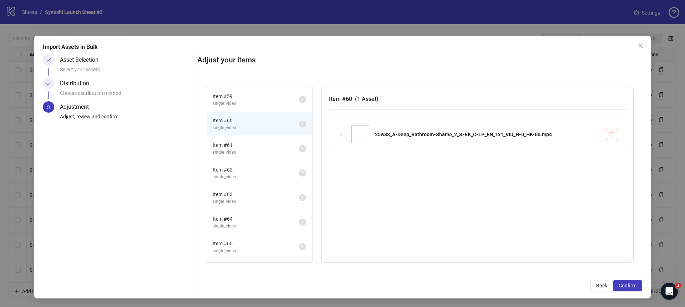
click at [262, 152] on span "single_video" at bounding box center [256, 152] width 86 height 7
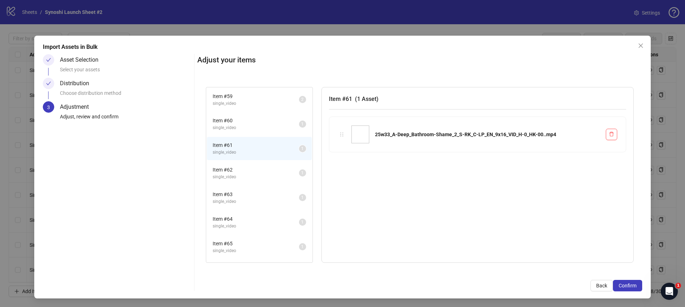
click at [259, 124] on span "Item # 60" at bounding box center [256, 121] width 86 height 8
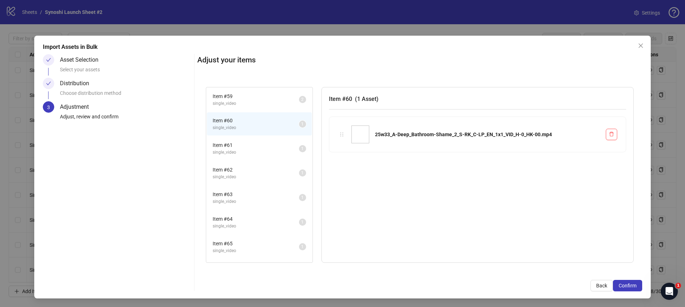
click at [646, 44] on div "Import Assets in Bulk Asset Selection Select your assets Distribution Choose di…" at bounding box center [342, 167] width 617 height 263
click at [643, 45] on icon "close" at bounding box center [641, 46] width 6 height 6
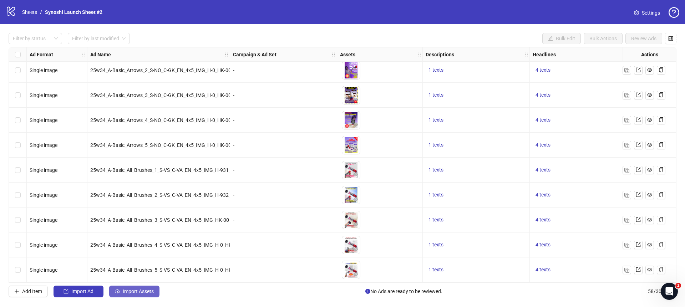
click at [138, 294] on span "Import Assets" at bounding box center [138, 292] width 31 height 6
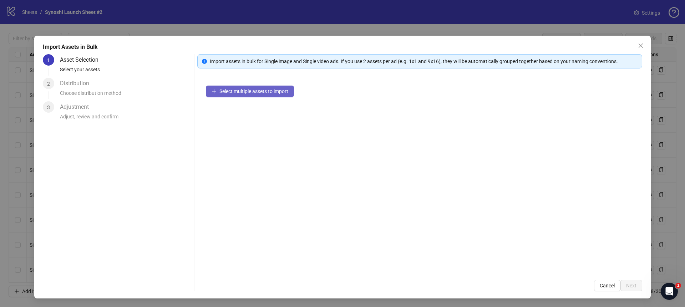
click at [258, 93] on span "Select multiple assets to import" at bounding box center [253, 91] width 69 height 6
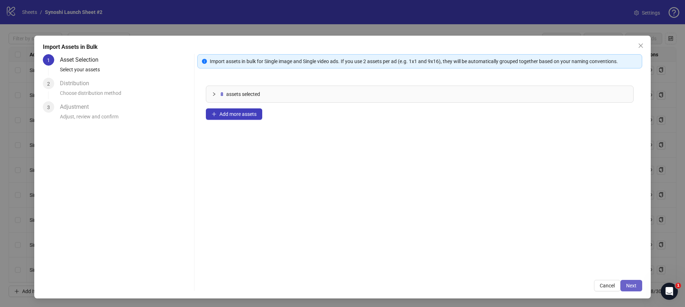
click at [635, 287] on span "Next" at bounding box center [631, 286] width 10 height 6
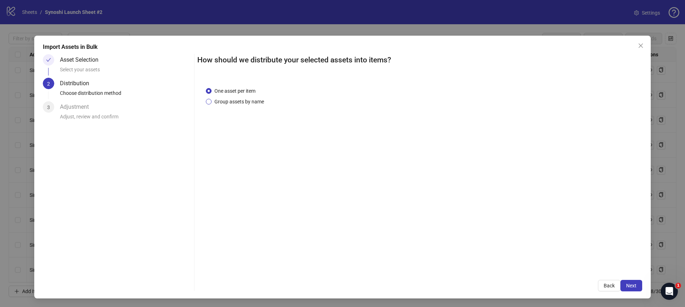
click at [241, 102] on span "Group assets by name" at bounding box center [239, 102] width 55 height 8
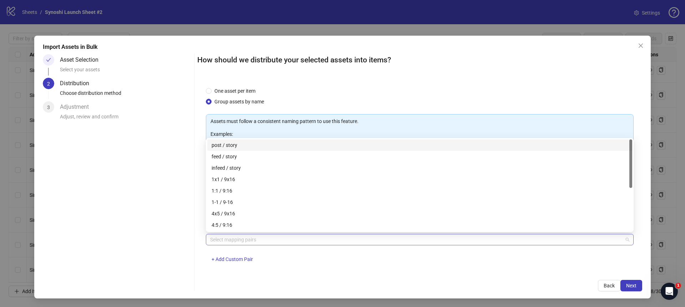
click at [245, 237] on div at bounding box center [415, 240] width 417 height 10
click at [223, 179] on div "1x1 / 9x16" at bounding box center [420, 180] width 416 height 8
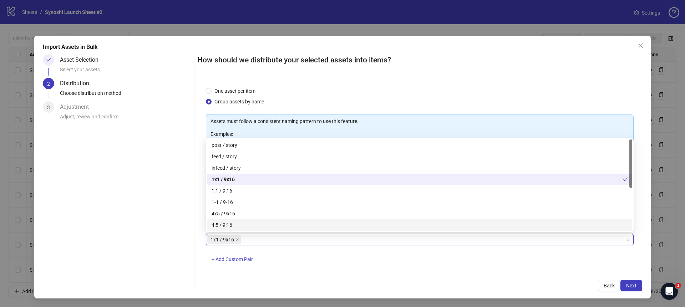
click at [527, 273] on div "How should we distribute your selected assets into items? One asset per item Gr…" at bounding box center [419, 172] width 445 height 237
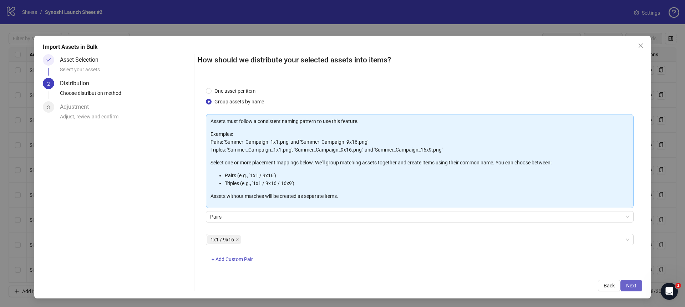
click at [633, 288] on span "Next" at bounding box center [631, 286] width 10 height 6
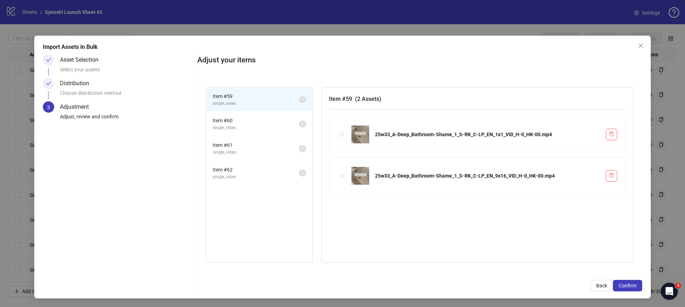
click at [633, 288] on span "Confirm" at bounding box center [628, 286] width 18 height 6
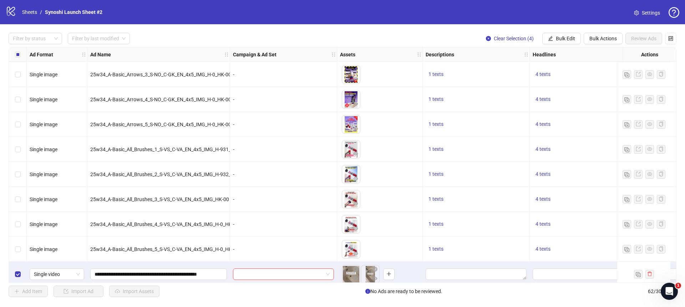
scroll to position [1330, 0]
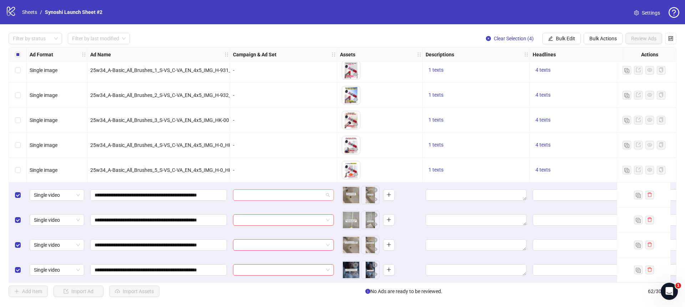
click at [326, 192] on span at bounding box center [283, 195] width 92 height 11
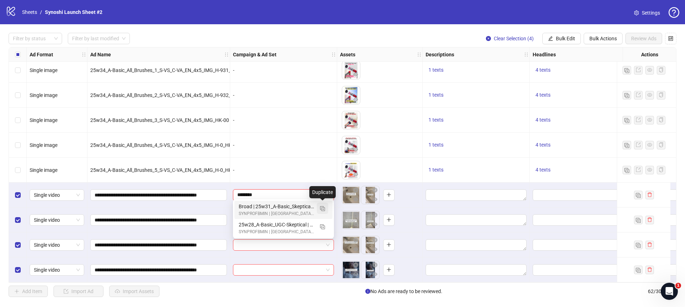
click at [323, 208] on img "button" at bounding box center [322, 208] width 5 height 5
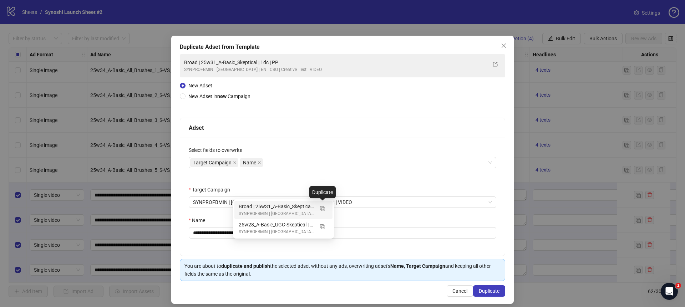
type input "********"
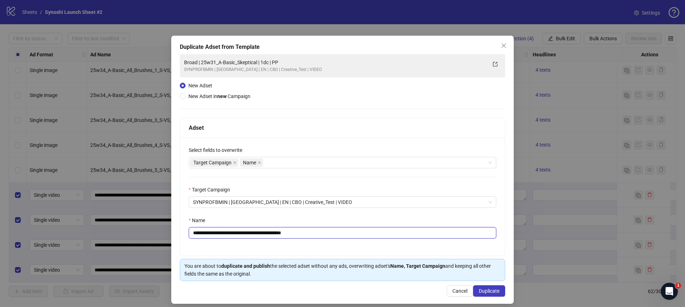
click at [315, 236] on input "**********" at bounding box center [343, 232] width 308 height 11
drag, startPoint x: 267, startPoint y: 232, endPoint x: 210, endPoint y: 232, distance: 56.7
click at [210, 232] on input "**********" at bounding box center [343, 232] width 308 height 11
paste input "****"
click at [302, 234] on input "**********" at bounding box center [343, 232] width 308 height 11
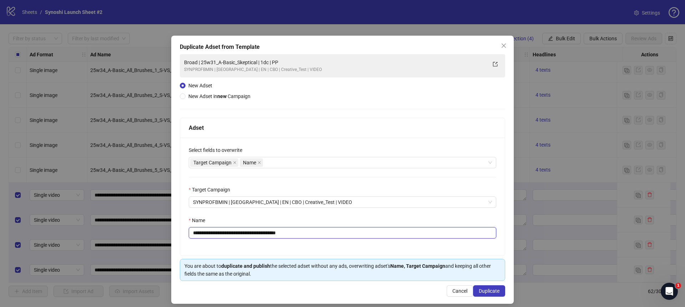
click at [302, 234] on input "**********" at bounding box center [343, 232] width 308 height 11
paste input "**********"
type input "**********"
click at [390, 244] on div "**********" at bounding box center [342, 197] width 325 height 118
click at [498, 291] on span "Duplicate" at bounding box center [489, 291] width 21 height 6
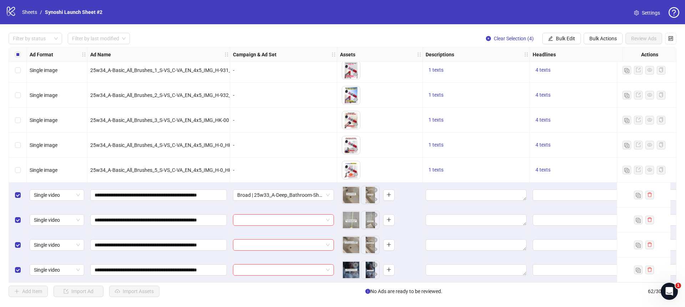
click at [335, 214] on div at bounding box center [283, 220] width 107 height 25
click at [329, 215] on span at bounding box center [283, 220] width 92 height 11
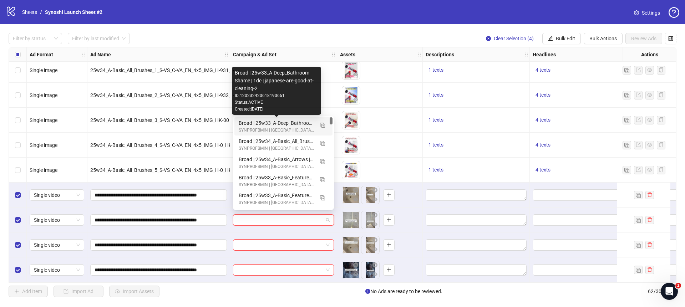
click at [288, 124] on div "Broad | 25w33_A-Deep_Bathroom-Shame | 1dc | japanese-are-good-at-cleaning-2" at bounding box center [276, 123] width 75 height 8
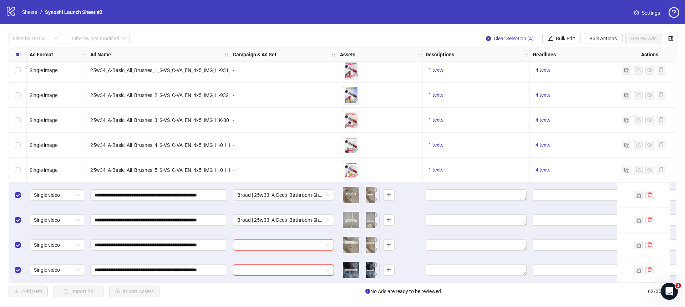
click at [326, 240] on span at bounding box center [283, 245] width 92 height 11
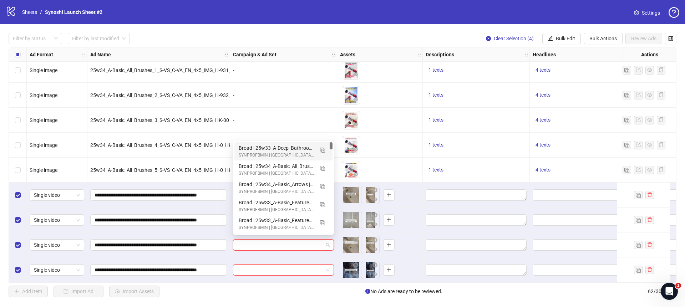
click at [299, 148] on div "Broad | 25w33_A-Deep_Bathroom-Shame | 1dc | japanese-are-good-at-cleaning-2" at bounding box center [276, 148] width 75 height 8
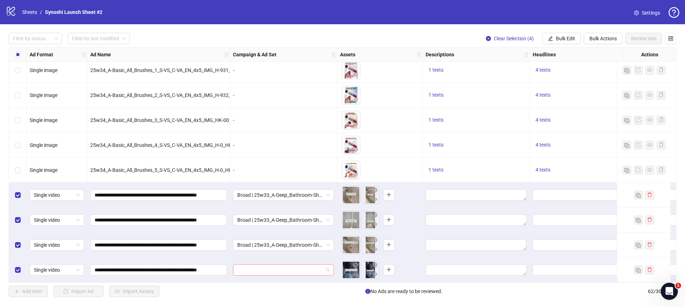
click at [328, 265] on span at bounding box center [283, 270] width 92 height 11
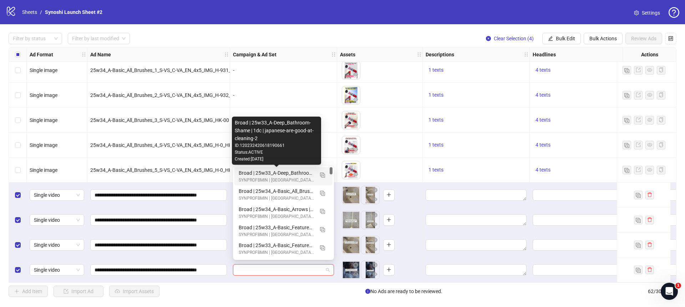
click at [304, 171] on div "Broad | 25w33_A-Deep_Bathroom-Shame | 1dc | japanese-are-good-at-cleaning-2" at bounding box center [276, 173] width 75 height 8
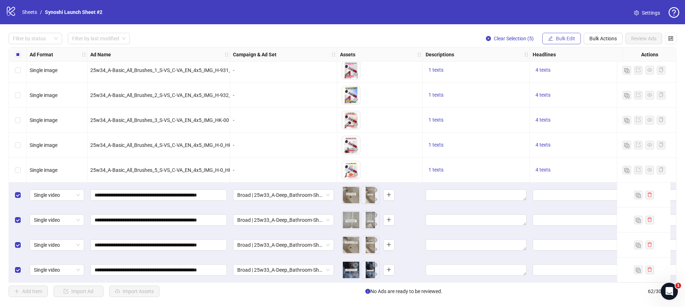
click at [558, 40] on span "Bulk Edit" at bounding box center [565, 39] width 19 height 6
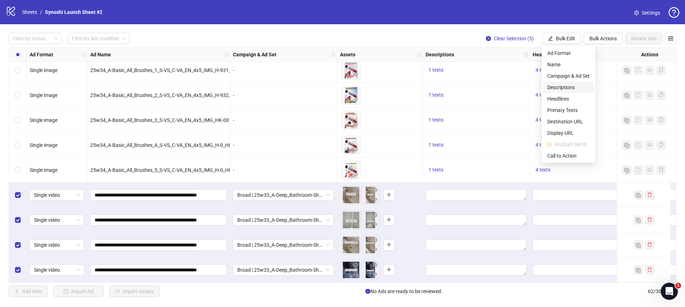
click at [558, 83] on span "Descriptions" at bounding box center [568, 87] width 42 height 8
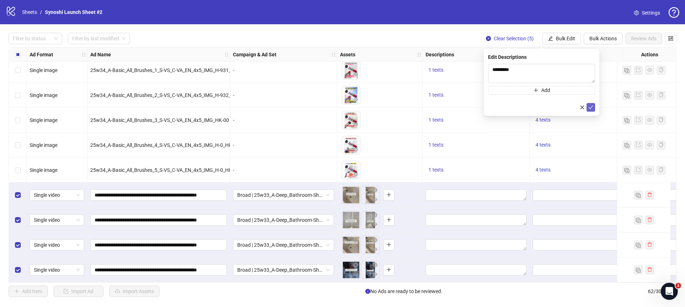
click at [590, 107] on icon "check" at bounding box center [591, 108] width 5 height 4
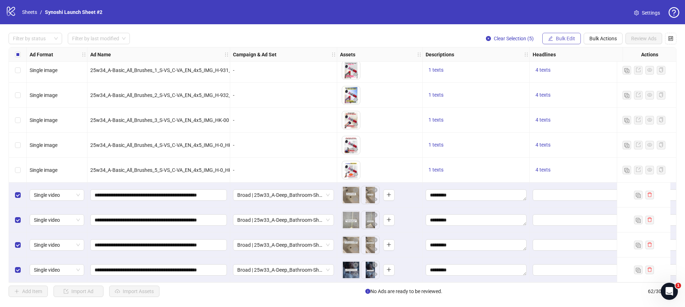
click at [562, 38] on span "Bulk Edit" at bounding box center [565, 39] width 19 height 6
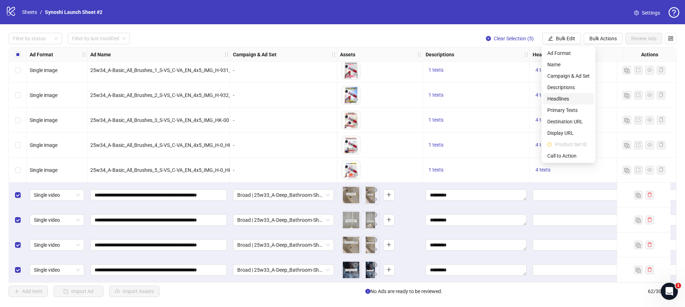
click at [559, 98] on span "Headlines" at bounding box center [568, 99] width 42 height 8
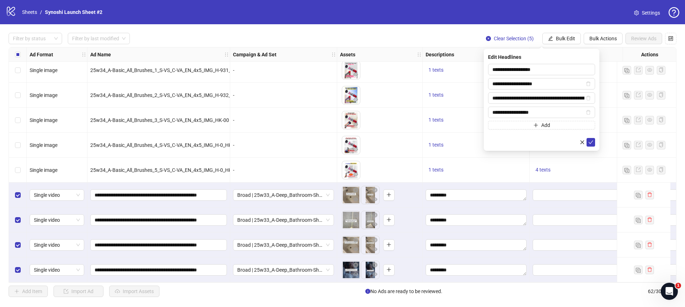
click at [588, 137] on form "**********" at bounding box center [541, 105] width 107 height 83
click at [590, 141] on icon "check" at bounding box center [590, 142] width 5 height 5
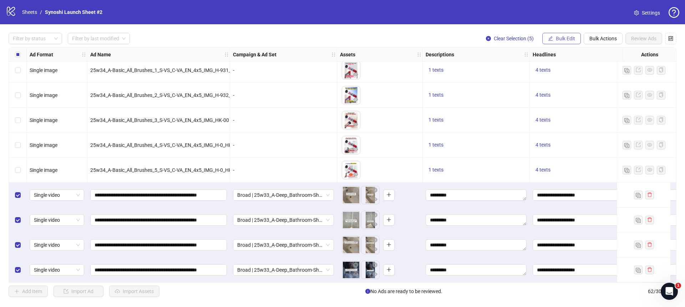
click at [565, 38] on span "Bulk Edit" at bounding box center [565, 39] width 19 height 6
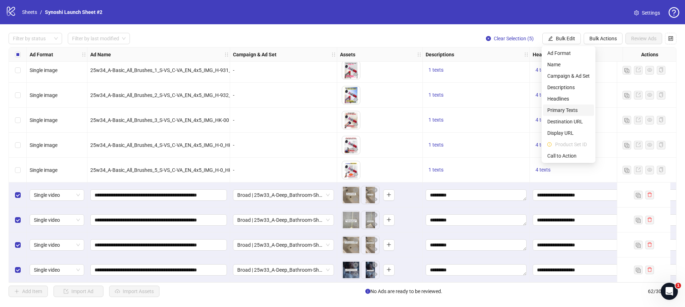
click at [567, 109] on span "Primary Texts" at bounding box center [568, 110] width 42 height 8
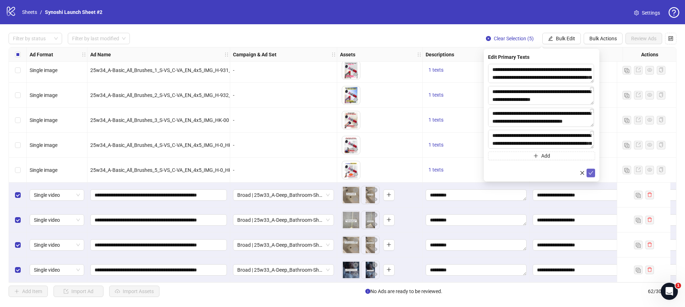
click at [589, 171] on icon "check" at bounding box center [590, 173] width 5 height 5
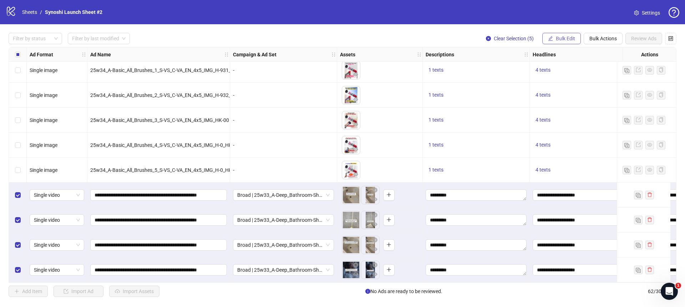
click at [568, 35] on button "Bulk Edit" at bounding box center [561, 38] width 39 height 11
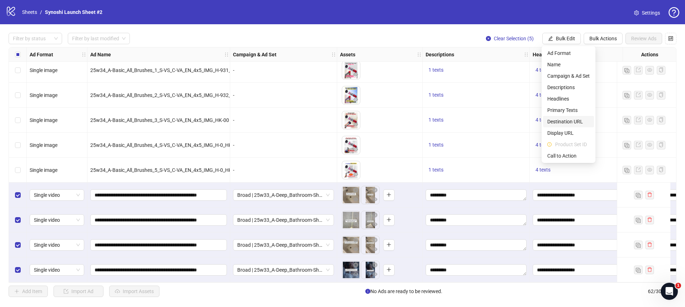
click at [566, 121] on span "Destination URL" at bounding box center [568, 122] width 42 height 8
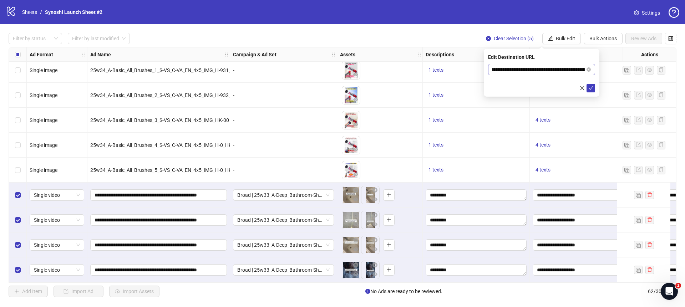
scroll to position [0, 0]
click at [592, 87] on icon "check" at bounding box center [591, 88] width 5 height 4
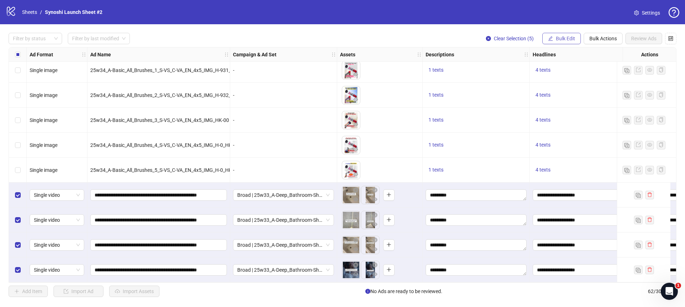
click at [566, 40] on span "Bulk Edit" at bounding box center [565, 39] width 19 height 6
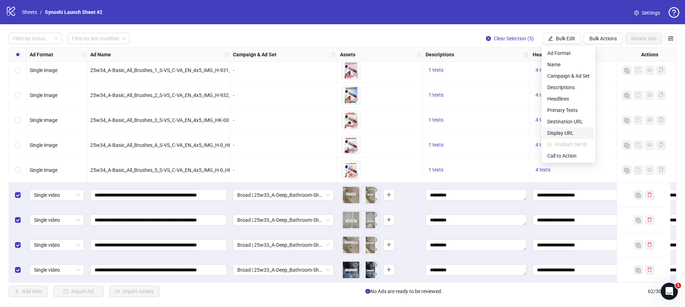
click at [559, 130] on span "Display URL" at bounding box center [568, 133] width 42 height 8
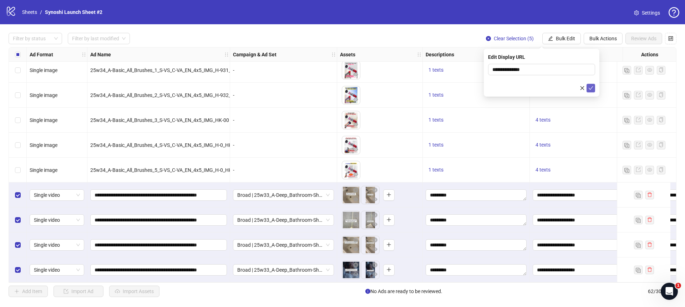
click at [591, 88] on icon "check" at bounding box center [591, 88] width 5 height 4
click at [559, 40] on span "Bulk Edit" at bounding box center [565, 39] width 19 height 6
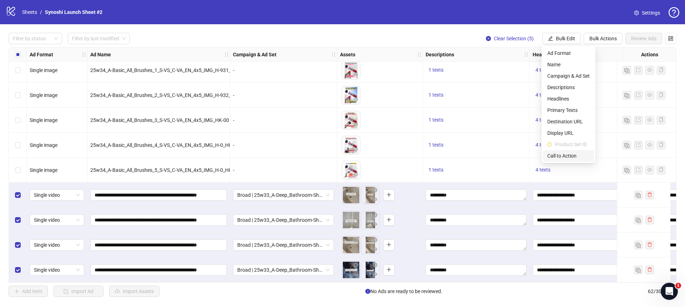
click at [562, 155] on span "Call to Action" at bounding box center [568, 156] width 42 height 8
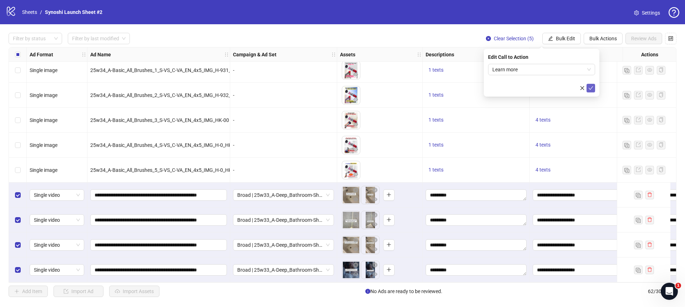
click at [591, 87] on icon "check" at bounding box center [591, 88] width 5 height 4
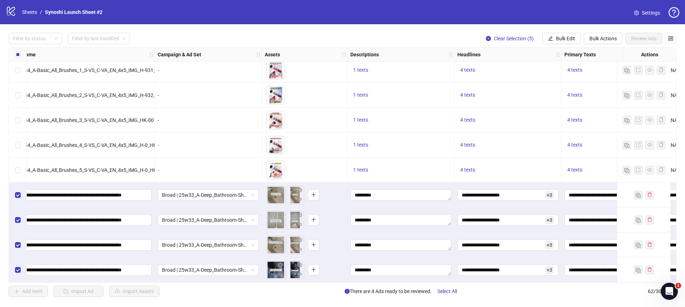
scroll to position [1330, 0]
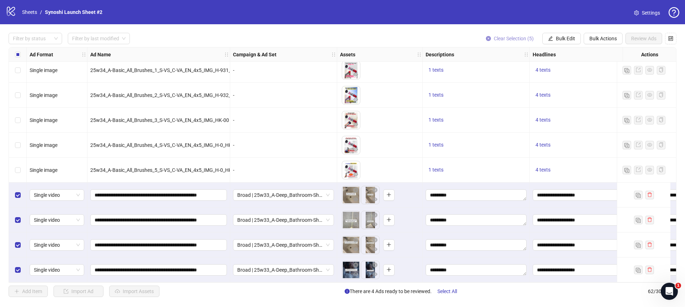
click at [486, 40] on icon "close-circle" at bounding box center [488, 38] width 5 height 5
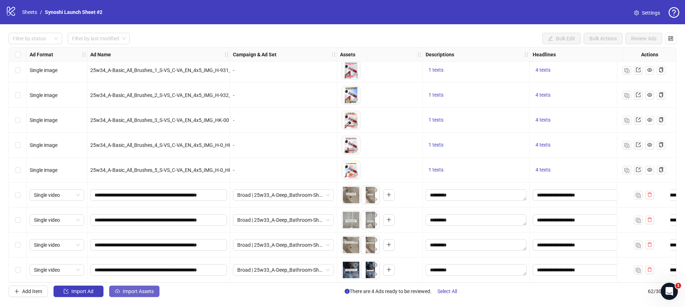
click at [141, 290] on span "Import Assets" at bounding box center [138, 292] width 31 height 6
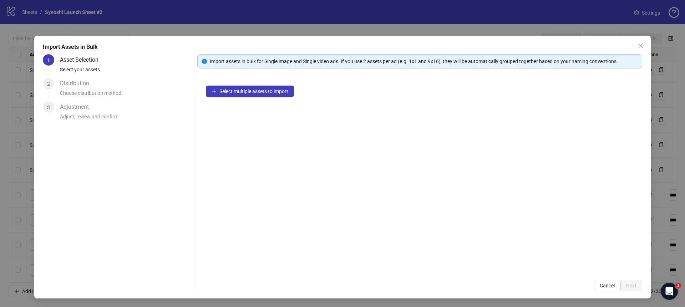
click at [237, 97] on div "Select multiple assets to import" at bounding box center [419, 174] width 445 height 194
click at [241, 95] on button "Select multiple assets to import" at bounding box center [250, 91] width 88 height 11
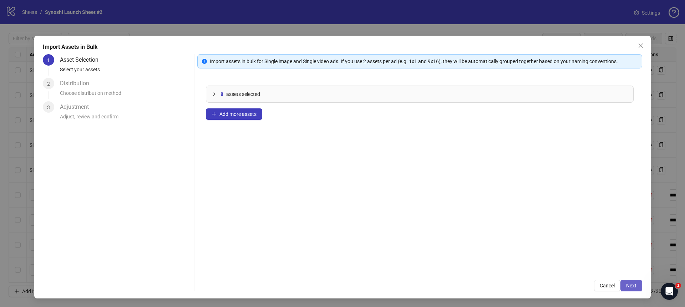
click at [627, 284] on span "Next" at bounding box center [631, 286] width 10 height 6
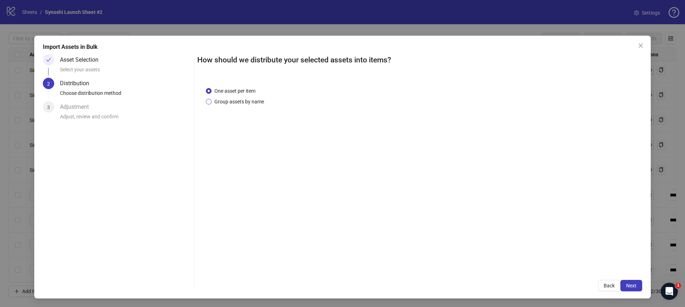
click at [252, 101] on span "Group assets by name" at bounding box center [239, 102] width 55 height 8
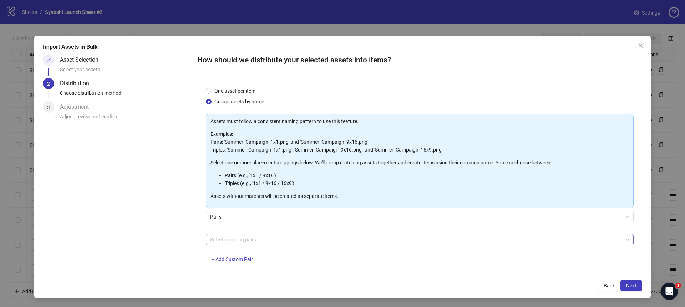
click at [250, 239] on div at bounding box center [415, 240] width 417 height 10
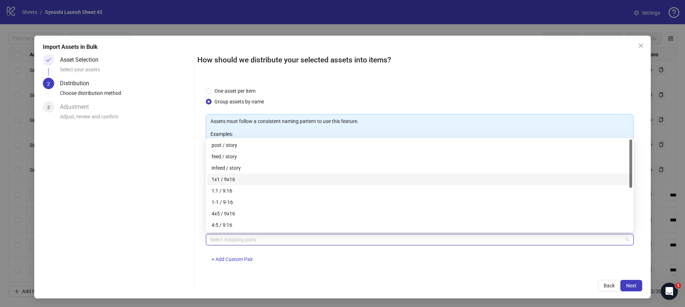
click at [225, 181] on div "1x1 / 9x16" at bounding box center [420, 180] width 416 height 8
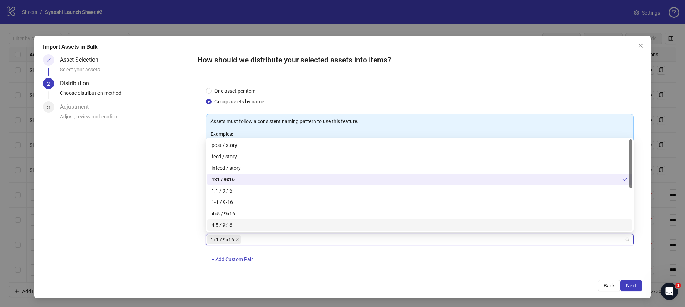
click at [424, 279] on div "How should we distribute your selected assets into items? One asset per item Gr…" at bounding box center [419, 172] width 445 height 237
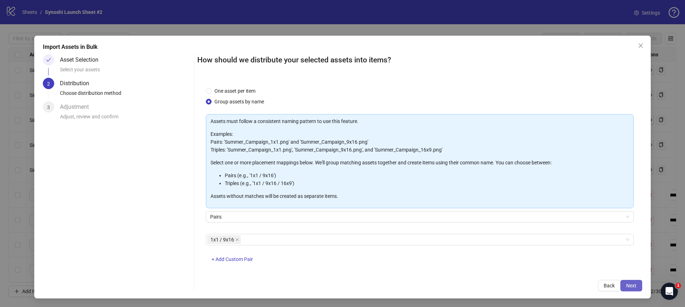
click at [635, 284] on span "Next" at bounding box center [631, 286] width 10 height 6
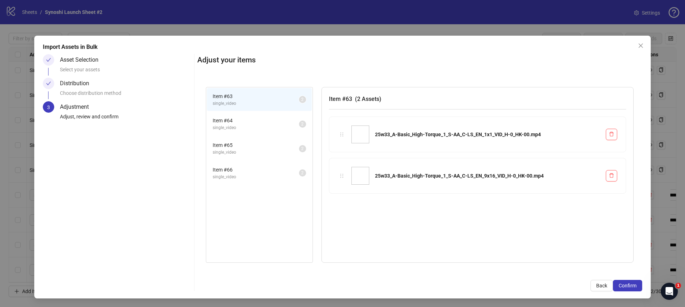
click at [635, 284] on span "Confirm" at bounding box center [628, 286] width 18 height 6
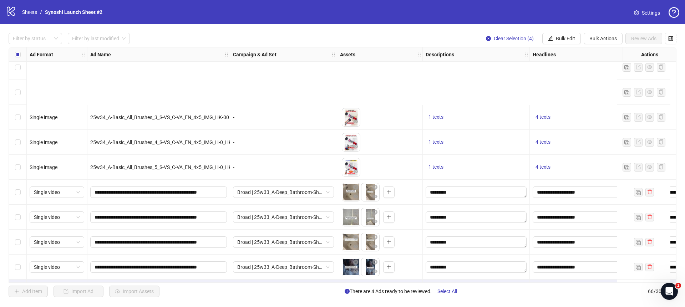
scroll to position [1430, 0]
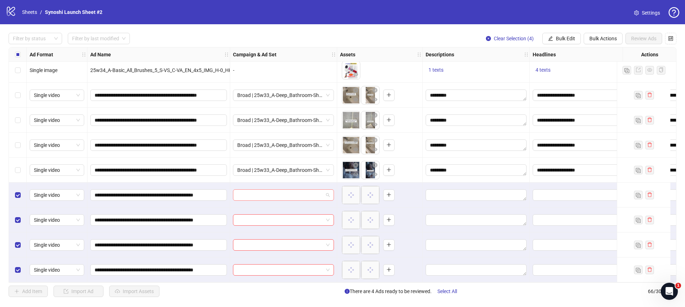
click at [326, 193] on span at bounding box center [283, 195] width 92 height 11
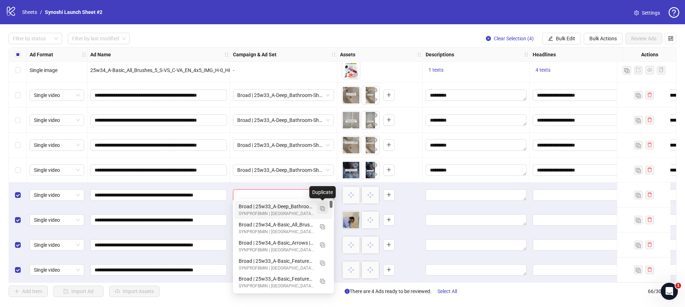
click at [322, 208] on img "button" at bounding box center [322, 208] width 5 height 5
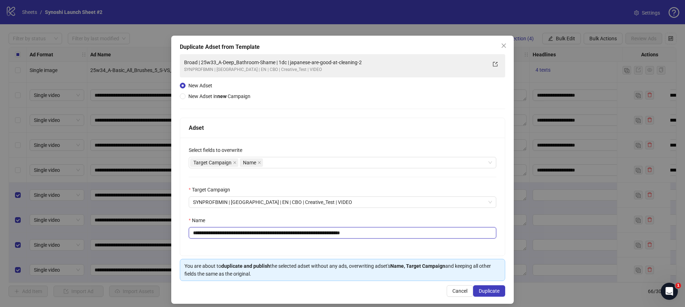
click at [406, 232] on input "**********" at bounding box center [343, 232] width 308 height 11
drag, startPoint x: 284, startPoint y: 232, endPoint x: 211, endPoint y: 231, distance: 73.9
click at [211, 231] on input "**********" at bounding box center [343, 232] width 308 height 11
paste input "text"
type input "**********"
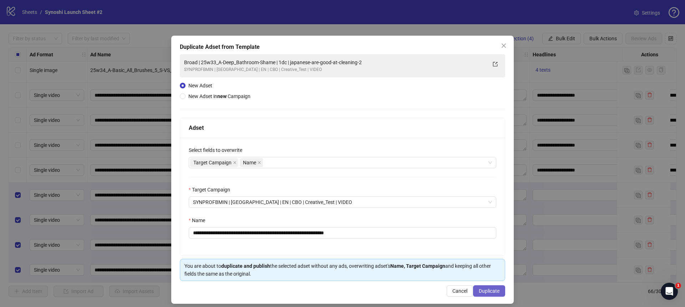
click at [485, 288] on span "Duplicate" at bounding box center [489, 291] width 21 height 6
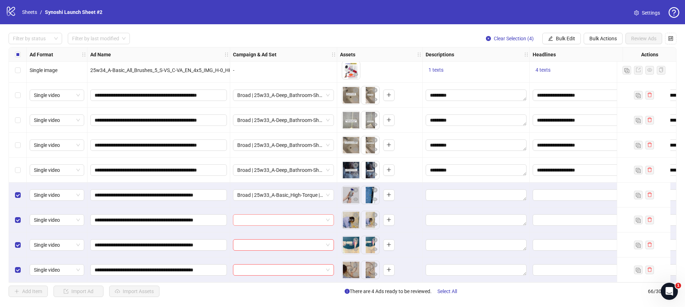
click at [325, 216] on span at bounding box center [283, 220] width 92 height 11
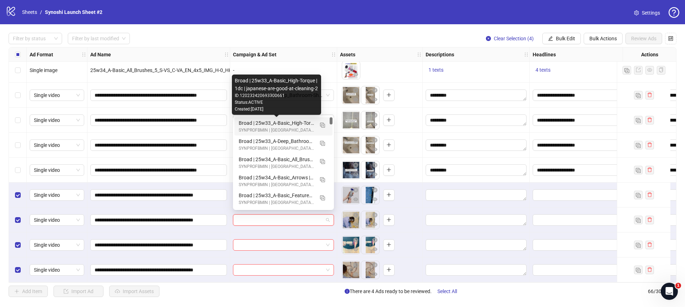
click at [292, 123] on div "Broad | 25w33_A-Basic_High-Torque | 1dc | japanese-are-good-at-cleaning-2" at bounding box center [276, 123] width 75 height 8
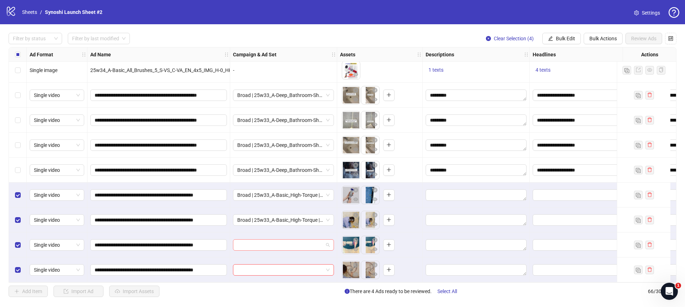
click at [321, 240] on input "search" at bounding box center [280, 245] width 86 height 11
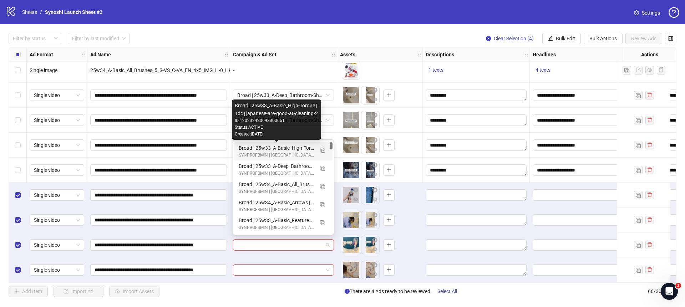
click at [305, 146] on div "Broad | 25w33_A-Basic_High-Torque | 1dc | japanese-are-good-at-cleaning-2" at bounding box center [276, 148] width 75 height 8
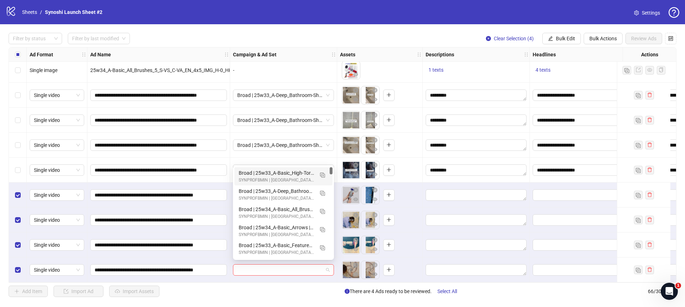
drag, startPoint x: 328, startPoint y: 265, endPoint x: 328, endPoint y: 235, distance: 30.0
click at [328, 265] on span at bounding box center [283, 270] width 92 height 11
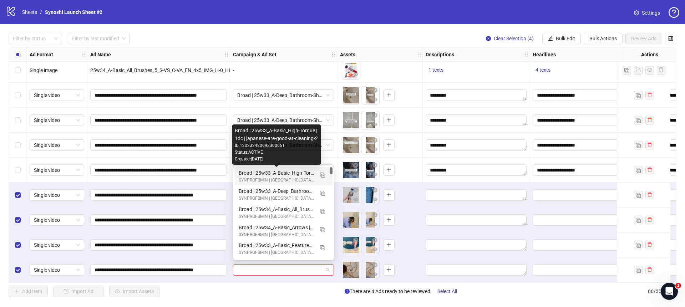
click at [295, 172] on div "Broad | 25w33_A-Basic_High-Torque | 1dc | japanese-are-good-at-cleaning-2" at bounding box center [276, 173] width 75 height 8
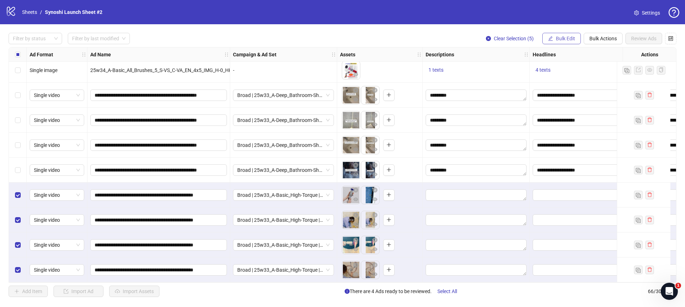
click at [572, 38] on span "Bulk Edit" at bounding box center [565, 39] width 19 height 6
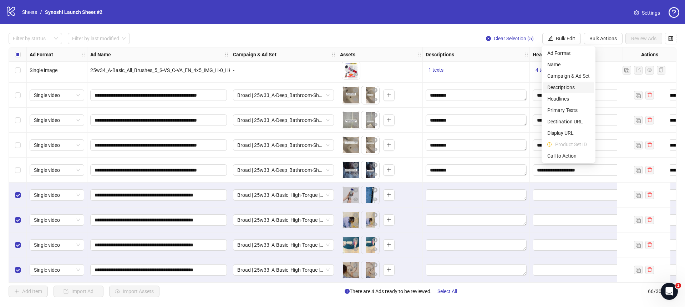
click at [562, 87] on span "Descriptions" at bounding box center [568, 87] width 42 height 8
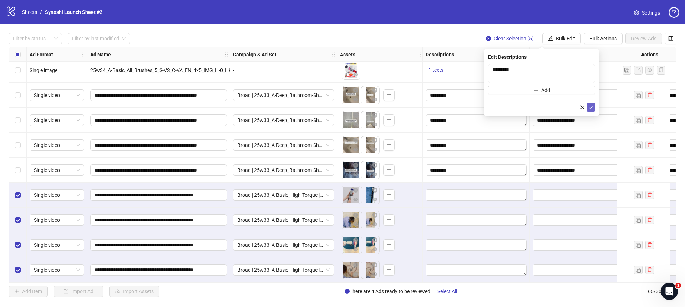
click at [589, 107] on icon "check" at bounding box center [590, 107] width 5 height 5
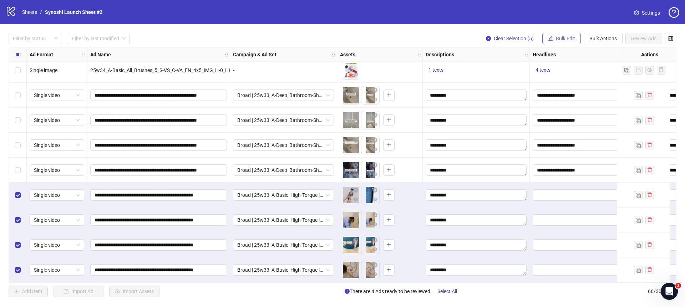
click at [559, 39] on span "Bulk Edit" at bounding box center [565, 39] width 19 height 6
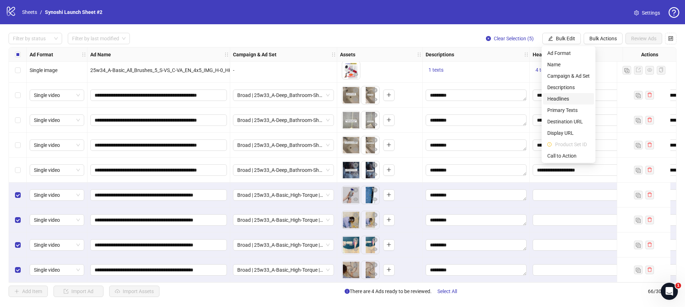
click at [562, 95] on span "Headlines" at bounding box center [568, 99] width 42 height 8
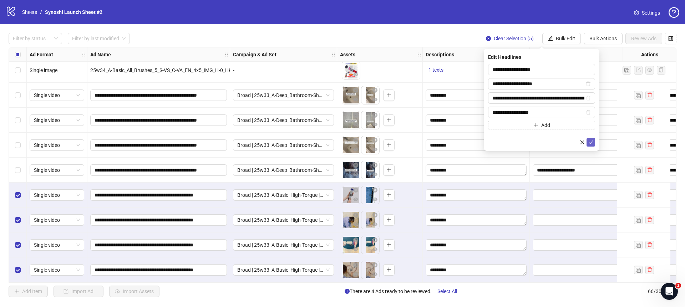
click at [592, 142] on icon "check" at bounding box center [590, 142] width 5 height 5
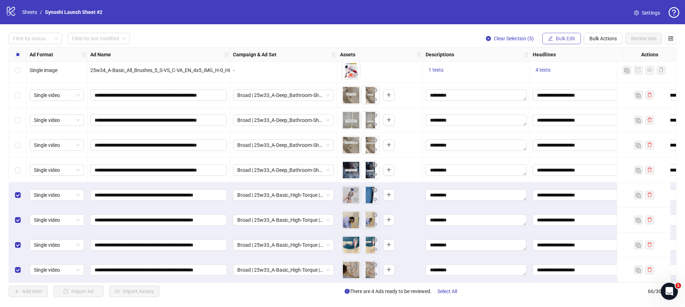
click at [568, 40] on span "Bulk Edit" at bounding box center [565, 39] width 19 height 6
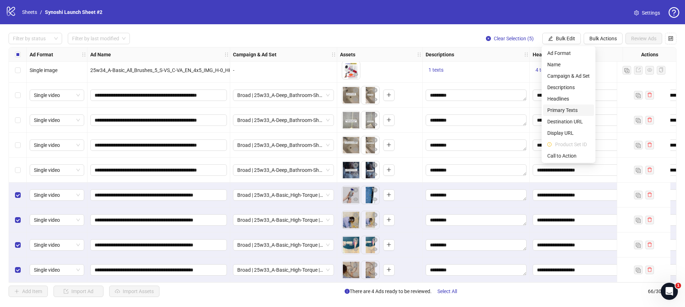
click at [564, 109] on span "Primary Texts" at bounding box center [568, 110] width 42 height 8
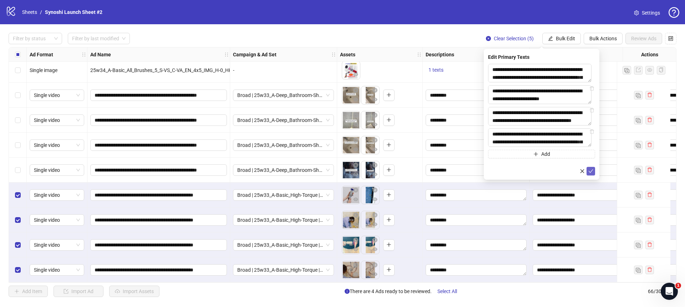
click at [589, 174] on icon "check" at bounding box center [590, 171] width 5 height 5
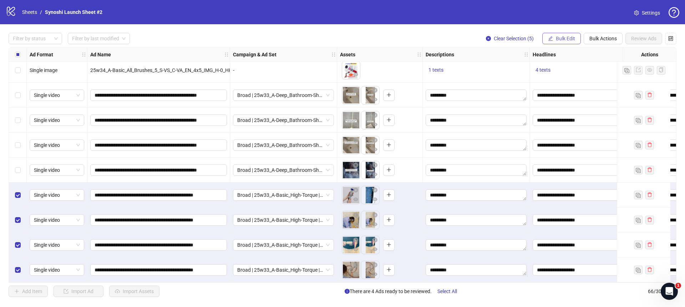
click at [565, 37] on span "Bulk Edit" at bounding box center [565, 39] width 19 height 6
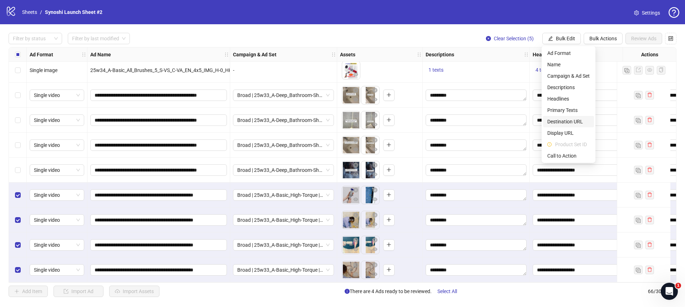
click at [566, 118] on span "Destination URL" at bounding box center [568, 122] width 42 height 8
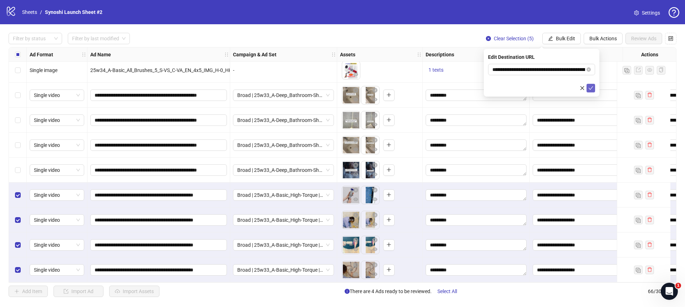
click at [588, 86] on icon "check" at bounding box center [590, 88] width 5 height 5
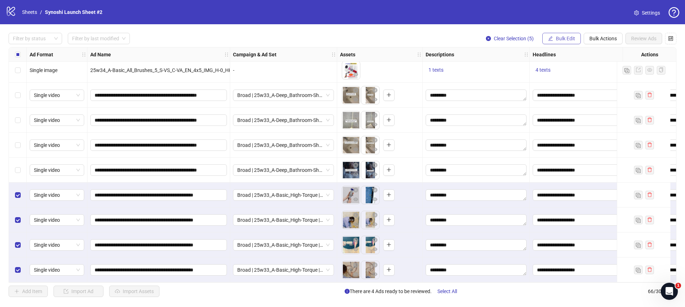
click at [557, 40] on span "Bulk Edit" at bounding box center [565, 39] width 19 height 6
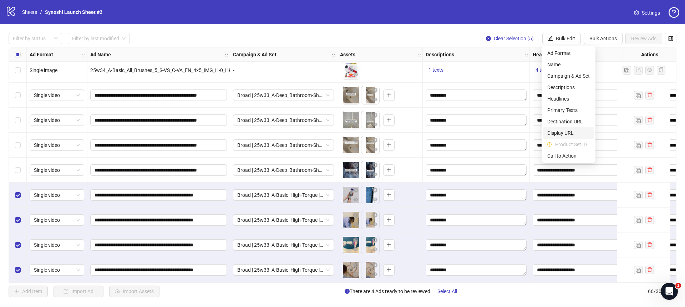
click at [562, 132] on span "Display URL" at bounding box center [568, 133] width 42 height 8
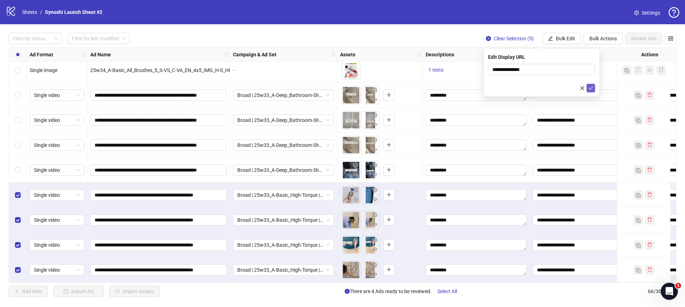
click at [592, 90] on icon "check" at bounding box center [590, 88] width 5 height 5
click at [563, 40] on span "Bulk Edit" at bounding box center [565, 39] width 19 height 6
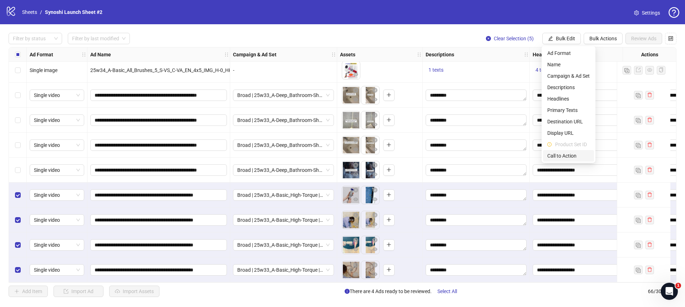
click at [566, 152] on span "Call to Action" at bounding box center [568, 156] width 42 height 8
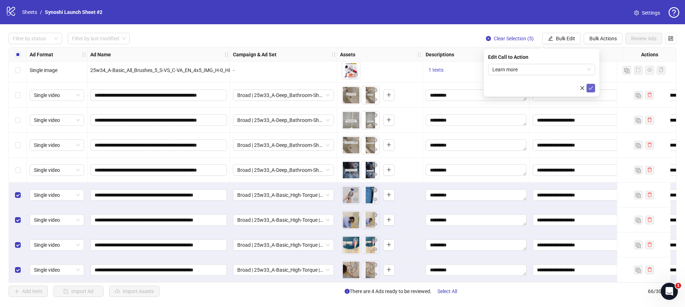
click at [593, 88] on icon "check" at bounding box center [590, 88] width 5 height 5
click at [486, 41] on button "Clear Selection (5)" at bounding box center [509, 38] width 59 height 11
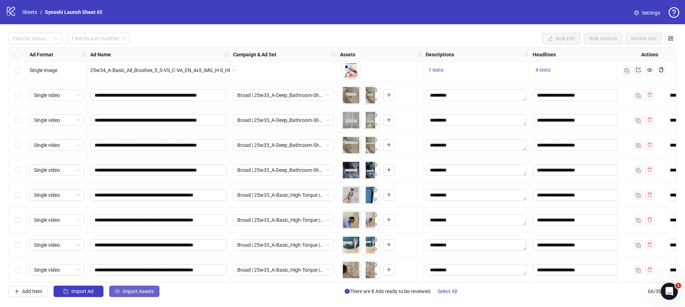
click at [128, 293] on span "Import Assets" at bounding box center [138, 292] width 31 height 6
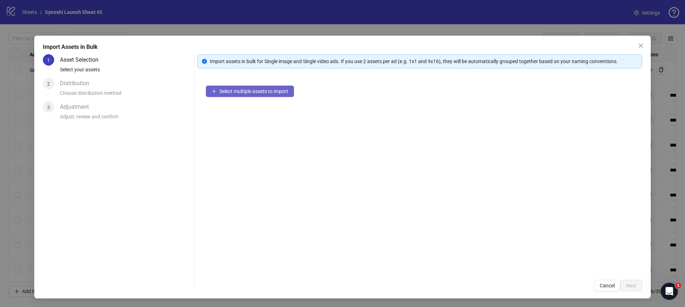
click at [239, 89] on span "Select multiple assets to import" at bounding box center [253, 91] width 69 height 6
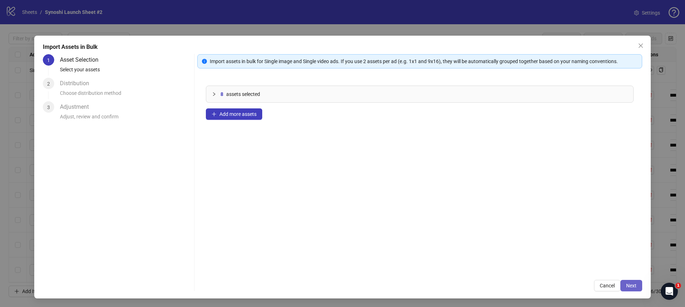
click at [627, 284] on span "Next" at bounding box center [631, 286] width 10 height 6
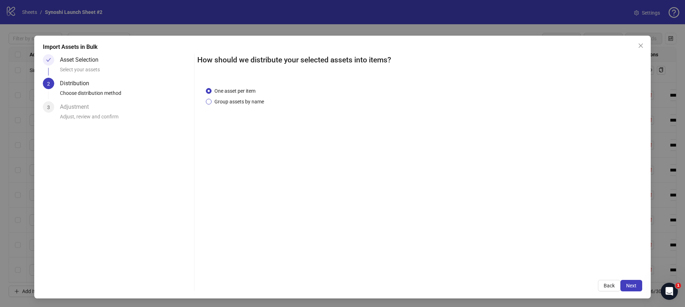
click at [244, 102] on span "Group assets by name" at bounding box center [239, 102] width 55 height 8
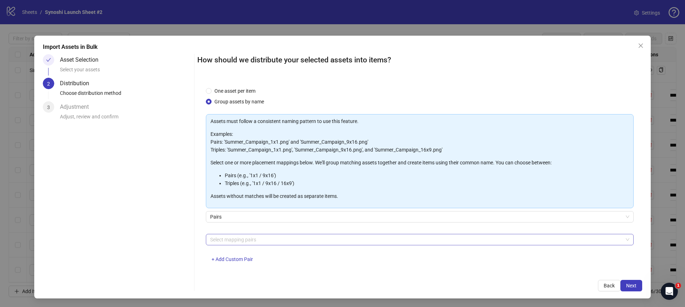
click at [229, 242] on div at bounding box center [415, 240] width 417 height 10
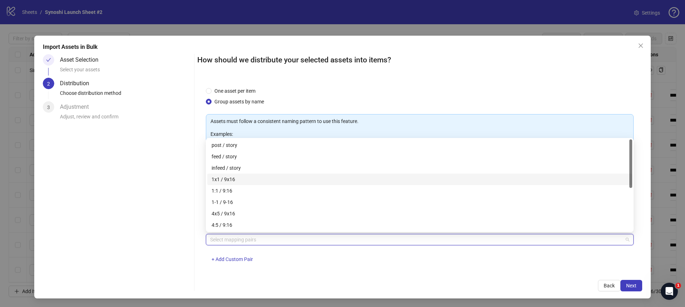
click at [218, 182] on div "1x1 / 9x16" at bounding box center [420, 180] width 416 height 8
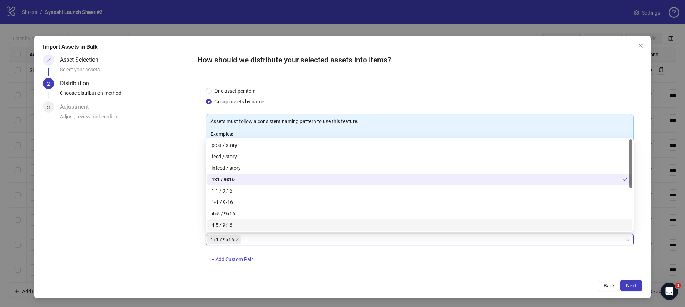
click at [423, 255] on div "1x1 / 9x16 + Add Custom Pair" at bounding box center [420, 252] width 428 height 37
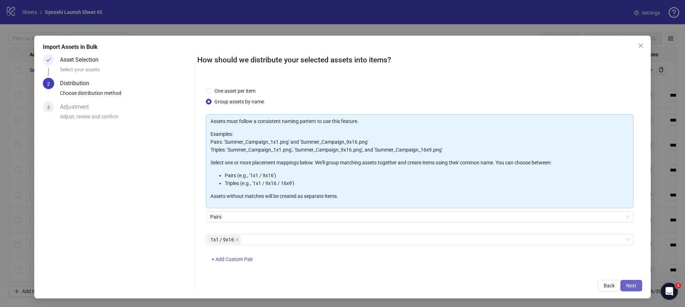
click at [632, 284] on span "Next" at bounding box center [631, 286] width 10 height 6
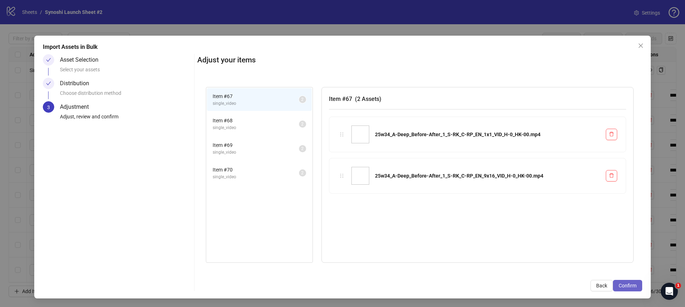
click at [622, 281] on button "Confirm" at bounding box center [627, 285] width 29 height 11
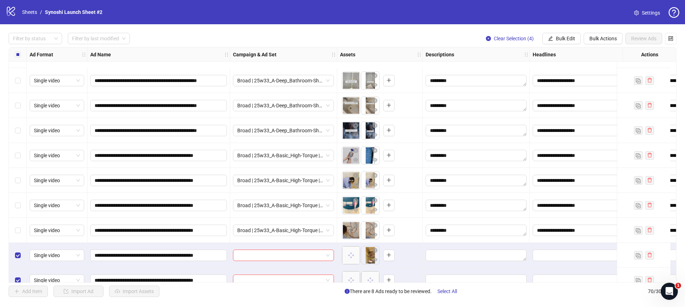
scroll to position [1530, 0]
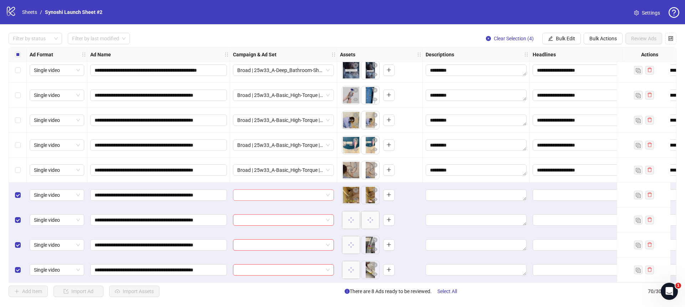
click at [328, 196] on span at bounding box center [283, 195] width 92 height 11
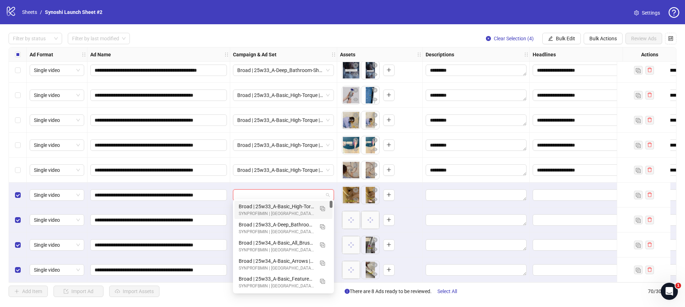
type input "*"
click at [327, 206] on button "button" at bounding box center [322, 208] width 11 height 11
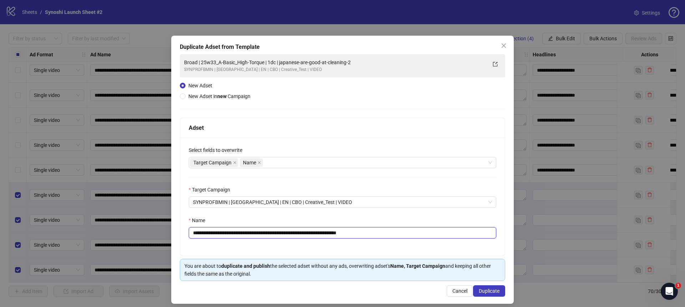
click at [388, 234] on input "**********" at bounding box center [343, 232] width 308 height 11
click at [270, 234] on input "**********" at bounding box center [343, 232] width 308 height 11
click at [273, 234] on input "**********" at bounding box center [343, 232] width 308 height 11
drag, startPoint x: 273, startPoint y: 233, endPoint x: 210, endPoint y: 233, distance: 63.2
click at [210, 233] on input "**********" at bounding box center [343, 232] width 308 height 11
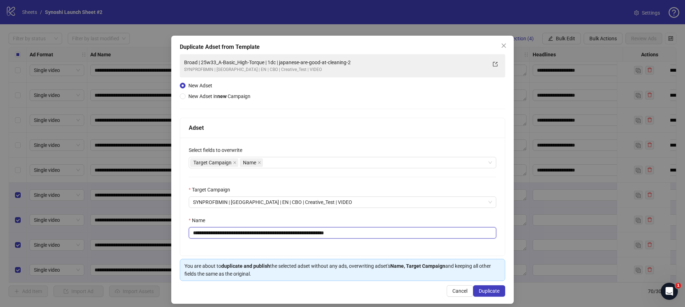
paste input "text"
type input "**********"
click at [484, 290] on span "Duplicate" at bounding box center [489, 291] width 21 height 6
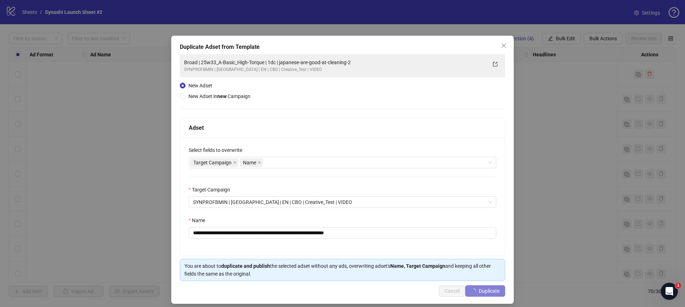
scroll to position [1530, 0]
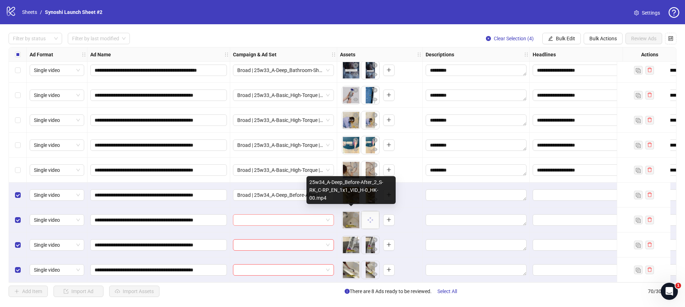
click at [334, 219] on div at bounding box center [283, 219] width 101 height 11
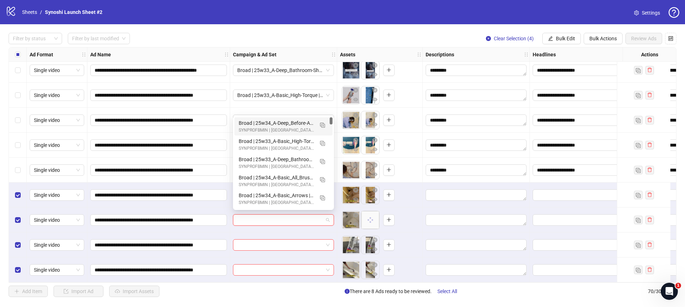
click at [304, 121] on div "Broad | 25w34_A-Deep_Before-After | 1dc | japanese-are-good-at-cleaning-2" at bounding box center [276, 123] width 75 height 8
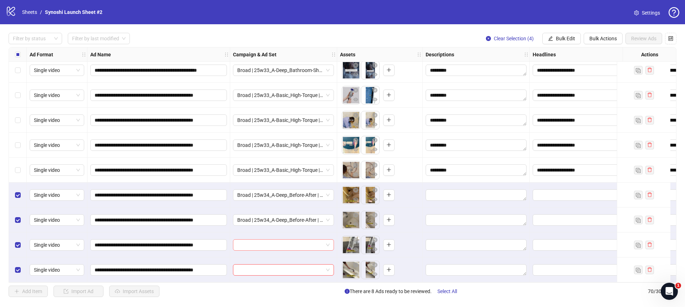
click at [327, 241] on span at bounding box center [283, 245] width 92 height 11
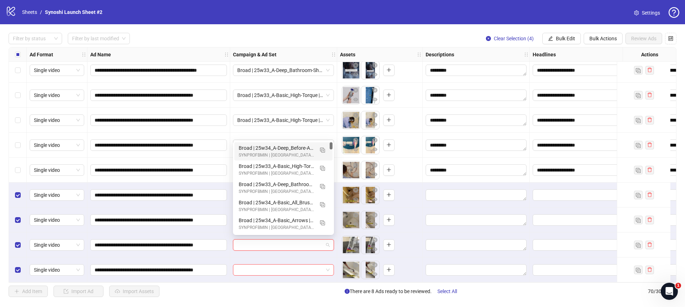
click at [295, 148] on div "Broad | 25w34_A-Deep_Before-After | 1dc | japanese-are-good-at-cleaning-2" at bounding box center [276, 148] width 75 height 8
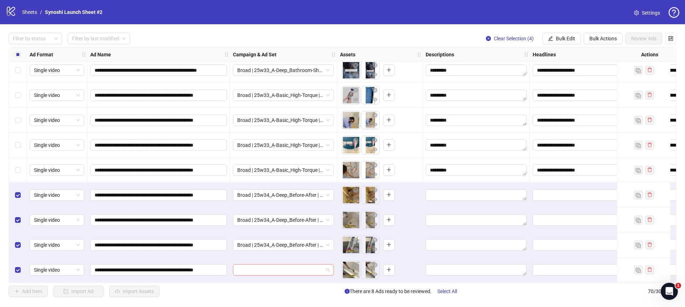
click at [327, 266] on span at bounding box center [283, 270] width 92 height 11
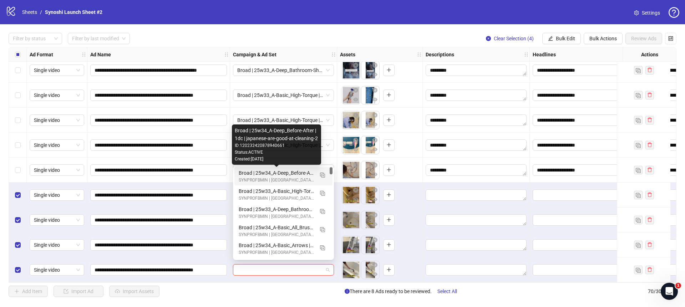
click at [295, 169] on div "Broad | 25w34_A-Deep_Before-After | 1dc | japanese-are-good-at-cleaning-2" at bounding box center [276, 173] width 75 height 8
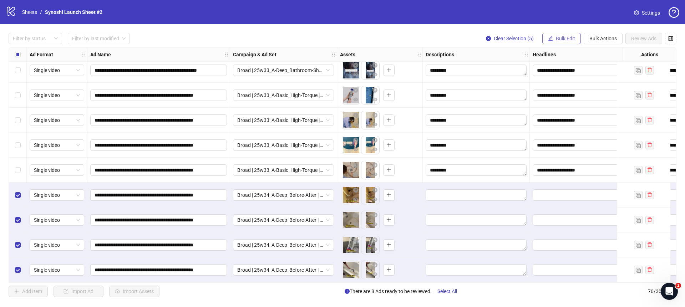
click at [551, 38] on icon "edit" at bounding box center [550, 38] width 5 height 5
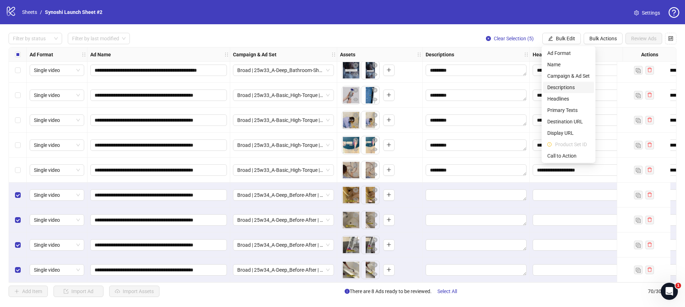
click at [559, 84] on span "Descriptions" at bounding box center [568, 87] width 42 height 8
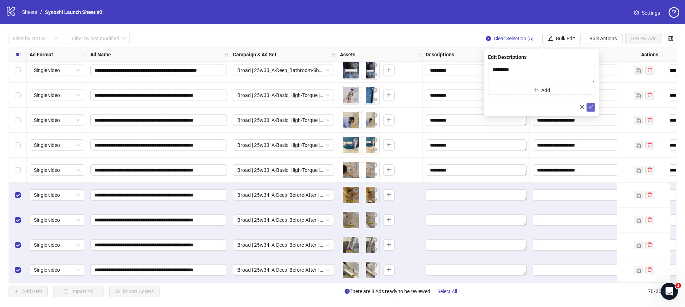
click at [589, 105] on icon "check" at bounding box center [590, 107] width 5 height 5
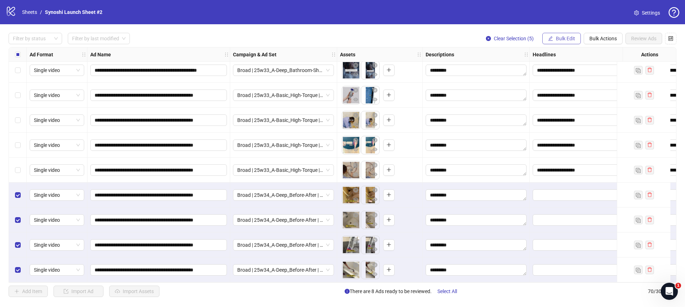
click at [559, 39] on span "Bulk Edit" at bounding box center [565, 39] width 19 height 6
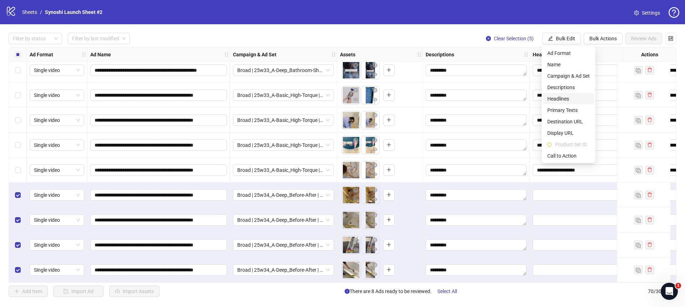
click at [562, 96] on span "Headlines" at bounding box center [568, 99] width 42 height 8
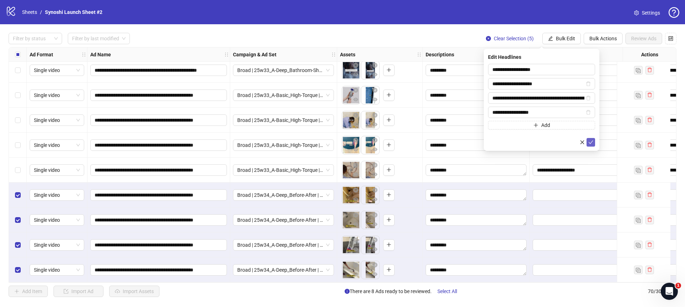
click at [591, 141] on icon "check" at bounding box center [590, 142] width 5 height 5
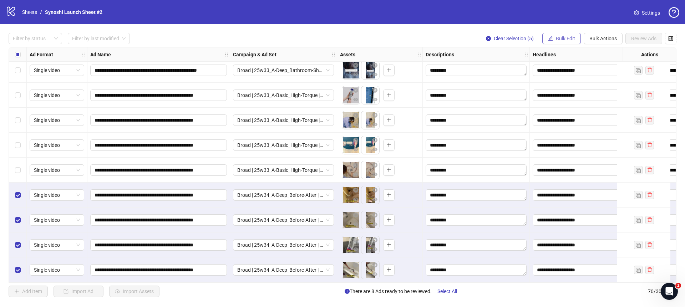
click at [558, 42] on button "Bulk Edit" at bounding box center [561, 38] width 39 height 11
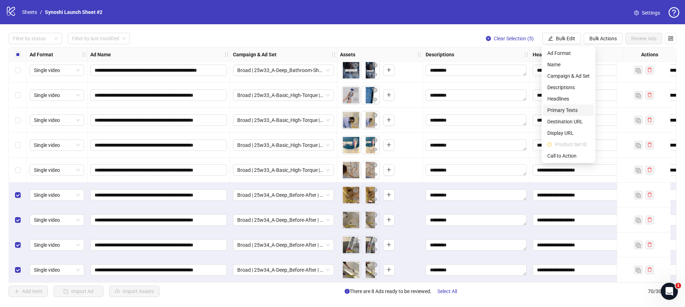
click at [568, 108] on span "Primary Texts" at bounding box center [568, 110] width 42 height 8
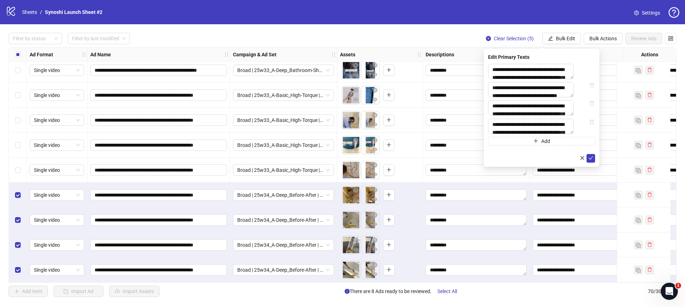
click at [592, 167] on div "**********" at bounding box center [542, 108] width 116 height 118
click at [592, 163] on button "submit" at bounding box center [591, 158] width 9 height 9
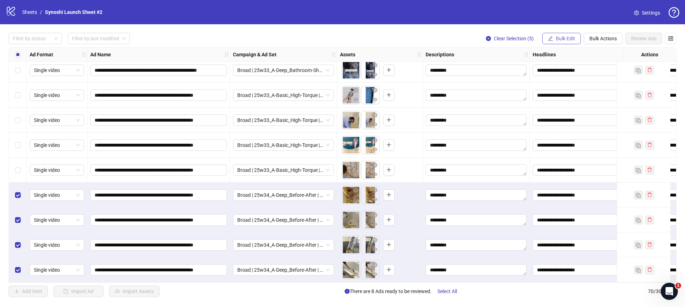
click at [571, 41] on span "Bulk Edit" at bounding box center [565, 39] width 19 height 6
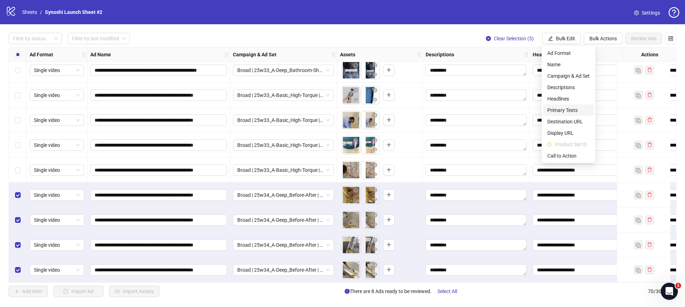
click at [566, 112] on span "Primary Texts" at bounding box center [568, 110] width 42 height 8
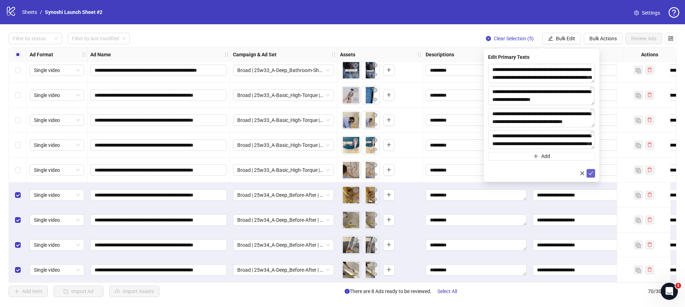
click at [590, 173] on icon "check" at bounding box center [590, 173] width 5 height 5
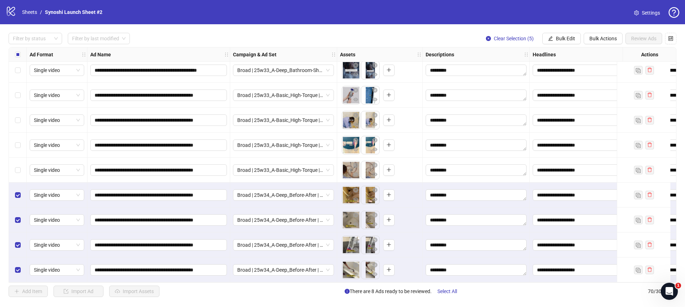
drag, startPoint x: 561, startPoint y: 39, endPoint x: 562, endPoint y: 51, distance: 11.4
click at [561, 39] on span "Bulk Edit" at bounding box center [565, 39] width 19 height 6
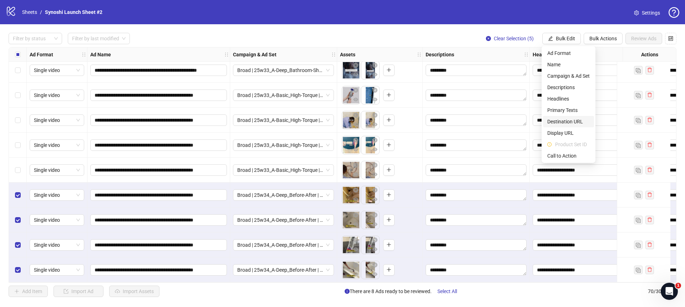
click at [561, 123] on span "Destination URL" at bounding box center [568, 122] width 42 height 8
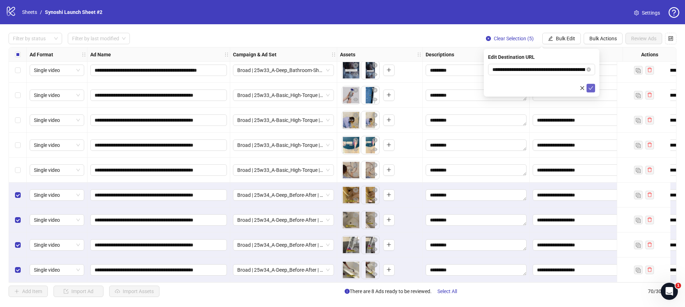
click at [593, 90] on button "submit" at bounding box center [591, 88] width 9 height 9
click at [565, 41] on span "Bulk Edit" at bounding box center [565, 39] width 19 height 6
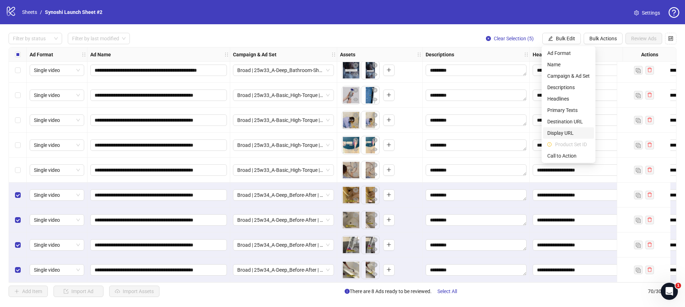
click at [560, 133] on span "Display URL" at bounding box center [568, 133] width 42 height 8
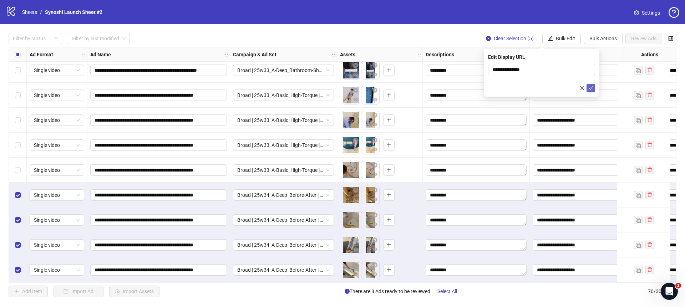
click at [591, 90] on icon "check" at bounding box center [590, 88] width 5 height 5
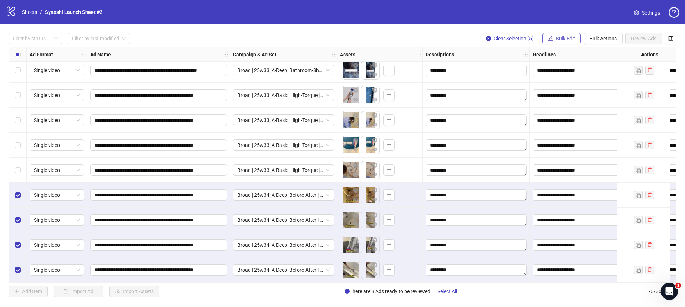
click at [551, 39] on icon "edit" at bounding box center [550, 38] width 5 height 5
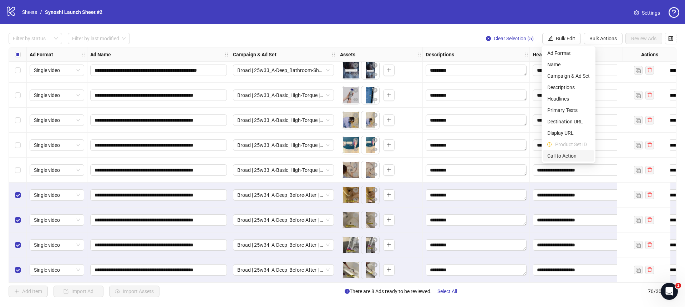
click at [563, 157] on span "Call to Action" at bounding box center [568, 156] width 42 height 8
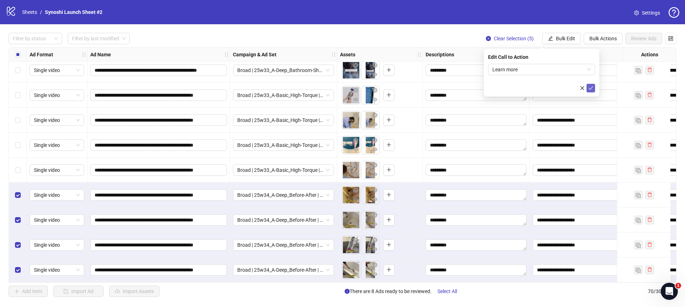
click at [591, 86] on icon "check" at bounding box center [590, 88] width 5 height 5
click at [490, 40] on button "Clear Selection (5)" at bounding box center [509, 38] width 59 height 11
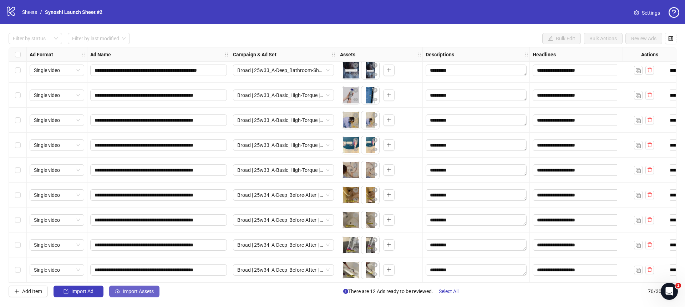
click at [133, 291] on span "Import Assets" at bounding box center [138, 292] width 31 height 6
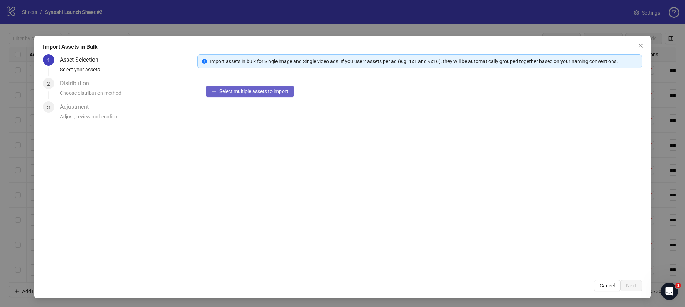
click at [235, 91] on span "Select multiple assets to import" at bounding box center [253, 91] width 69 height 6
click at [257, 90] on span "Select multiple assets to import" at bounding box center [253, 91] width 69 height 6
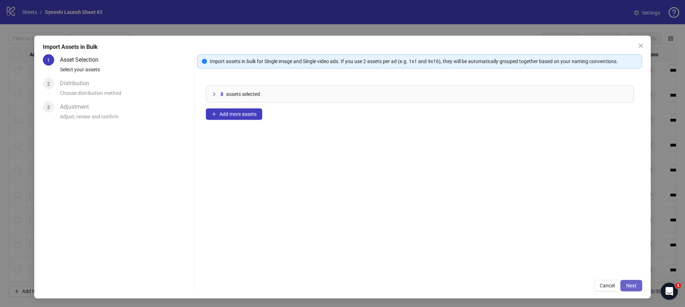
click at [631, 285] on span "Next" at bounding box center [631, 286] width 10 height 6
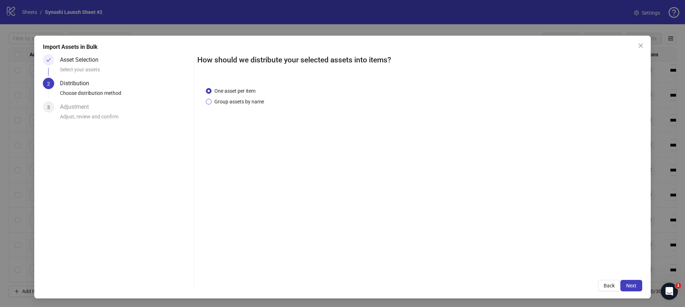
click at [253, 102] on span "Group assets by name" at bounding box center [239, 102] width 55 height 8
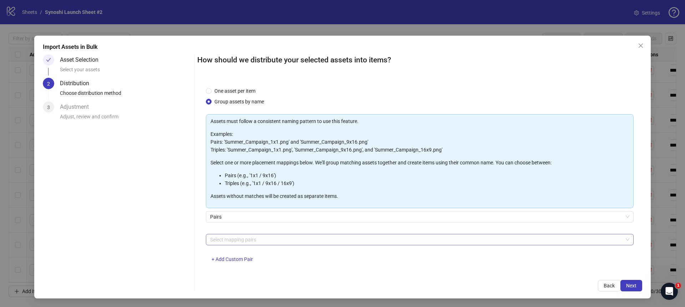
click at [265, 236] on div at bounding box center [415, 240] width 417 height 10
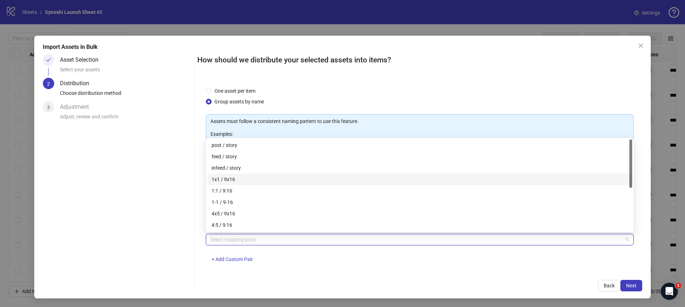
click at [227, 182] on div "1x1 / 9x16" at bounding box center [420, 180] width 416 height 8
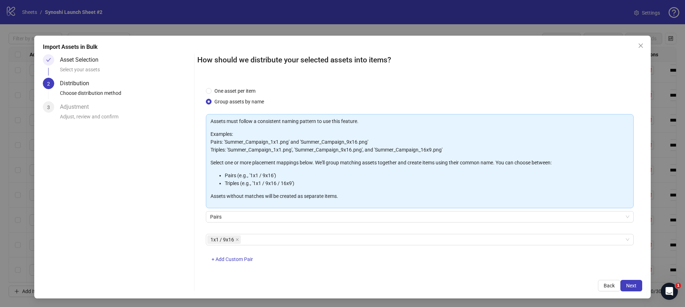
click at [442, 284] on div "Back Next" at bounding box center [419, 285] width 445 height 11
click at [640, 289] on button "Next" at bounding box center [631, 285] width 22 height 11
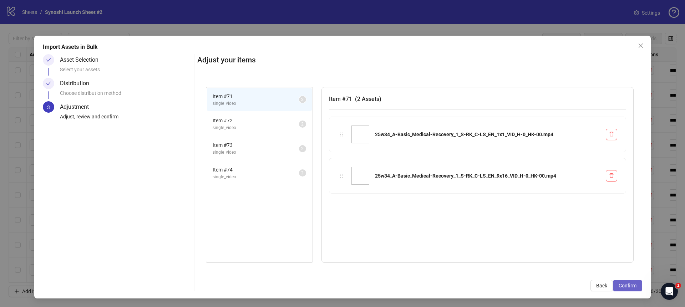
click at [637, 285] on button "Confirm" at bounding box center [627, 285] width 29 height 11
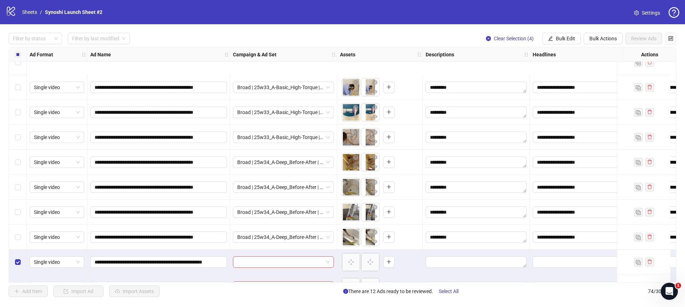
scroll to position [1630, 0]
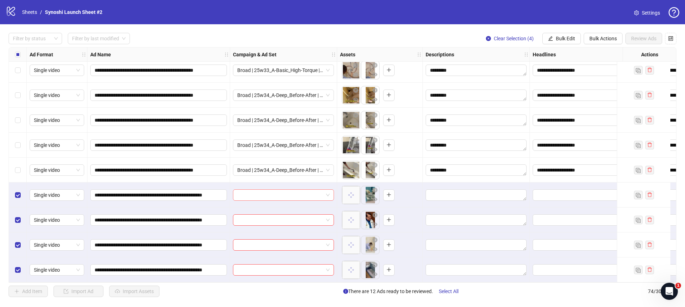
click at [329, 193] on span at bounding box center [283, 195] width 92 height 11
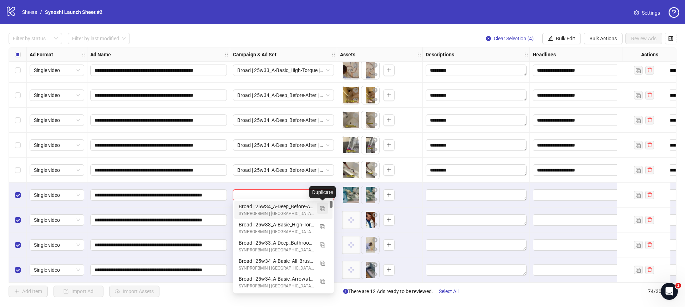
click at [321, 208] on img "button" at bounding box center [322, 208] width 5 height 5
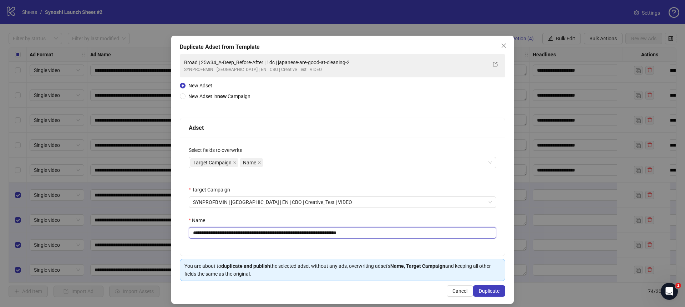
click at [386, 234] on input "**********" at bounding box center [343, 232] width 308 height 11
drag, startPoint x: 272, startPoint y: 233, endPoint x: 211, endPoint y: 234, distance: 61.7
click at [211, 234] on input "**********" at bounding box center [343, 232] width 308 height 11
paste input "*****"
type input "**********"
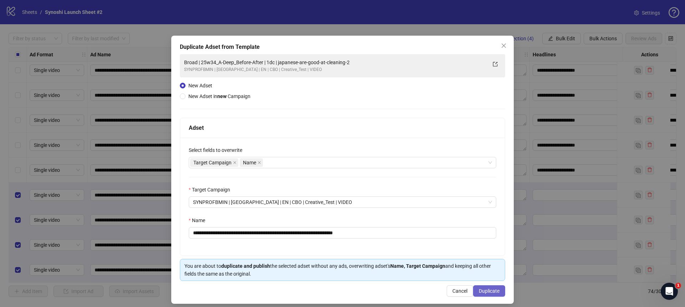
click at [491, 293] on span "Duplicate" at bounding box center [489, 291] width 21 height 6
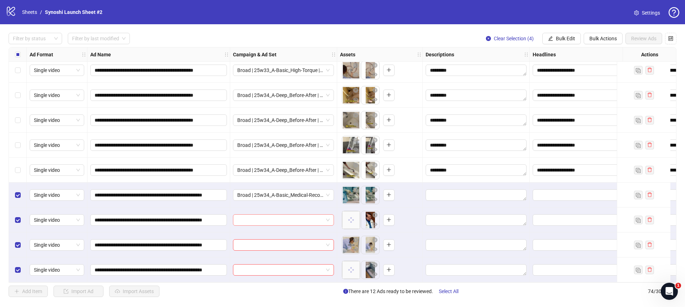
click at [331, 218] on div at bounding box center [283, 219] width 101 height 11
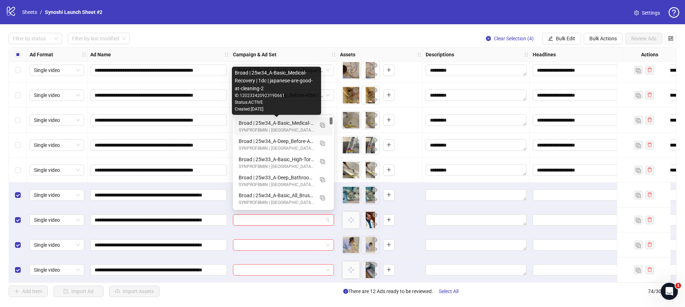
click at [291, 123] on div "Broad | 25w34_A-Basic_Medical-Recovery | 1dc | japanese-are-good-at-cleaning-2" at bounding box center [276, 123] width 75 height 8
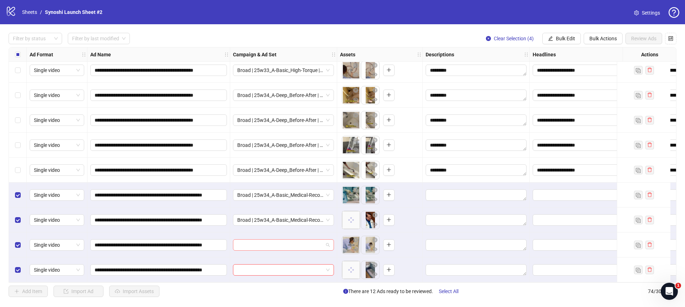
click at [328, 243] on span at bounding box center [283, 245] width 92 height 11
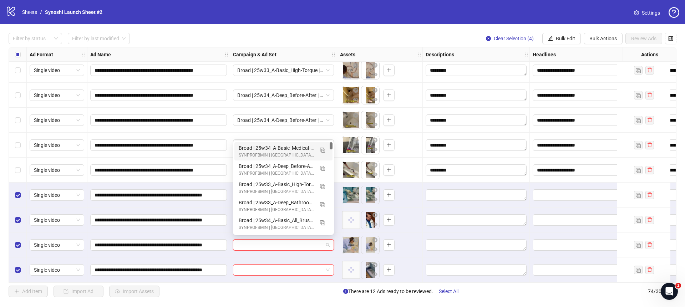
click at [286, 146] on div "Broad | 25w34_A-Basic_Medical-Recovery | 1dc | japanese-are-good-at-cleaning-2" at bounding box center [276, 148] width 75 height 8
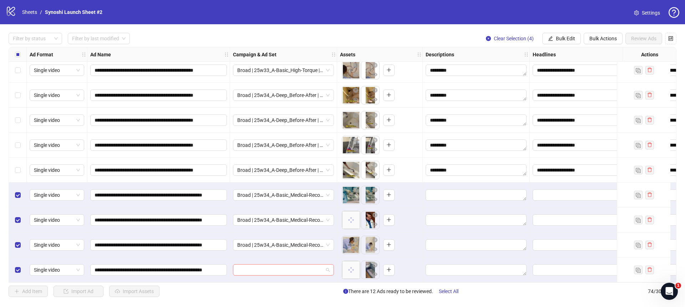
click at [326, 265] on span at bounding box center [283, 270] width 92 height 11
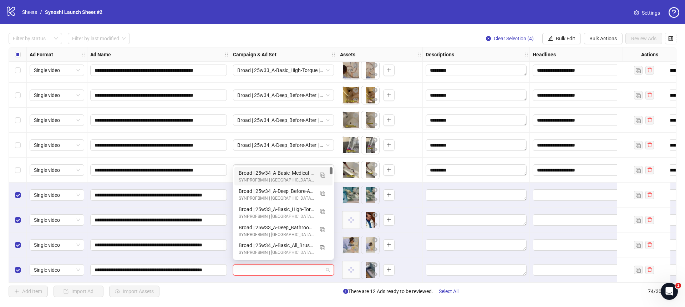
click at [290, 172] on div "Broad | 25w34_A-Basic_Medical-Recovery | 1dc | japanese-are-good-at-cleaning-2" at bounding box center [276, 173] width 75 height 8
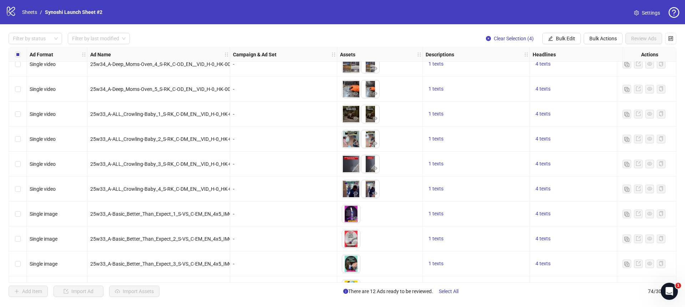
scroll to position [0, 0]
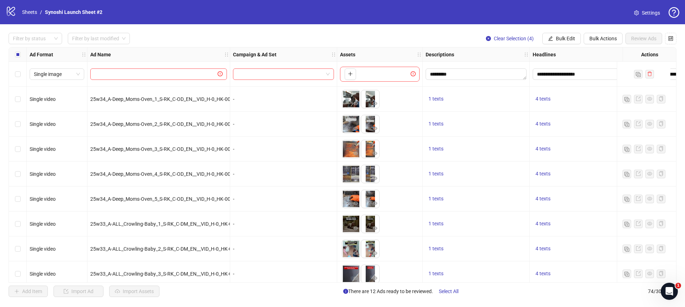
click at [16, 69] on div "Select row 1" at bounding box center [18, 74] width 18 height 25
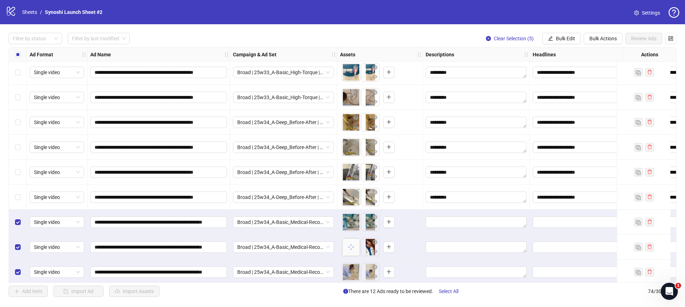
scroll to position [1630, 0]
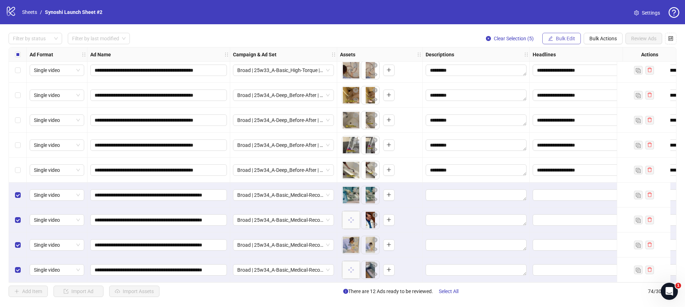
click at [551, 40] on icon "edit" at bounding box center [550, 38] width 5 height 5
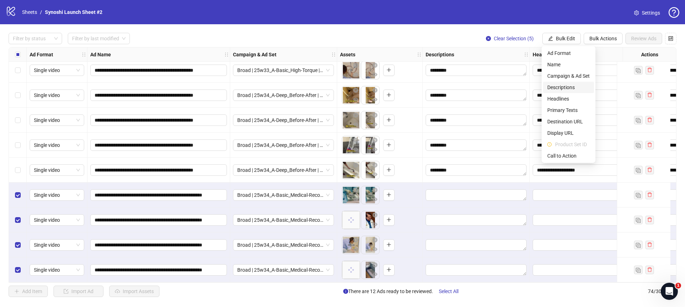
click at [559, 86] on span "Descriptions" at bounding box center [568, 87] width 42 height 8
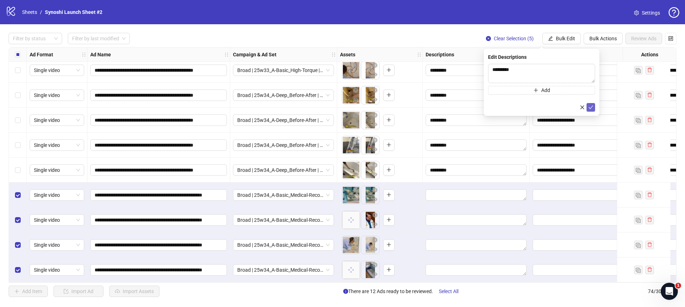
click at [589, 105] on icon "check" at bounding box center [590, 107] width 5 height 5
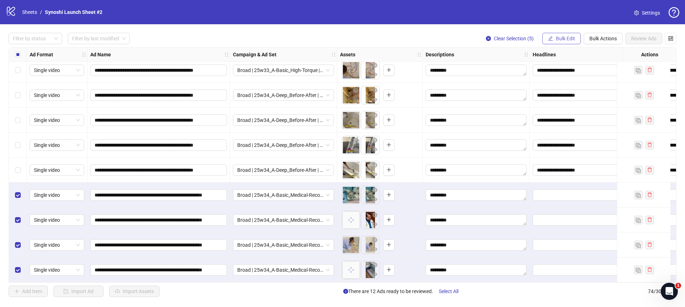
click at [556, 42] on button "Bulk Edit" at bounding box center [561, 38] width 39 height 11
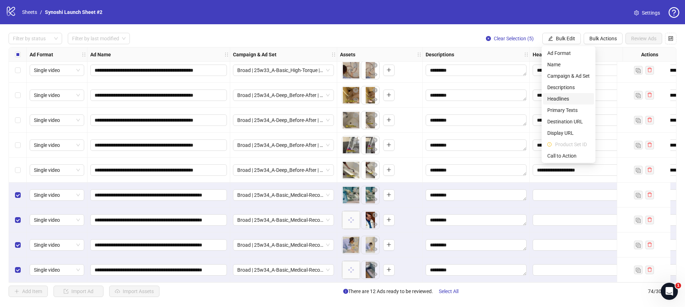
click at [561, 97] on span "Headlines" at bounding box center [568, 99] width 42 height 8
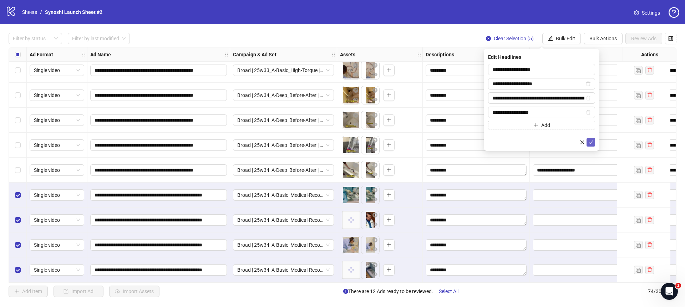
click at [589, 141] on icon "check" at bounding box center [590, 142] width 5 height 5
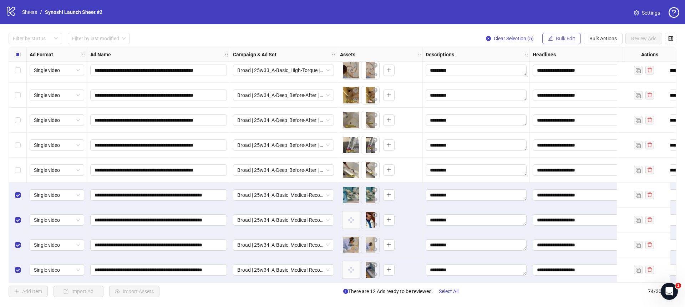
click at [562, 37] on span "Bulk Edit" at bounding box center [565, 39] width 19 height 6
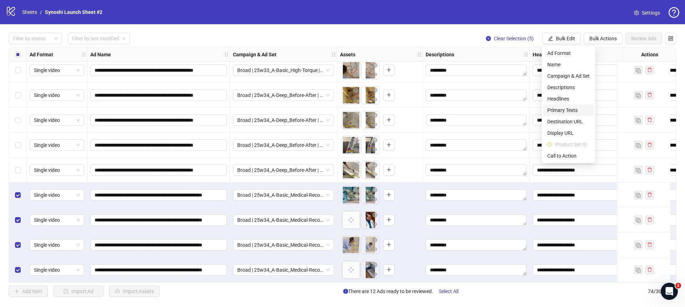
click at [565, 112] on span "Primary Texts" at bounding box center [568, 110] width 42 height 8
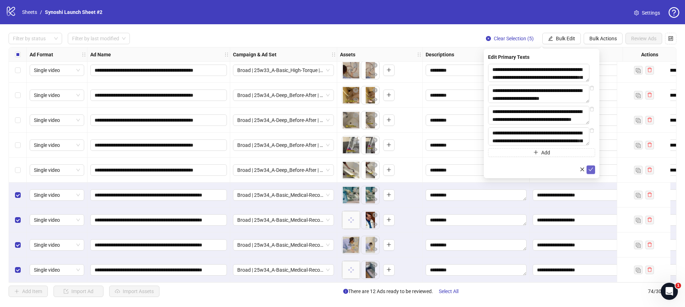
click at [589, 172] on icon "check" at bounding box center [590, 169] width 5 height 5
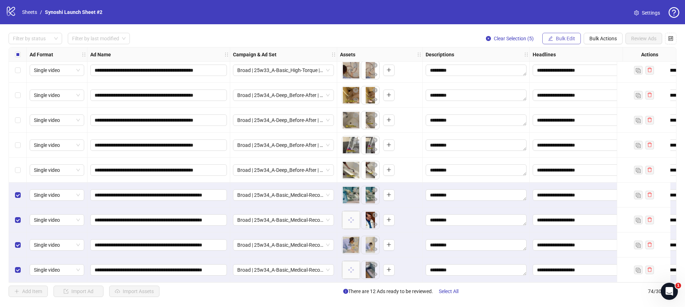
click at [567, 40] on span "Bulk Edit" at bounding box center [565, 39] width 19 height 6
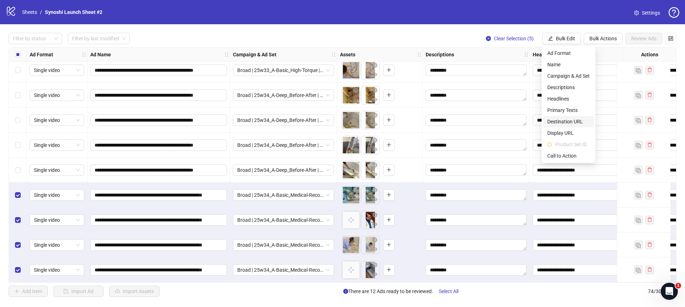
click at [564, 120] on span "Destination URL" at bounding box center [568, 122] width 42 height 8
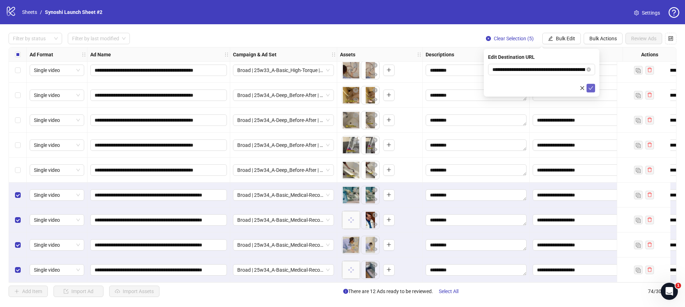
click at [589, 87] on icon "check" at bounding box center [590, 88] width 5 height 5
click at [570, 37] on span "Bulk Edit" at bounding box center [565, 39] width 19 height 6
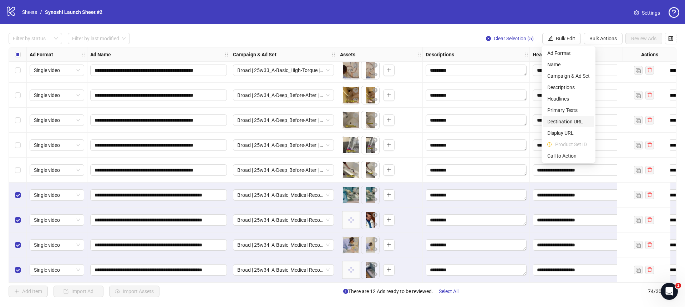
click at [568, 122] on span "Destination URL" at bounding box center [568, 122] width 42 height 8
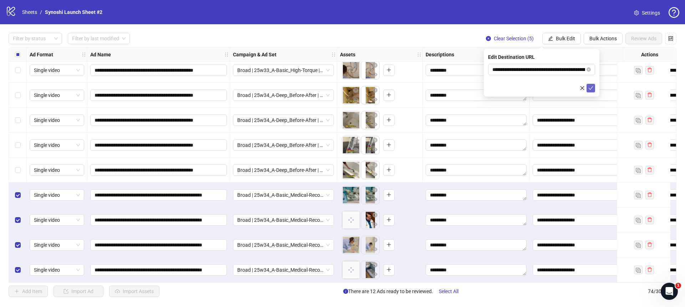
click at [594, 88] on button "submit" at bounding box center [591, 88] width 9 height 9
click at [567, 40] on span "Bulk Edit" at bounding box center [565, 39] width 19 height 6
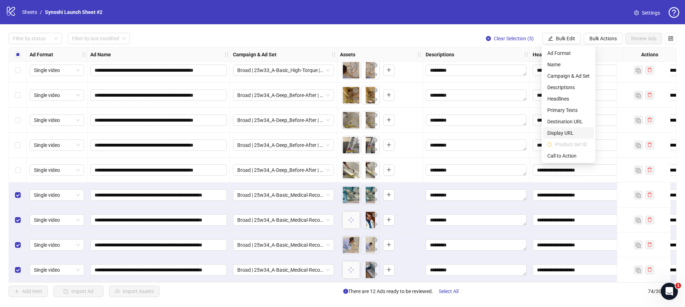
click at [563, 130] on span "Display URL" at bounding box center [568, 133] width 42 height 8
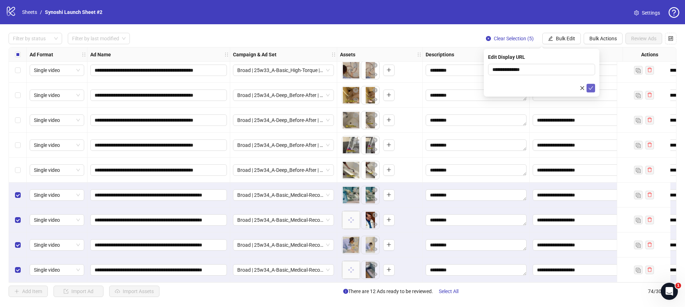
click at [592, 90] on icon "check" at bounding box center [590, 88] width 5 height 5
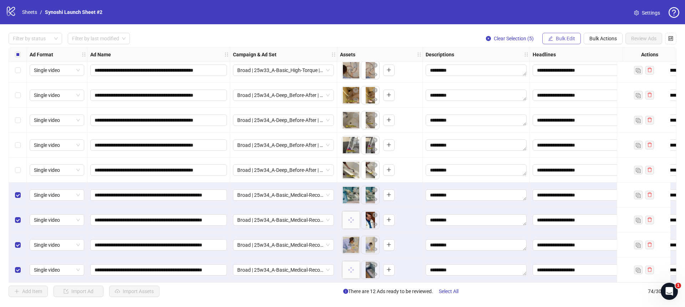
click at [560, 41] on span "Bulk Edit" at bounding box center [565, 39] width 19 height 6
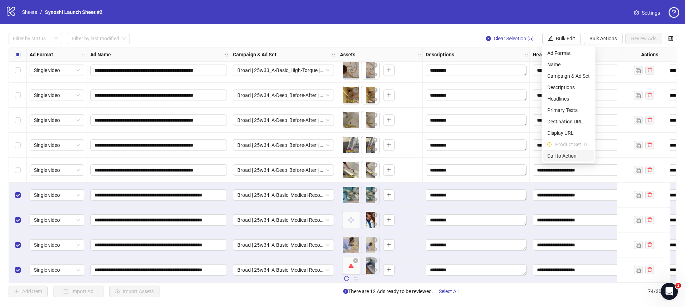
click at [564, 152] on span "Call to Action" at bounding box center [568, 156] width 42 height 8
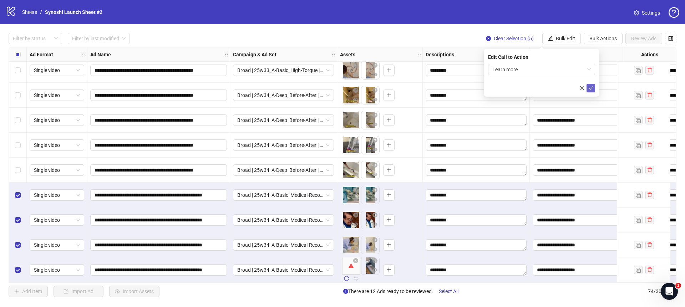
click at [591, 86] on icon "check" at bounding box center [590, 88] width 5 height 5
click at [486, 38] on icon "close-circle" at bounding box center [488, 38] width 5 height 5
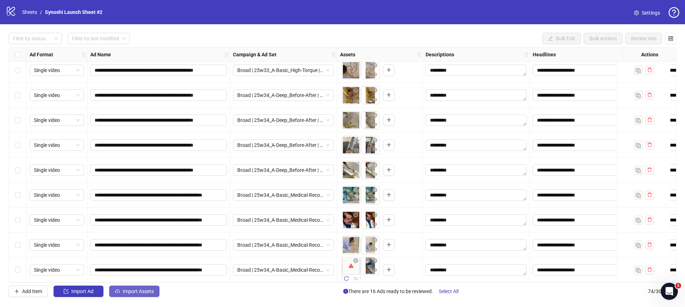
click at [119, 290] on icon "cloud-upload" at bounding box center [117, 291] width 5 height 5
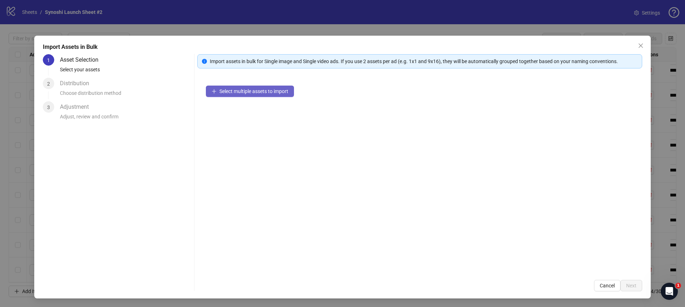
click at [244, 94] on button "Select multiple assets to import" at bounding box center [250, 91] width 88 height 11
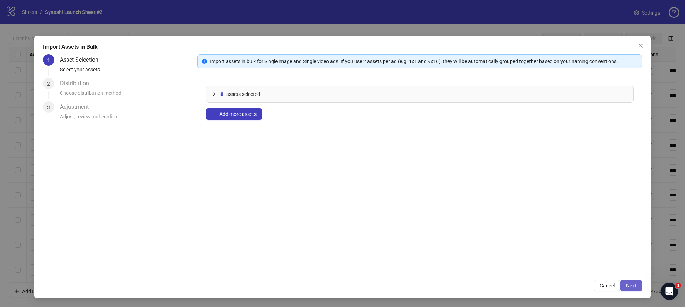
click at [624, 283] on button "Next" at bounding box center [631, 285] width 22 height 11
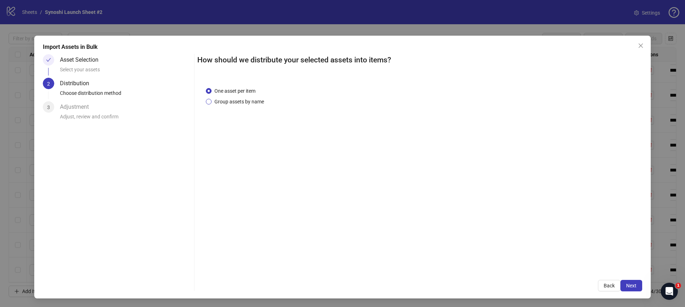
click at [231, 100] on span "Group assets by name" at bounding box center [239, 102] width 55 height 8
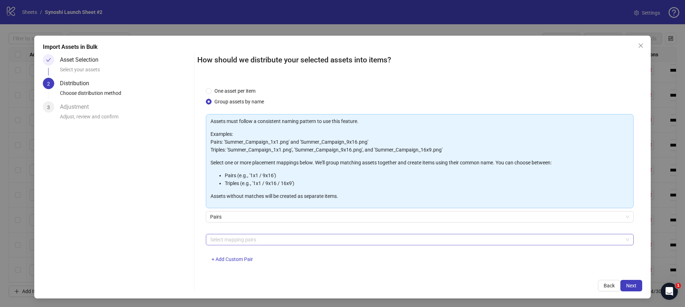
click at [253, 236] on div at bounding box center [415, 240] width 417 height 10
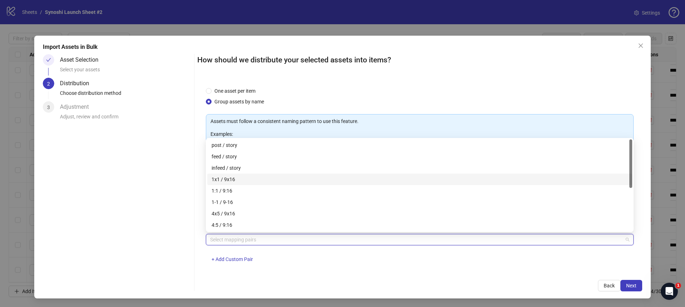
click at [230, 180] on div "1x1 / 9x16" at bounding box center [420, 180] width 416 height 8
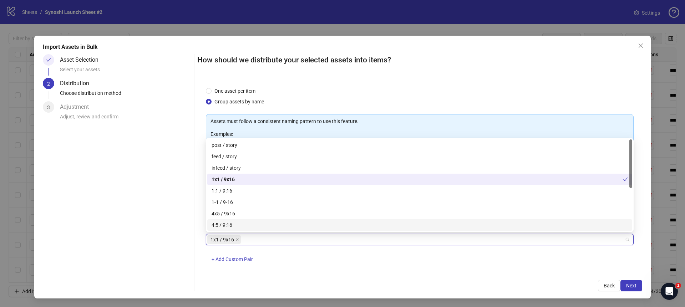
click at [351, 271] on div "One asset per item Group assets by name Assets must follow a consistent naming …" at bounding box center [419, 174] width 445 height 193
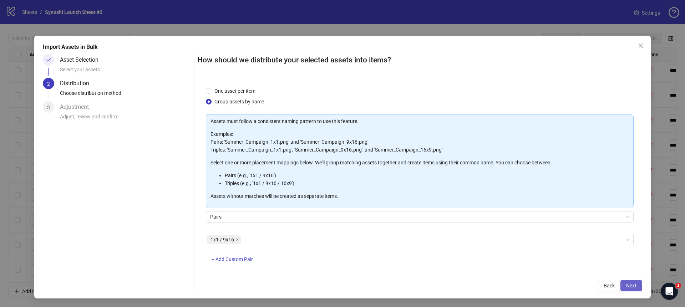
click at [639, 284] on button "Next" at bounding box center [631, 285] width 22 height 11
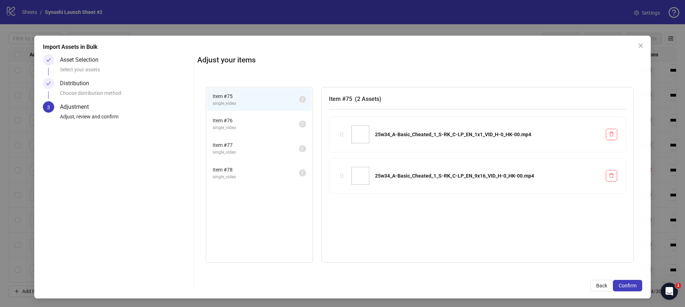
click at [639, 284] on button "Confirm" at bounding box center [627, 285] width 29 height 11
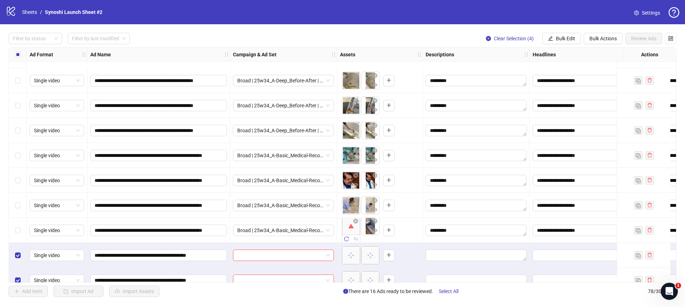
scroll to position [1730, 0]
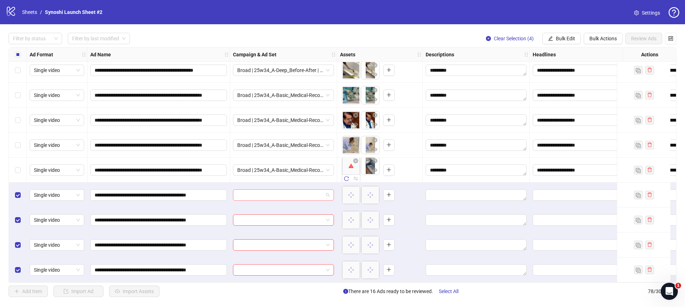
click at [330, 192] on div at bounding box center [283, 194] width 101 height 11
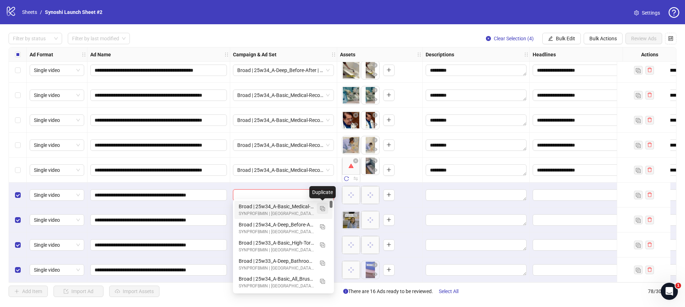
click at [323, 207] on img "button" at bounding box center [322, 208] width 5 height 5
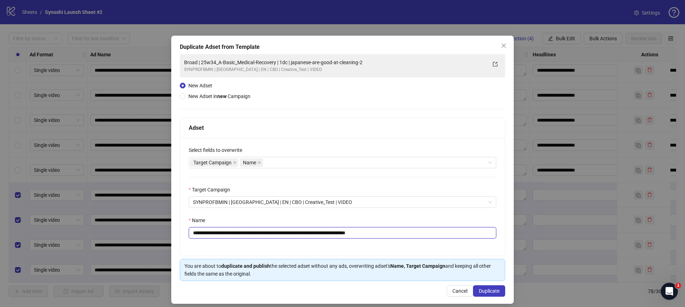
click at [400, 231] on input "**********" at bounding box center [343, 232] width 308 height 11
drag, startPoint x: 285, startPoint y: 232, endPoint x: 211, endPoint y: 232, distance: 74.6
click at [211, 232] on input "**********" at bounding box center [343, 232] width 308 height 11
paste input "text"
type input "**********"
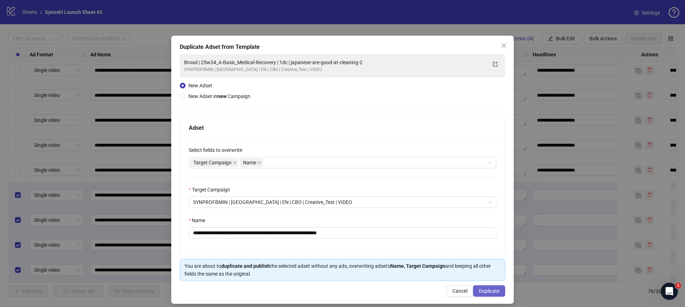
click at [496, 286] on button "Duplicate" at bounding box center [489, 290] width 32 height 11
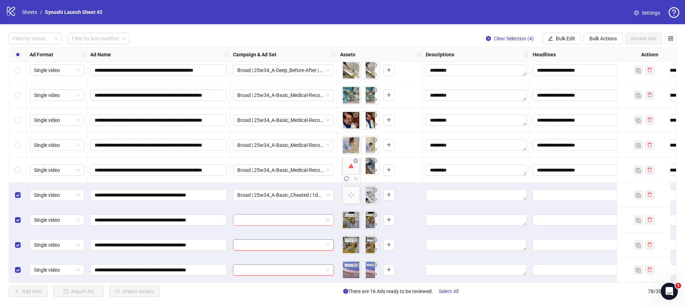
click at [329, 215] on span at bounding box center [283, 220] width 92 height 11
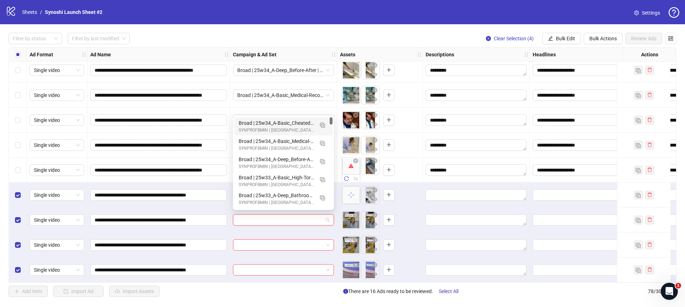
click at [291, 125] on div "Broad | 25w34_A-Basic_Cheated | 1dc | japanese-are-good-at-cleaning-2" at bounding box center [276, 123] width 75 height 8
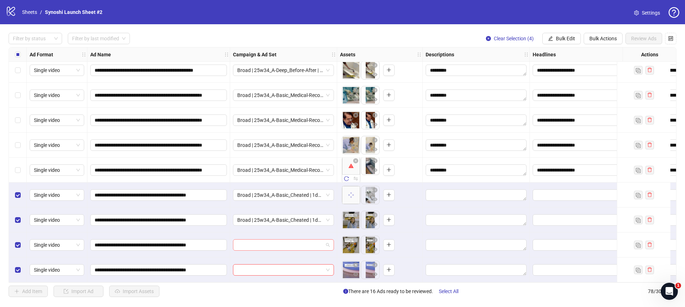
click at [329, 240] on span at bounding box center [283, 245] width 92 height 11
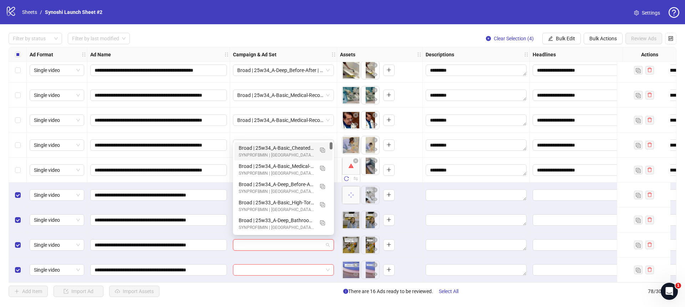
click at [296, 146] on div "Broad | 25w34_A-Basic_Cheated | 1dc | japanese-are-good-at-cleaning-2" at bounding box center [276, 148] width 75 height 8
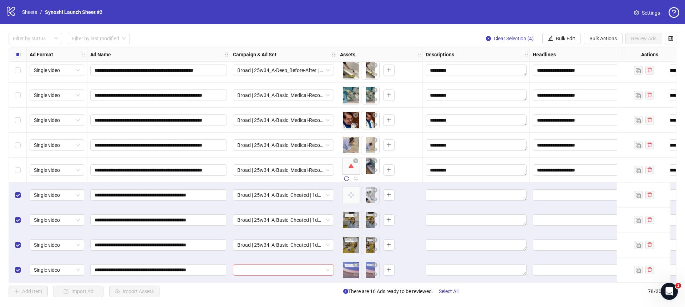
click at [326, 265] on span at bounding box center [283, 270] width 92 height 11
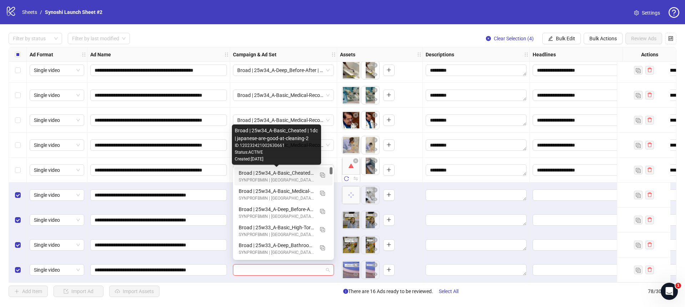
click at [289, 172] on div "Broad | 25w34_A-Basic_Cheated | 1dc | japanese-are-good-at-cleaning-2" at bounding box center [276, 173] width 75 height 8
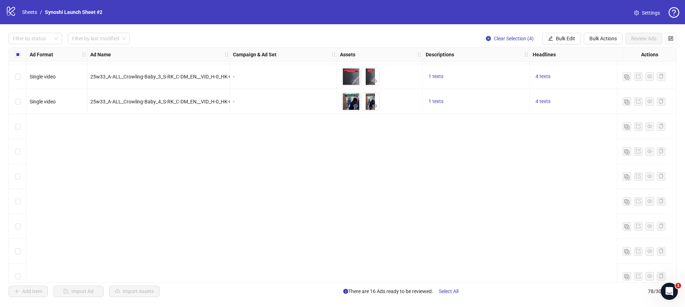
scroll to position [0, 0]
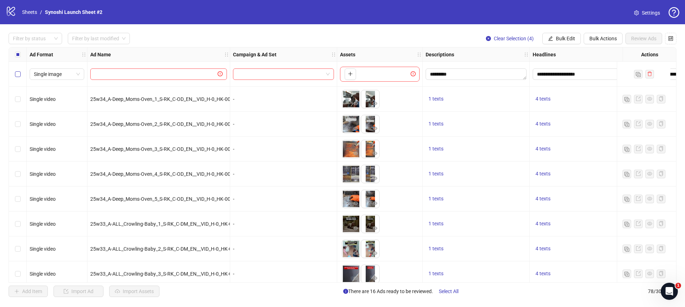
click at [18, 71] on label "Select row 1" at bounding box center [18, 74] width 6 height 8
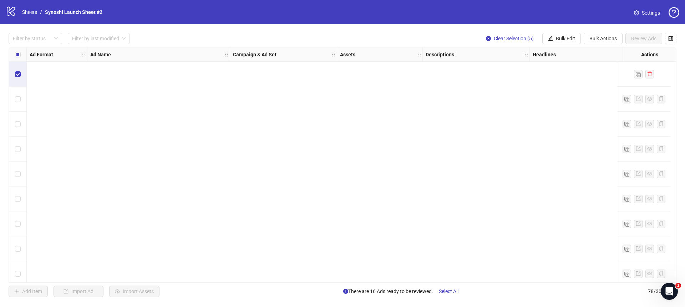
scroll to position [1730, 0]
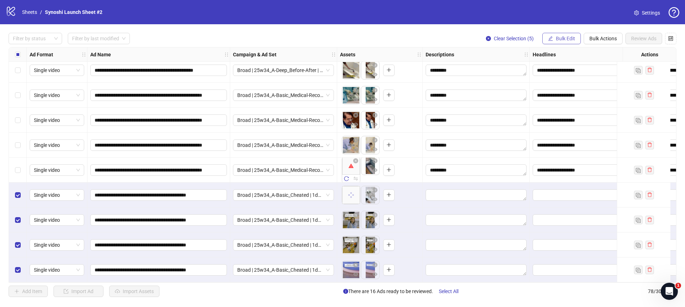
click at [558, 39] on span "Bulk Edit" at bounding box center [565, 39] width 19 height 6
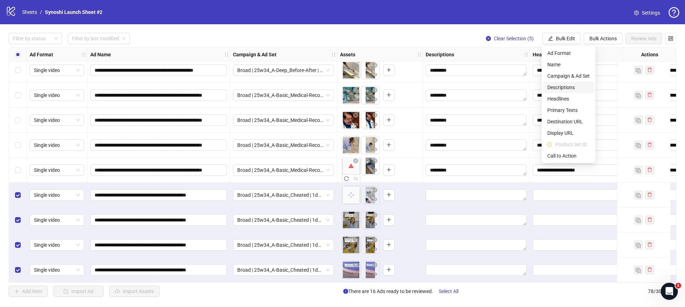
click at [560, 86] on span "Descriptions" at bounding box center [568, 87] width 42 height 8
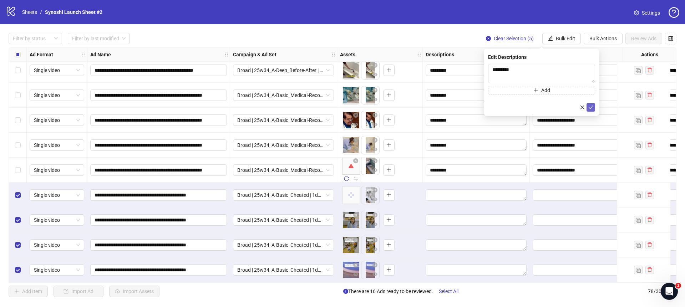
click at [595, 108] on button "submit" at bounding box center [591, 107] width 9 height 9
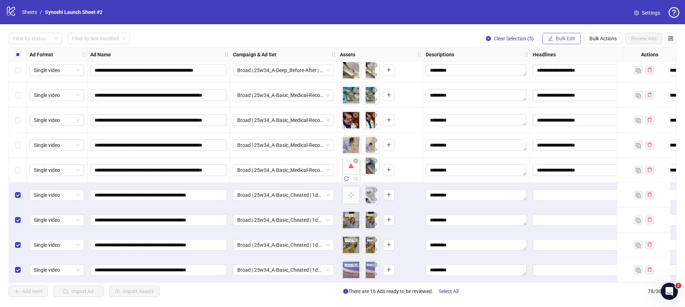
click at [557, 40] on span "Bulk Edit" at bounding box center [565, 39] width 19 height 6
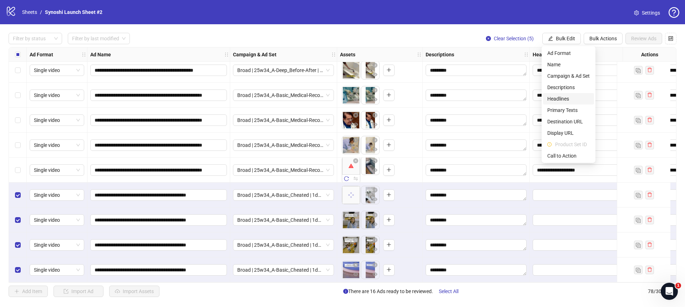
click at [563, 98] on span "Headlines" at bounding box center [568, 99] width 42 height 8
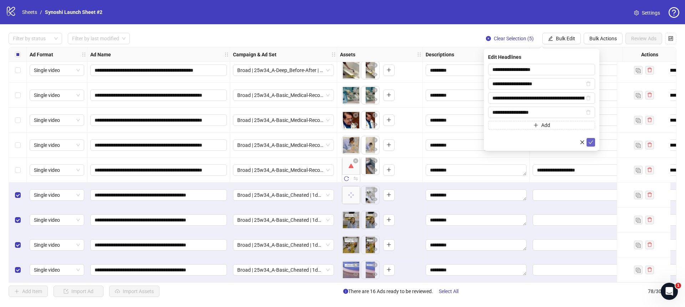
click at [592, 142] on icon "check" at bounding box center [591, 143] width 5 height 4
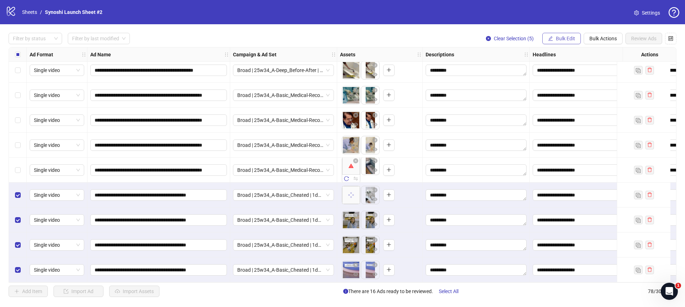
click at [568, 38] on span "Bulk Edit" at bounding box center [565, 39] width 19 height 6
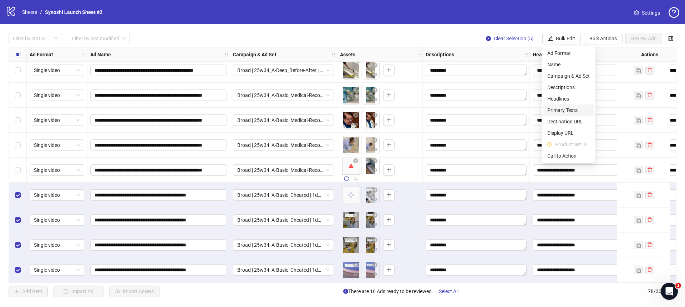
click at [558, 111] on span "Primary Texts" at bounding box center [568, 110] width 42 height 8
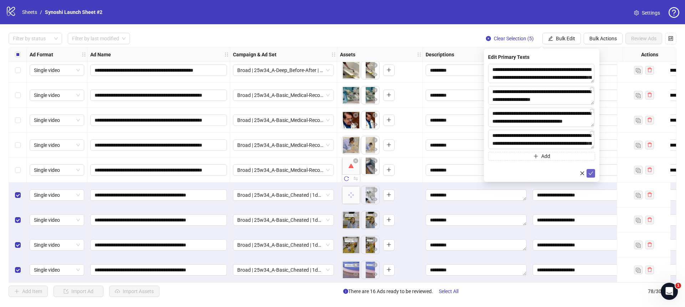
click at [594, 170] on button "submit" at bounding box center [591, 173] width 9 height 9
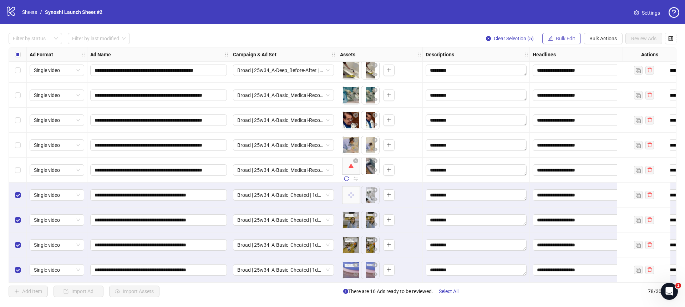
click at [564, 36] on span "Bulk Edit" at bounding box center [565, 39] width 19 height 6
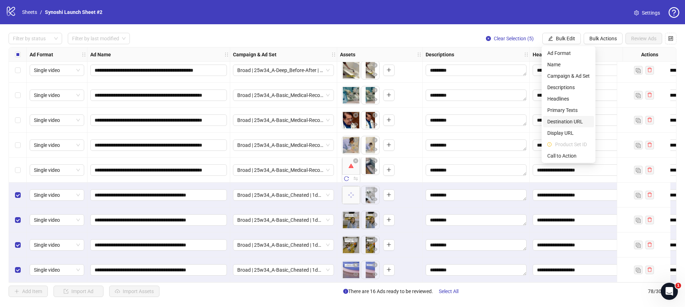
click at [561, 121] on span "Destination URL" at bounding box center [568, 122] width 42 height 8
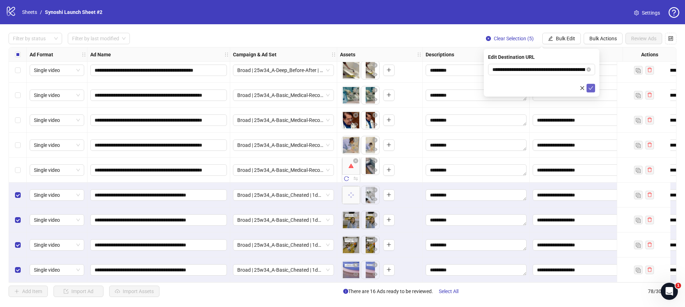
click at [591, 88] on icon "check" at bounding box center [591, 88] width 5 height 4
click at [559, 37] on span "Bulk Edit" at bounding box center [565, 39] width 19 height 6
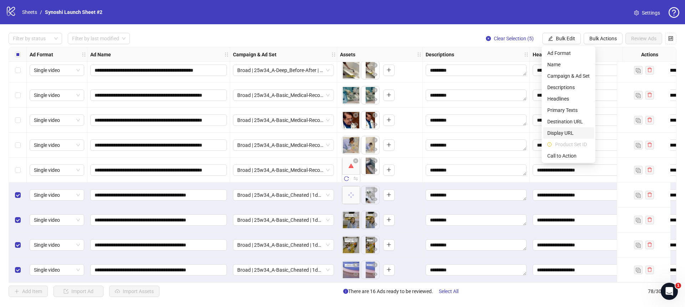
click at [563, 130] on span "Display URL" at bounding box center [568, 133] width 42 height 8
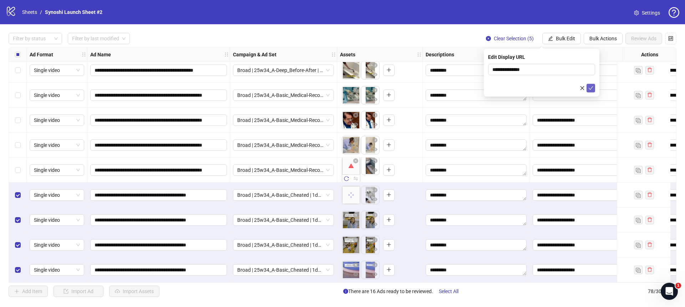
drag, startPoint x: 592, startPoint y: 88, endPoint x: 589, endPoint y: 84, distance: 4.5
click at [592, 88] on icon "check" at bounding box center [590, 88] width 5 height 5
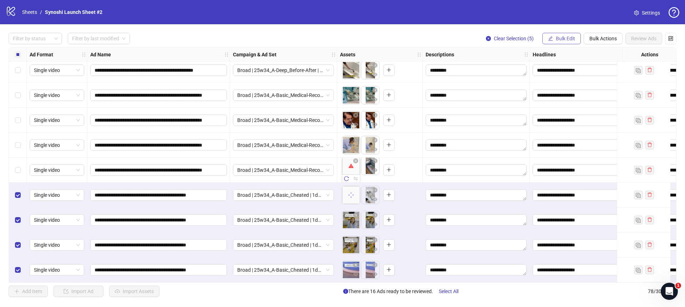
click at [568, 37] on span "Bulk Edit" at bounding box center [565, 39] width 19 height 6
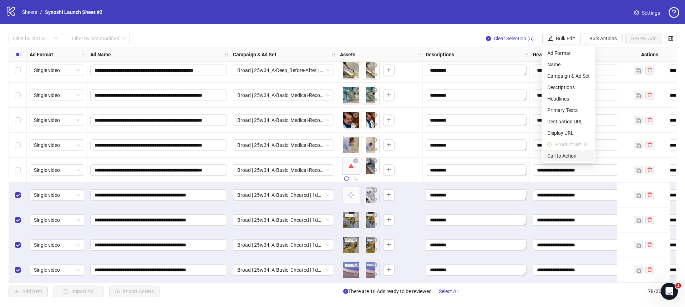
click at [571, 153] on span "Call to Action" at bounding box center [568, 156] width 42 height 8
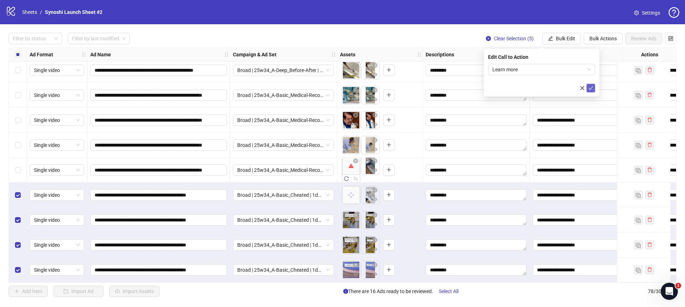
click at [591, 86] on icon "check" at bounding box center [590, 88] width 5 height 5
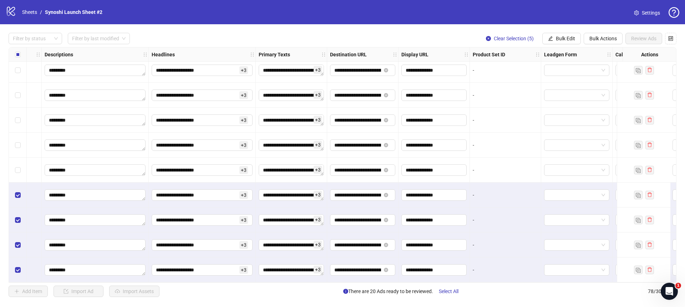
scroll to position [1730, 520]
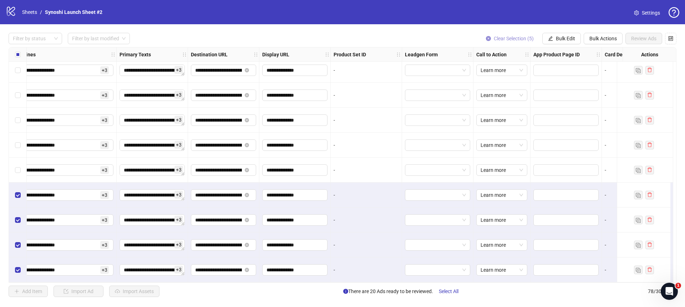
click at [489, 37] on icon "close-circle" at bounding box center [488, 38] width 5 height 5
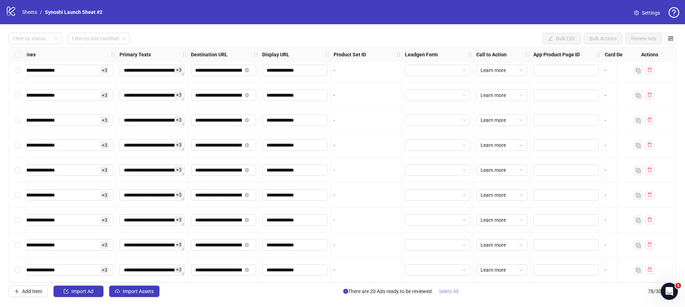
click at [450, 290] on span "Select All" at bounding box center [449, 292] width 20 height 6
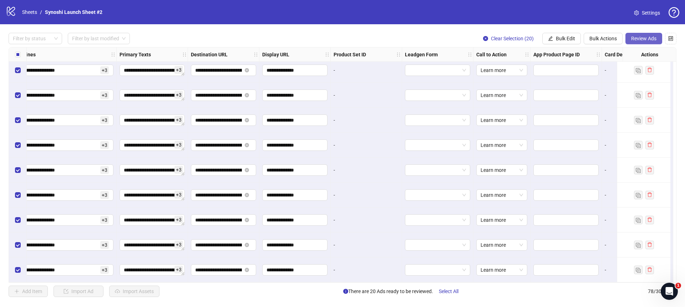
click at [643, 37] on span "Review Ads" at bounding box center [643, 39] width 25 height 6
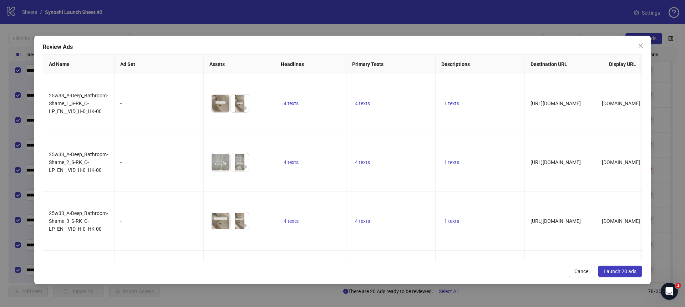
click at [622, 270] on span "Launch 20 ads" at bounding box center [620, 272] width 33 height 6
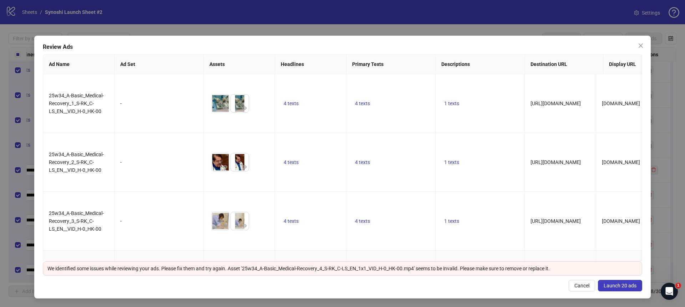
scroll to position [833, 0]
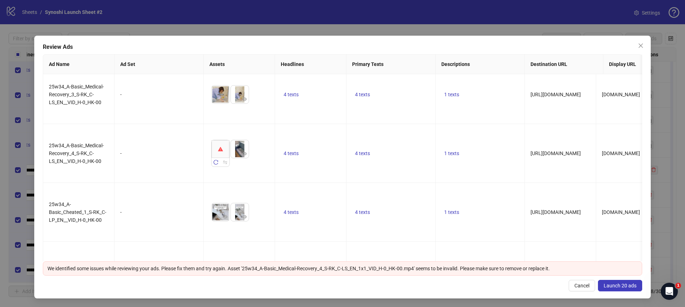
click at [627, 282] on button "Launch 20 ads" at bounding box center [620, 285] width 44 height 11
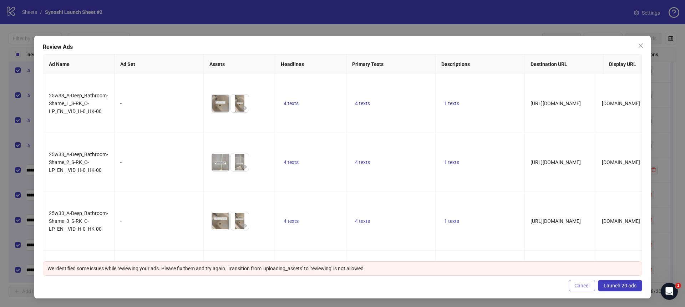
click at [576, 288] on span "Cancel" at bounding box center [581, 286] width 15 height 6
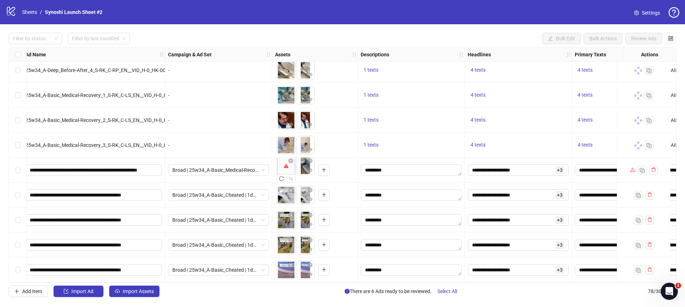
scroll to position [1730, 0]
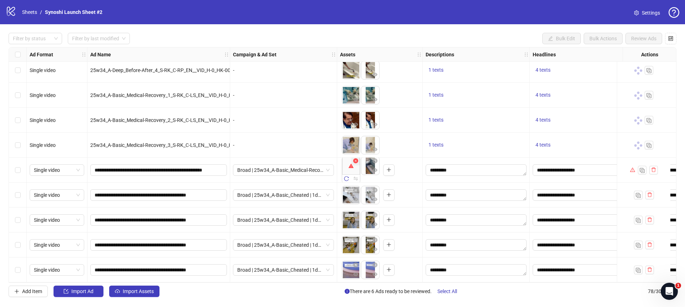
click at [355, 158] on icon "close-circle" at bounding box center [355, 160] width 5 height 5
click at [356, 158] on icon "close-circle" at bounding box center [355, 160] width 5 height 5
click at [374, 169] on icon "eye" at bounding box center [374, 170] width 5 height 4
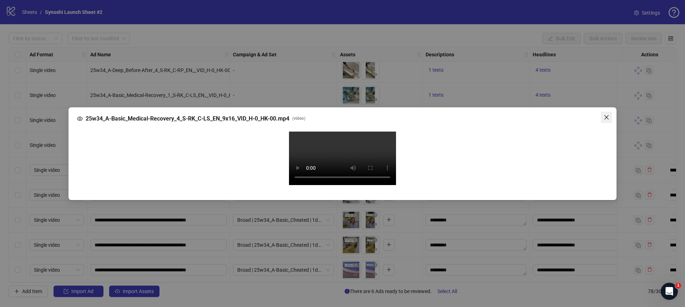
click at [608, 115] on icon "close" at bounding box center [606, 117] width 4 height 4
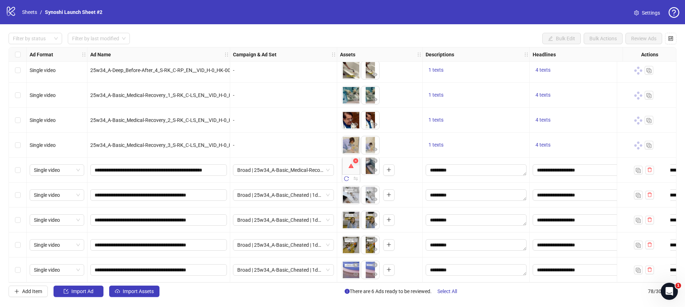
click at [356, 158] on icon "close-circle" at bounding box center [355, 160] width 5 height 5
click at [327, 165] on span "Broad | 25w34_A-Basic_Medical-Recovery | 1dc | japanese-are-good-at-cleaning-2" at bounding box center [283, 170] width 92 height 11
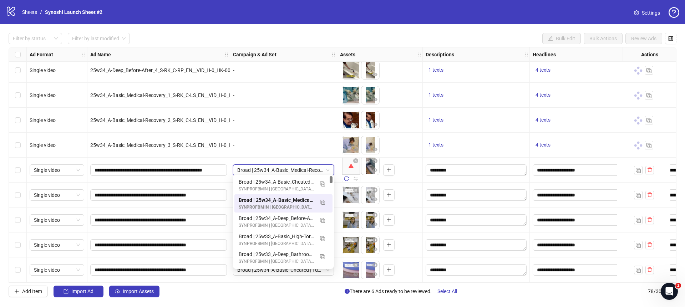
click at [327, 165] on span "Broad | 25w34_A-Basic_Medical-Recovery | 1dc | japanese-are-good-at-cleaning-2" at bounding box center [283, 170] width 92 height 11
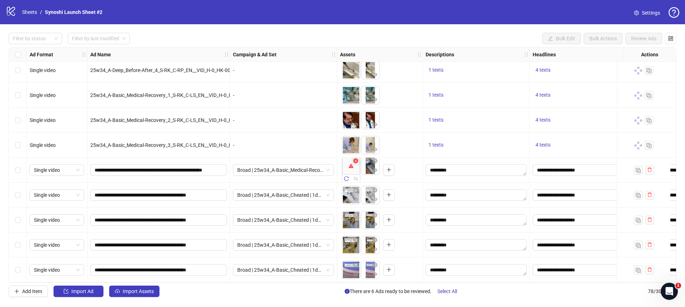
click at [356, 159] on icon "close-circle" at bounding box center [355, 160] width 5 height 5
click at [648, 167] on icon "delete" at bounding box center [649, 169] width 5 height 5
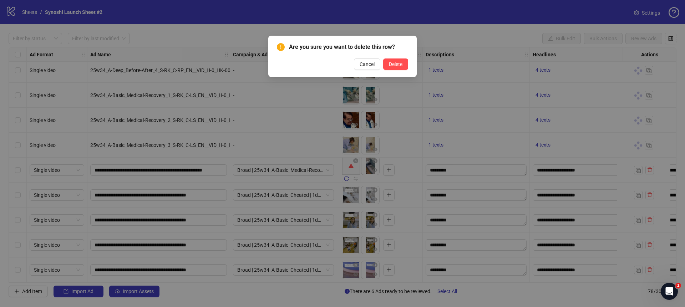
click at [390, 57] on div "Are you sure you want to delete this row? Cancel Delete" at bounding box center [342, 56] width 131 height 27
click at [391, 63] on span "Delete" at bounding box center [396, 64] width 14 height 6
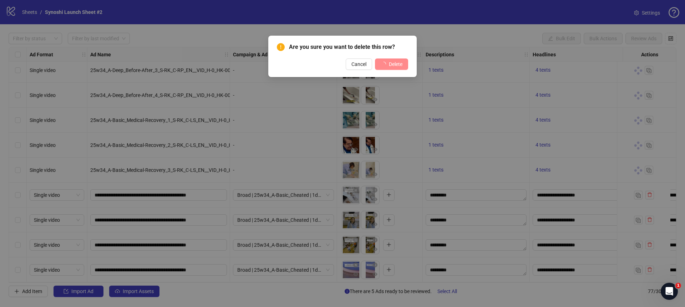
scroll to position [1705, 0]
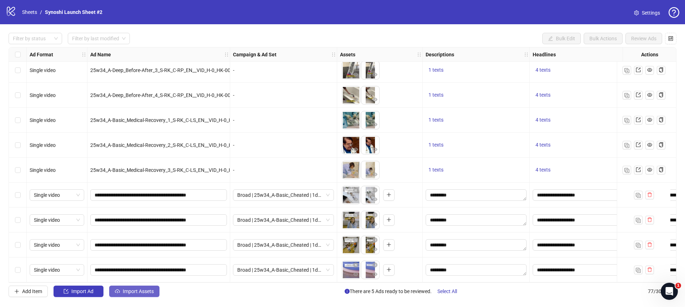
click at [131, 291] on span "Import Assets" at bounding box center [138, 292] width 31 height 6
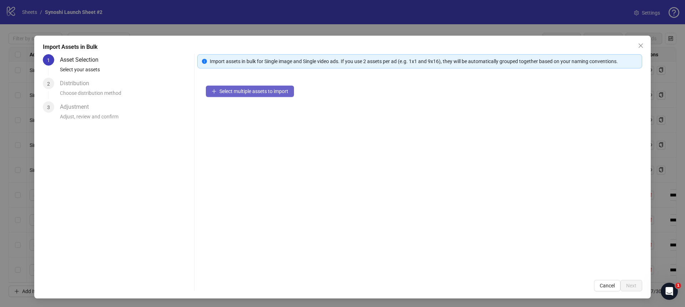
click at [244, 93] on span "Select multiple assets to import" at bounding box center [253, 91] width 69 height 6
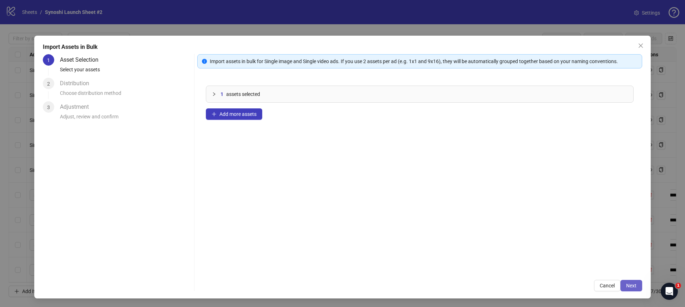
click at [630, 284] on span "Next" at bounding box center [631, 286] width 10 height 6
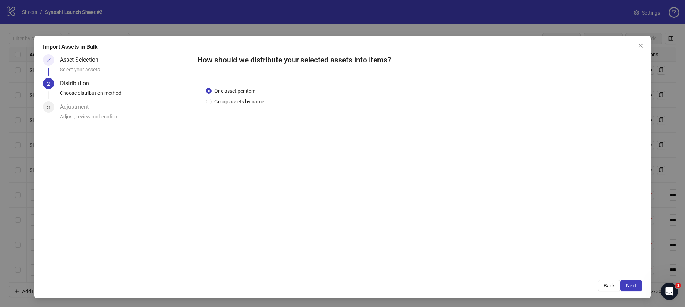
click at [630, 284] on span "Next" at bounding box center [631, 286] width 10 height 6
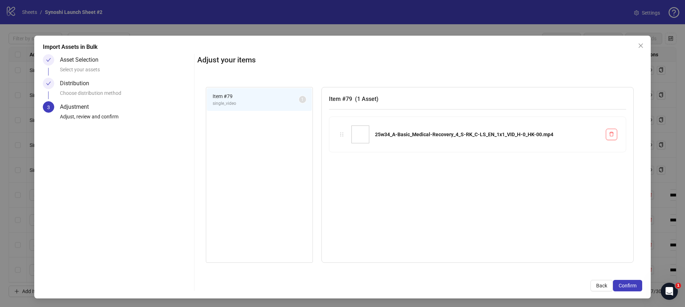
click at [630, 284] on span "Confirm" at bounding box center [628, 286] width 18 height 6
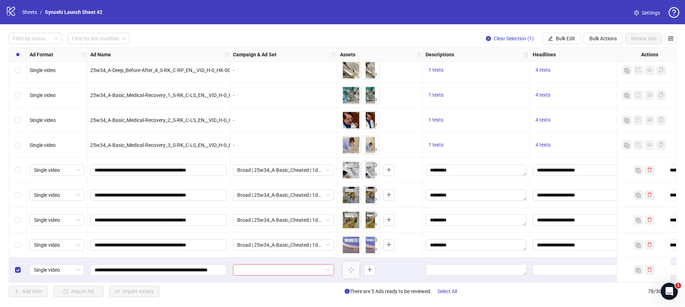
scroll to position [1730, 0]
click at [326, 268] on span at bounding box center [283, 270] width 92 height 11
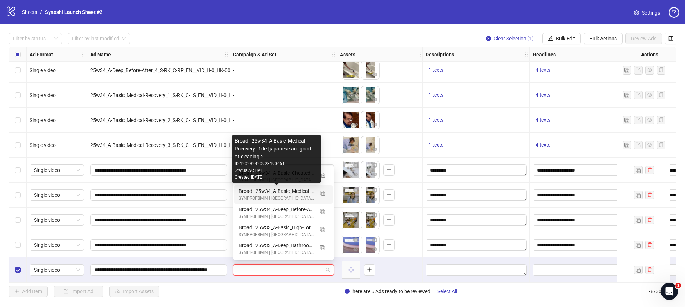
click at [302, 191] on div "Broad | 25w34_A-Basic_Medical-Recovery | 1dc | japanese-are-good-at-cleaning-2" at bounding box center [276, 191] width 75 height 8
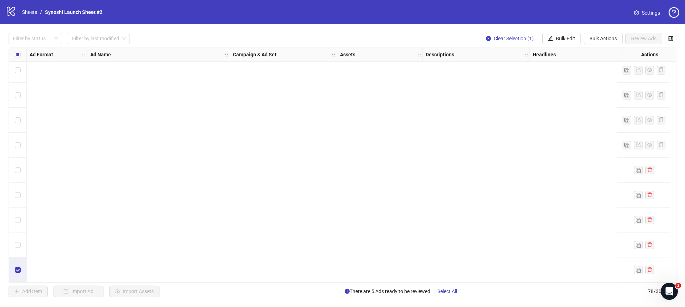
scroll to position [0, 0]
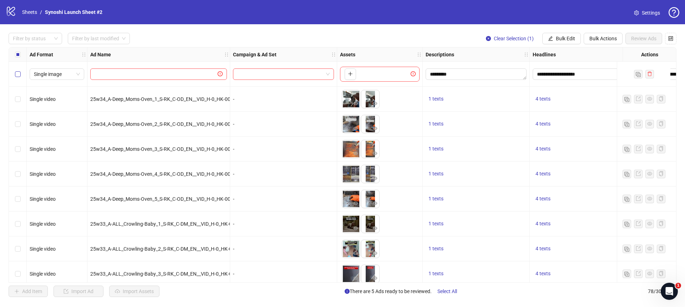
click at [17, 70] on label "Select row 1" at bounding box center [18, 74] width 6 height 8
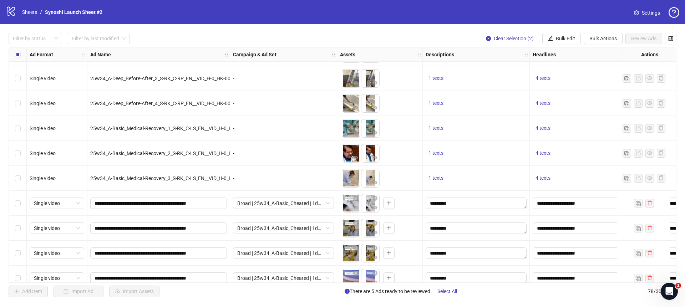
scroll to position [1730, 0]
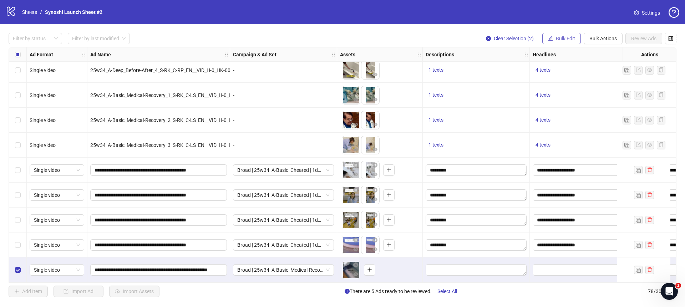
click at [551, 40] on icon "edit" at bounding box center [550, 38] width 5 height 5
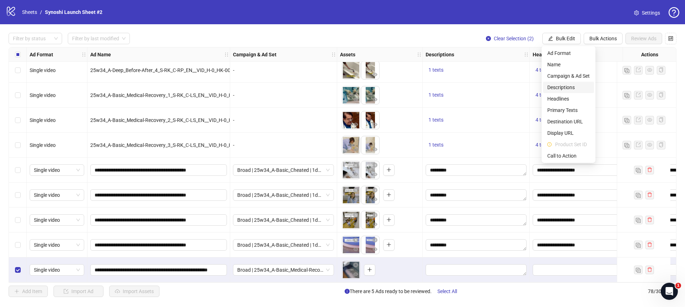
click at [561, 89] on span "Descriptions" at bounding box center [568, 87] width 42 height 8
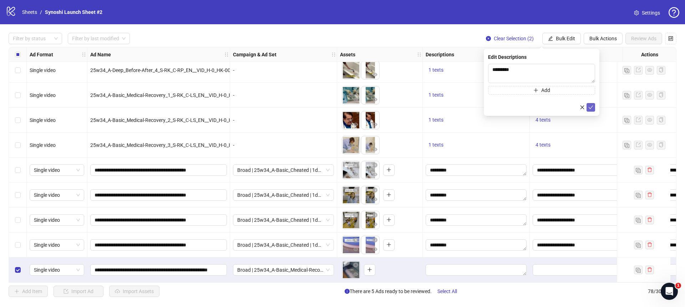
click at [593, 108] on icon "check" at bounding box center [590, 107] width 5 height 5
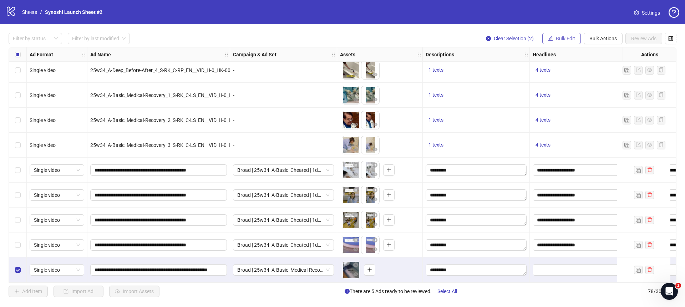
click at [557, 40] on span "Bulk Edit" at bounding box center [565, 39] width 19 height 6
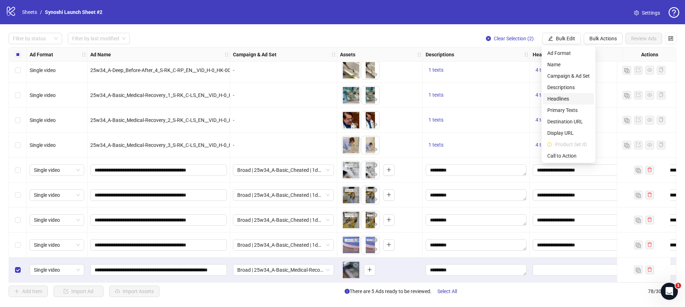
click at [558, 97] on span "Headlines" at bounding box center [568, 99] width 42 height 8
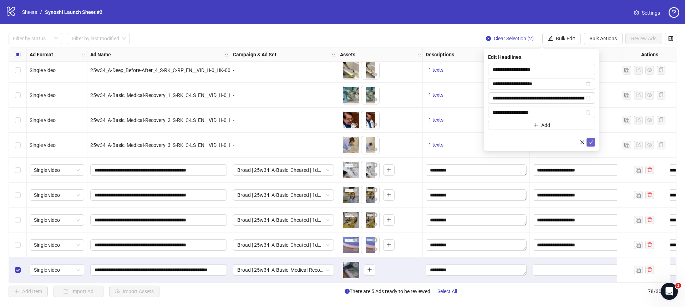
click at [591, 143] on icon "check" at bounding box center [590, 142] width 5 height 5
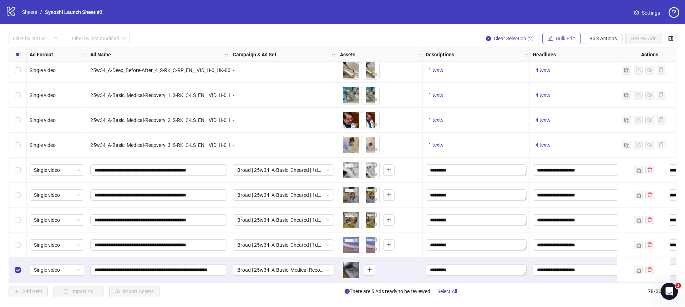
click at [559, 36] on span "Bulk Edit" at bounding box center [565, 39] width 19 height 6
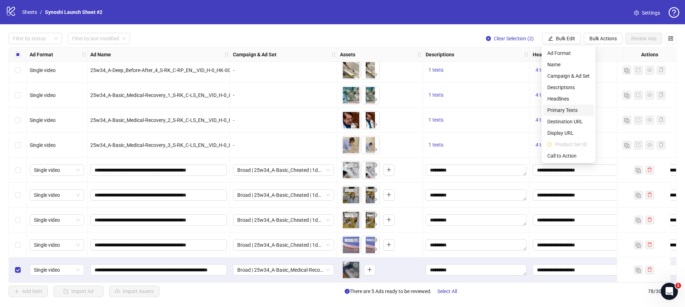
click at [562, 111] on span "Primary Texts" at bounding box center [568, 110] width 42 height 8
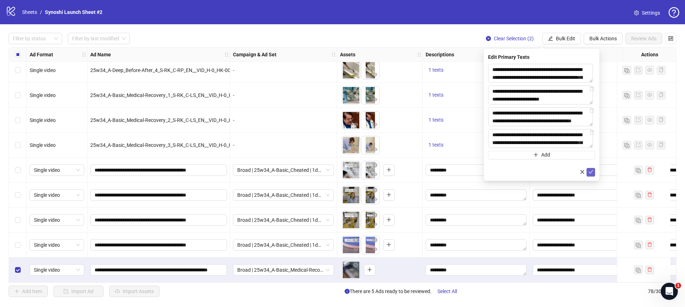
click at [592, 171] on icon "check" at bounding box center [590, 171] width 5 height 5
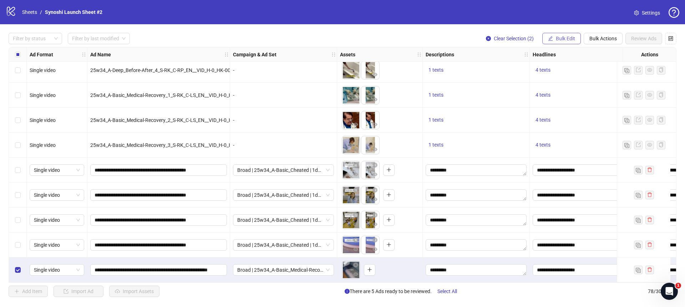
click at [562, 38] on span "Bulk Edit" at bounding box center [565, 39] width 19 height 6
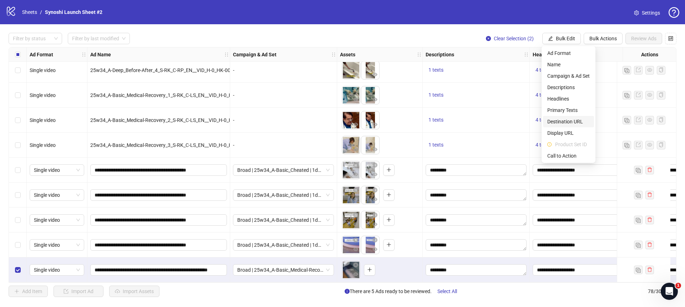
click at [568, 123] on span "Destination URL" at bounding box center [568, 122] width 42 height 8
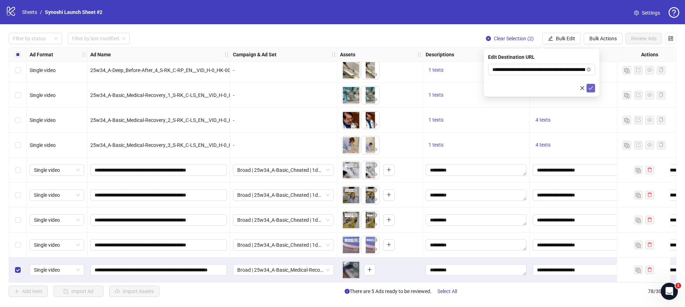
click at [591, 87] on icon "check" at bounding box center [590, 88] width 5 height 5
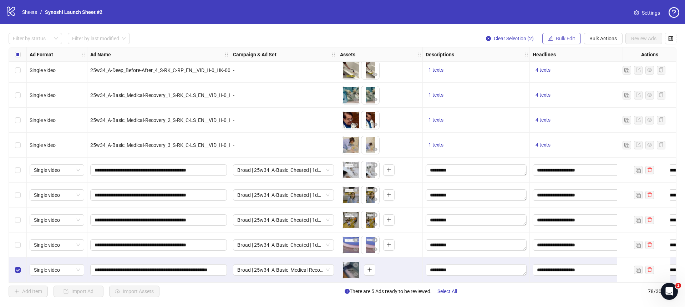
click at [561, 40] on span "Bulk Edit" at bounding box center [565, 39] width 19 height 6
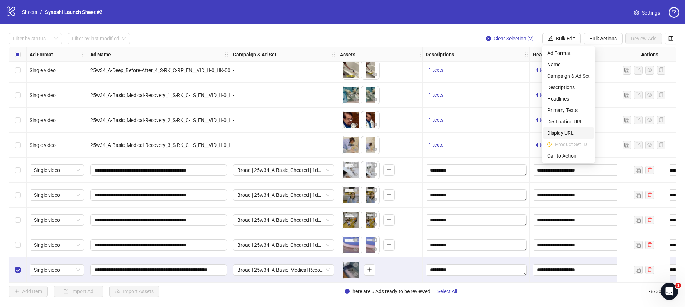
click at [563, 133] on span "Display URL" at bounding box center [568, 133] width 42 height 8
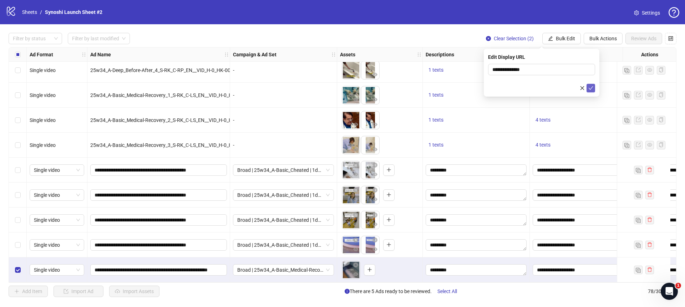
click at [593, 90] on icon "check" at bounding box center [590, 88] width 5 height 5
click at [566, 39] on span "Bulk Edit" at bounding box center [565, 39] width 19 height 6
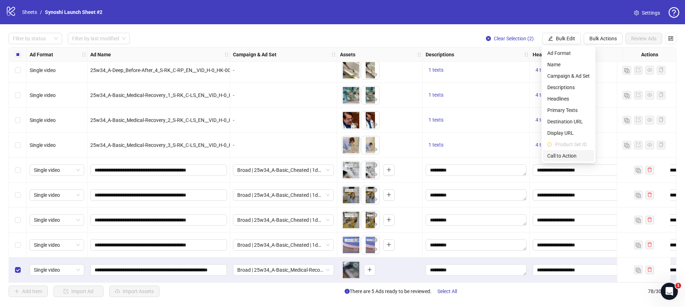
click at [565, 153] on span "Call to Action" at bounding box center [568, 156] width 42 height 8
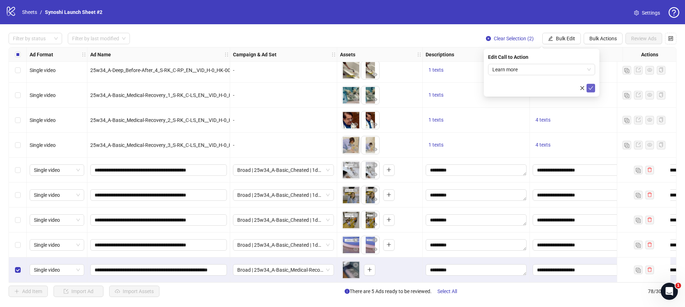
click at [591, 87] on icon "check" at bounding box center [590, 88] width 5 height 5
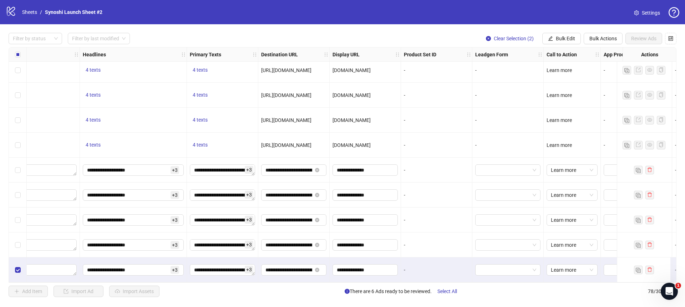
scroll to position [1730, 577]
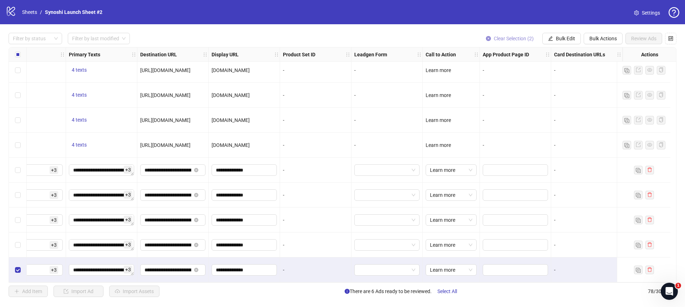
click at [486, 37] on icon "close-circle" at bounding box center [488, 38] width 5 height 5
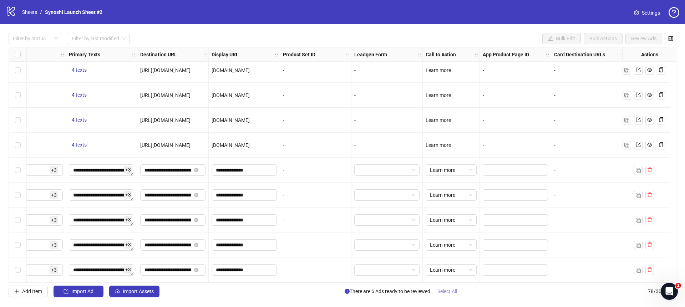
click at [450, 293] on span "Select All" at bounding box center [447, 292] width 20 height 6
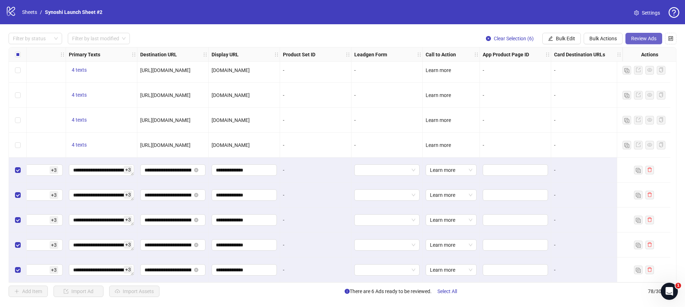
click at [634, 39] on span "Review Ads" at bounding box center [643, 39] width 25 height 6
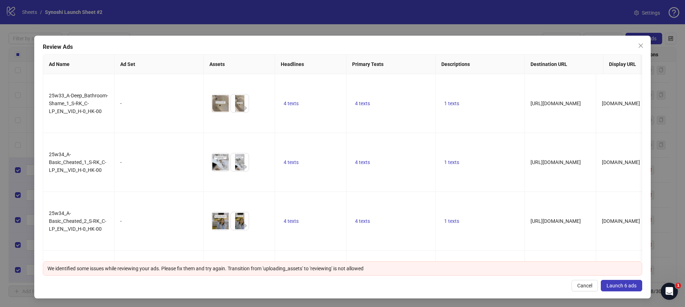
click at [620, 287] on span "Launch 6 ads" at bounding box center [622, 286] width 30 height 6
